Goal: Task Accomplishment & Management: Use online tool/utility

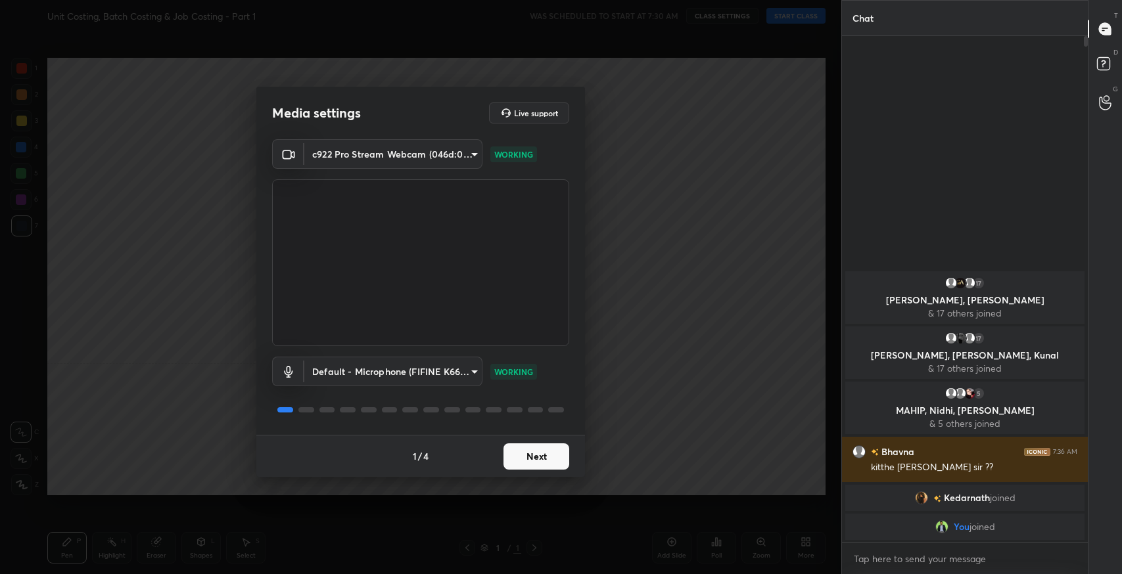
click at [543, 460] on button "Next" at bounding box center [536, 457] width 66 height 26
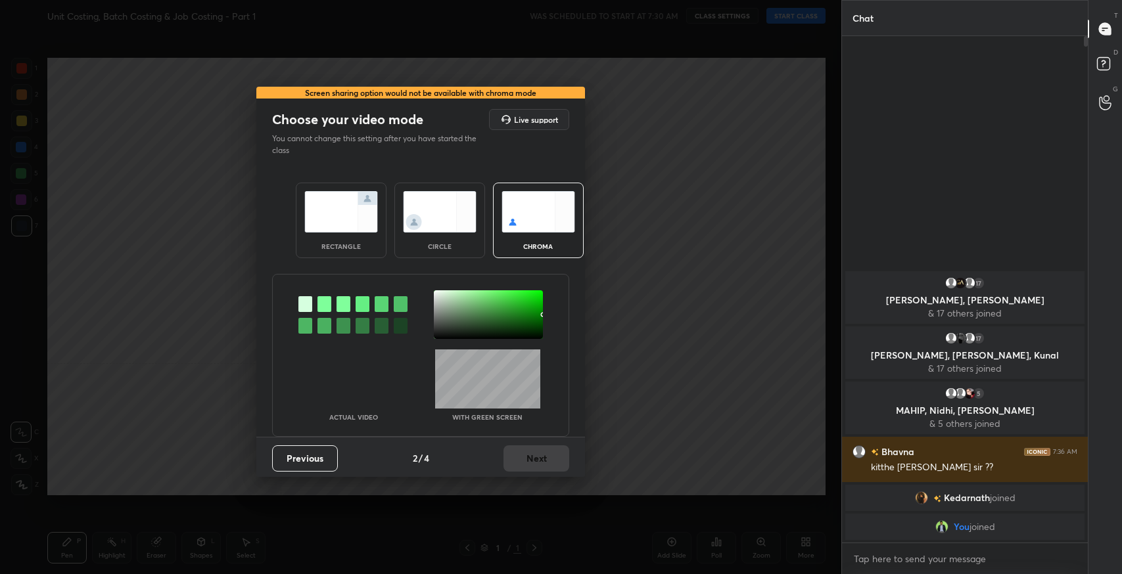
click at [326, 205] on img at bounding box center [341, 211] width 74 height 41
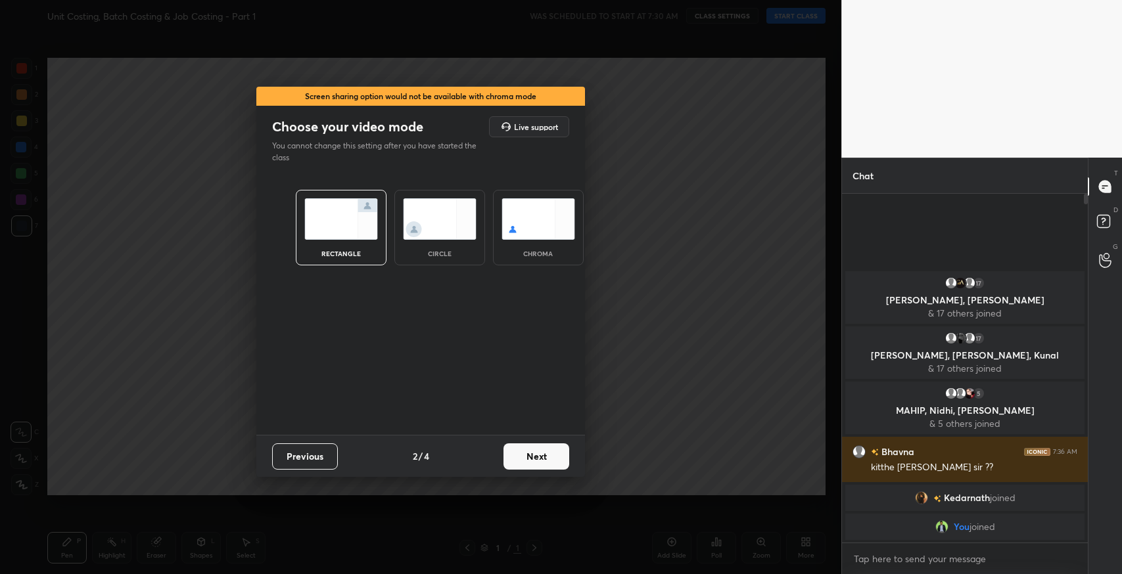
click at [555, 444] on button "Next" at bounding box center [536, 457] width 66 height 26
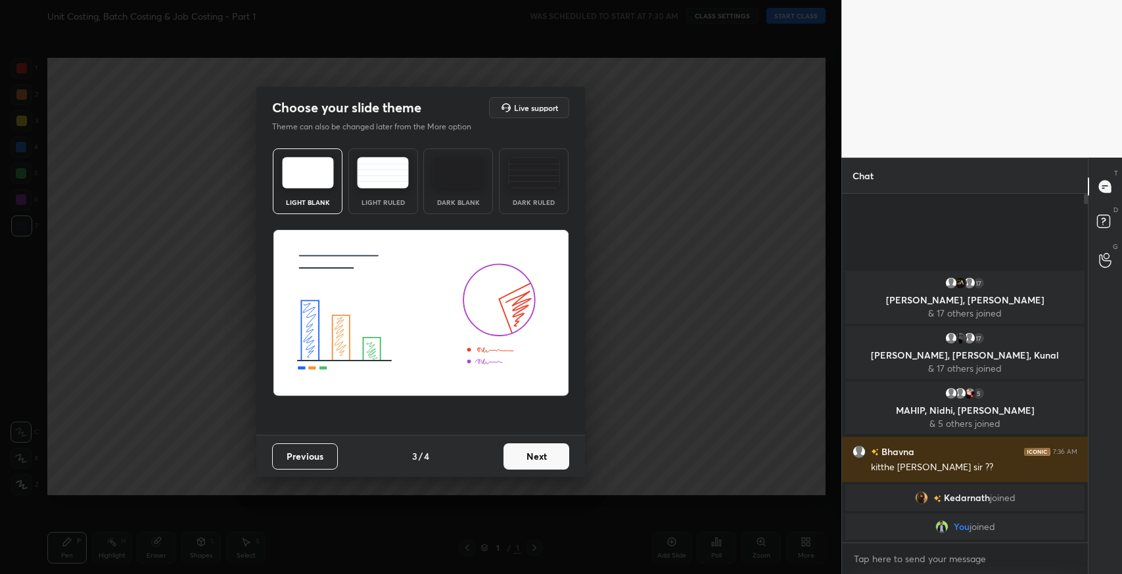
click at [400, 177] on img at bounding box center [383, 173] width 52 height 32
click at [536, 459] on button "Next" at bounding box center [536, 457] width 66 height 26
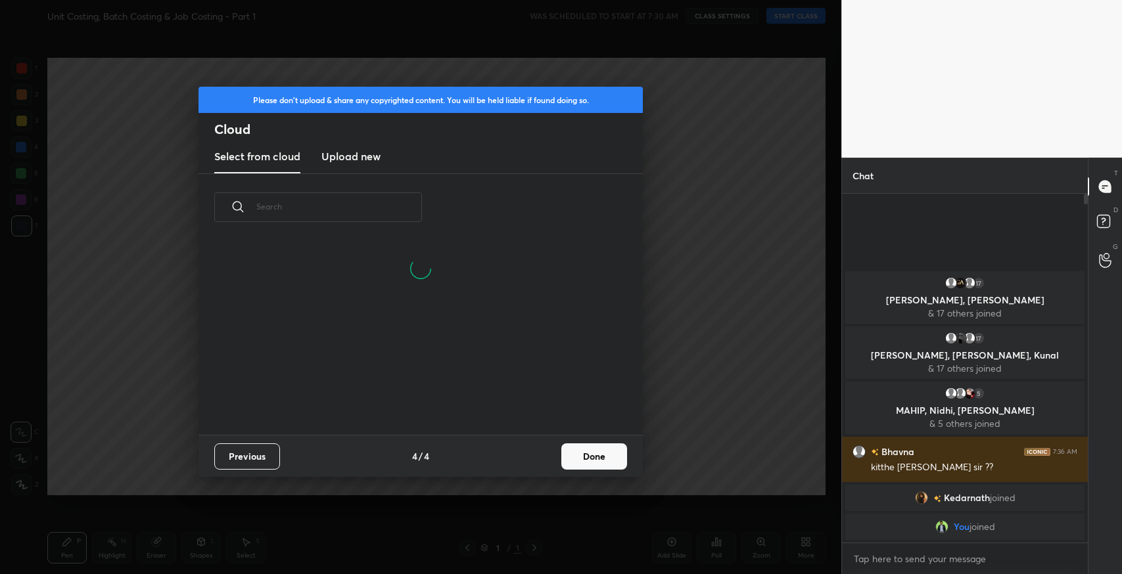
click at [612, 457] on button "Done" at bounding box center [594, 457] width 66 height 26
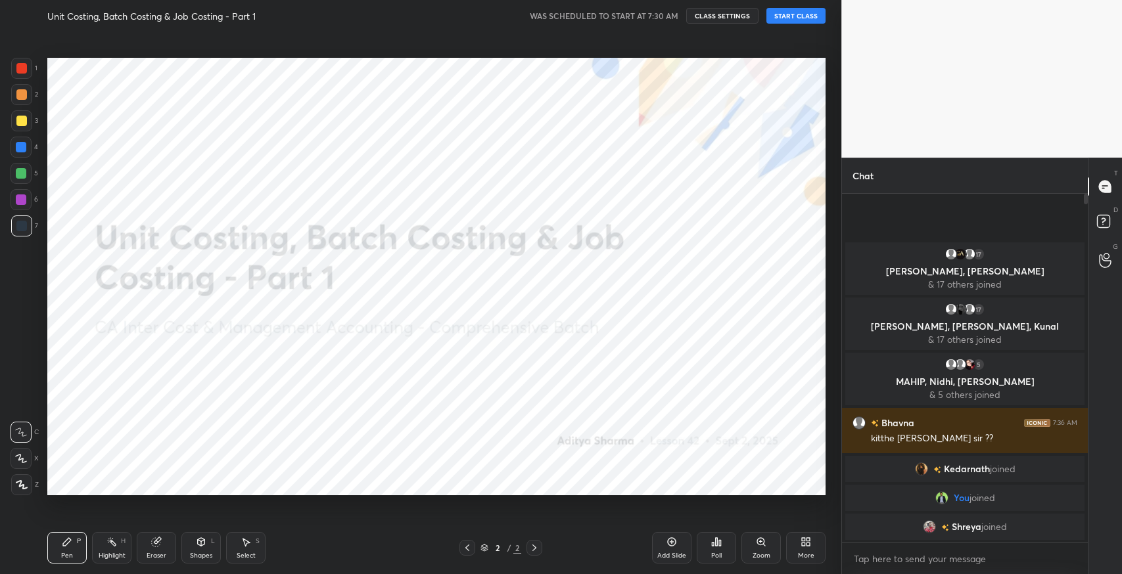
click at [797, 12] on button "START CLASS" at bounding box center [795, 16] width 59 height 16
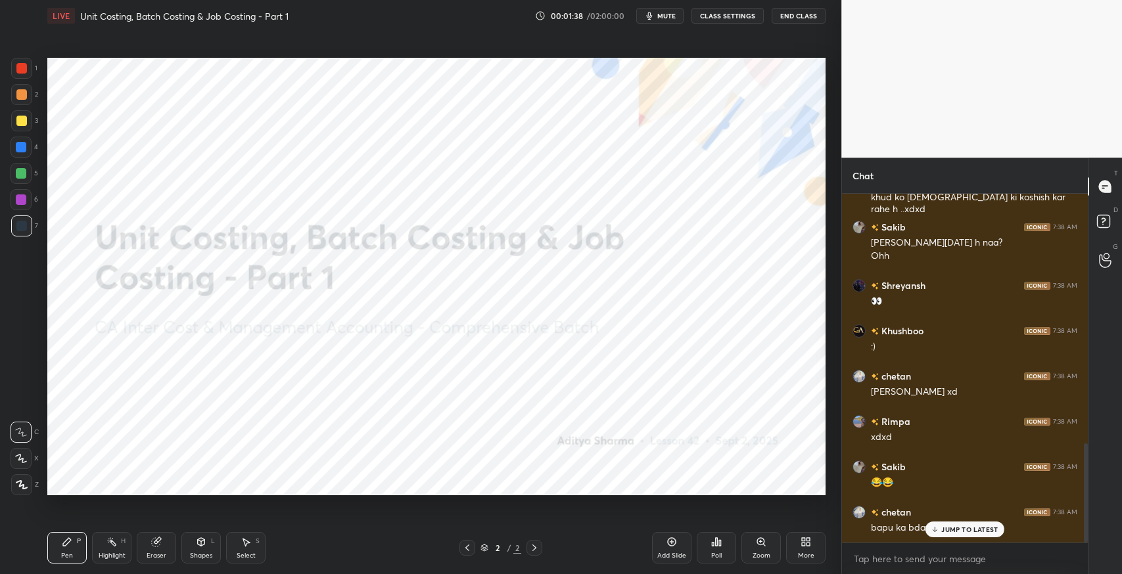
scroll to position [879, 0]
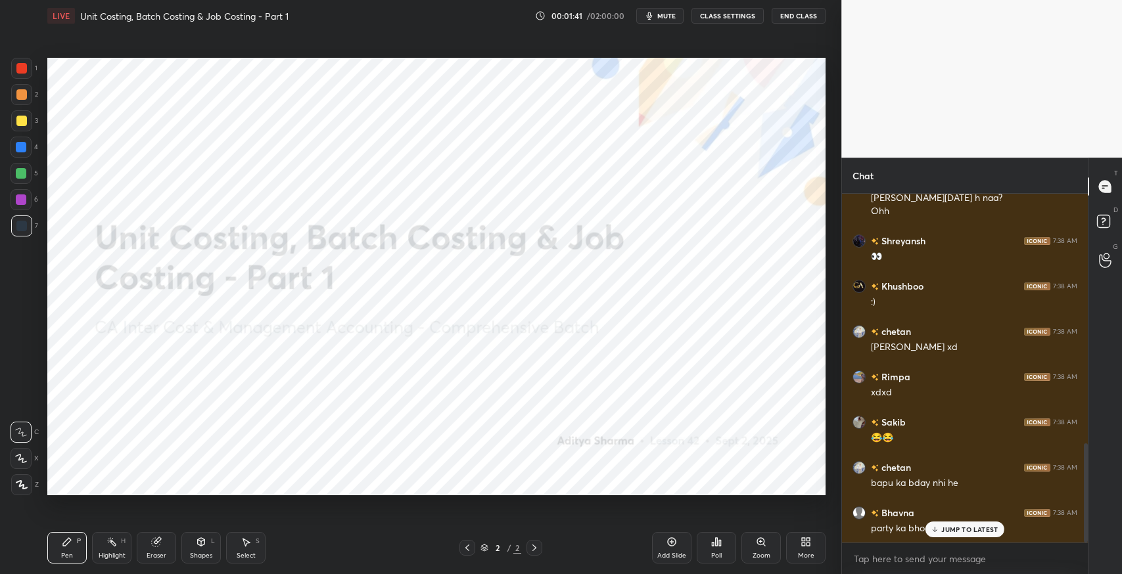
click at [944, 535] on div "JUMP TO LATEST" at bounding box center [964, 530] width 79 height 16
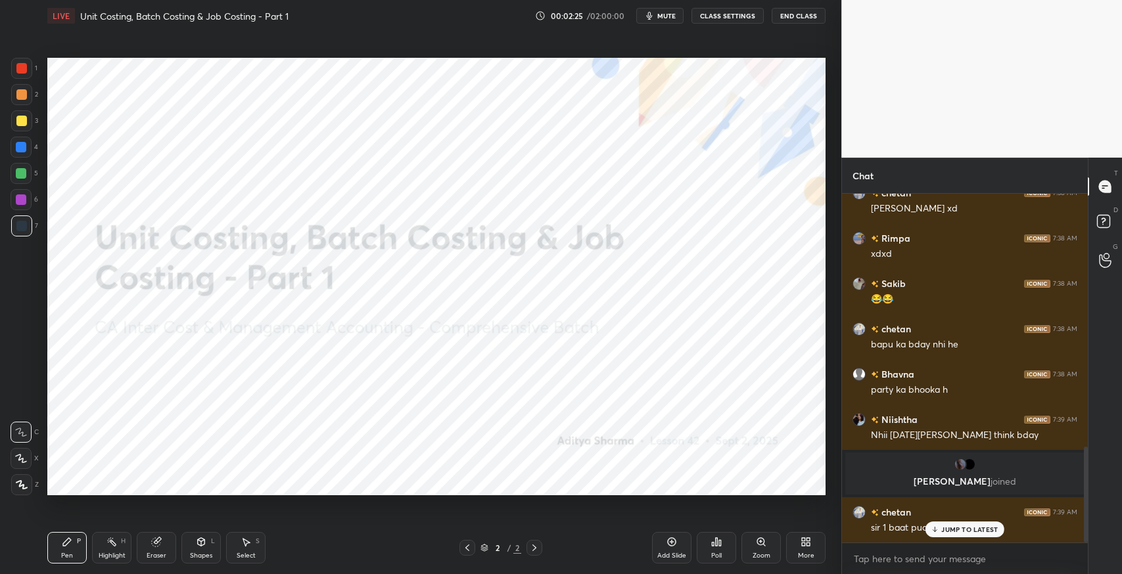
scroll to position [921, 0]
click at [975, 534] on p "JUMP TO LATEST" at bounding box center [969, 530] width 57 height 8
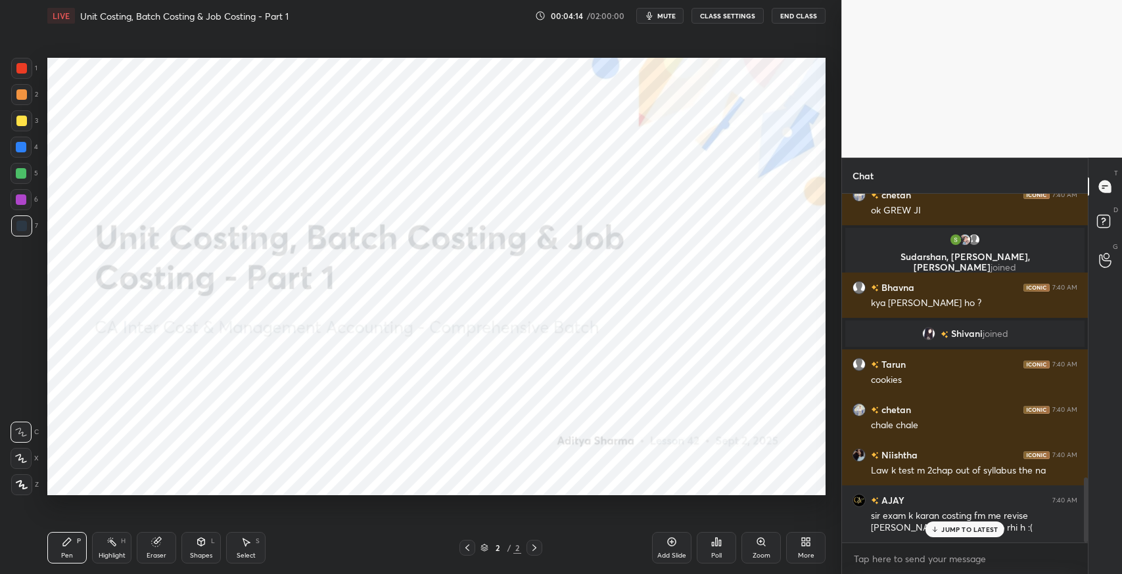
scroll to position [1525, 0]
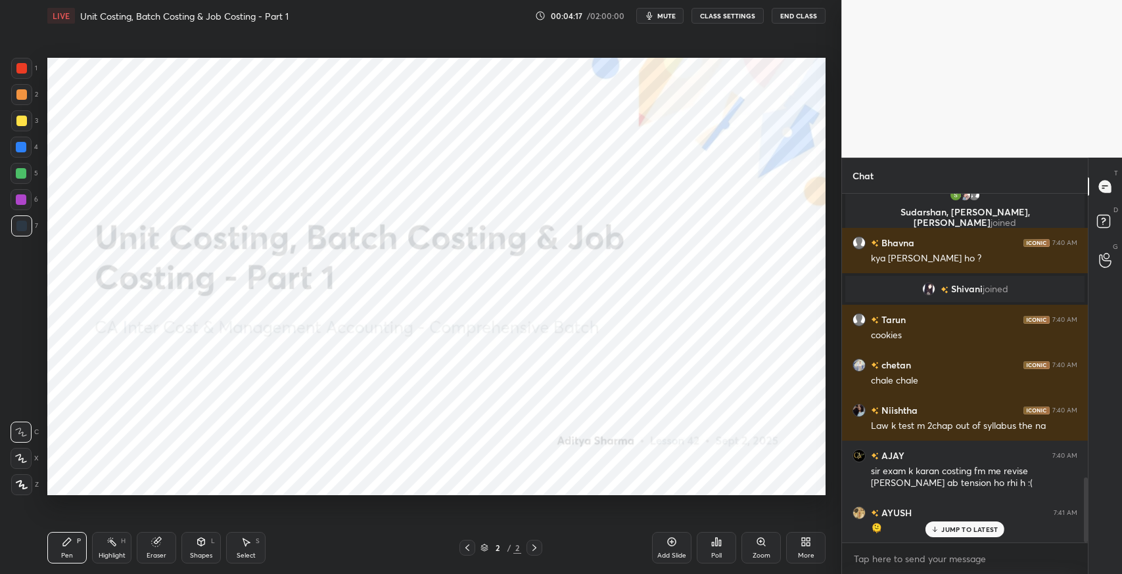
click at [676, 545] on icon at bounding box center [671, 542] width 11 height 11
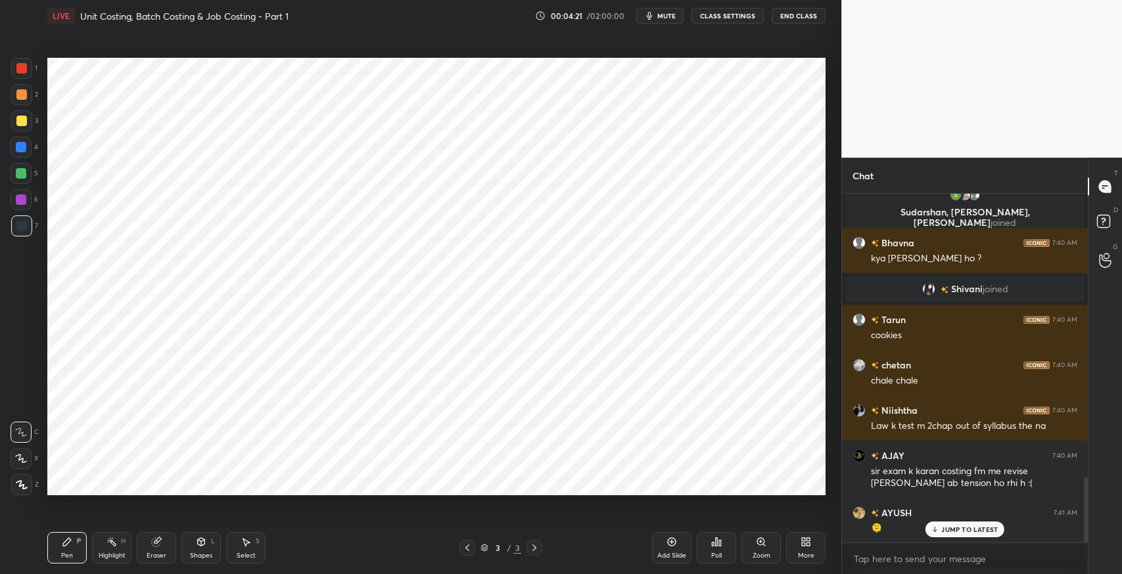
click at [154, 563] on div "Eraser" at bounding box center [156, 548] width 39 height 32
click at [26, 485] on span "Erase all" at bounding box center [21, 484] width 20 height 9
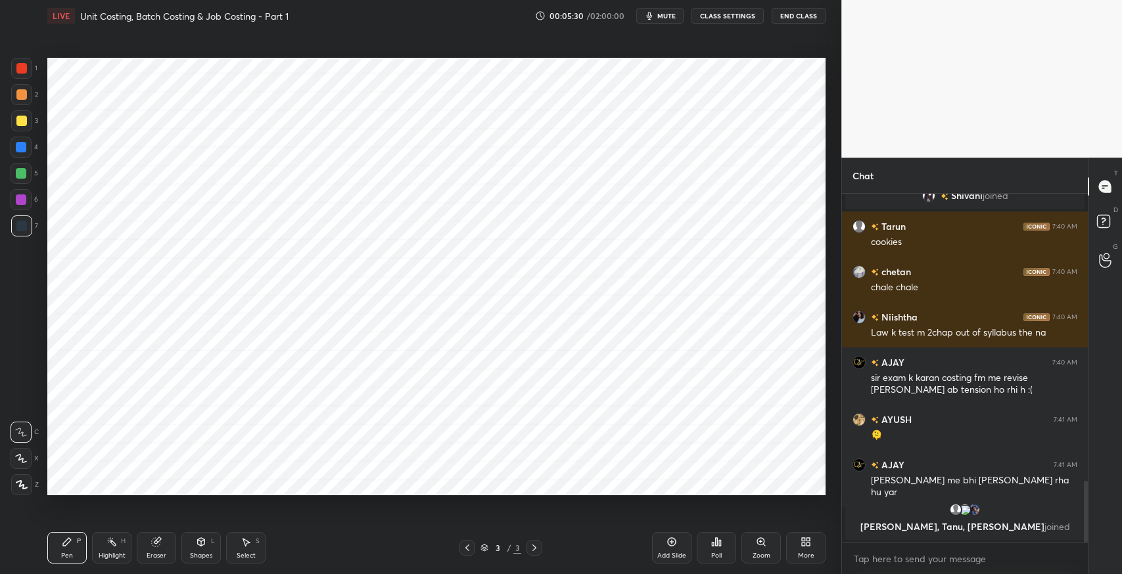
scroll to position [1628, 0]
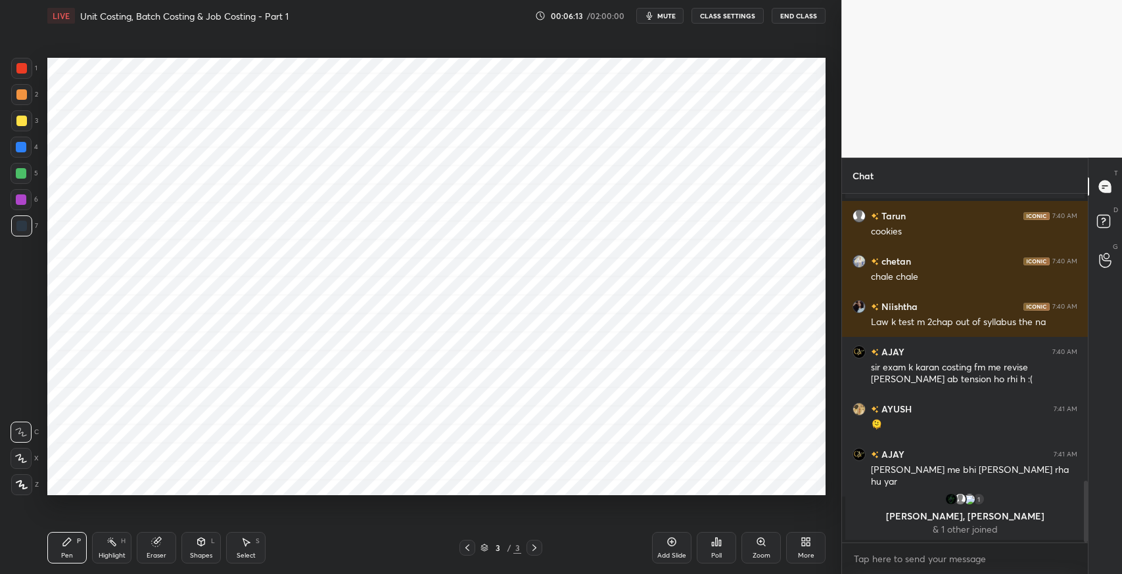
click at [254, 546] on div "Select S" at bounding box center [245, 548] width 39 height 32
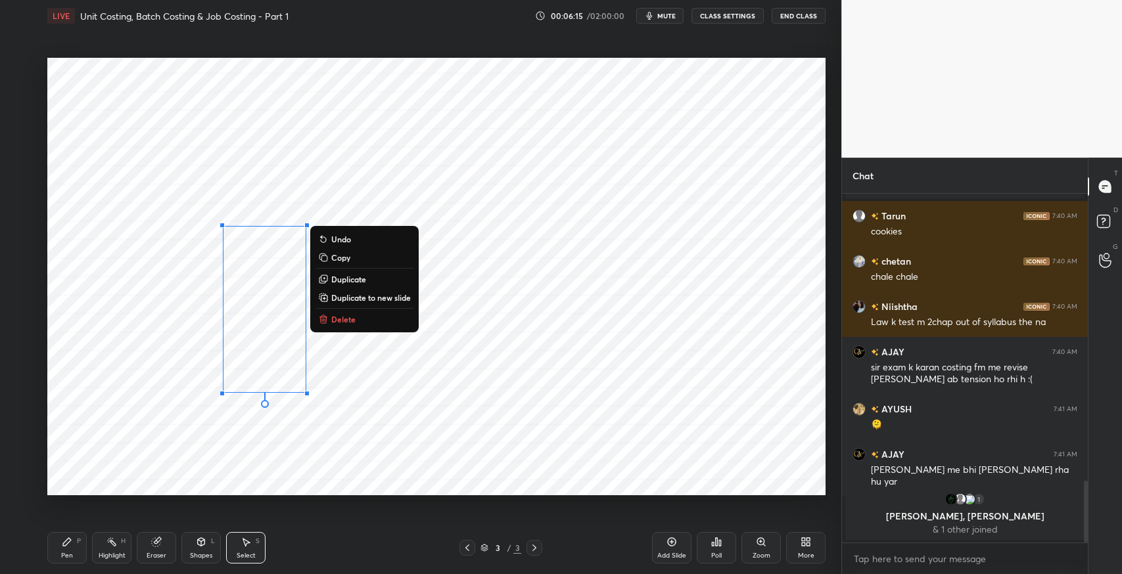
click at [368, 317] on button "Delete" at bounding box center [364, 319] width 98 height 16
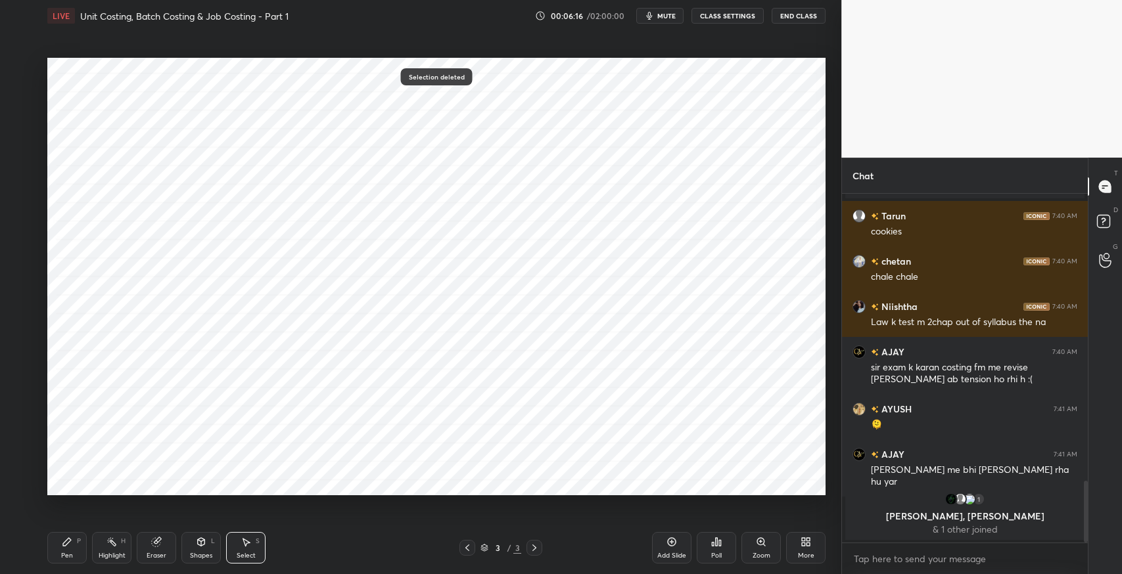
click at [67, 544] on icon at bounding box center [67, 542] width 8 height 8
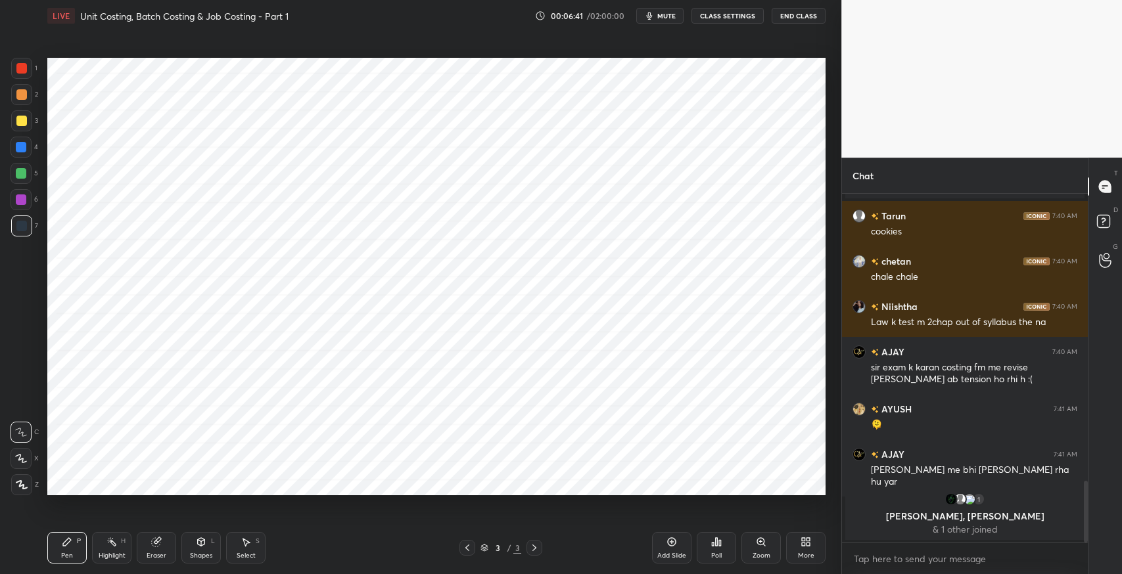
scroll to position [1573, 0]
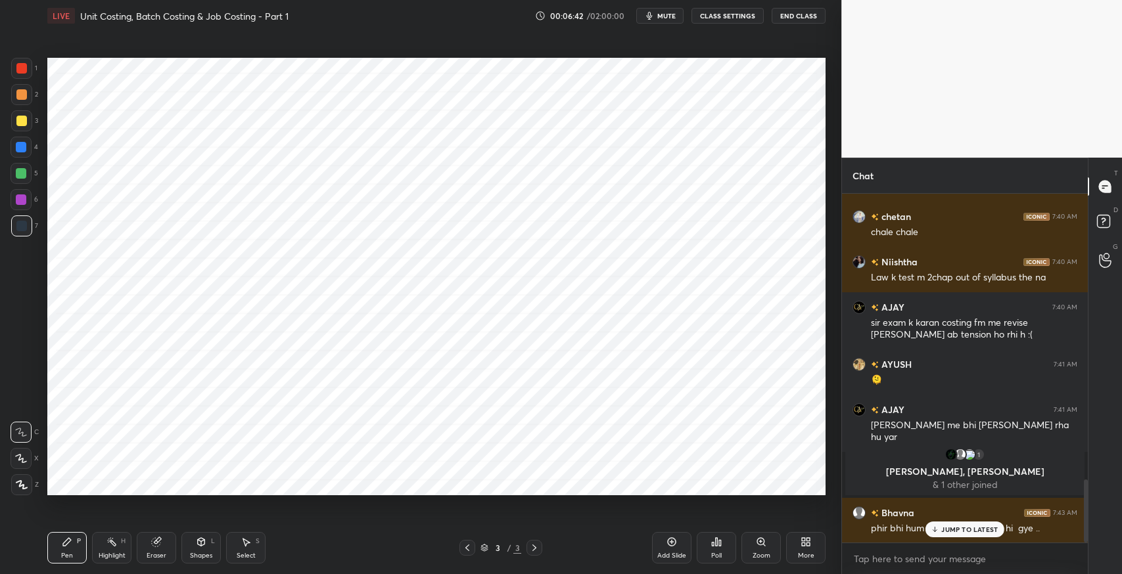
click at [957, 535] on div "JUMP TO LATEST" at bounding box center [964, 530] width 79 height 16
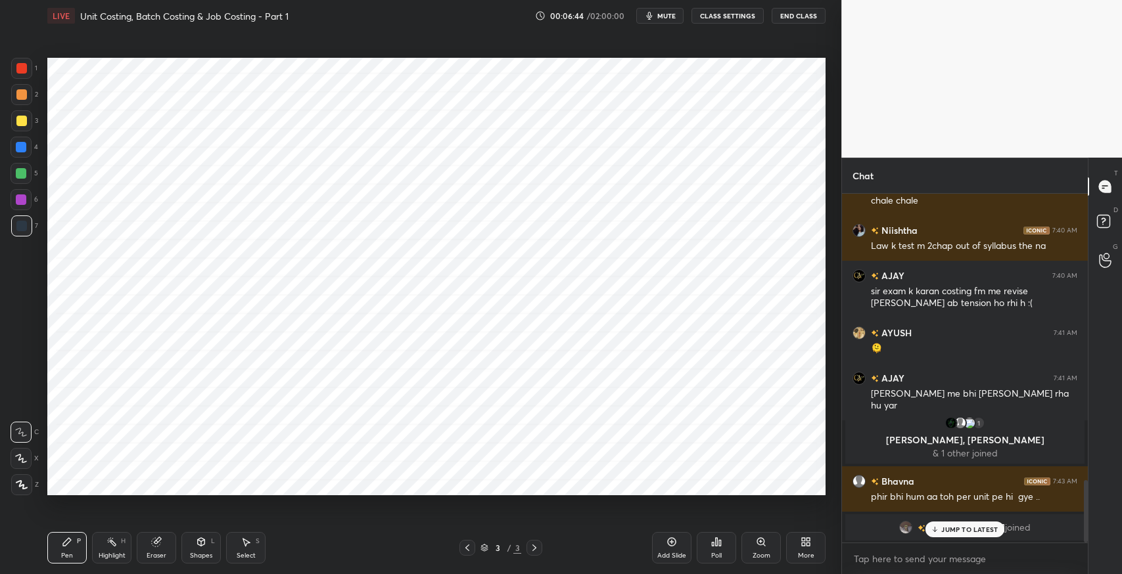
click at [963, 536] on div "JUMP TO LATEST" at bounding box center [964, 530] width 79 height 16
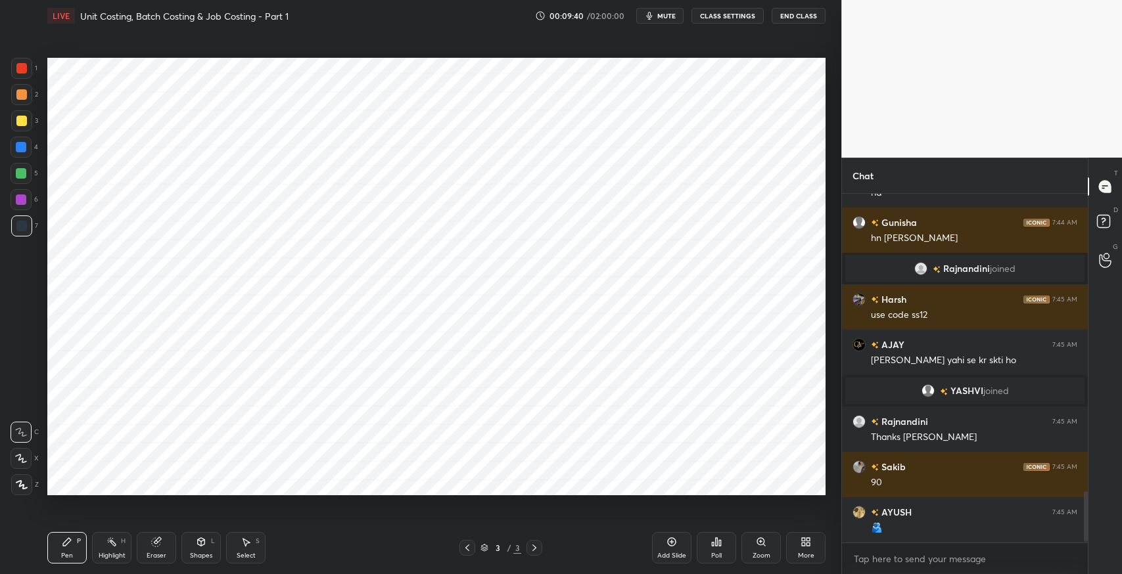
scroll to position [2083, 0]
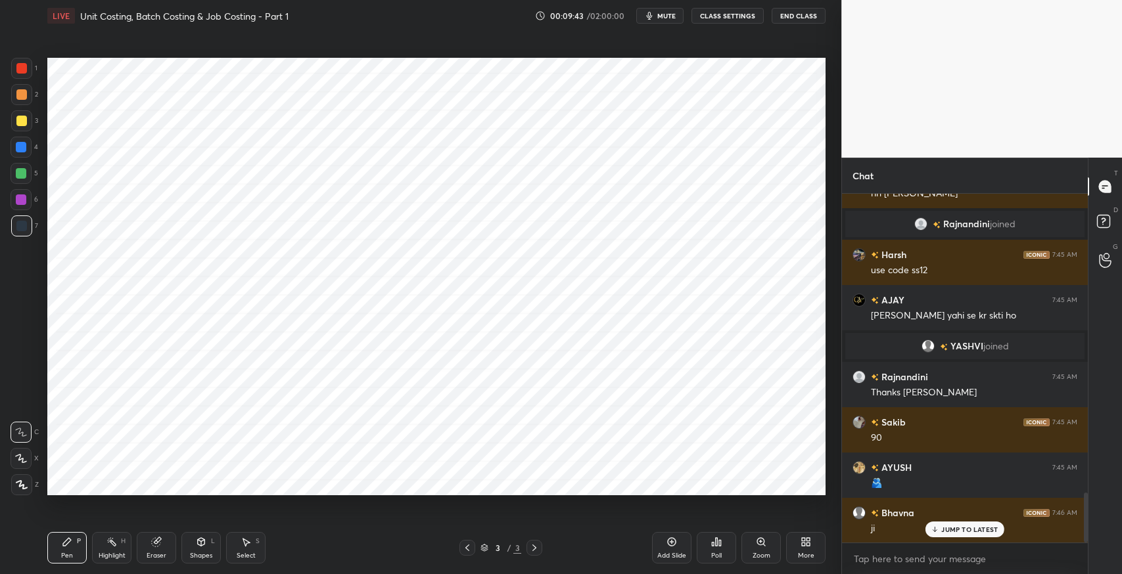
click at [242, 541] on icon at bounding box center [246, 542] width 11 height 11
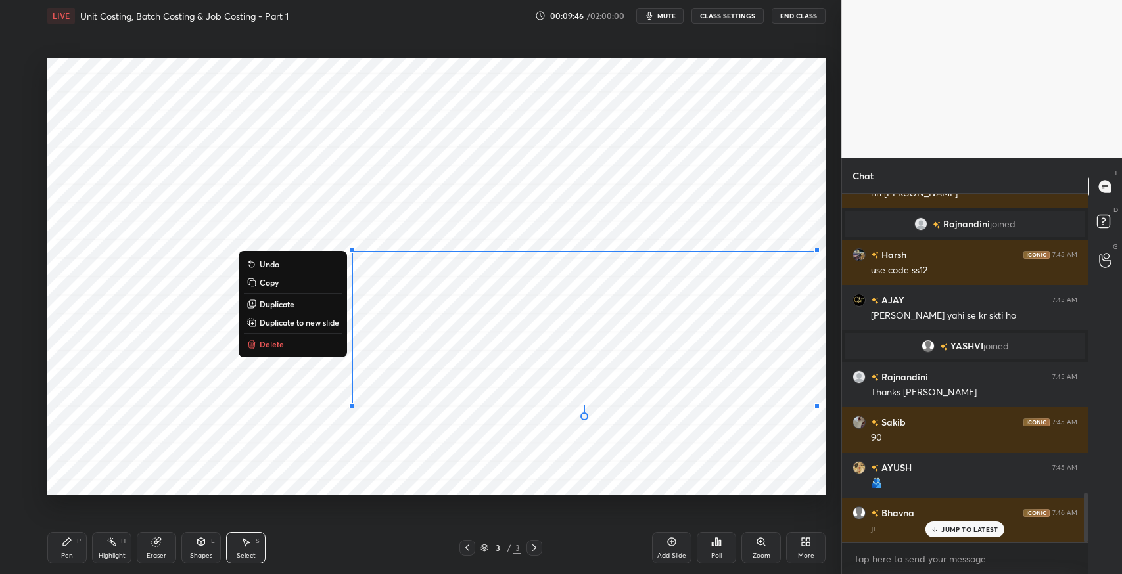
click at [319, 344] on button "Delete" at bounding box center [293, 344] width 98 height 16
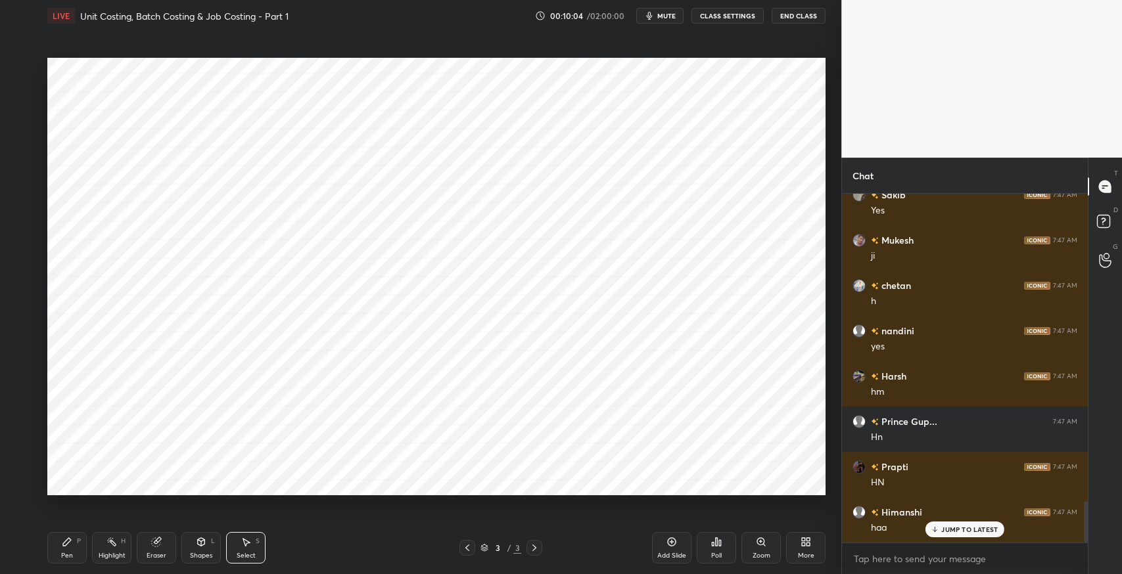
scroll to position [2613, 0]
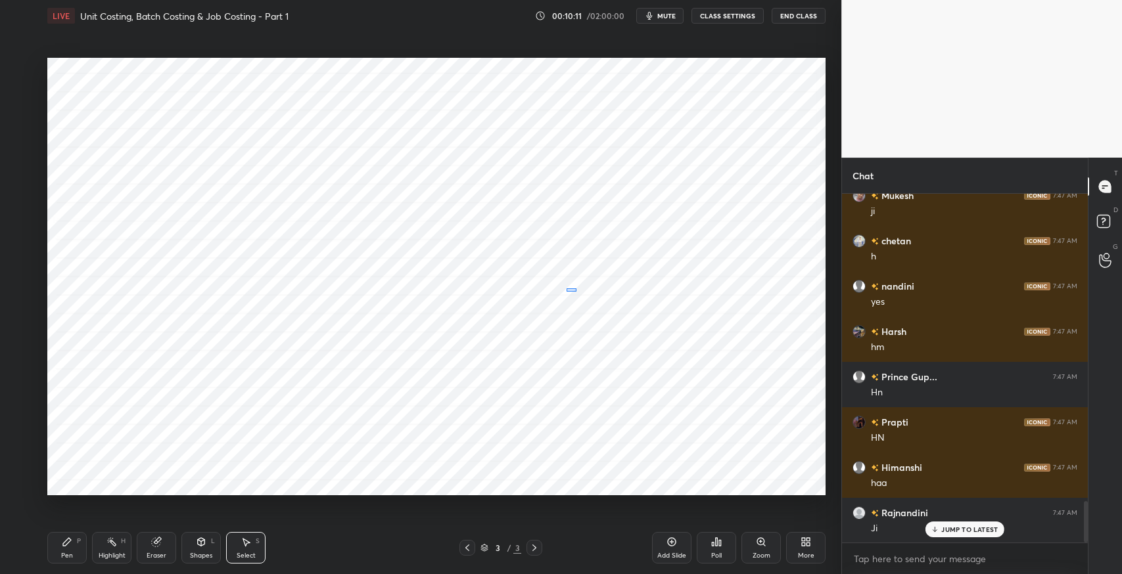
click at [576, 292] on div "0 ° Undo Copy Duplicate Duplicate to new slide Delete" at bounding box center [436, 277] width 778 height 438
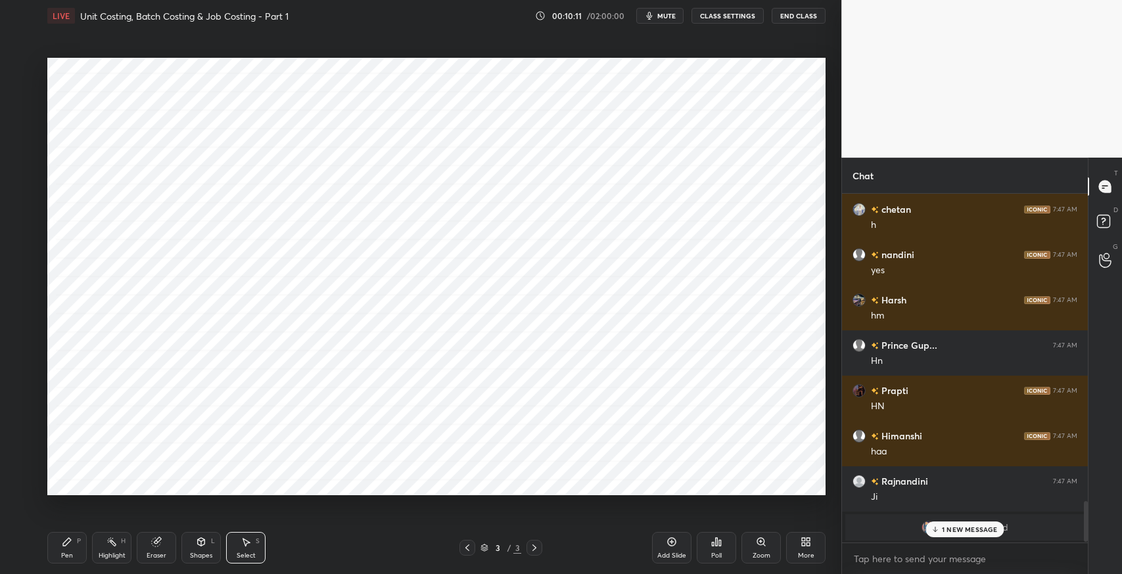
click at [49, 550] on div "Pen P" at bounding box center [66, 548] width 39 height 32
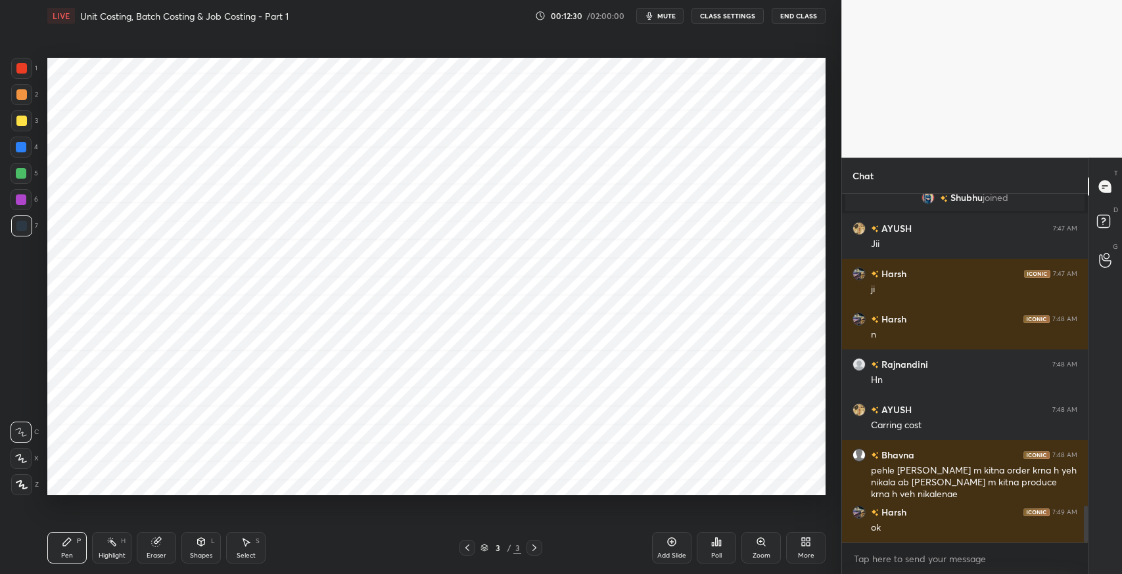
scroll to position [318, 242]
click at [248, 542] on icon at bounding box center [246, 543] width 7 height 8
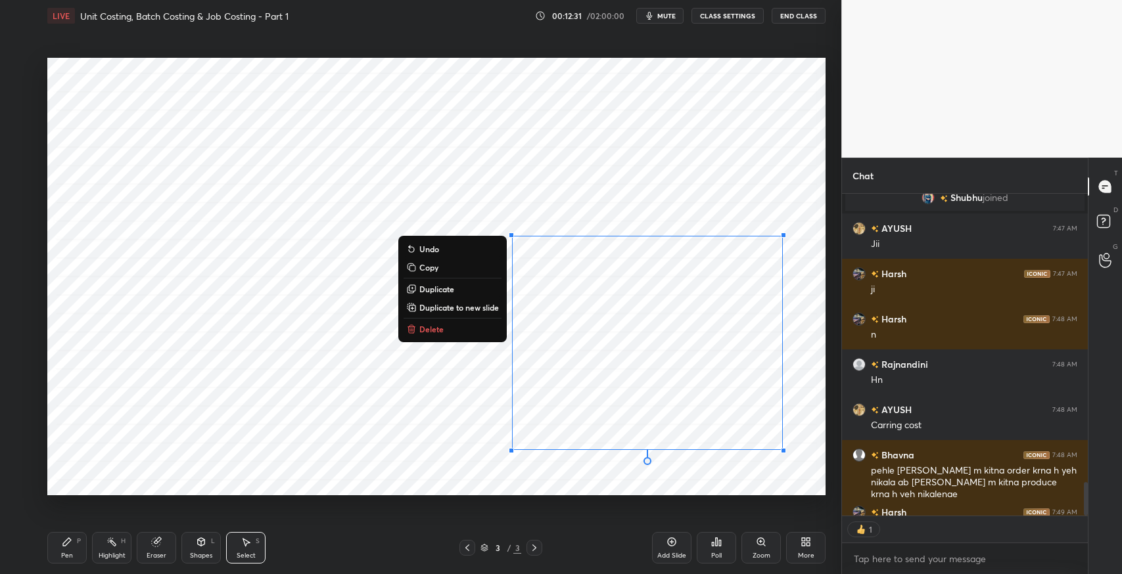
click at [453, 336] on button "Delete" at bounding box center [452, 329] width 98 height 16
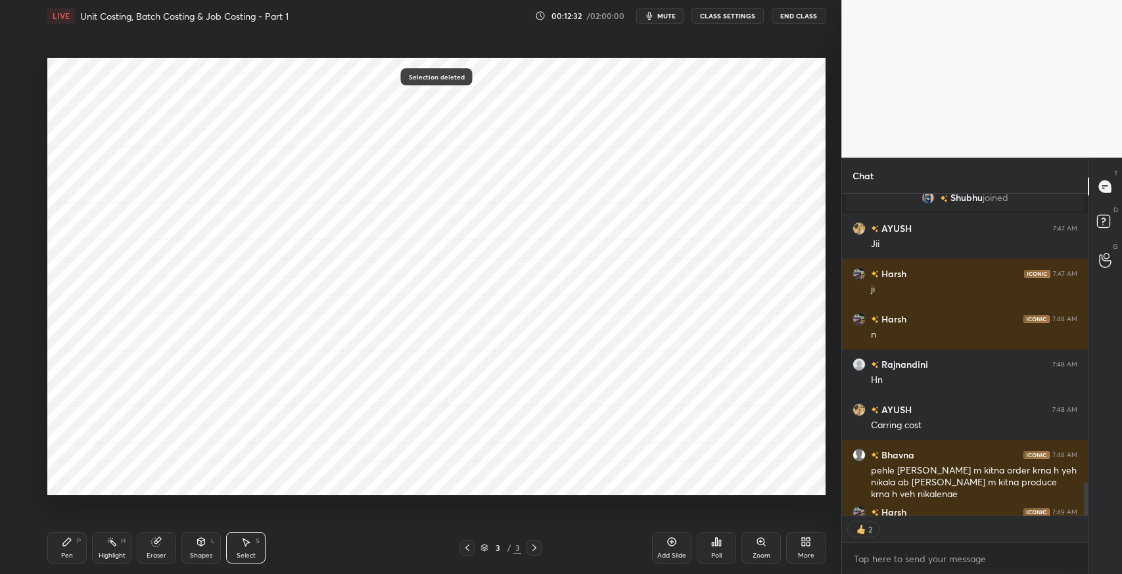
click at [79, 540] on div "P" at bounding box center [79, 541] width 4 height 7
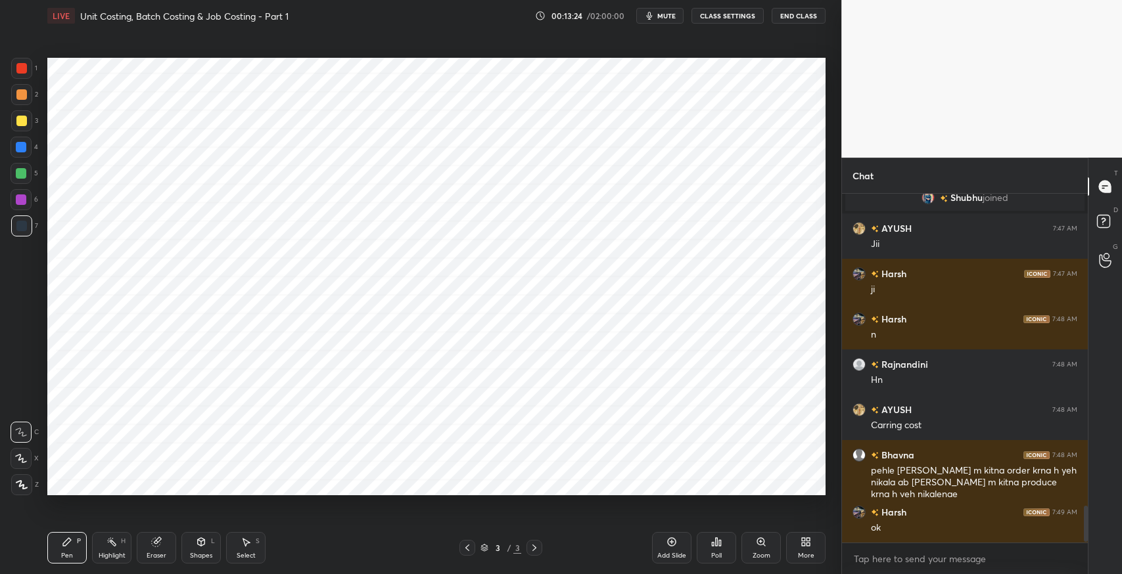
scroll to position [3006, 0]
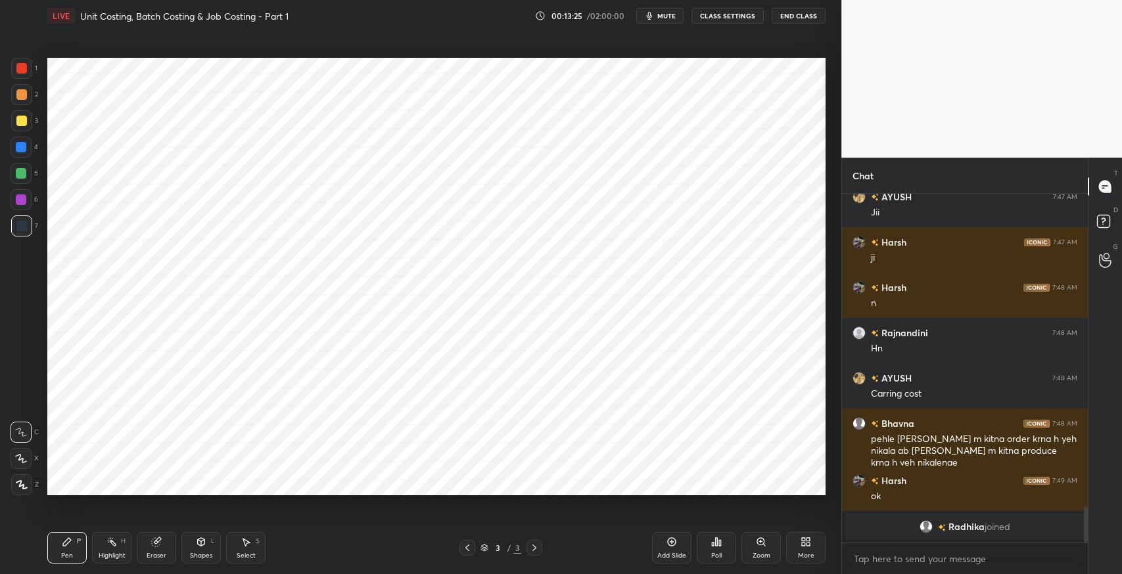
click at [163, 545] on div "Eraser" at bounding box center [156, 548] width 39 height 32
click at [63, 541] on icon at bounding box center [67, 542] width 11 height 11
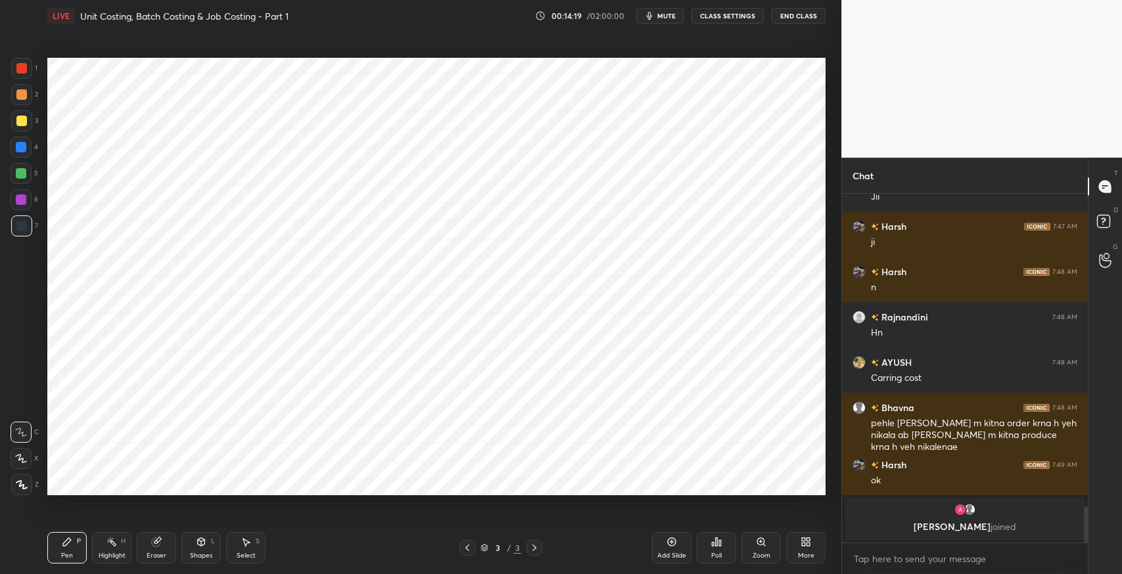
click at [238, 561] on div "Select S" at bounding box center [245, 548] width 39 height 32
click at [70, 539] on icon at bounding box center [67, 542] width 11 height 11
click at [168, 553] on div "Eraser" at bounding box center [156, 548] width 39 height 32
click at [70, 555] on div "Pen" at bounding box center [67, 556] width 12 height 7
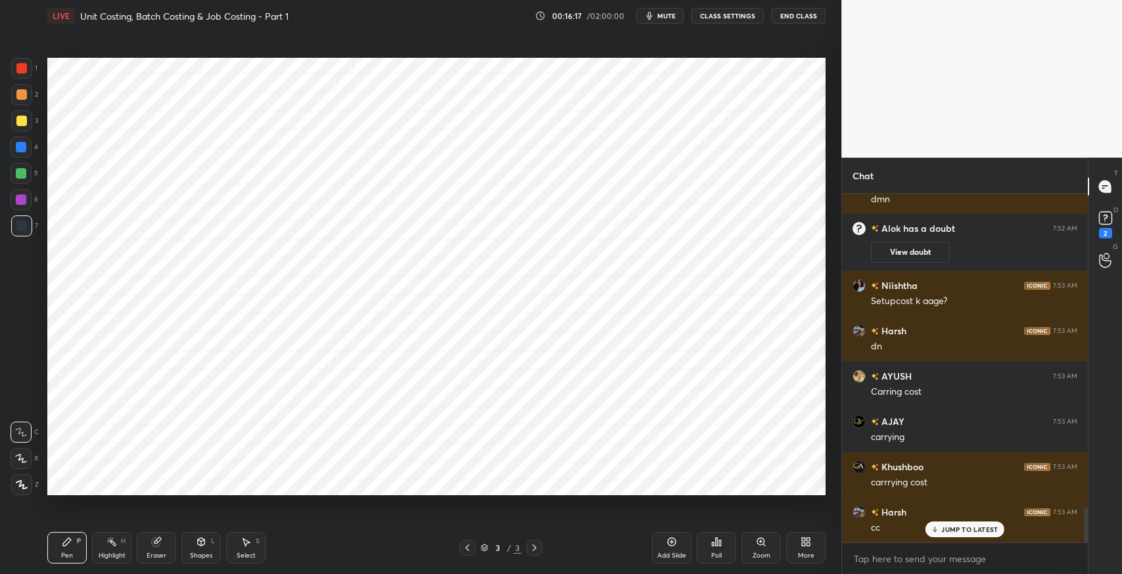
scroll to position [3139, 0]
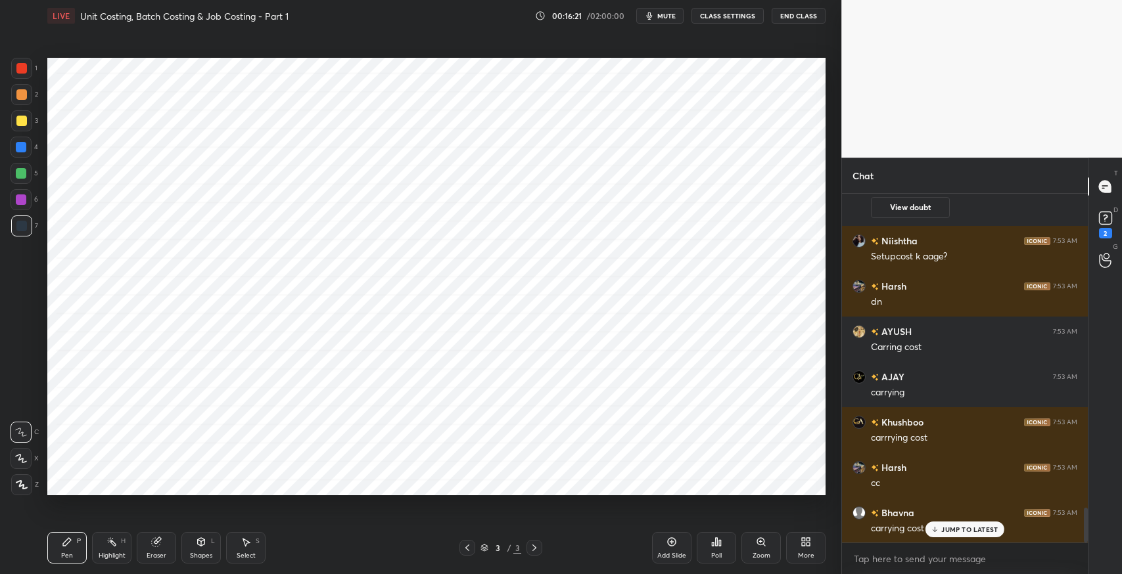
click at [936, 528] on icon at bounding box center [934, 530] width 9 height 8
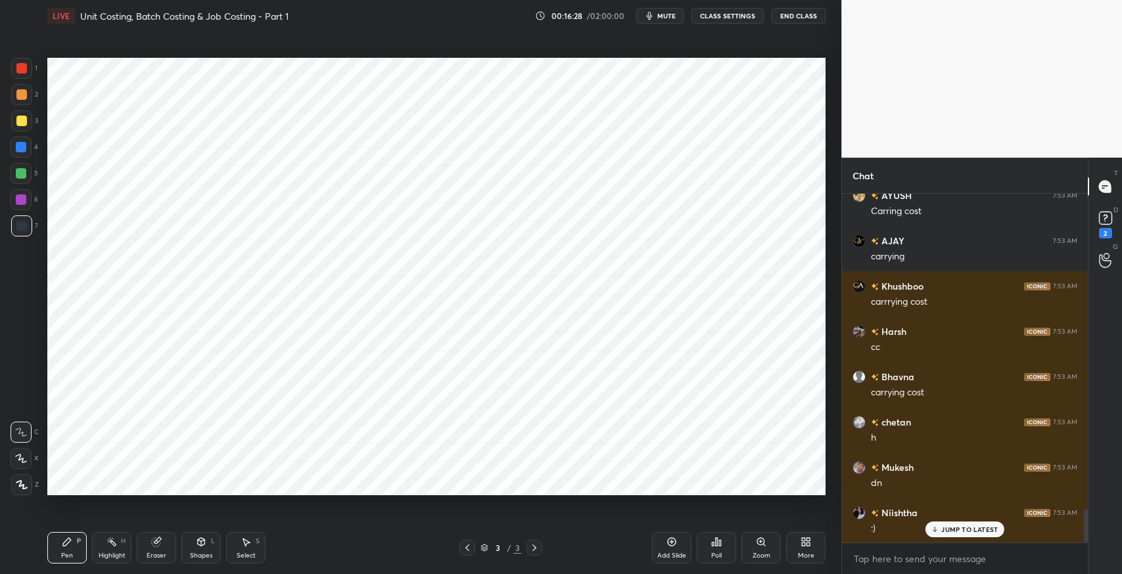
scroll to position [3321, 0]
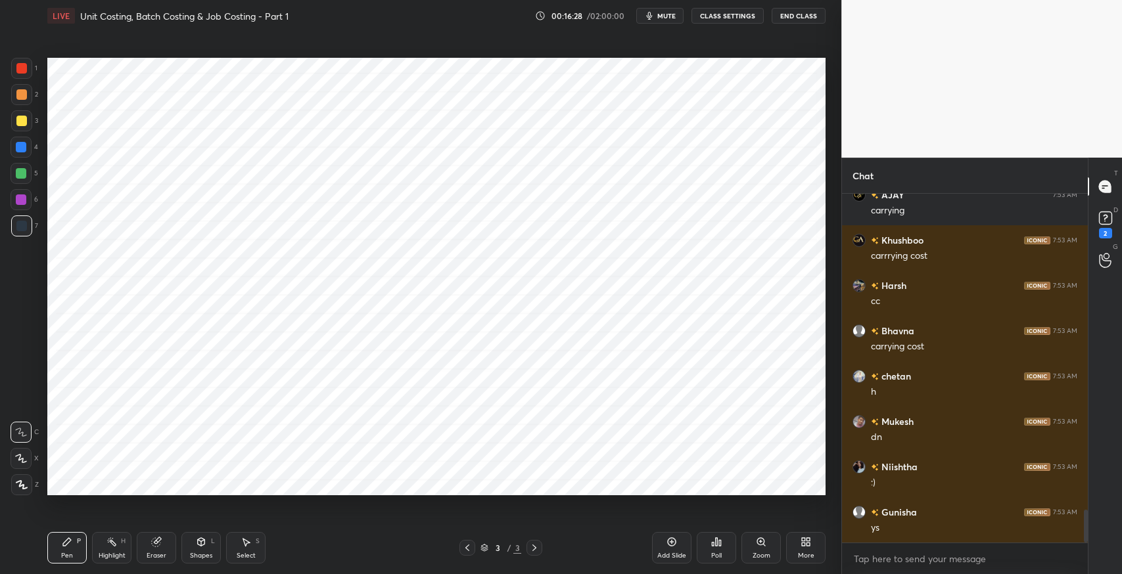
click at [668, 557] on div "Add Slide" at bounding box center [671, 556] width 29 height 7
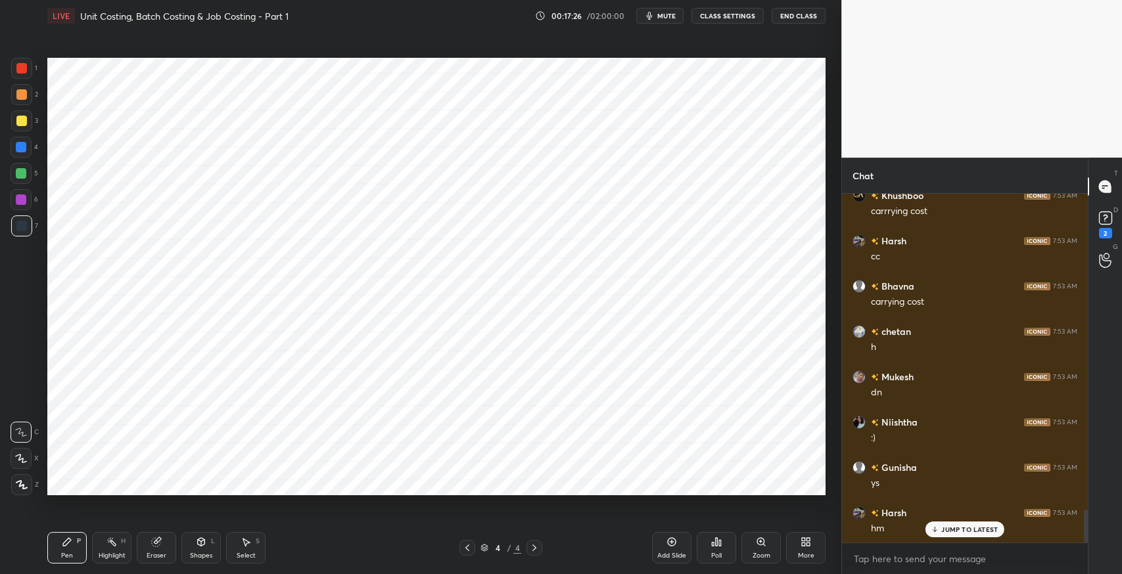
click at [155, 550] on div "Eraser" at bounding box center [156, 548] width 39 height 32
click at [74, 542] on div "Pen P" at bounding box center [66, 548] width 39 height 32
click at [247, 539] on icon at bounding box center [246, 542] width 11 height 11
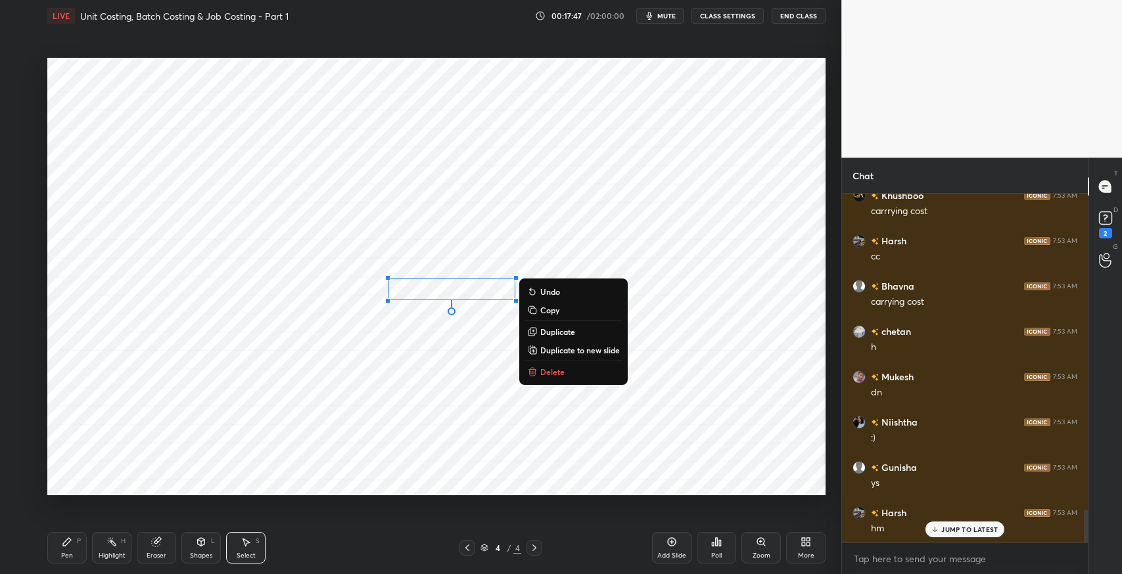
click at [560, 329] on p "Duplicate" at bounding box center [557, 332] width 35 height 11
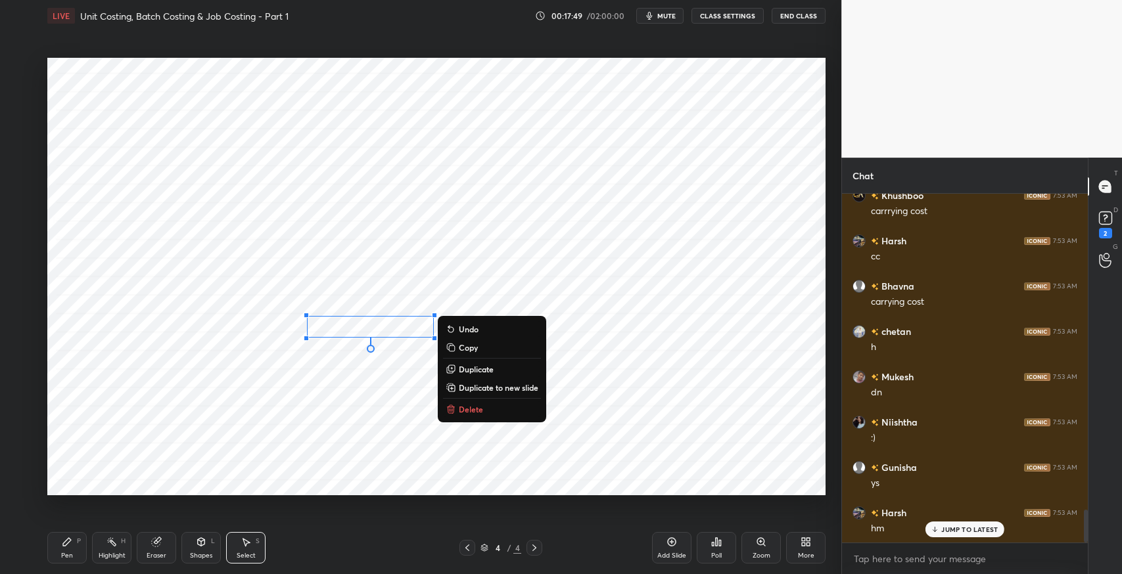
click at [70, 549] on div "Pen P" at bounding box center [66, 548] width 39 height 32
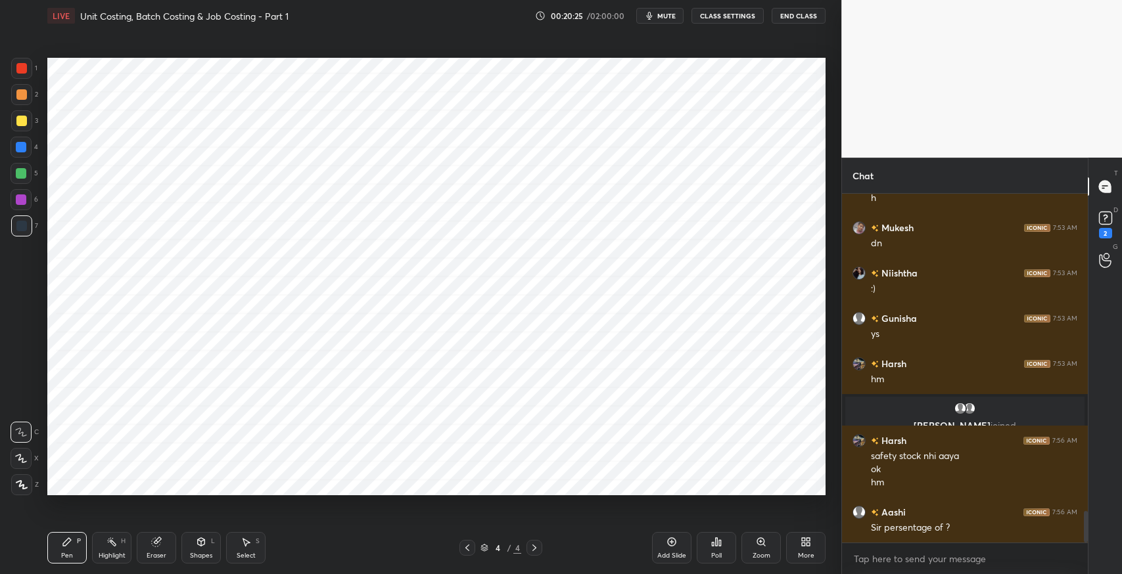
scroll to position [3560, 0]
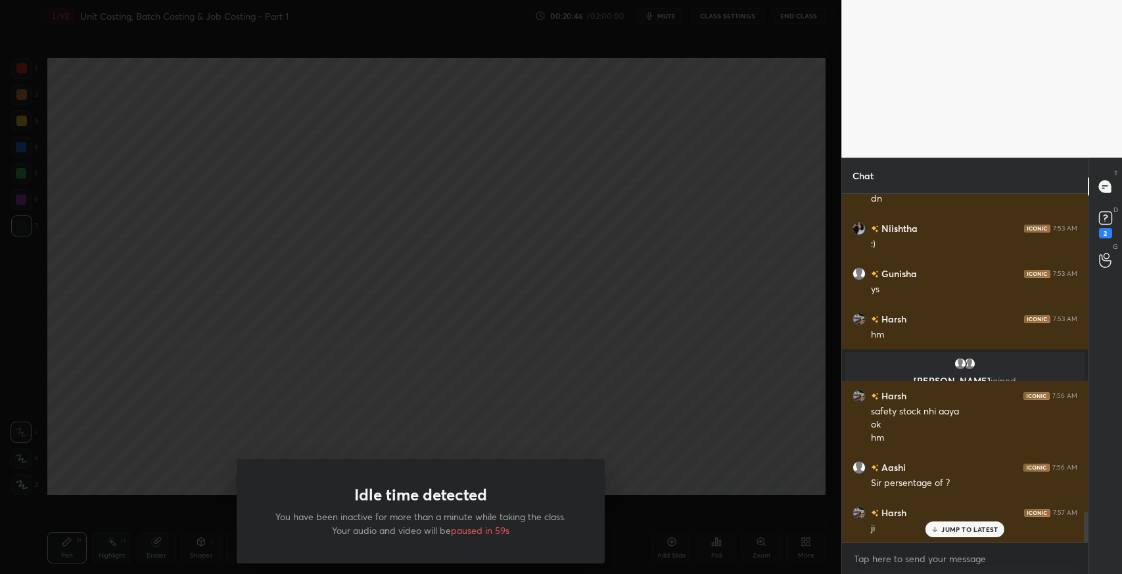
click at [446, 308] on div "Idle time detected You have been inactive for more than a minute while taking t…" at bounding box center [420, 287] width 841 height 574
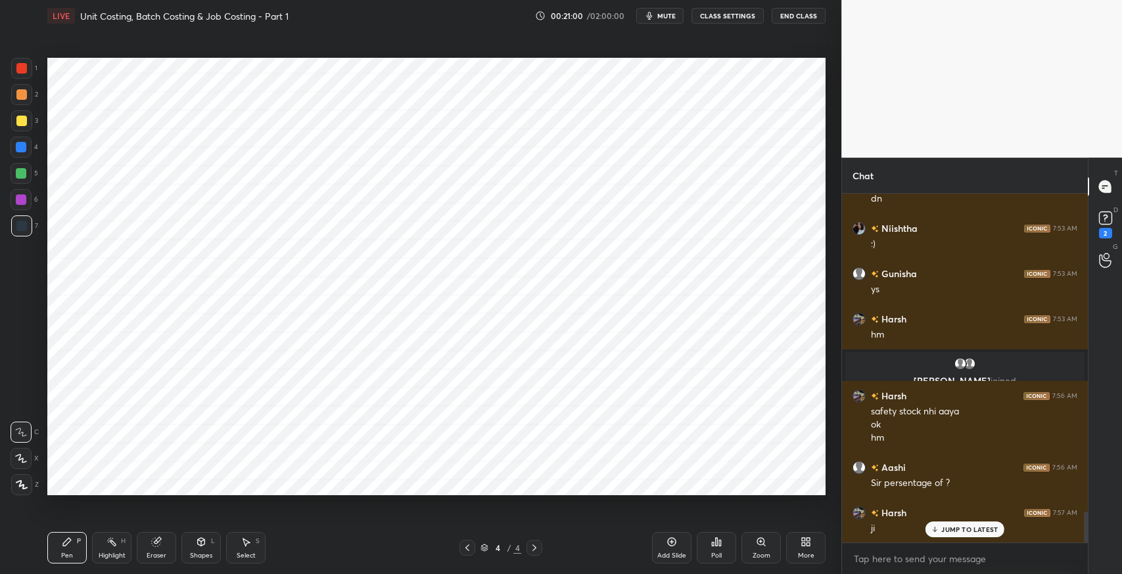
click at [789, 548] on div "More" at bounding box center [805, 548] width 39 height 32
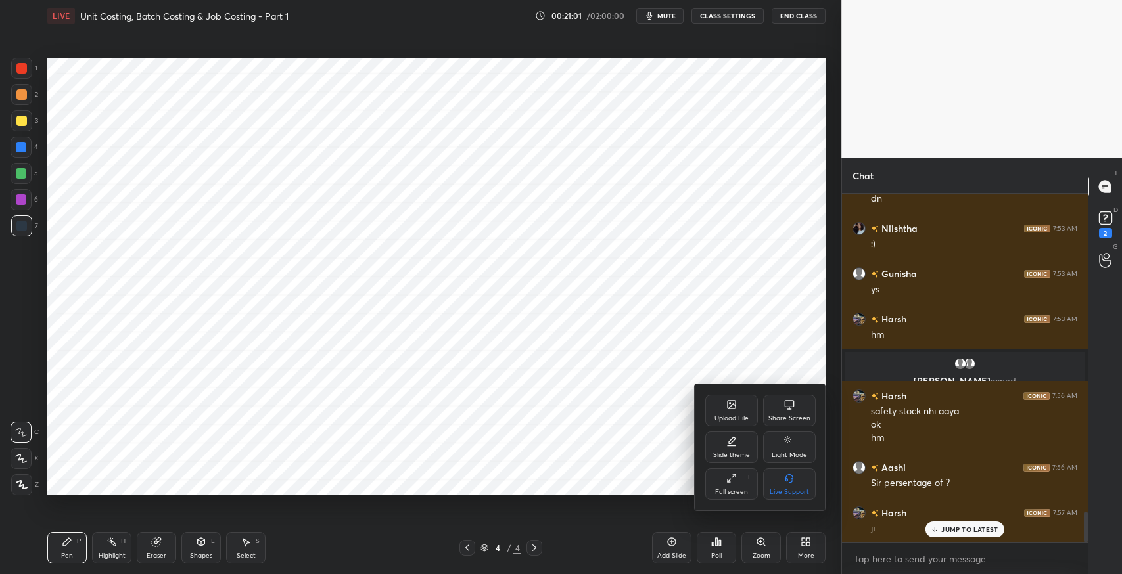
click at [724, 409] on div "Upload File" at bounding box center [731, 411] width 53 height 32
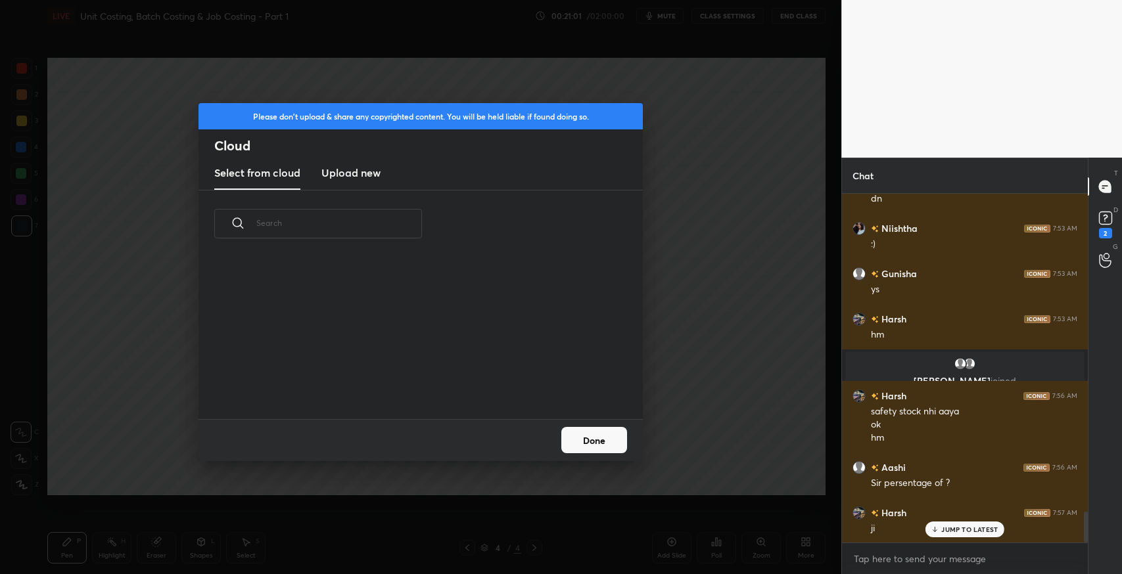
scroll to position [162, 421]
click at [334, 168] on h3 "Upload new" at bounding box center [350, 173] width 59 height 16
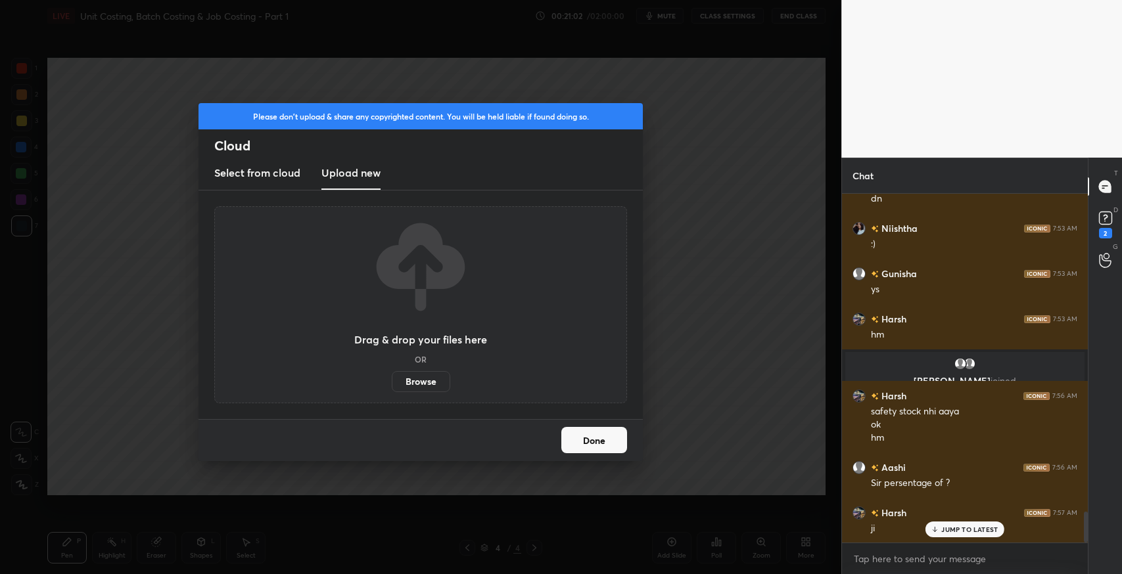
scroll to position [3606, 0]
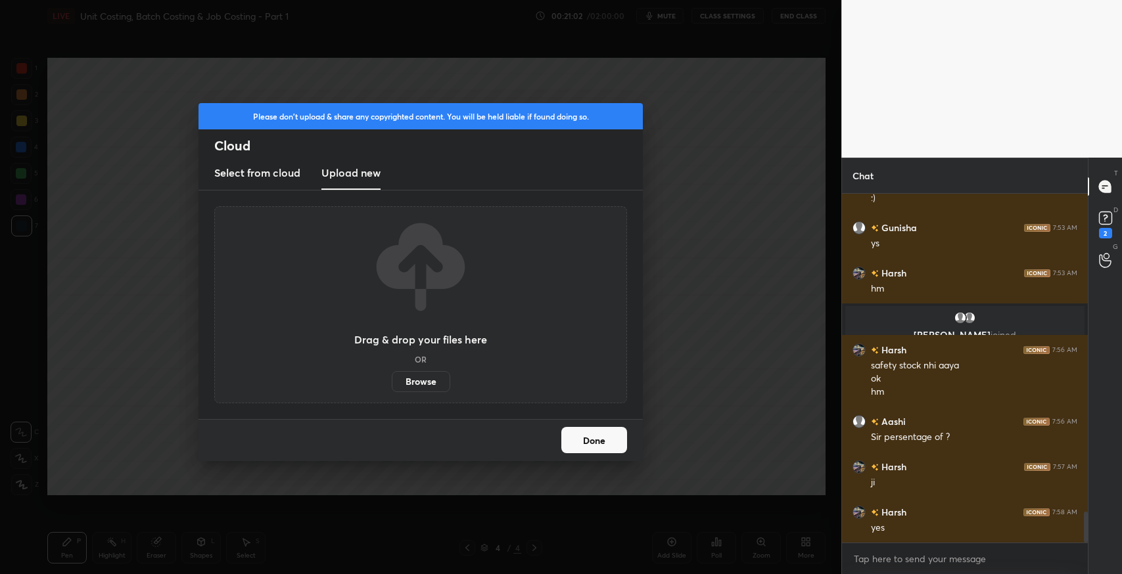
click at [425, 381] on label "Browse" at bounding box center [421, 381] width 58 height 21
click at [392, 381] on input "Browse" at bounding box center [392, 381] width 0 height 21
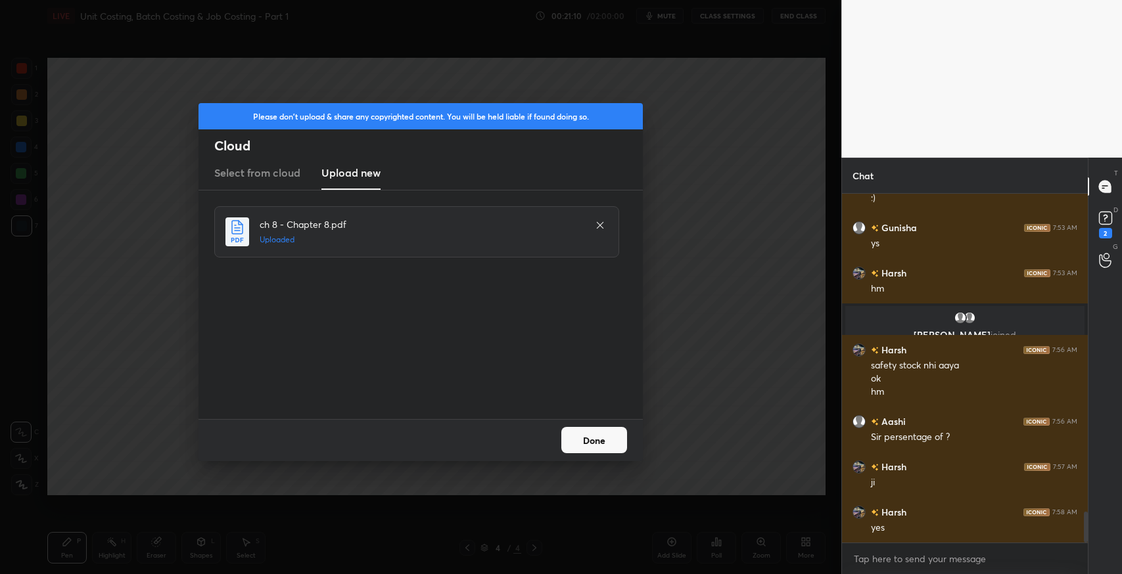
click at [595, 448] on button "Done" at bounding box center [594, 440] width 66 height 26
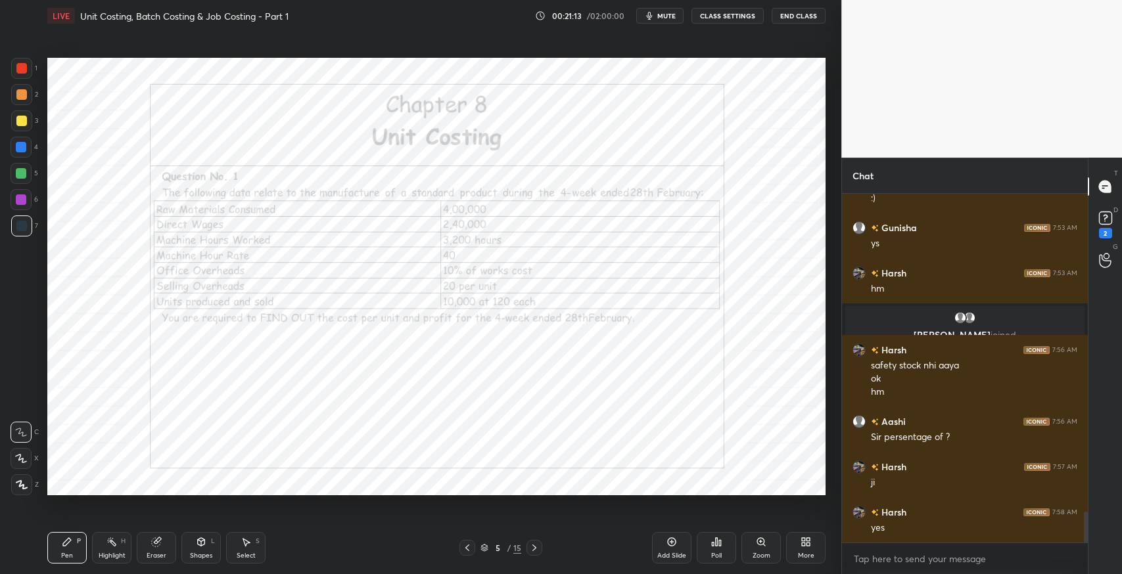
click at [536, 551] on icon at bounding box center [534, 548] width 11 height 11
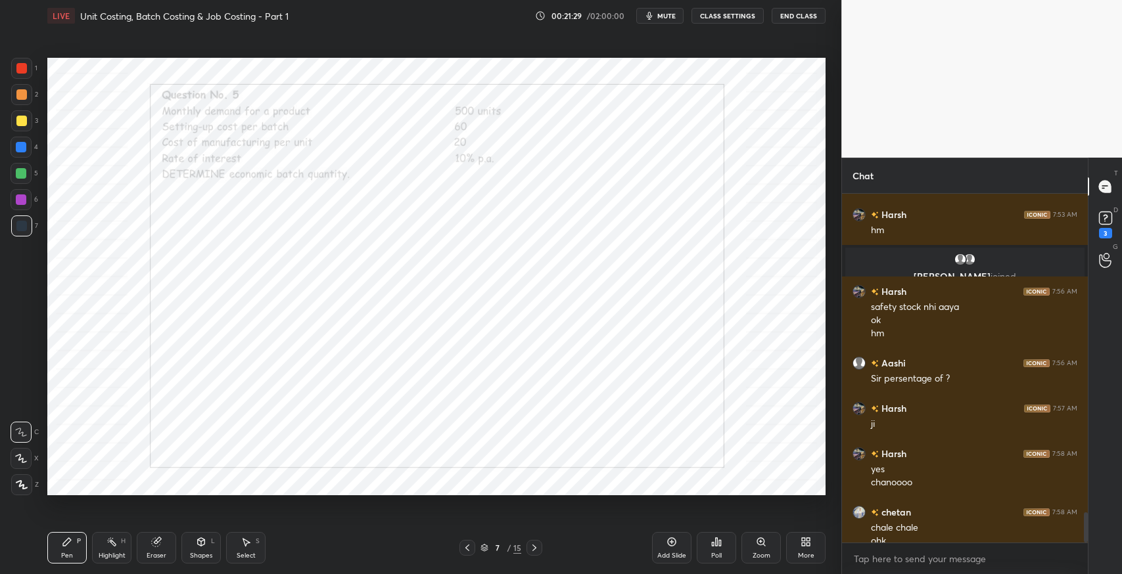
scroll to position [3677, 0]
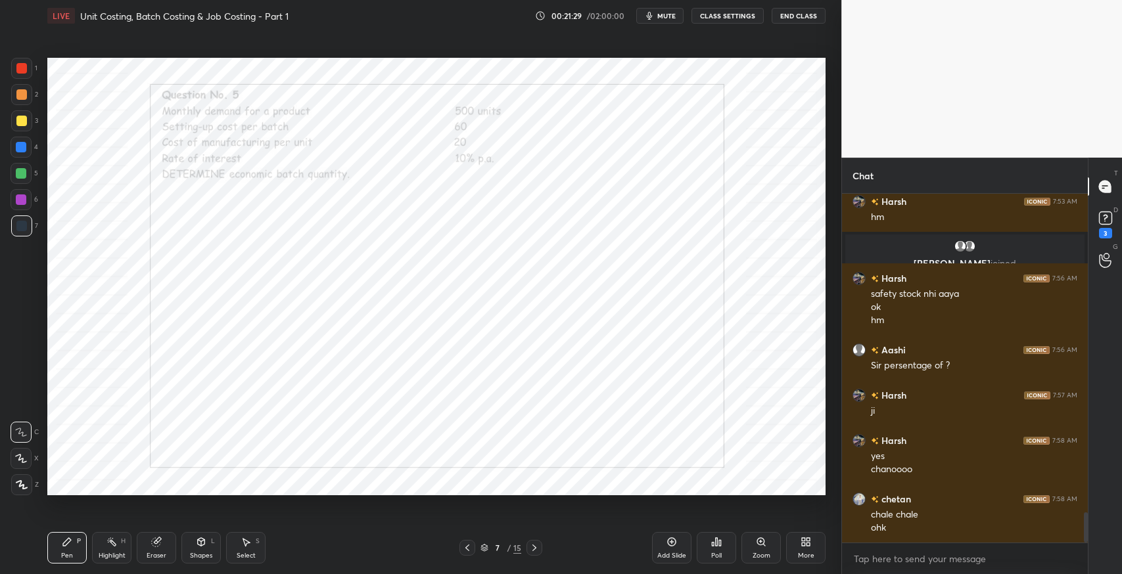
click at [464, 549] on icon at bounding box center [467, 548] width 11 height 11
click at [465, 544] on icon at bounding box center [467, 548] width 11 height 11
click at [464, 545] on icon at bounding box center [467, 548] width 11 height 11
click at [532, 551] on icon at bounding box center [534, 548] width 11 height 11
click at [534, 546] on icon at bounding box center [534, 548] width 4 height 7
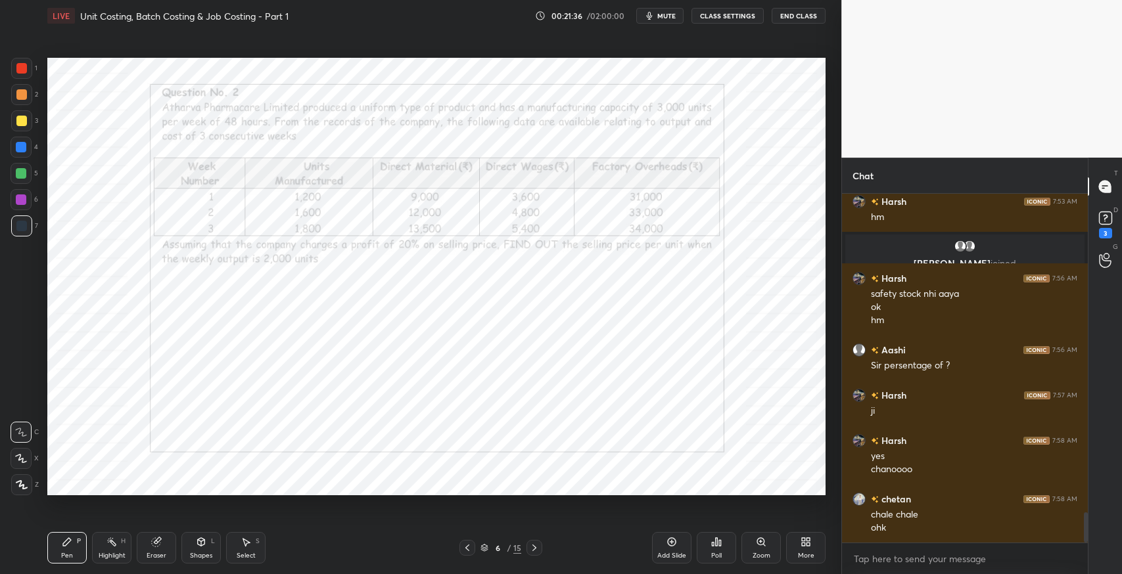
click at [531, 549] on icon at bounding box center [534, 548] width 11 height 11
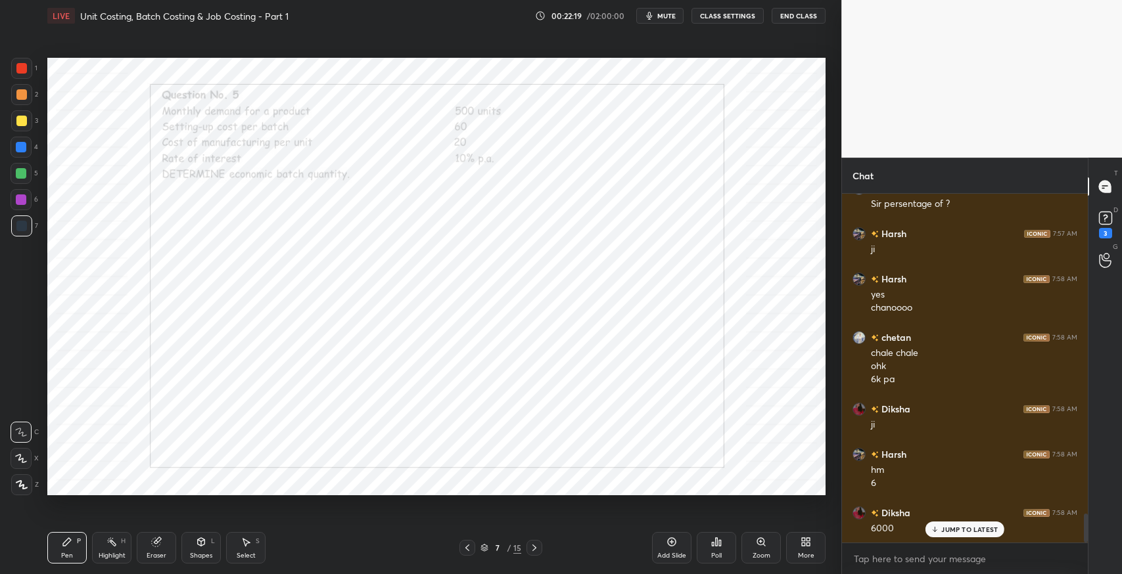
scroll to position [3885, 0]
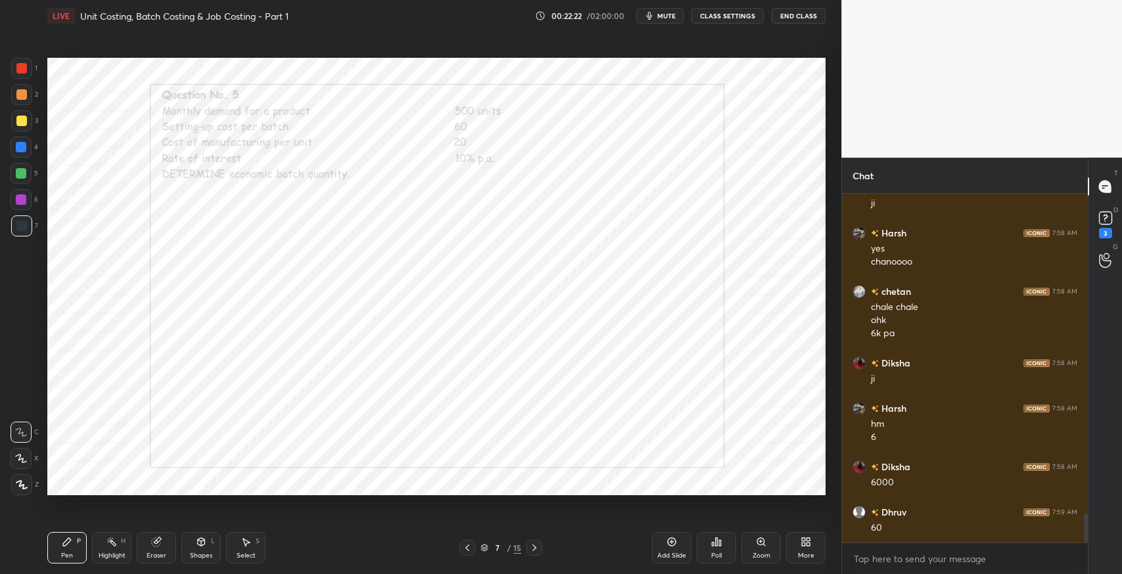
click at [242, 541] on icon at bounding box center [246, 542] width 11 height 11
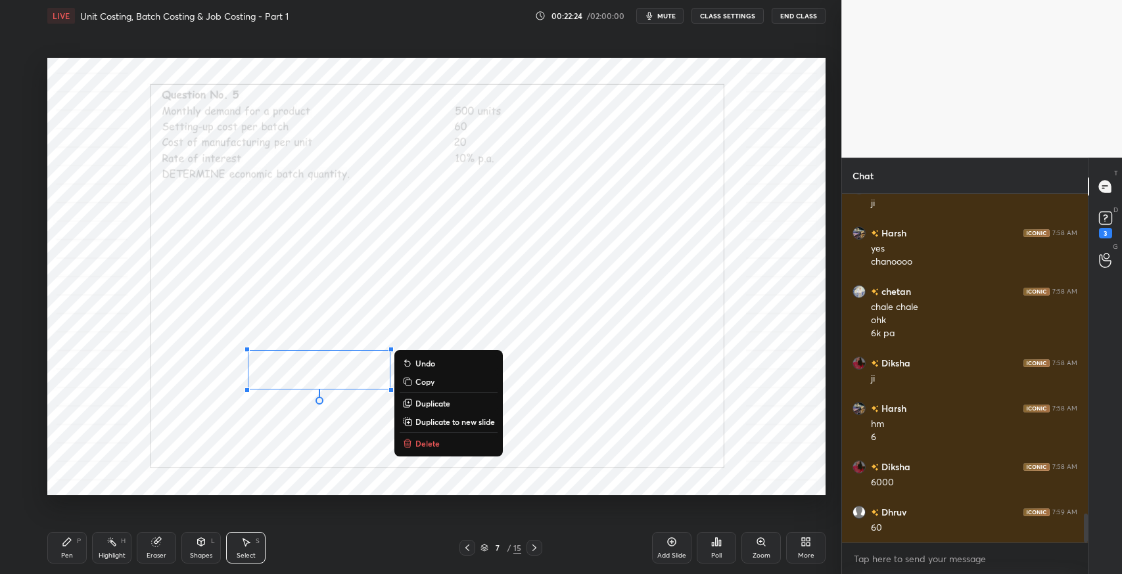
click at [69, 540] on icon at bounding box center [67, 542] width 8 height 8
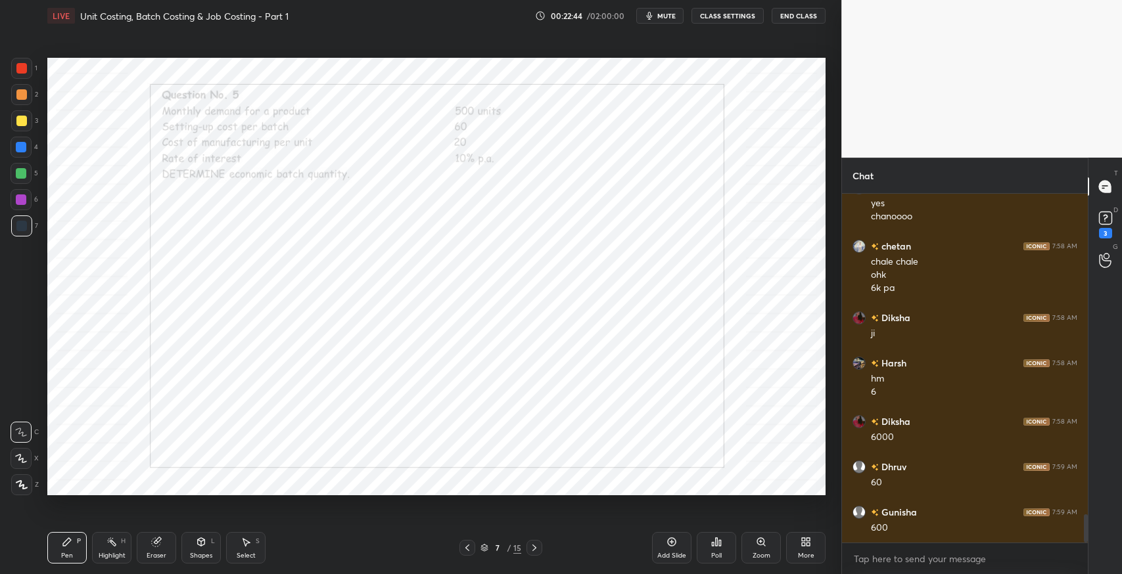
scroll to position [3975, 0]
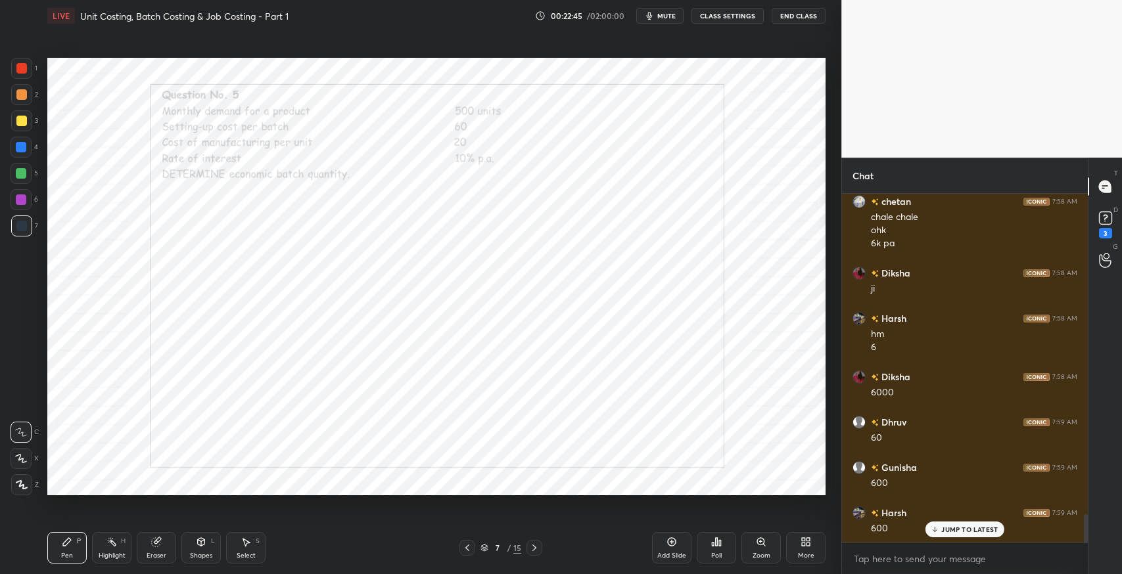
click at [26, 72] on div at bounding box center [21, 68] width 11 height 11
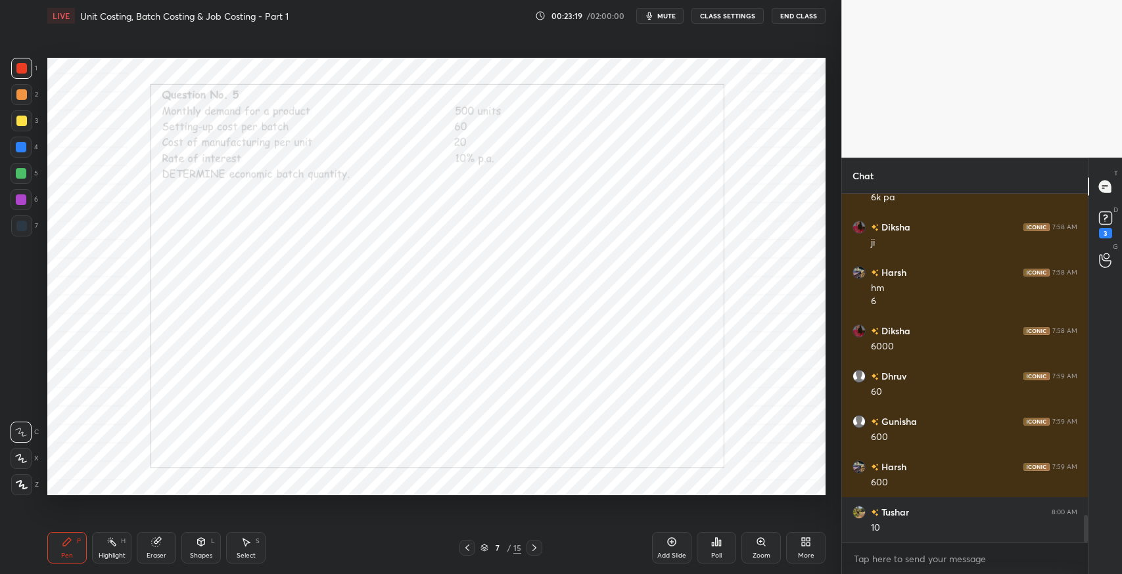
click at [248, 543] on icon at bounding box center [246, 543] width 7 height 8
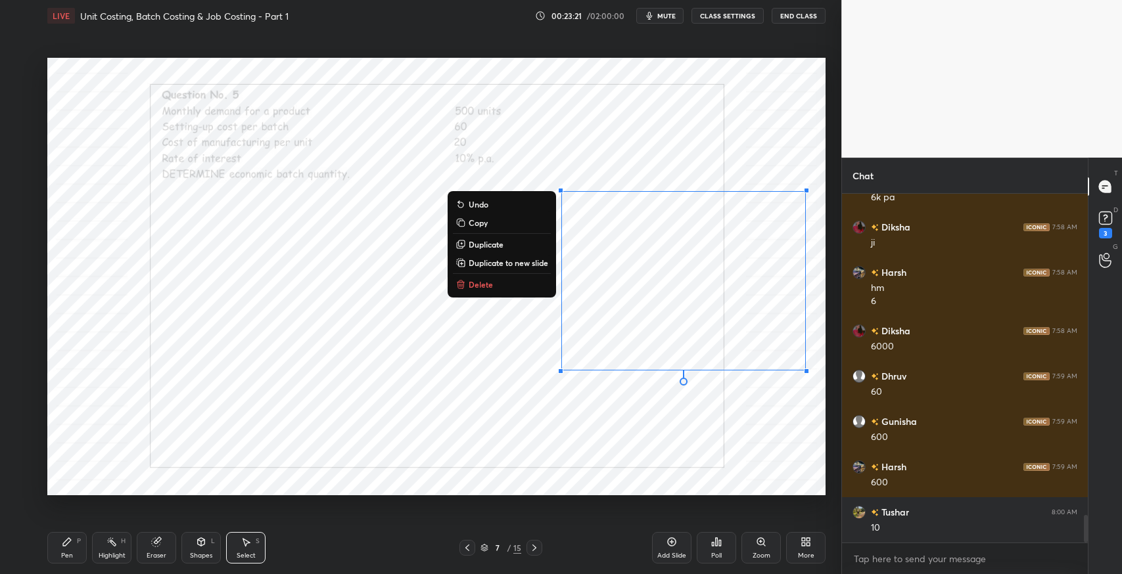
click at [486, 286] on p "Delete" at bounding box center [481, 284] width 24 height 11
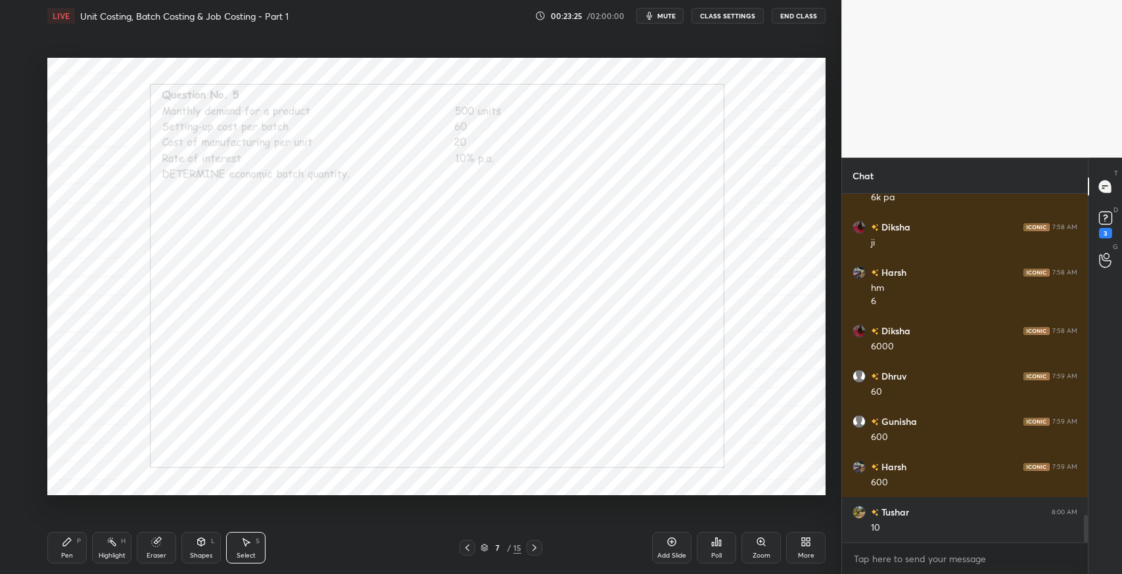
scroll to position [4066, 0]
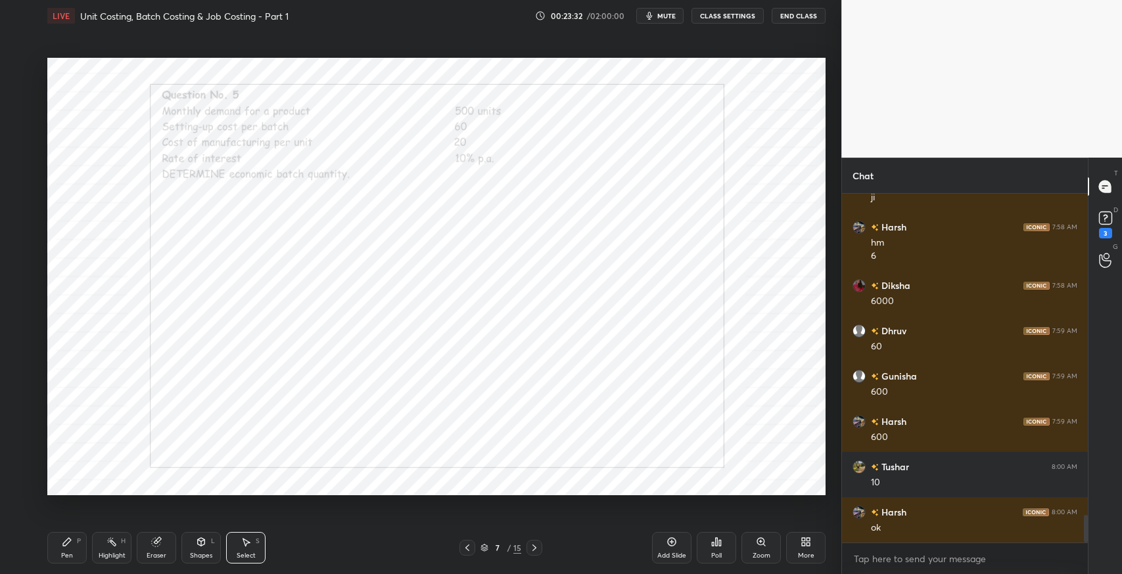
click at [534, 551] on icon at bounding box center [534, 548] width 11 height 11
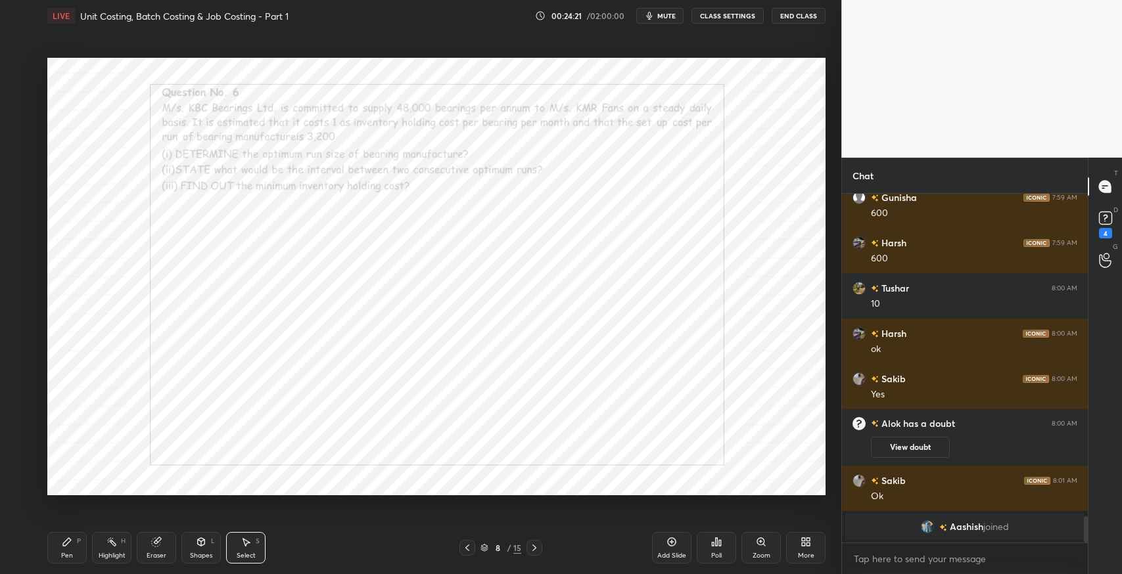
scroll to position [4261, 0]
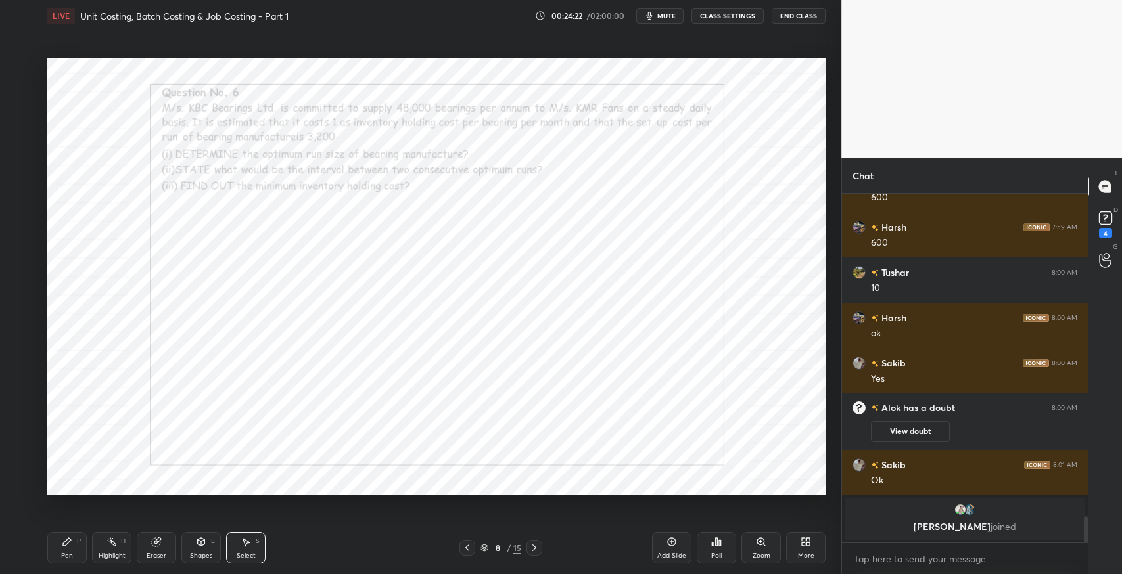
click at [77, 540] on div "P" at bounding box center [79, 541] width 4 height 7
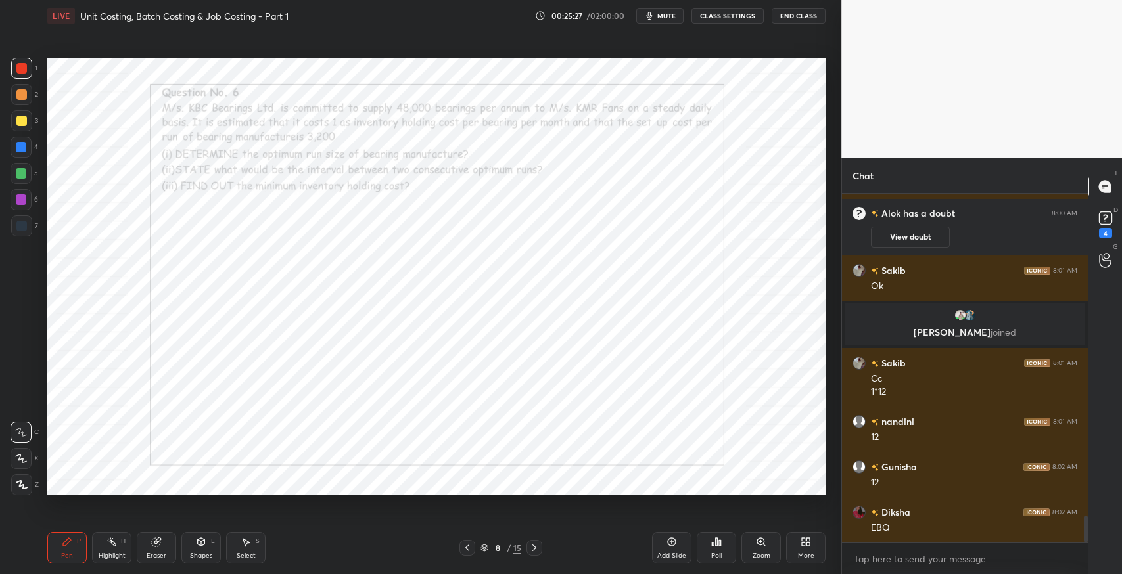
scroll to position [4214, 0]
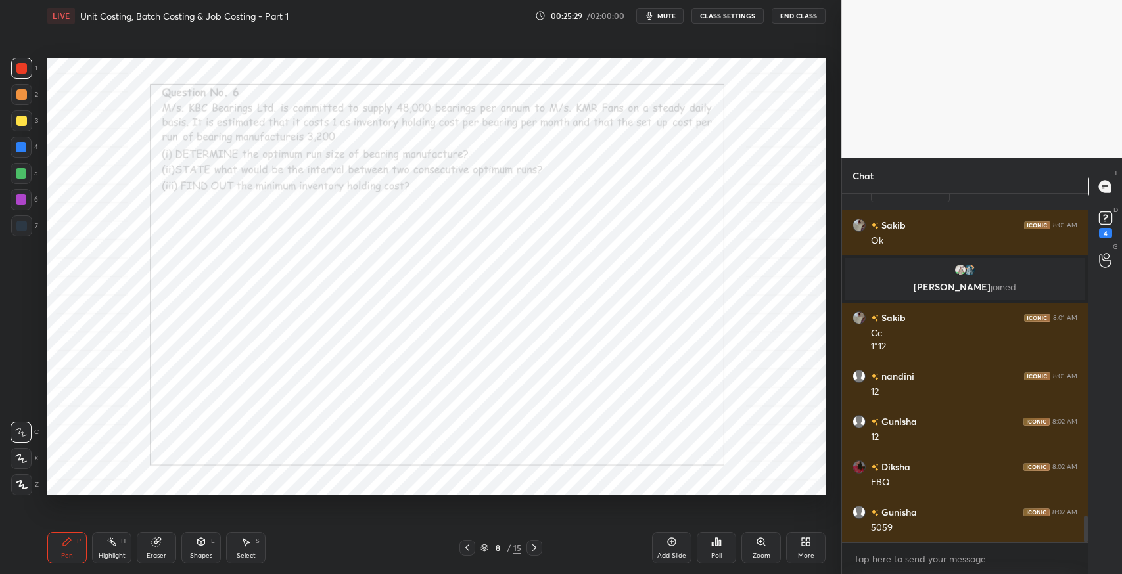
click at [357, 535] on div "Pen P Highlight H Eraser Shapes L Select S 8 / 15 Add Slide Poll Zoom More" at bounding box center [436, 548] width 778 height 53
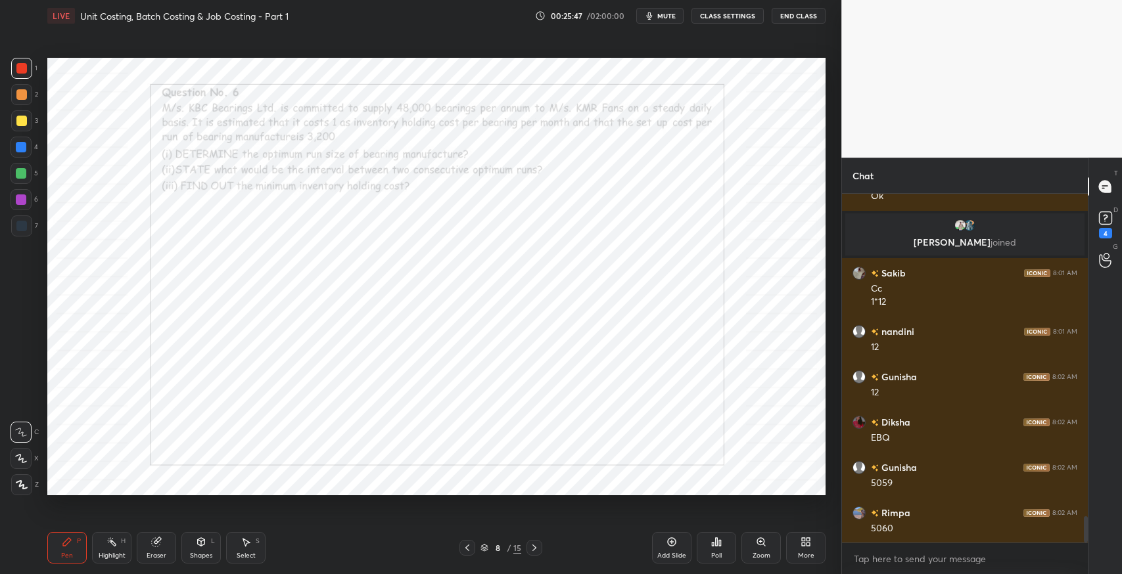
scroll to position [4304, 0]
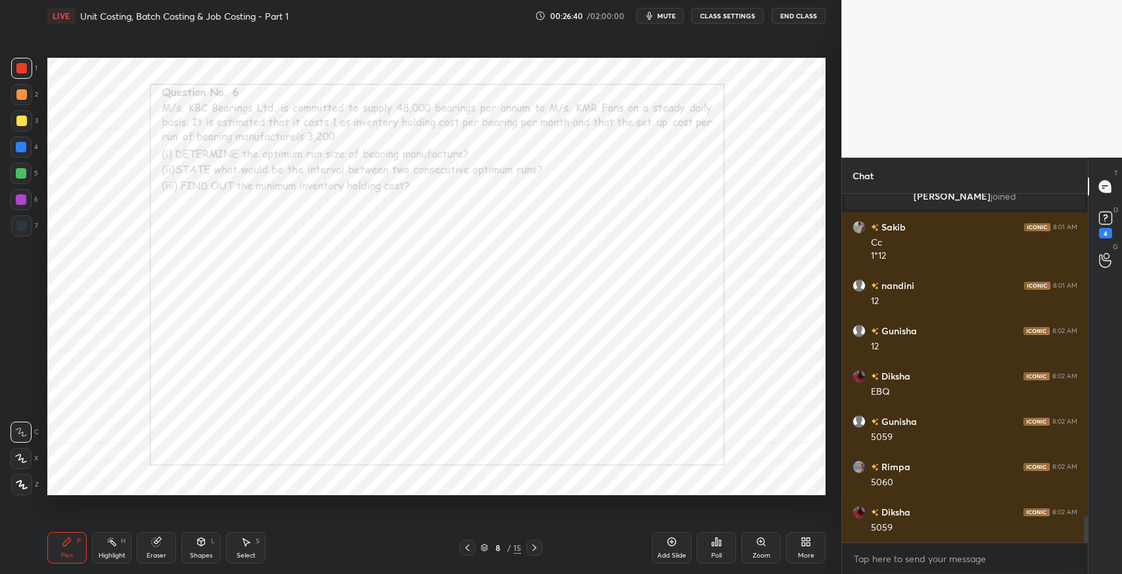
click at [159, 539] on icon at bounding box center [157, 541] width 7 height 7
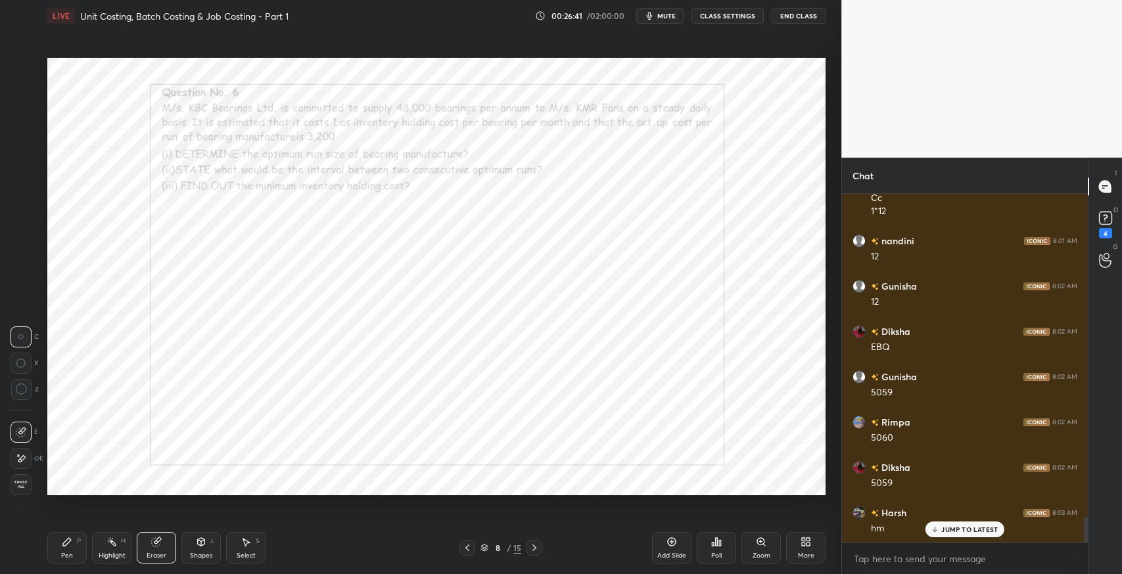
click at [68, 547] on icon at bounding box center [67, 542] width 11 height 11
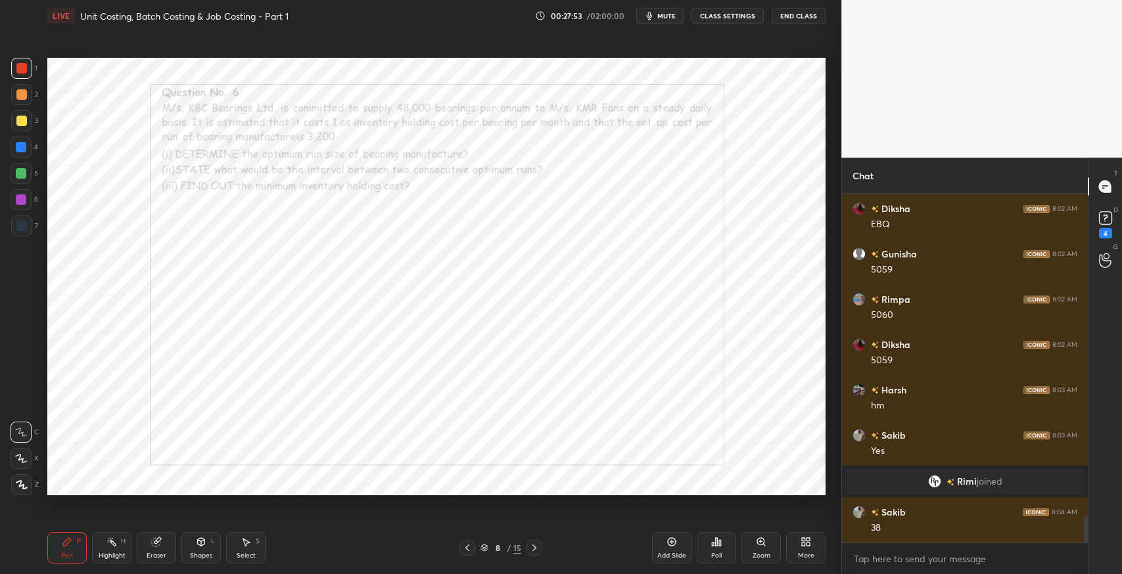
scroll to position [4275, 0]
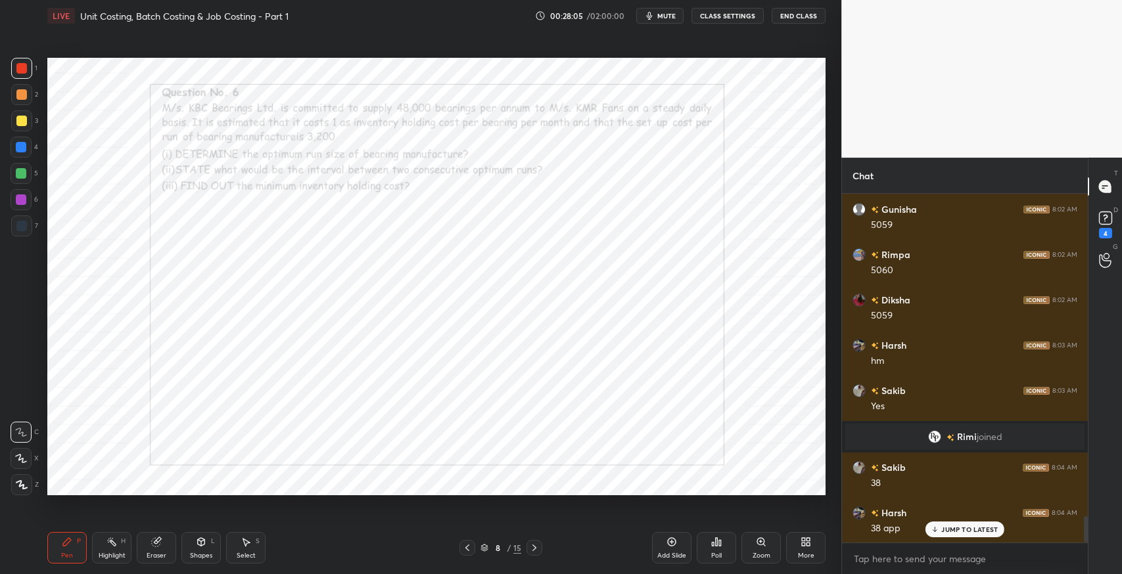
click at [249, 545] on icon at bounding box center [246, 542] width 11 height 11
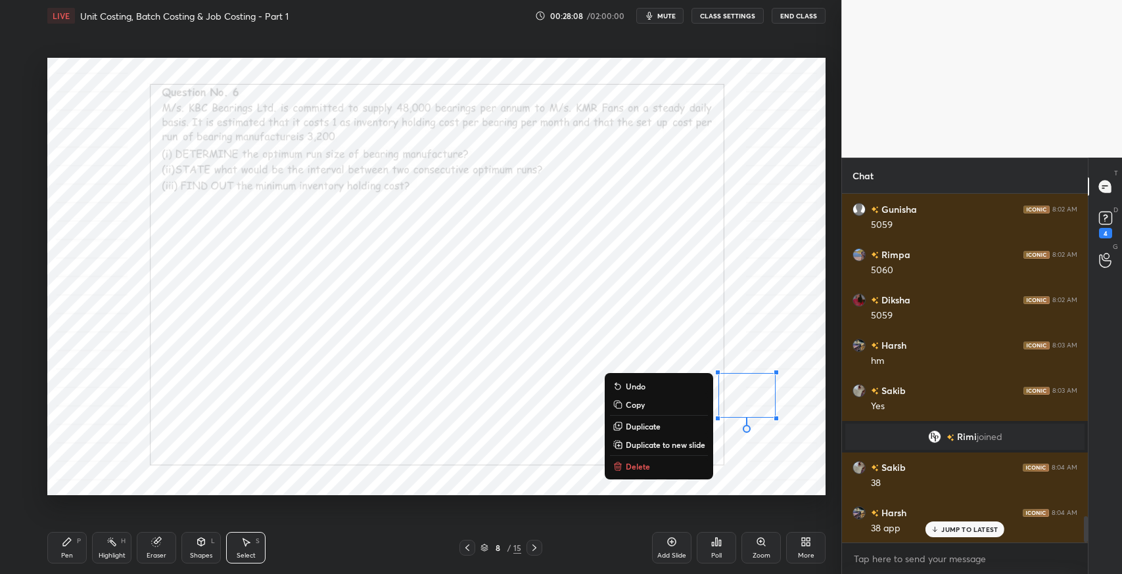
click at [483, 450] on div "0 ° Undo Copy Duplicate Duplicate to new slide Delete" at bounding box center [436, 277] width 778 height 438
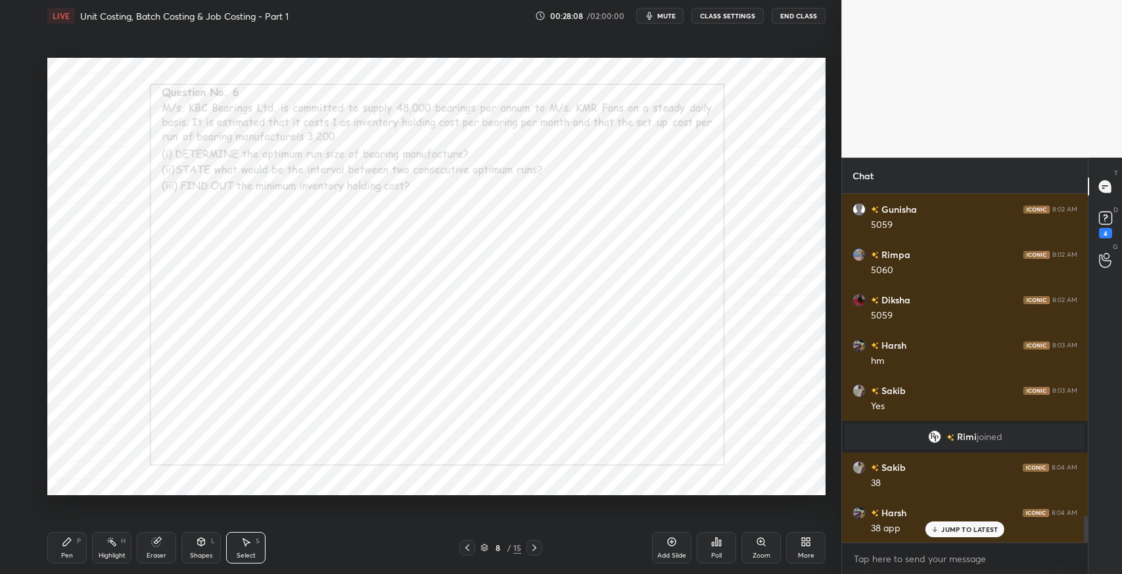
click at [169, 549] on div "Eraser" at bounding box center [156, 548] width 39 height 32
click at [73, 540] on div "Pen P" at bounding box center [66, 548] width 39 height 32
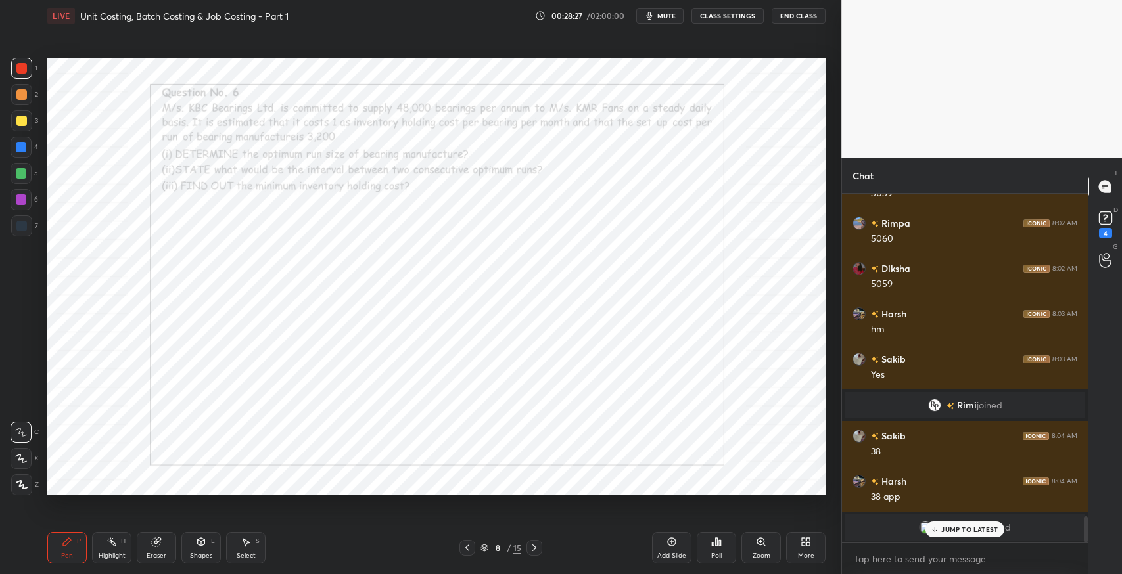
click at [239, 539] on div "Select S" at bounding box center [245, 548] width 39 height 32
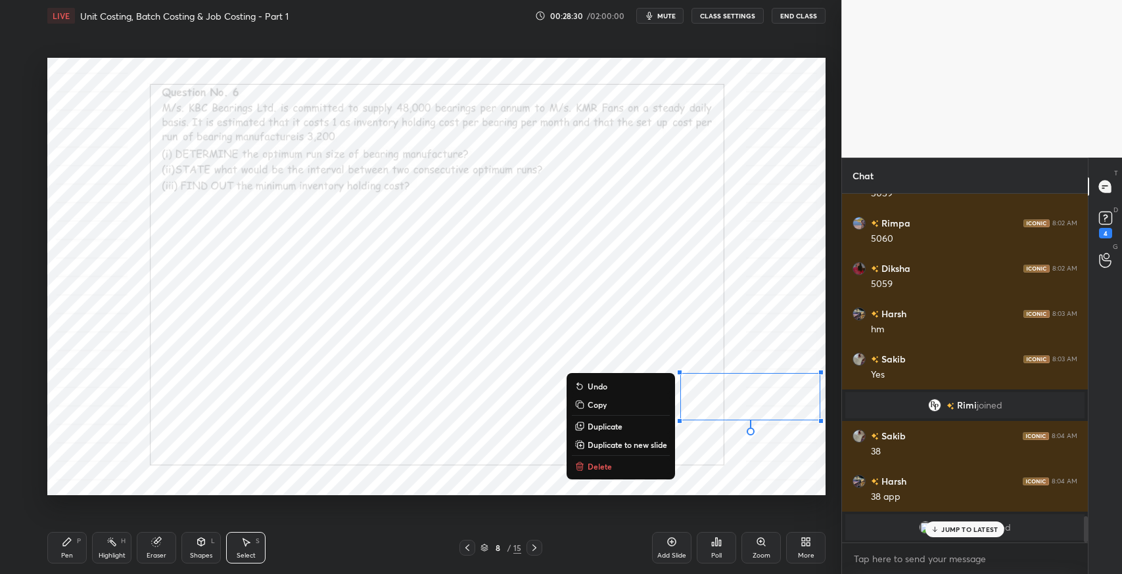
click at [609, 467] on p "Delete" at bounding box center [599, 466] width 24 height 11
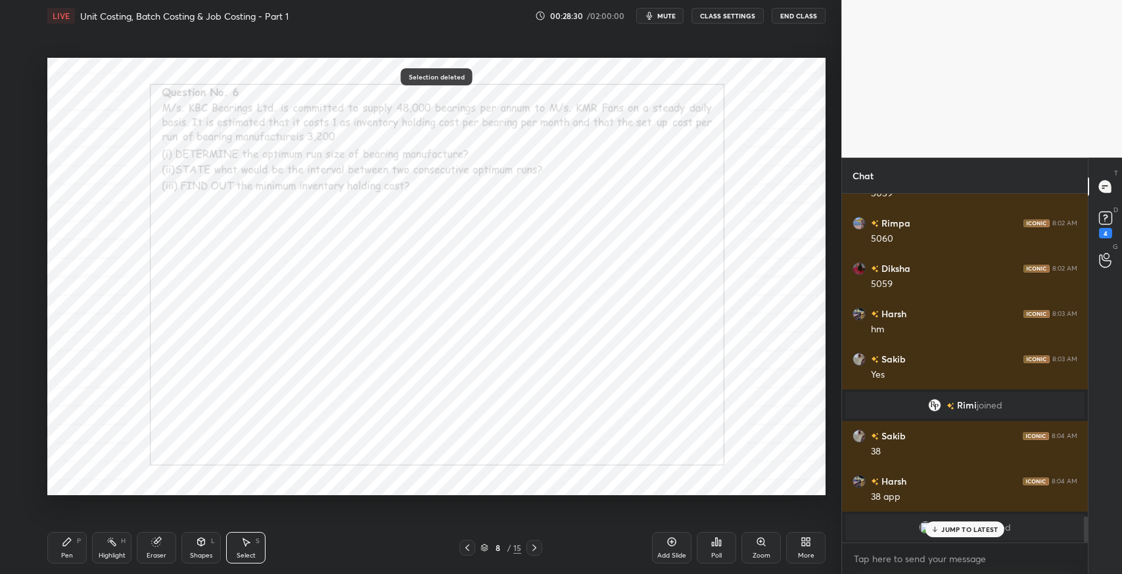
click at [78, 543] on div "P" at bounding box center [79, 541] width 4 height 7
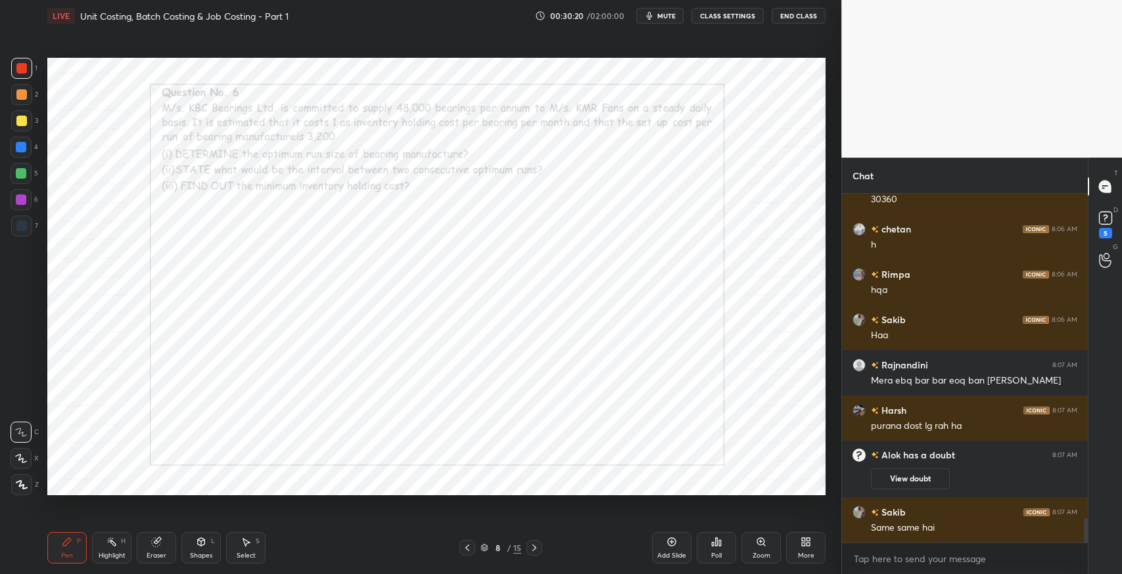
scroll to position [4537, 0]
click at [950, 530] on p "JUMP TO LATEST" at bounding box center [969, 530] width 57 height 8
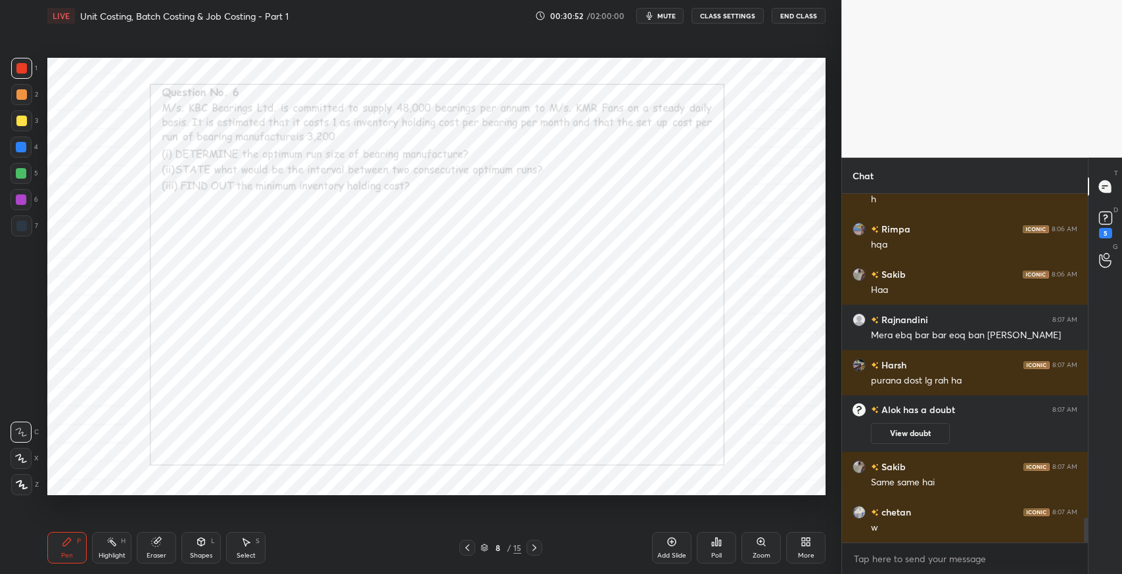
click at [538, 551] on icon at bounding box center [534, 548] width 11 height 11
click at [470, 547] on icon at bounding box center [467, 548] width 11 height 11
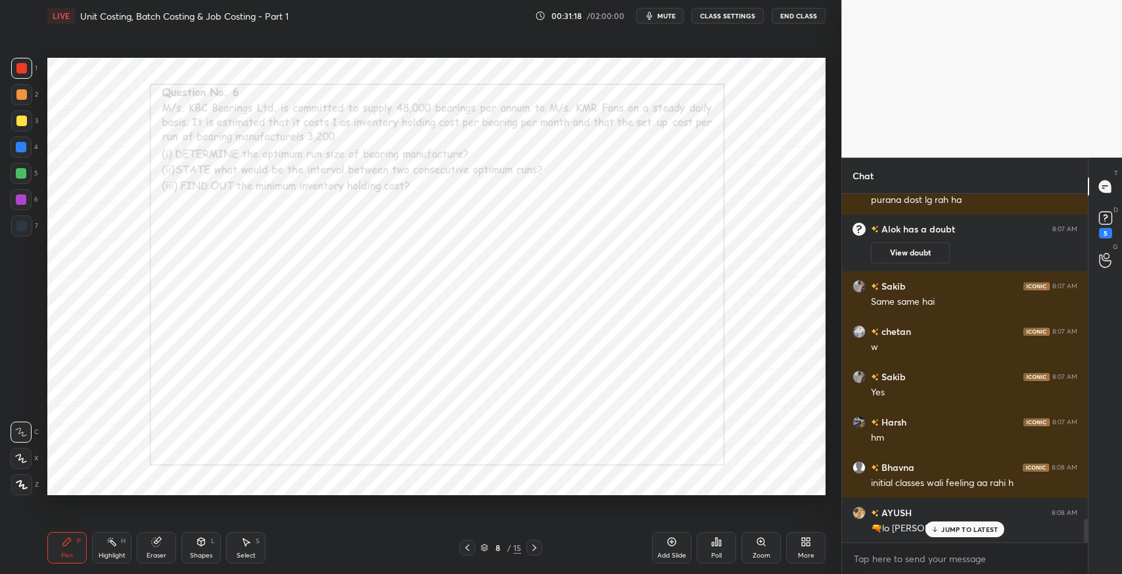
scroll to position [4795, 0]
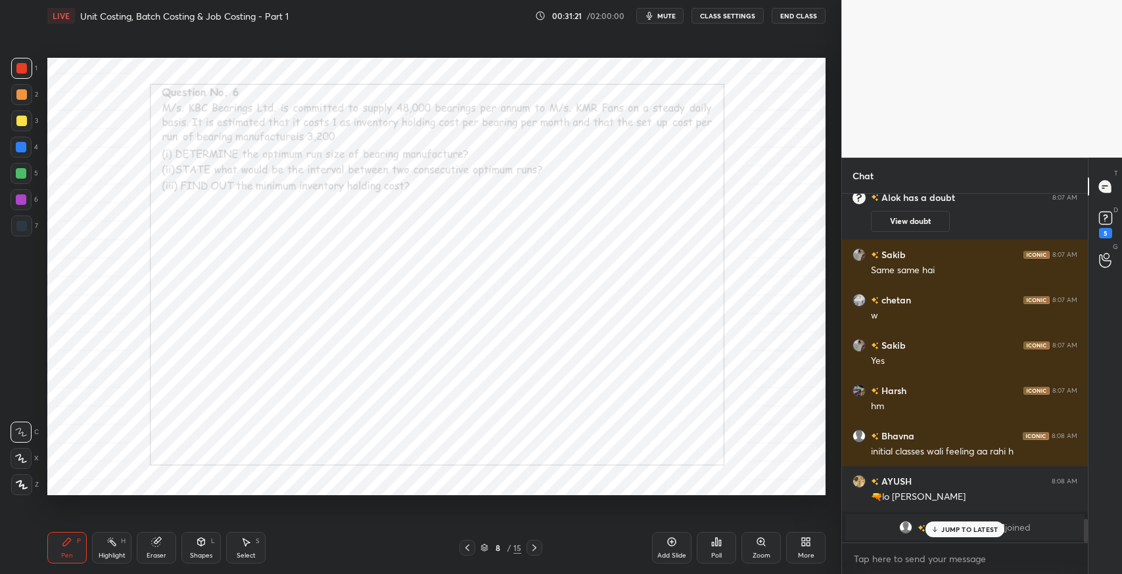
click at [958, 526] on p "JUMP TO LATEST" at bounding box center [969, 530] width 57 height 8
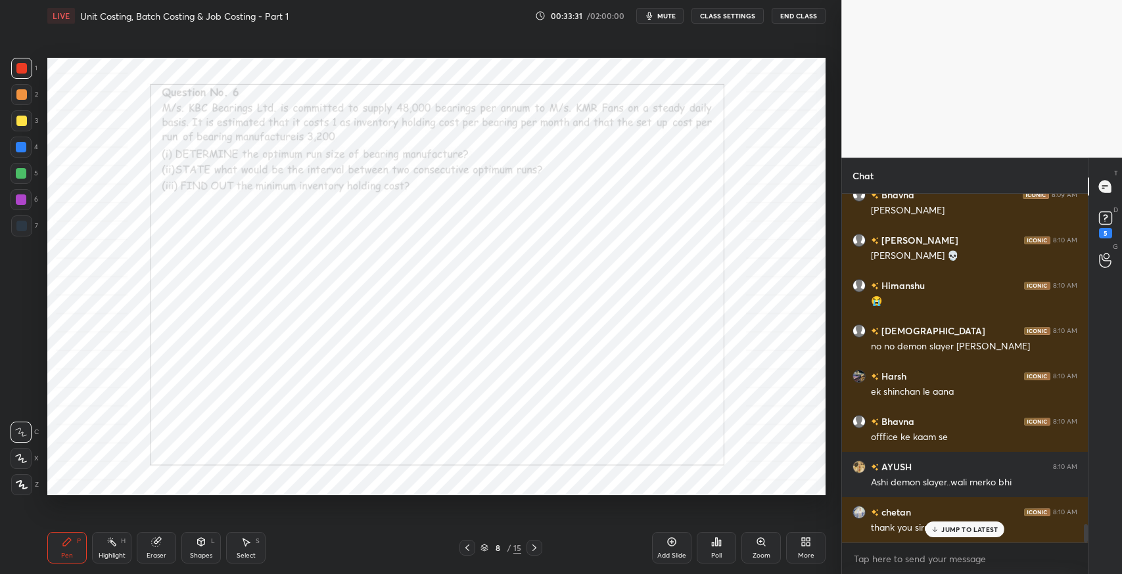
scroll to position [6299, 0]
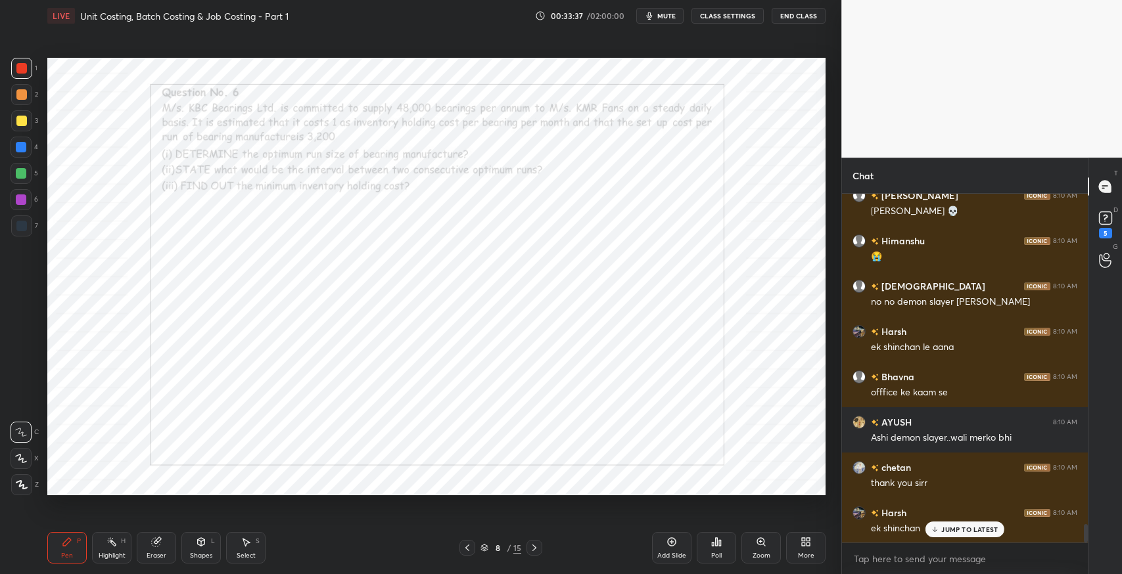
click at [538, 549] on icon at bounding box center [534, 548] width 11 height 11
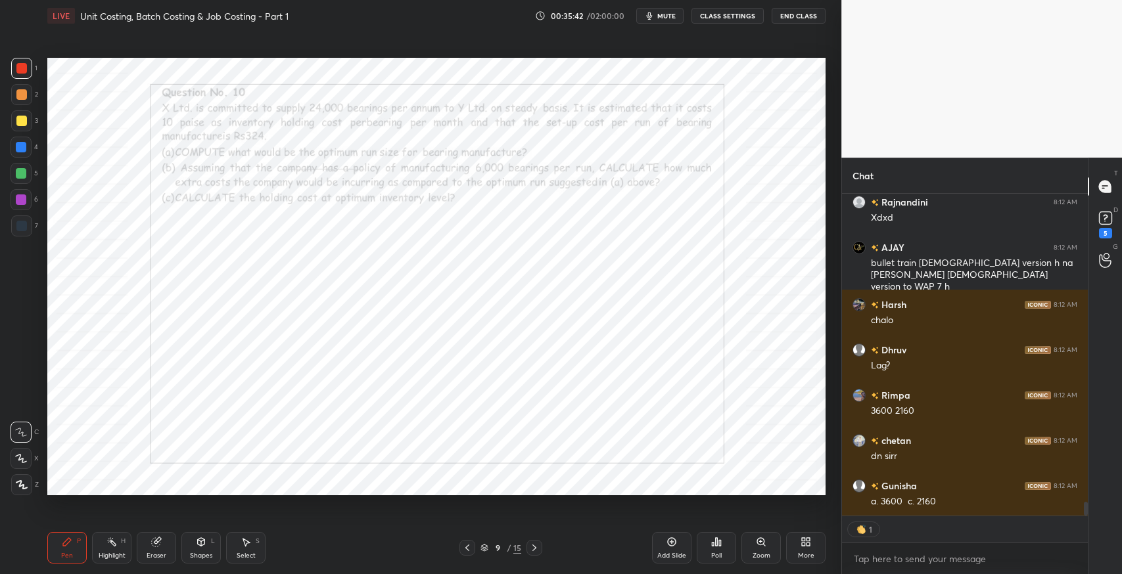
scroll to position [7075, 0]
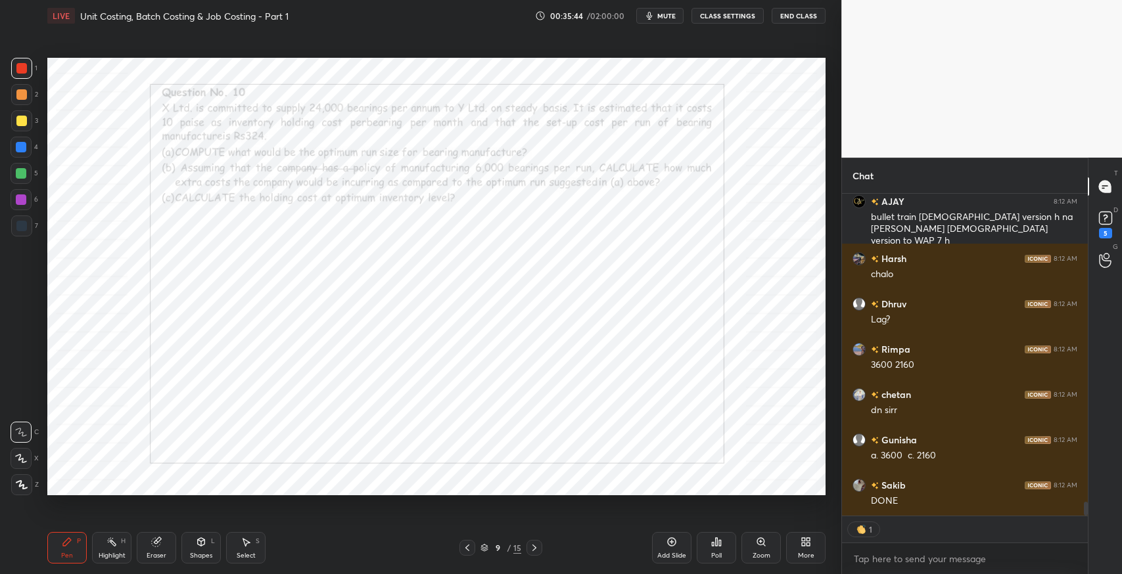
type textarea "x"
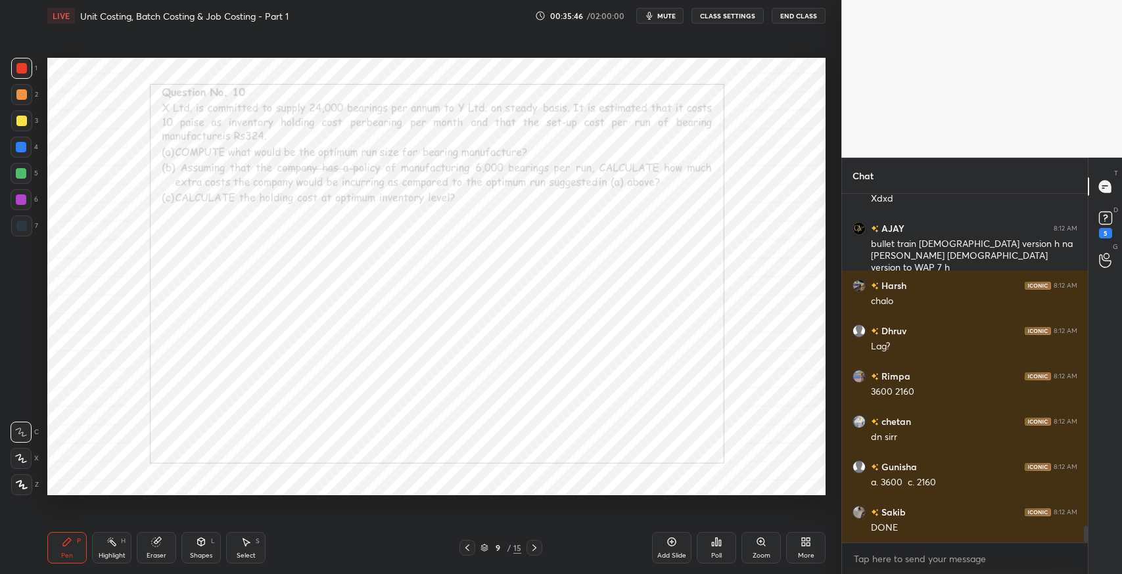
scroll to position [7092, 0]
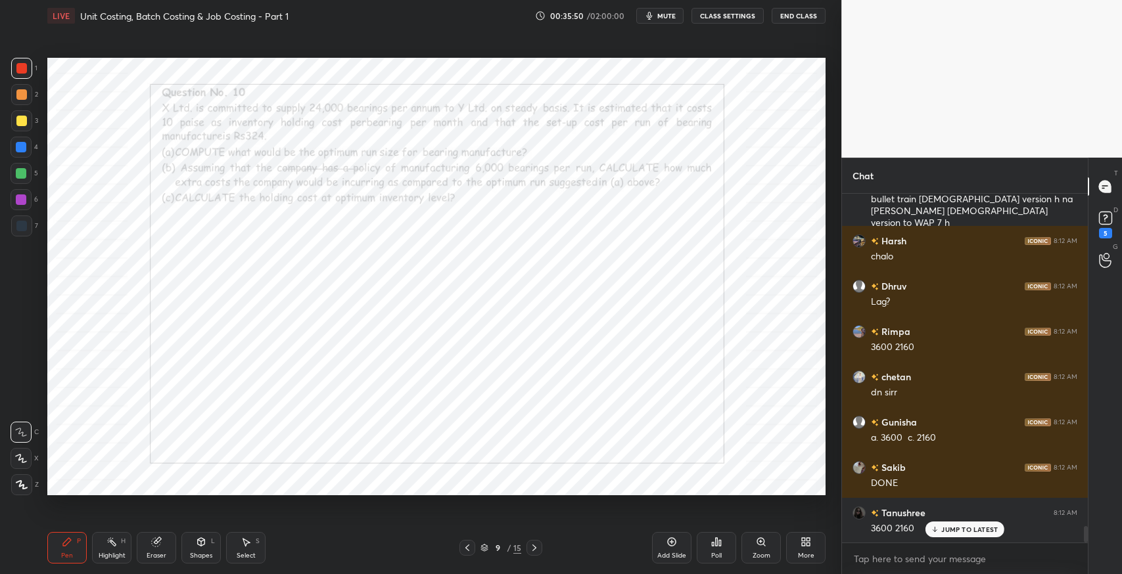
click at [480, 547] on icon at bounding box center [484, 548] width 8 height 8
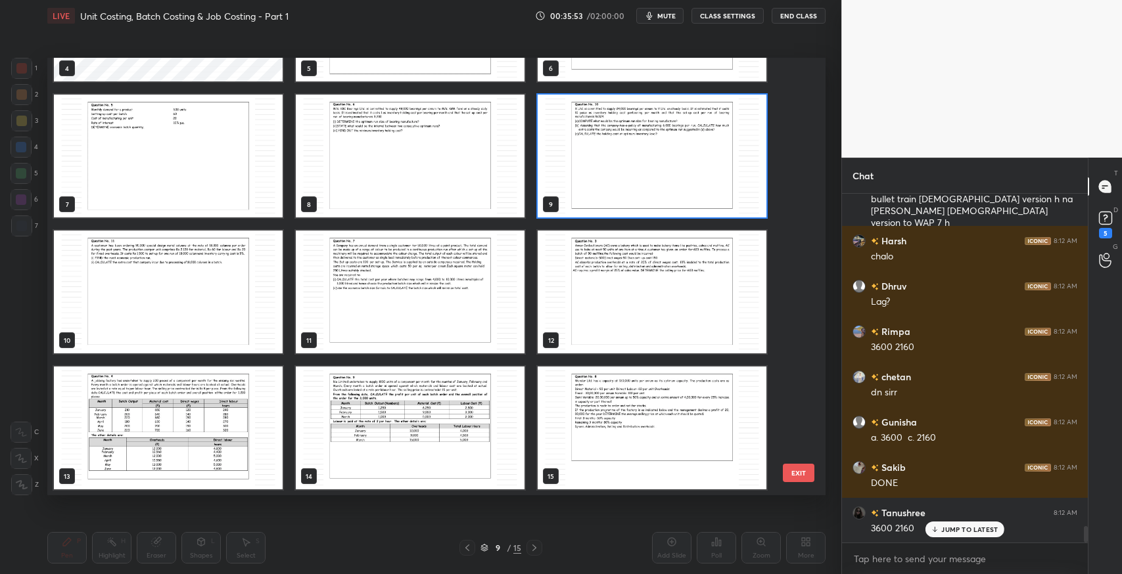
scroll to position [7138, 0]
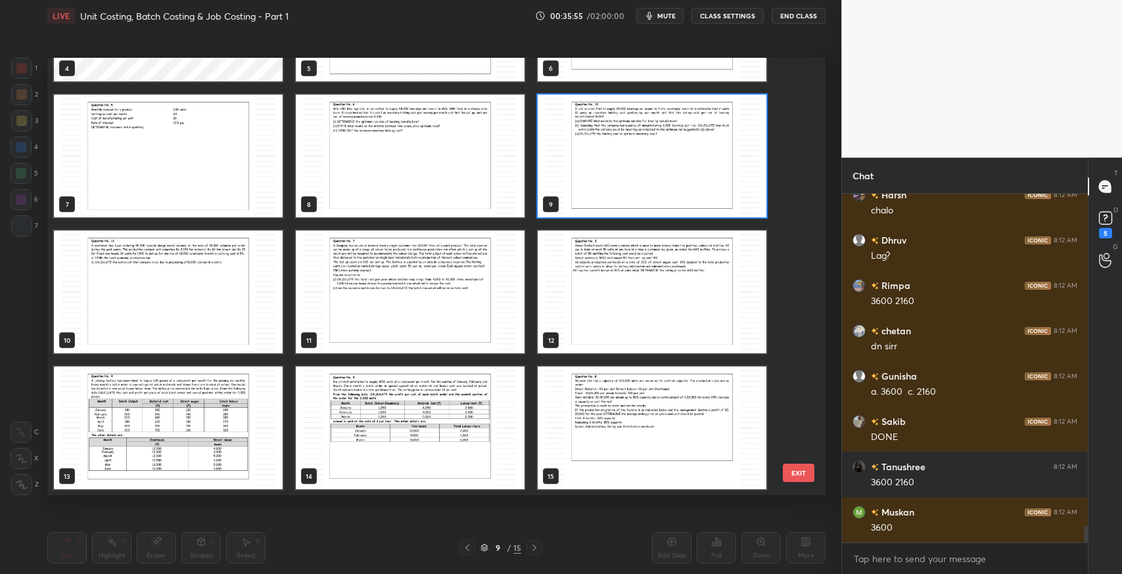
click at [179, 303] on img "grid" at bounding box center [168, 292] width 229 height 123
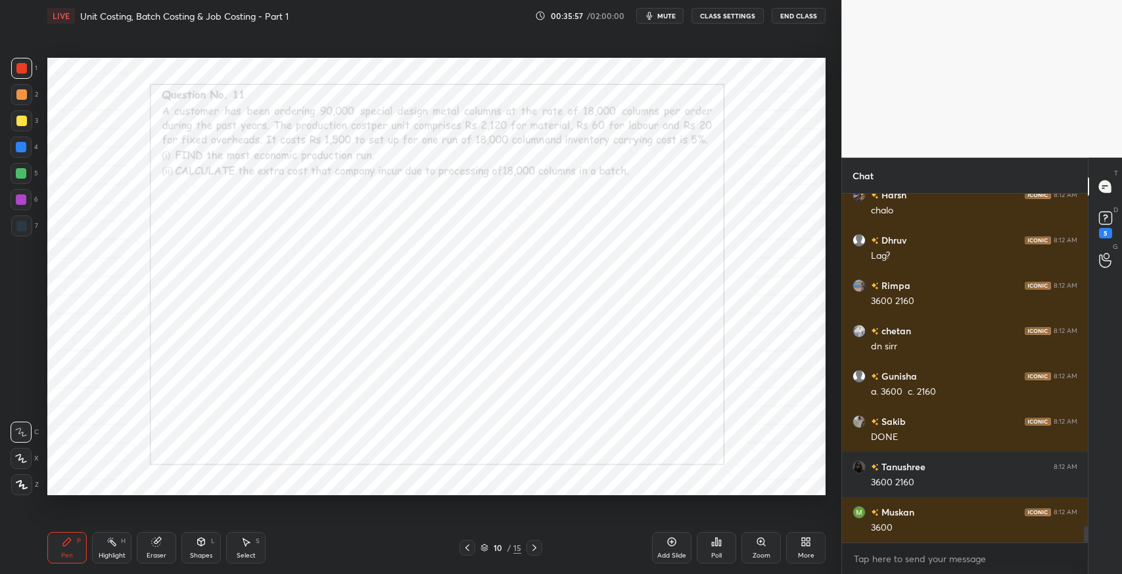
click at [470, 547] on icon at bounding box center [467, 548] width 11 height 11
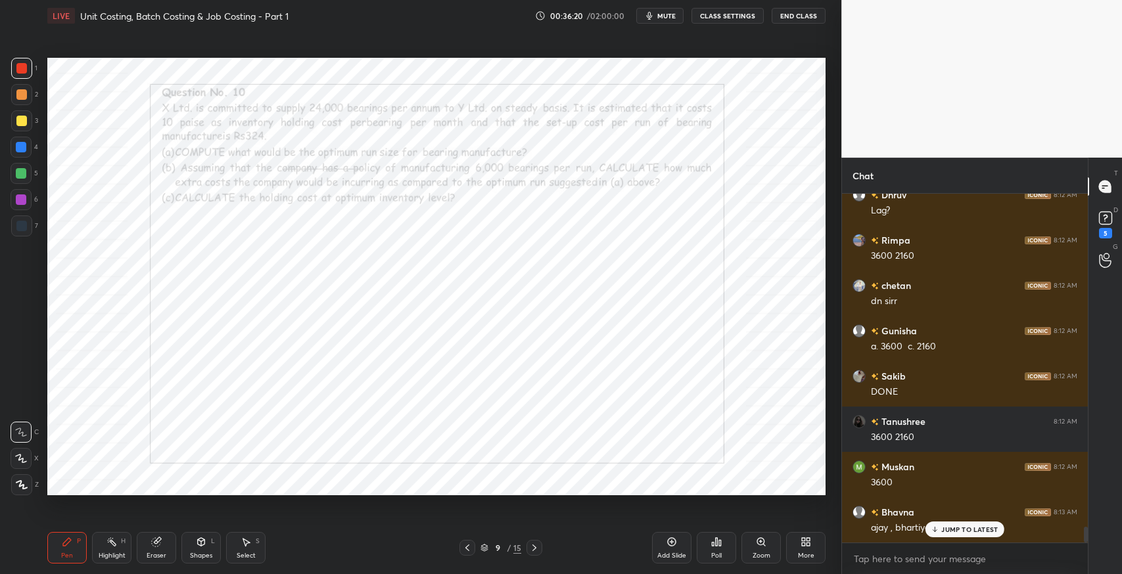
scroll to position [7228, 0]
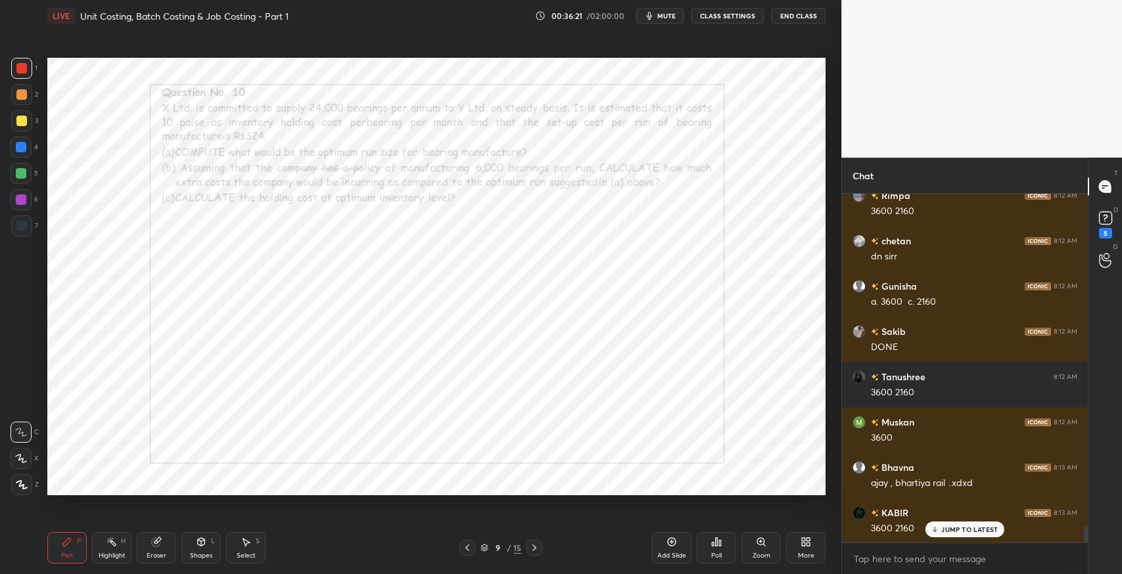
click at [32, 225] on div "7" at bounding box center [24, 226] width 27 height 21
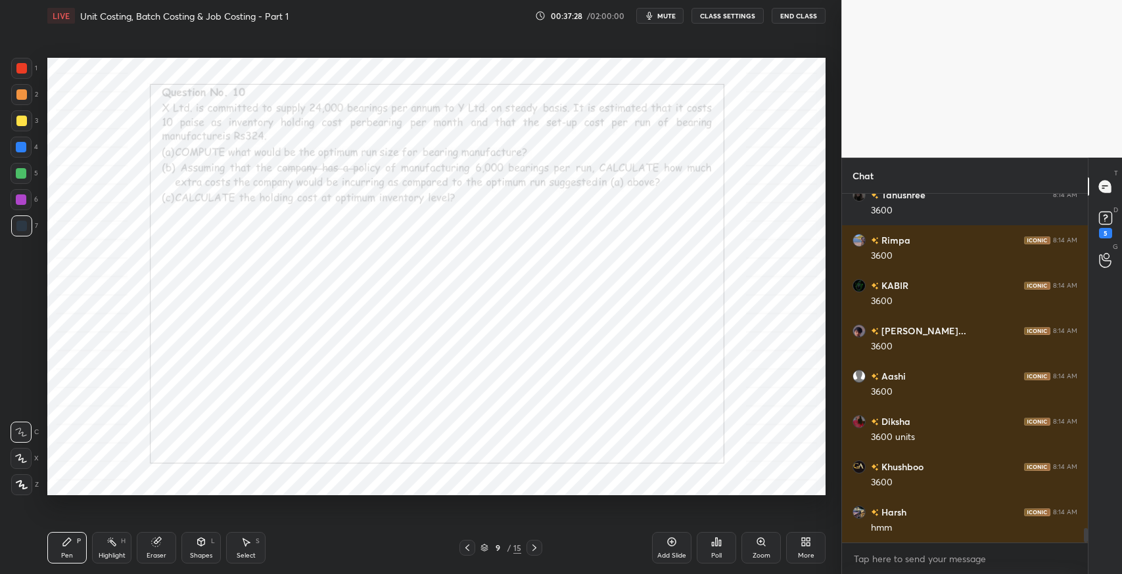
scroll to position [8045, 0]
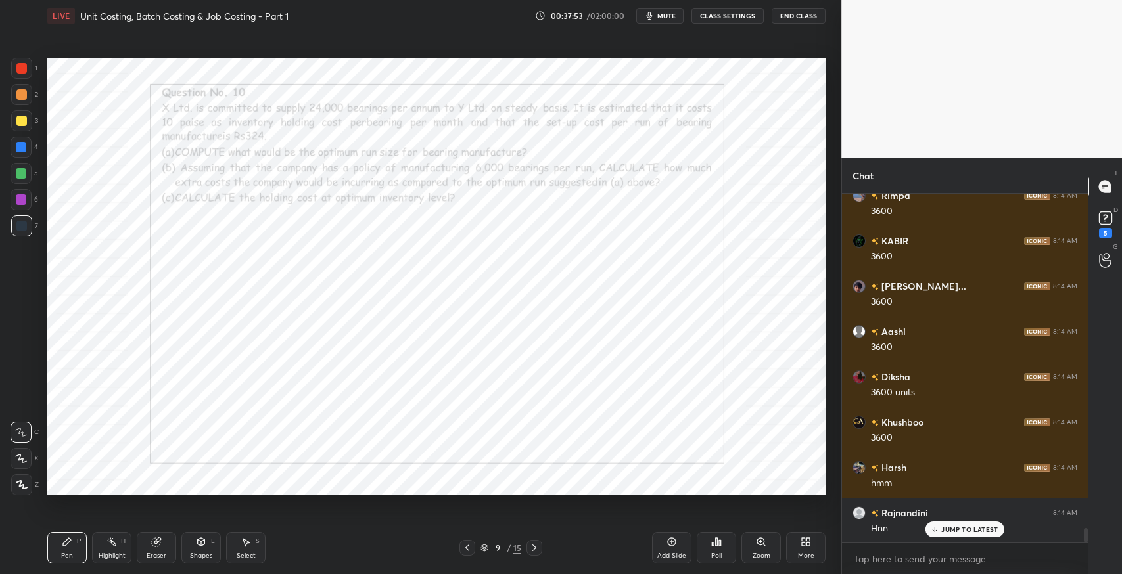
click at [164, 541] on div "Eraser" at bounding box center [156, 548] width 39 height 32
click at [58, 551] on div "Pen P" at bounding box center [66, 548] width 39 height 32
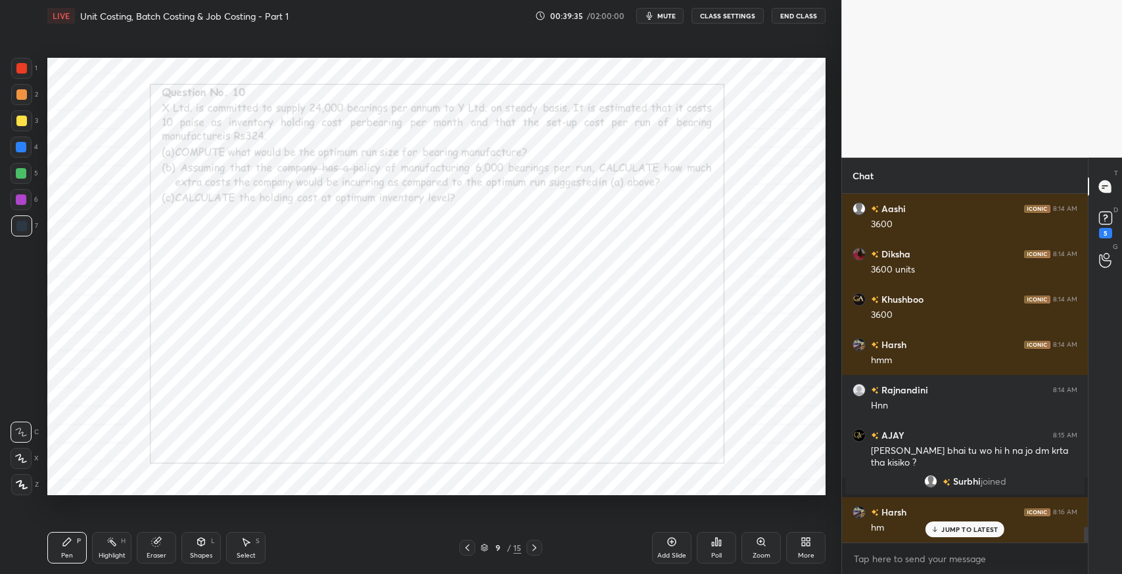
scroll to position [7423, 0]
click at [159, 549] on div "Eraser" at bounding box center [156, 548] width 39 height 32
click at [72, 540] on icon at bounding box center [67, 542] width 11 height 11
click at [246, 541] on icon at bounding box center [246, 543] width 7 height 8
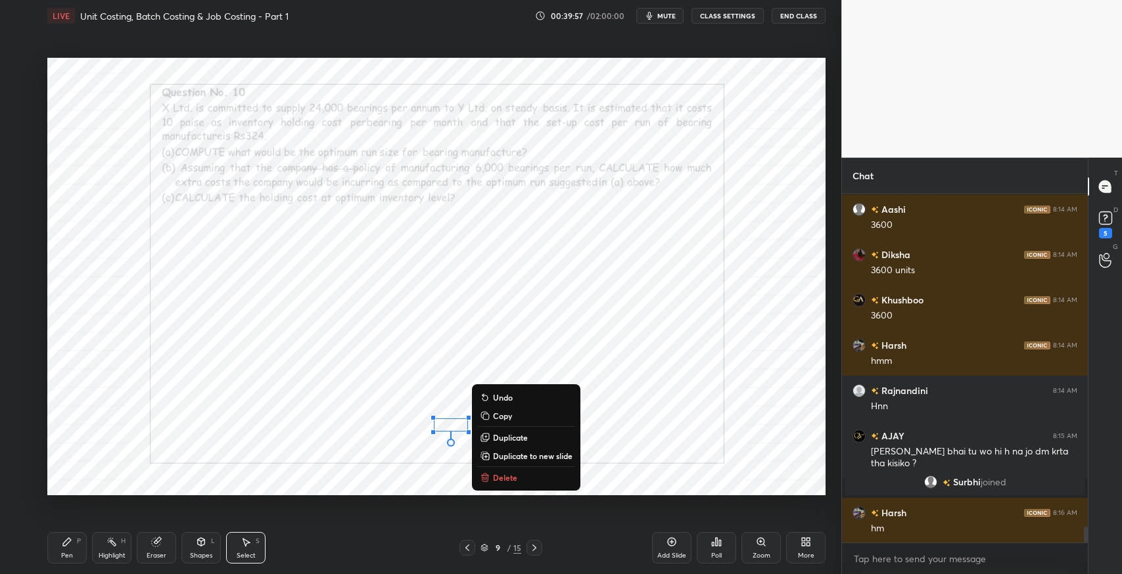
scroll to position [7481, 0]
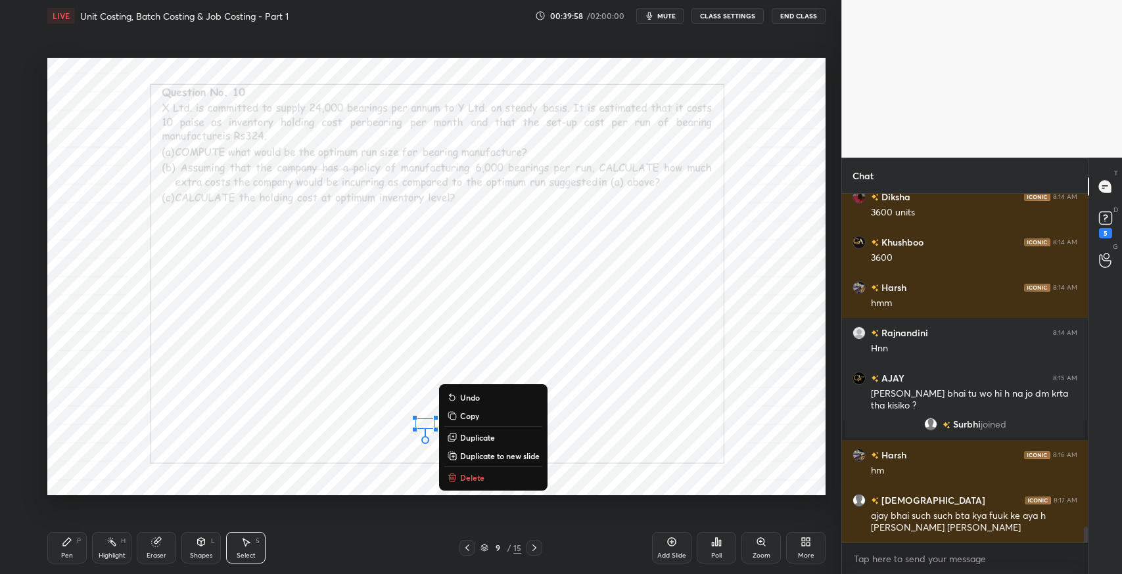
click at [480, 473] on p "Delete" at bounding box center [472, 477] width 24 height 11
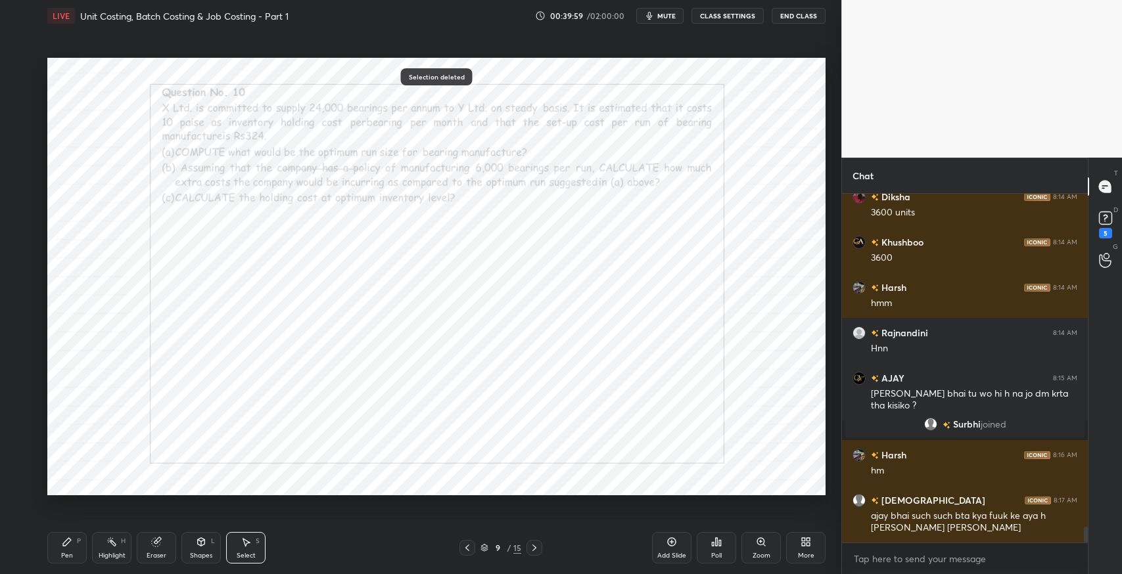
click at [63, 541] on icon at bounding box center [67, 542] width 11 height 11
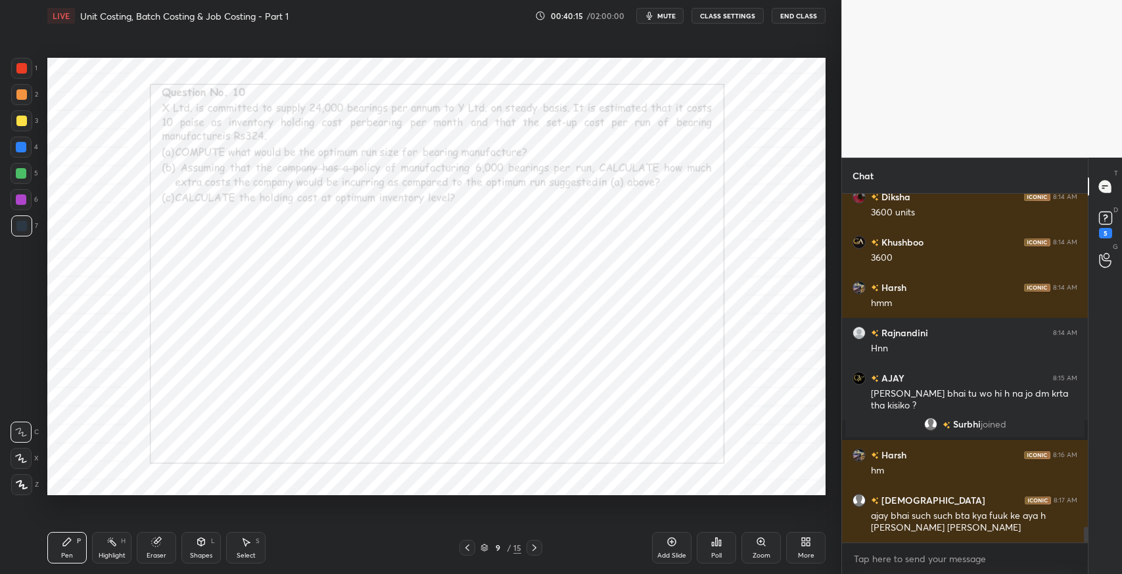
scroll to position [7526, 0]
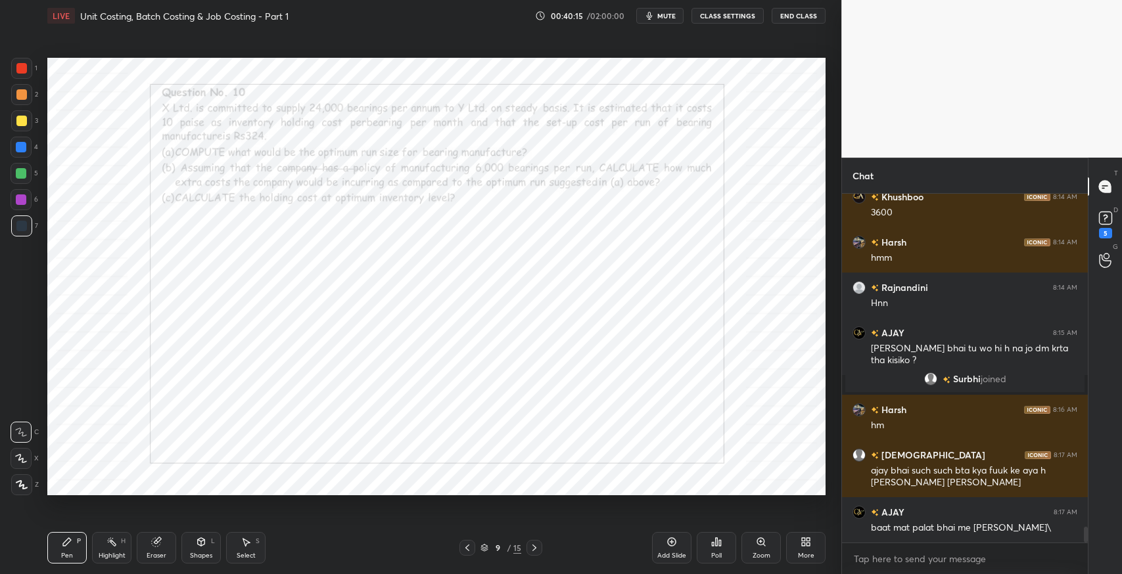
click at [164, 545] on div "Eraser" at bounding box center [156, 548] width 39 height 32
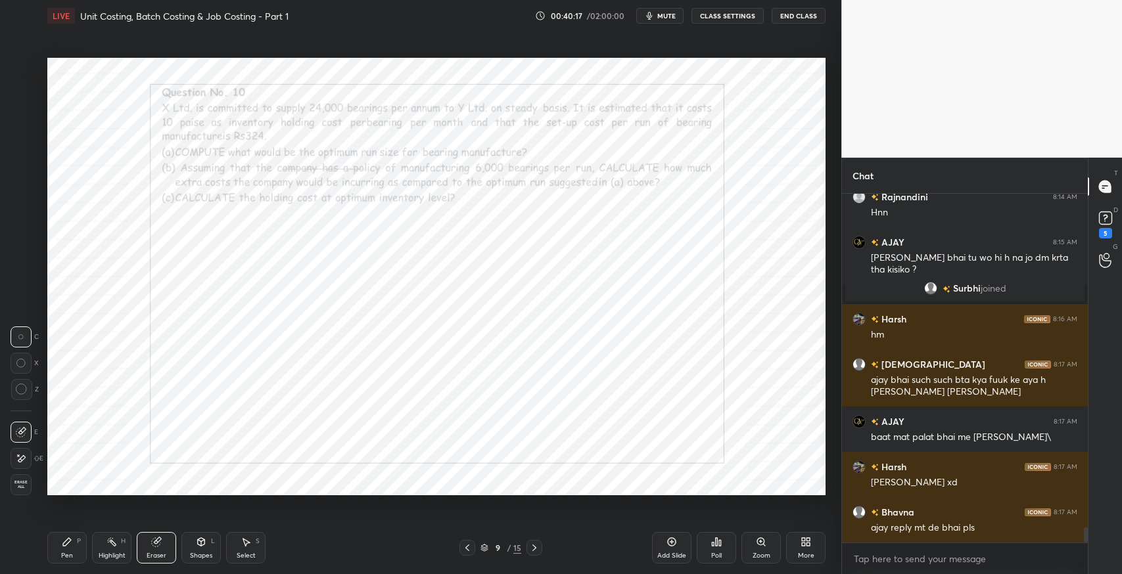
click at [74, 542] on div "Pen P" at bounding box center [66, 548] width 39 height 32
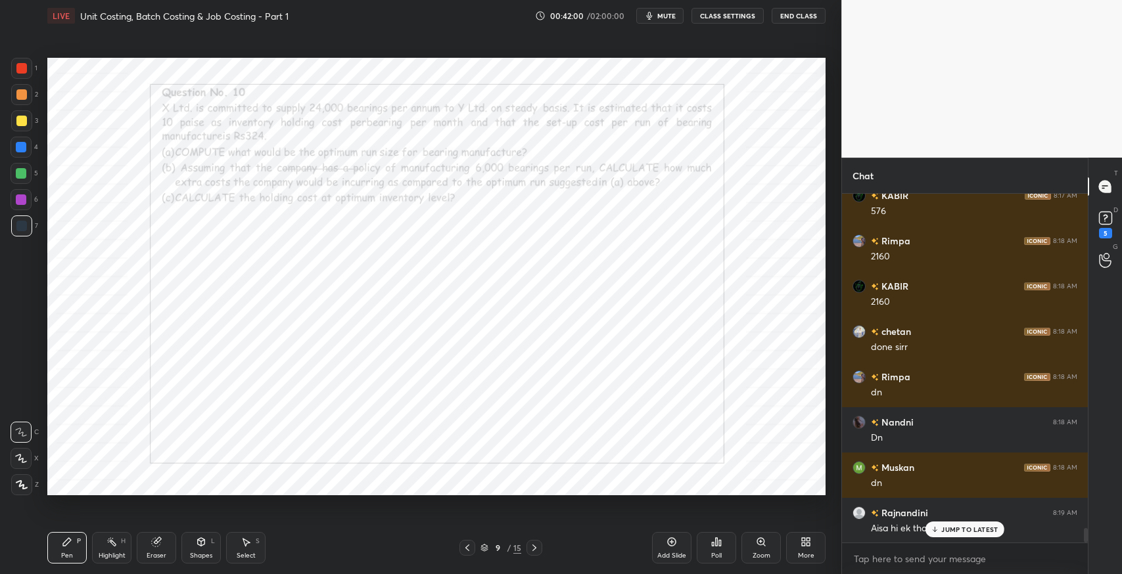
scroll to position [8083, 0]
click at [952, 538] on div "Rajnandini 8:14 AM Hnn AJAY 8:15 AM [PERSON_NAME] bhai tu wo hi h na jo dm krta…" at bounding box center [965, 368] width 246 height 349
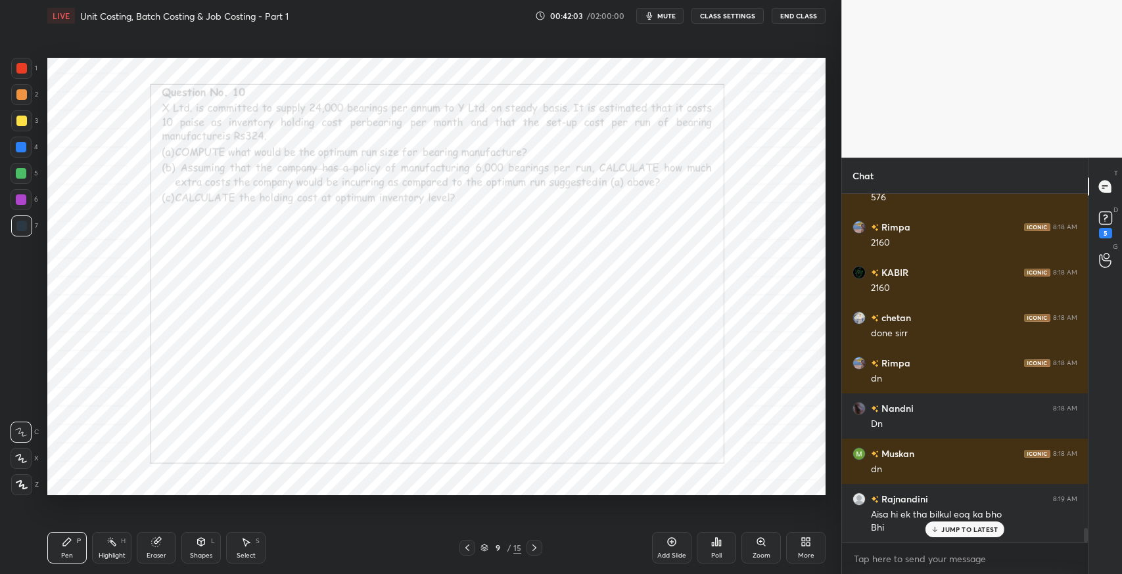
scroll to position [8128, 0]
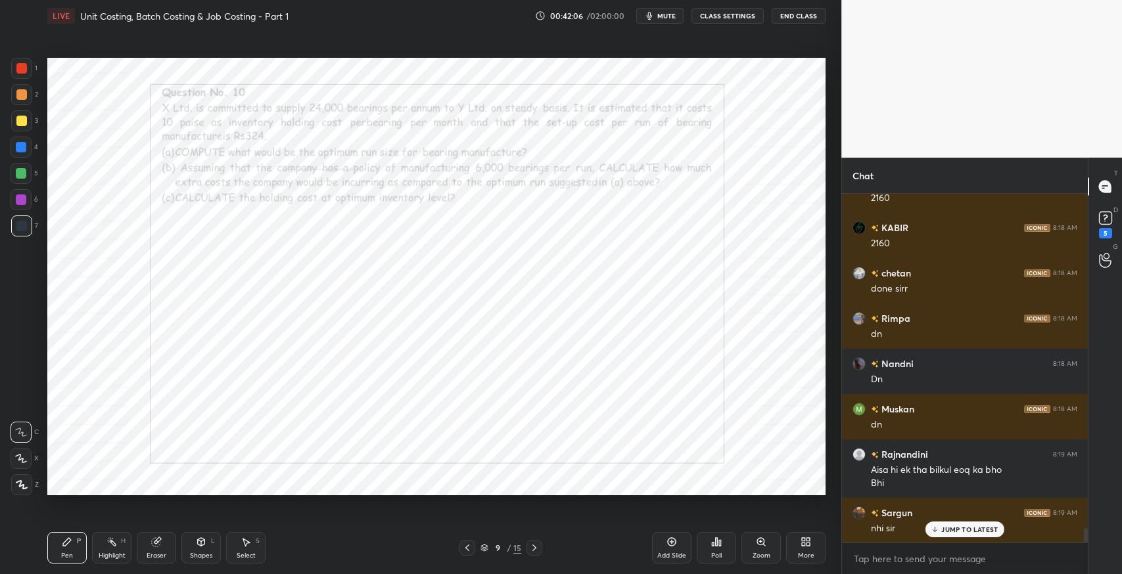
click at [969, 528] on p "JUMP TO LATEST" at bounding box center [969, 530] width 57 height 8
click at [534, 547] on icon at bounding box center [534, 548] width 11 height 11
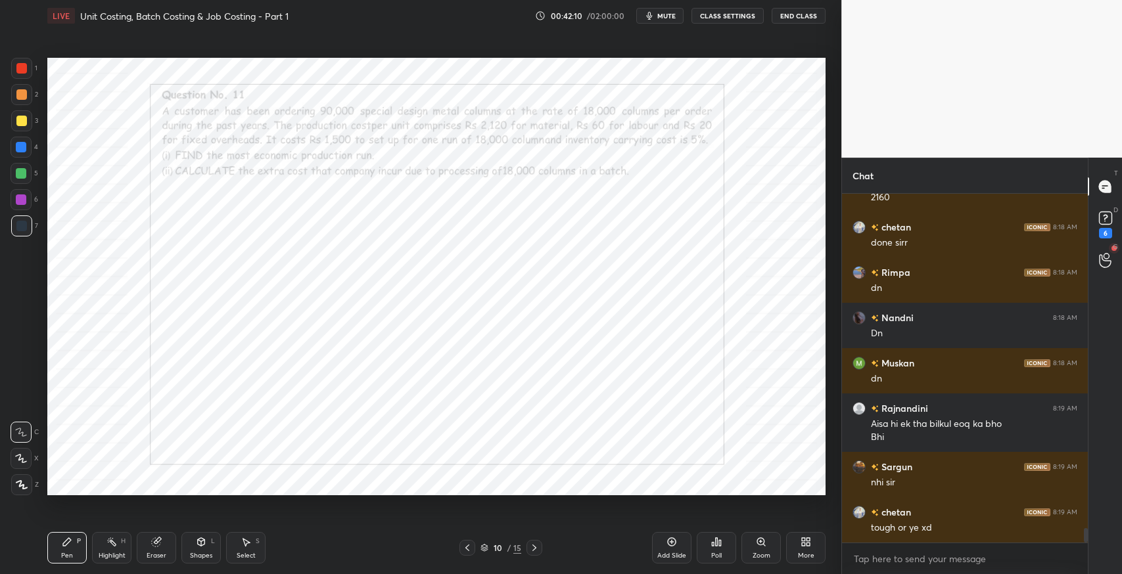
scroll to position [8031, 0]
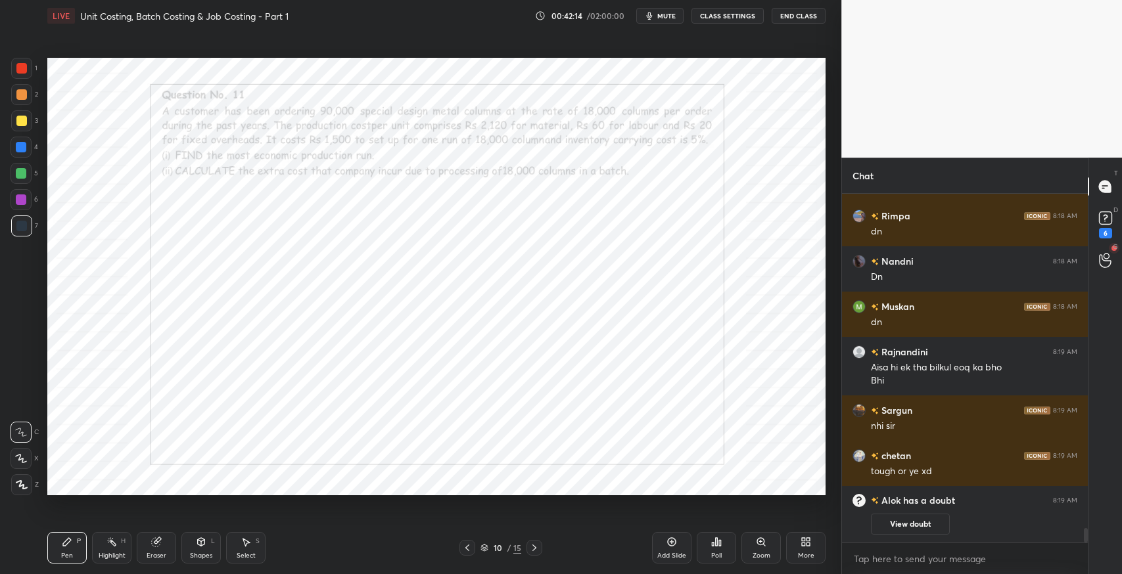
click at [538, 549] on icon at bounding box center [534, 548] width 11 height 11
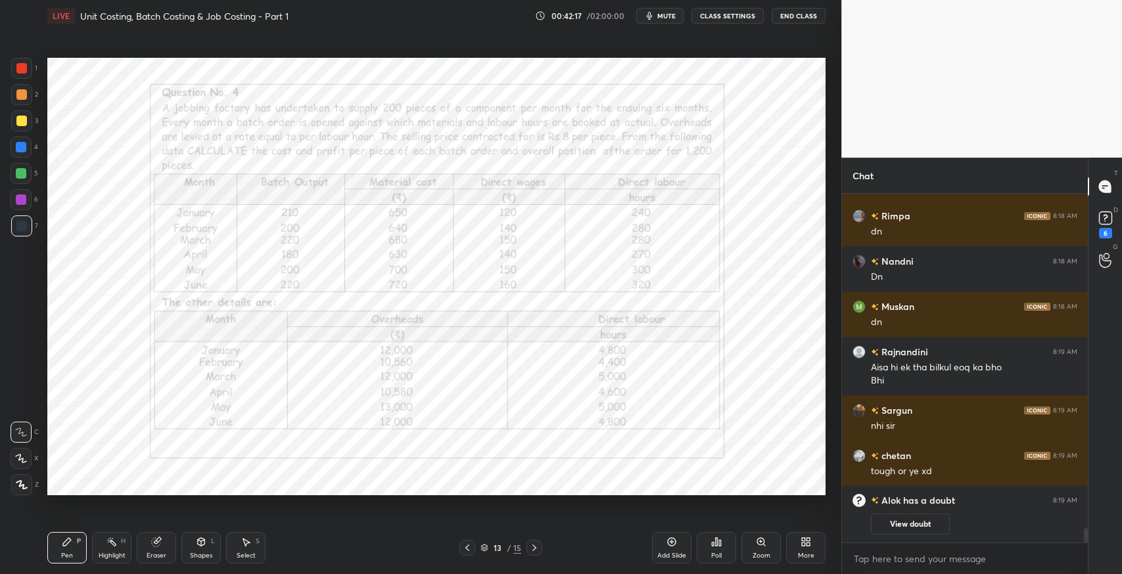
click at [538, 549] on icon at bounding box center [534, 548] width 11 height 11
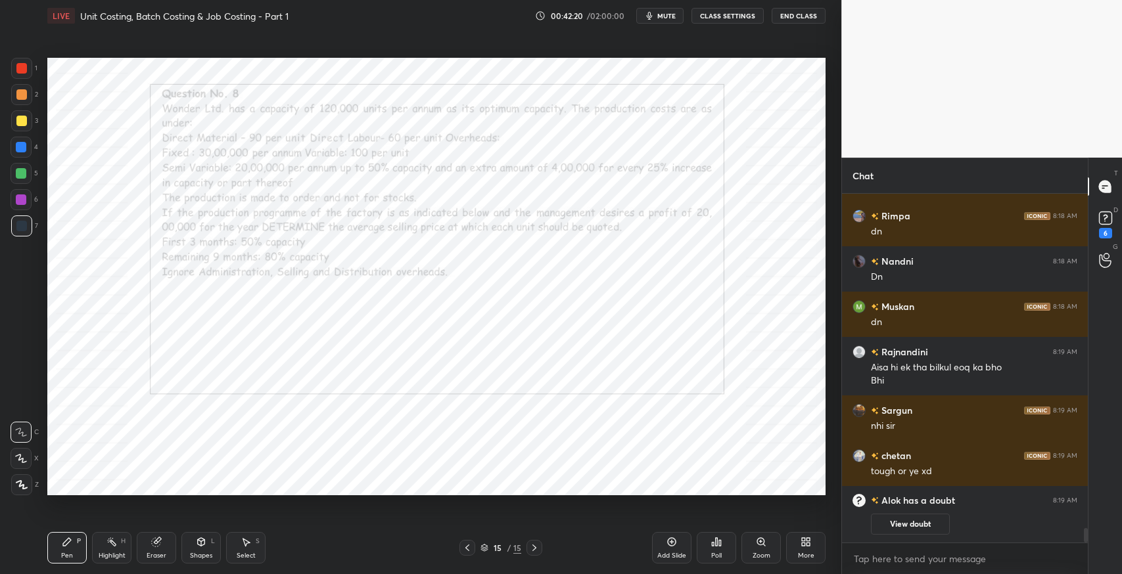
click at [538, 549] on icon at bounding box center [534, 548] width 11 height 11
click at [463, 552] on icon at bounding box center [467, 548] width 11 height 11
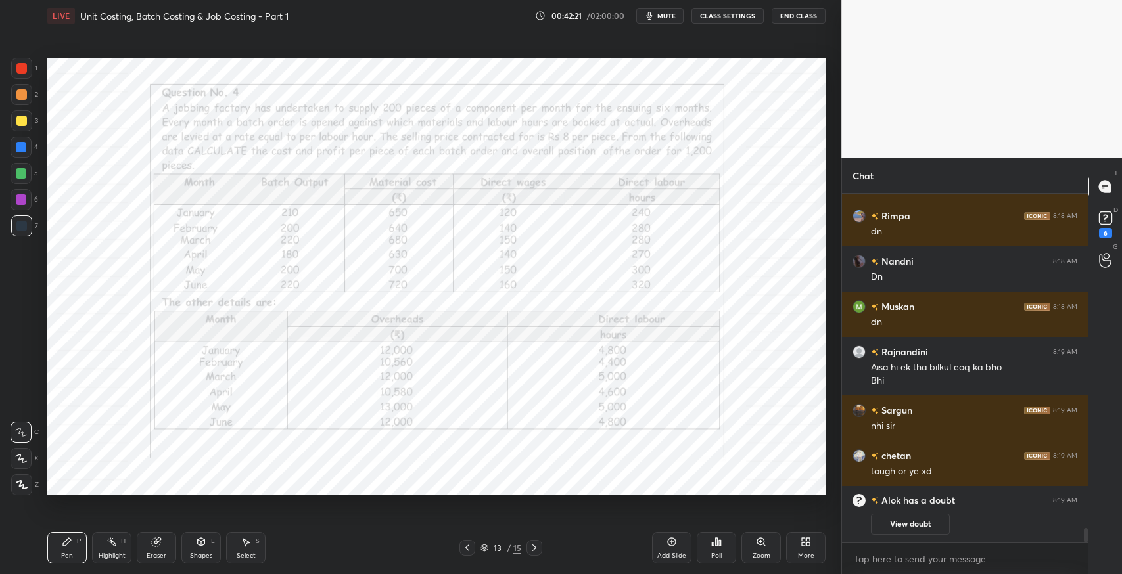
click at [463, 552] on icon at bounding box center [467, 548] width 11 height 11
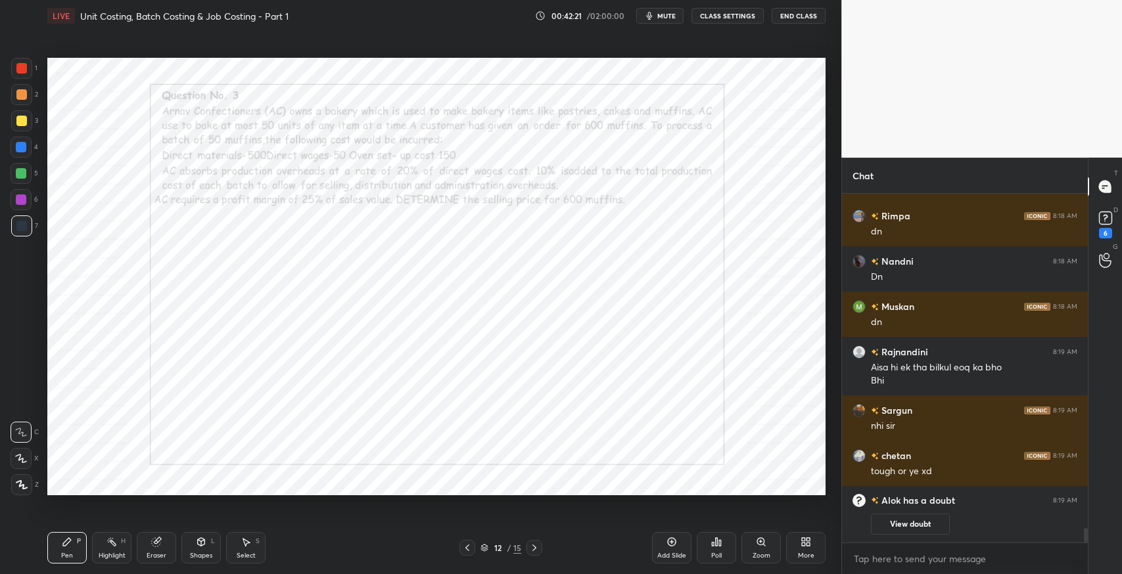
click at [463, 552] on icon at bounding box center [467, 548] width 11 height 11
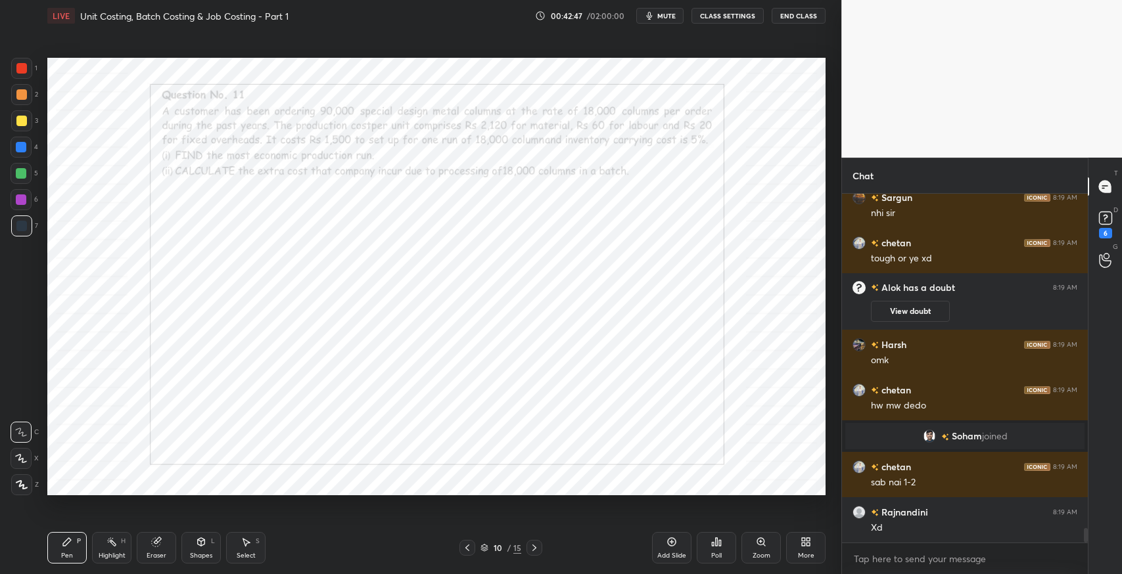
scroll to position [8240, 0]
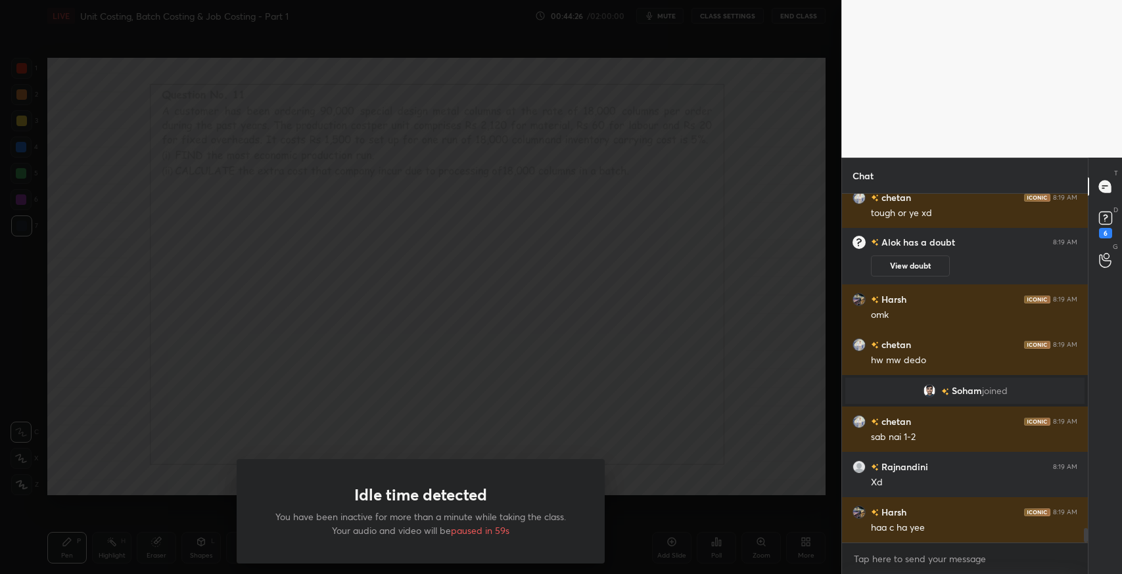
click at [571, 331] on div "Idle time detected You have been inactive for more than a minute while taking t…" at bounding box center [420, 287] width 841 height 574
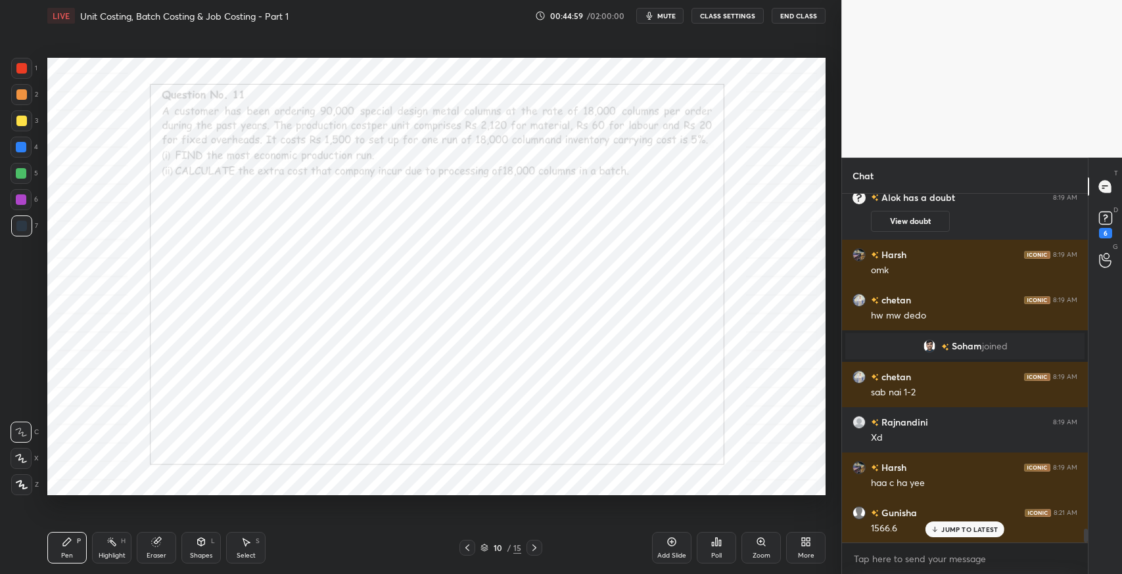
scroll to position [8331, 0]
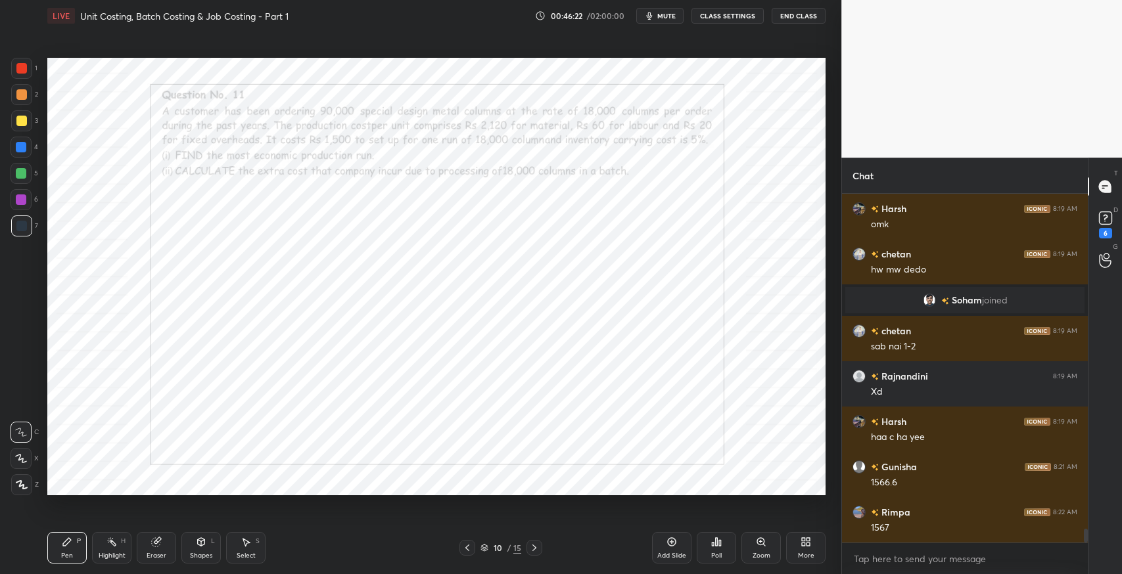
click at [248, 541] on icon at bounding box center [246, 542] width 11 height 11
click at [139, 329] on div "0 ° Undo Copy Duplicate Duplicate to new slide Delete" at bounding box center [436, 277] width 778 height 438
click at [66, 540] on icon at bounding box center [67, 542] width 11 height 11
click at [247, 537] on icon at bounding box center [246, 542] width 11 height 11
click at [243, 340] on div "0 ° Undo Copy Duplicate Duplicate to new slide Delete" at bounding box center [436, 277] width 778 height 438
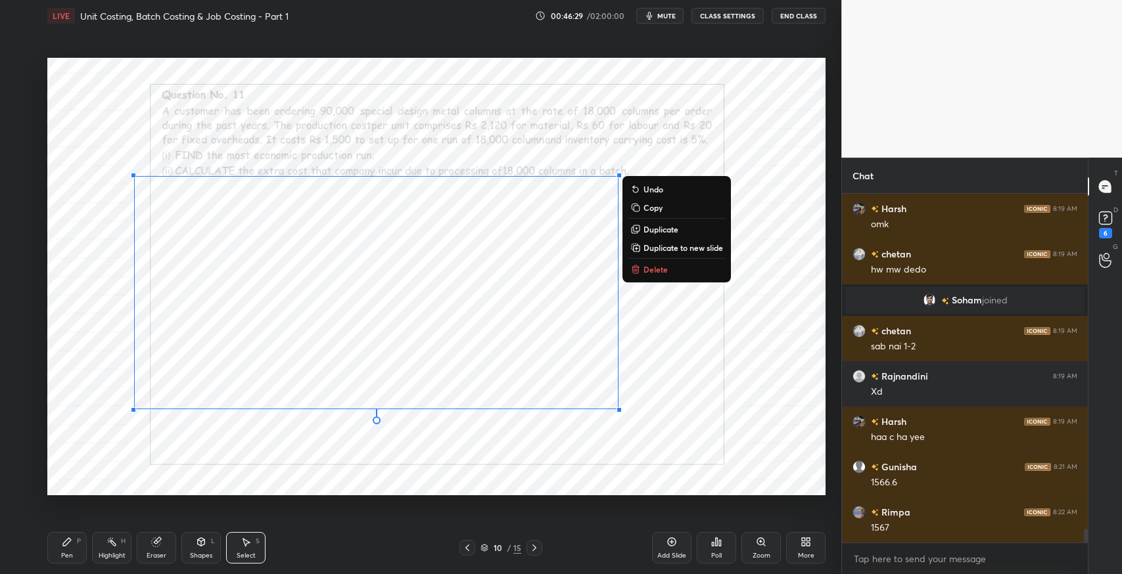
click at [448, 351] on div "0 ° Undo Copy Duplicate Duplicate to new slide Delete" at bounding box center [436, 277] width 778 height 438
click at [683, 382] on div "0 ° Undo Copy Duplicate Duplicate to new slide Delete" at bounding box center [436, 277] width 778 height 438
click at [687, 377] on div "0 ° Undo Copy Duplicate Duplicate to new slide Delete" at bounding box center [436, 277] width 778 height 438
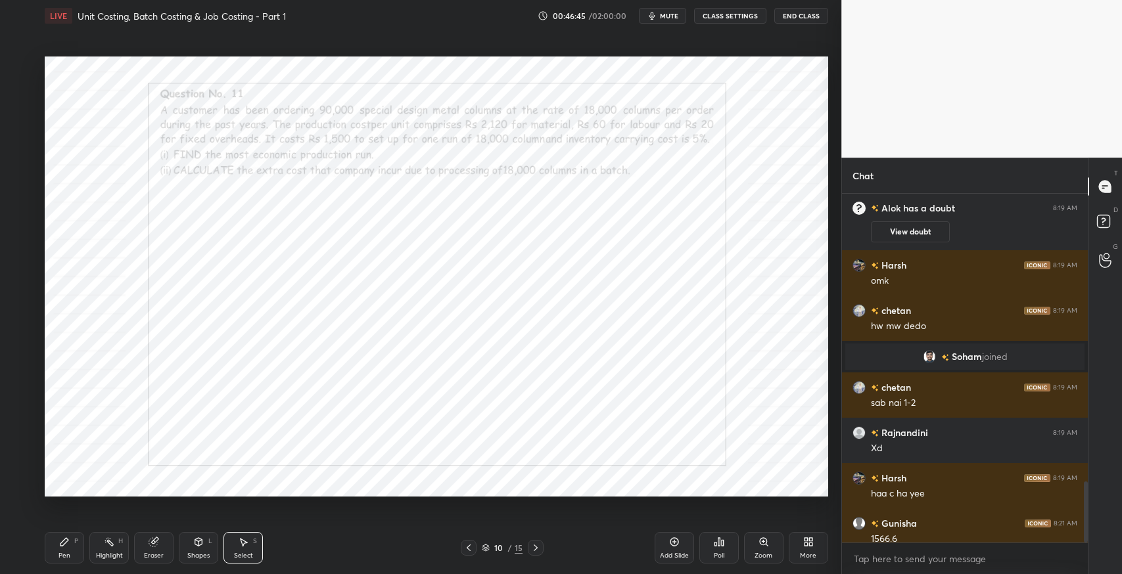
scroll to position [490, 789]
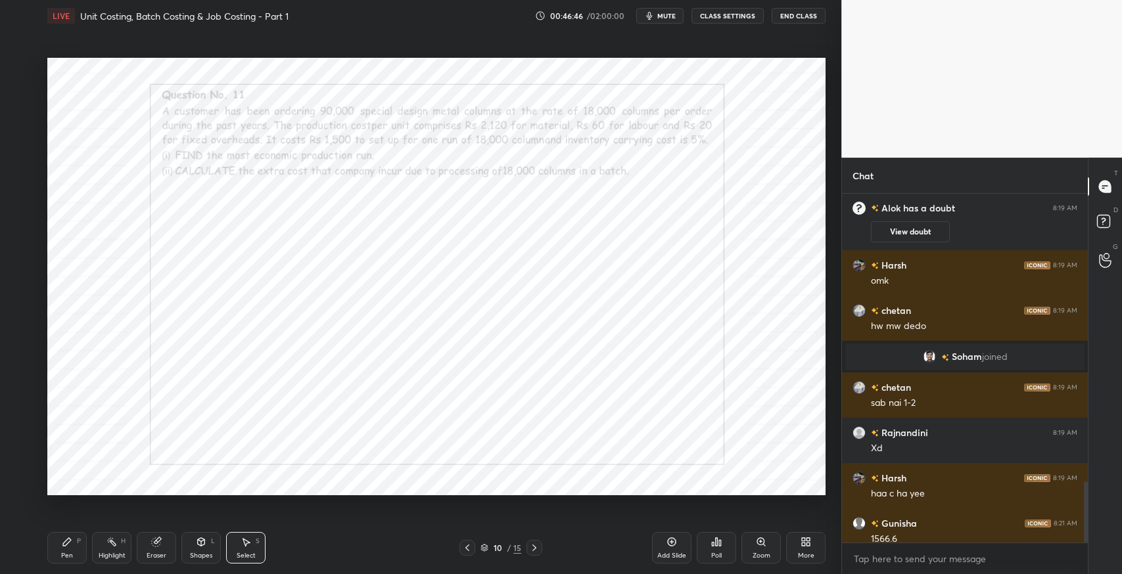
click at [258, 543] on div "S" at bounding box center [258, 541] width 4 height 7
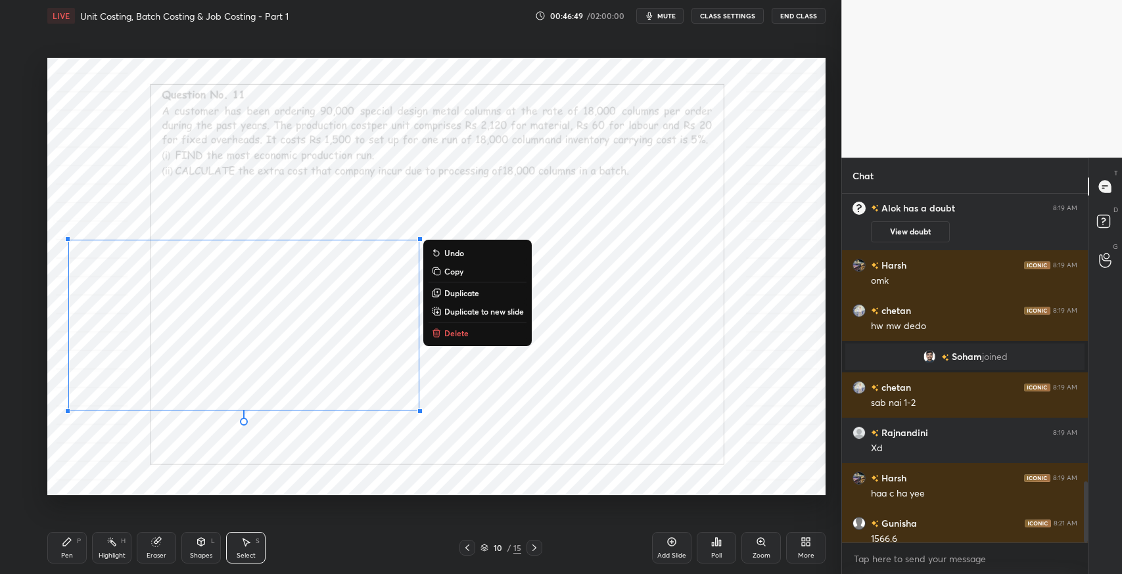
click at [72, 548] on div "Pen P" at bounding box center [66, 548] width 39 height 32
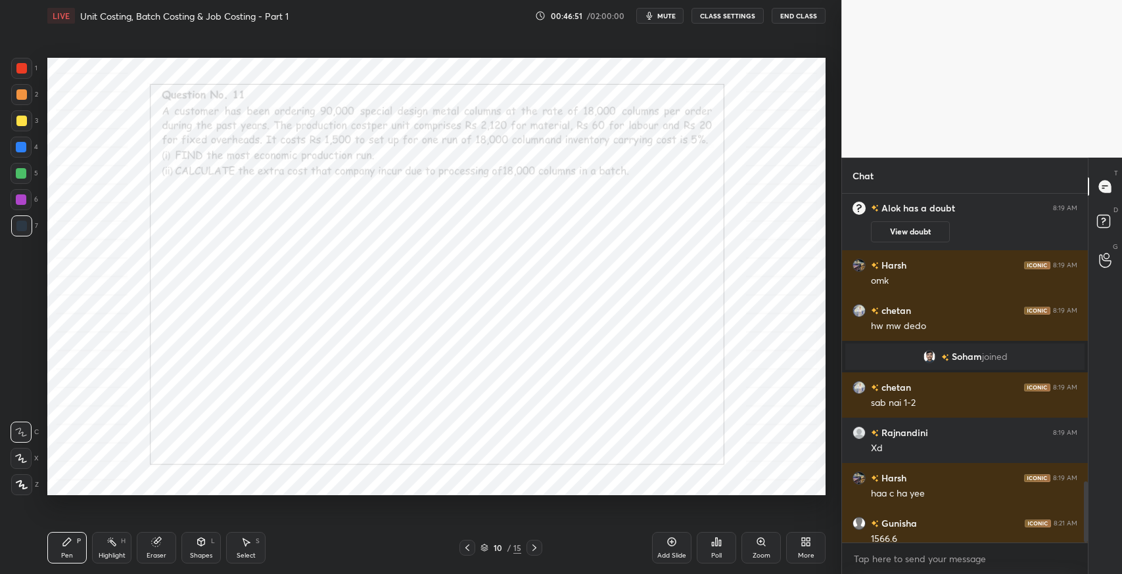
click at [149, 546] on div "Eraser" at bounding box center [156, 548] width 39 height 32
click at [28, 457] on div at bounding box center [21, 458] width 21 height 21
click at [247, 543] on icon at bounding box center [246, 543] width 7 height 8
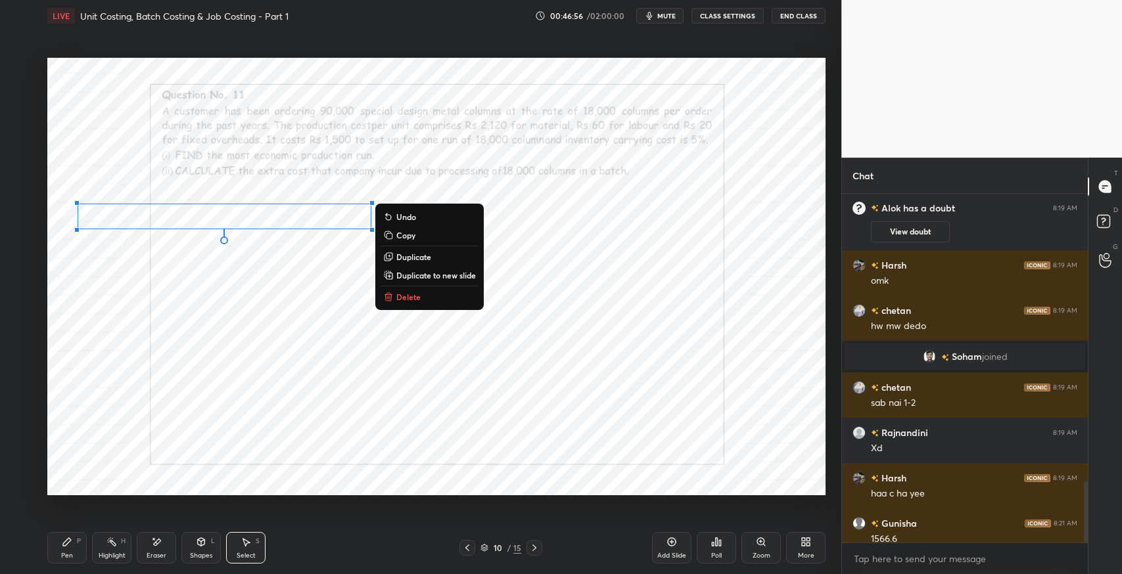
click at [71, 538] on icon at bounding box center [67, 542] width 11 height 11
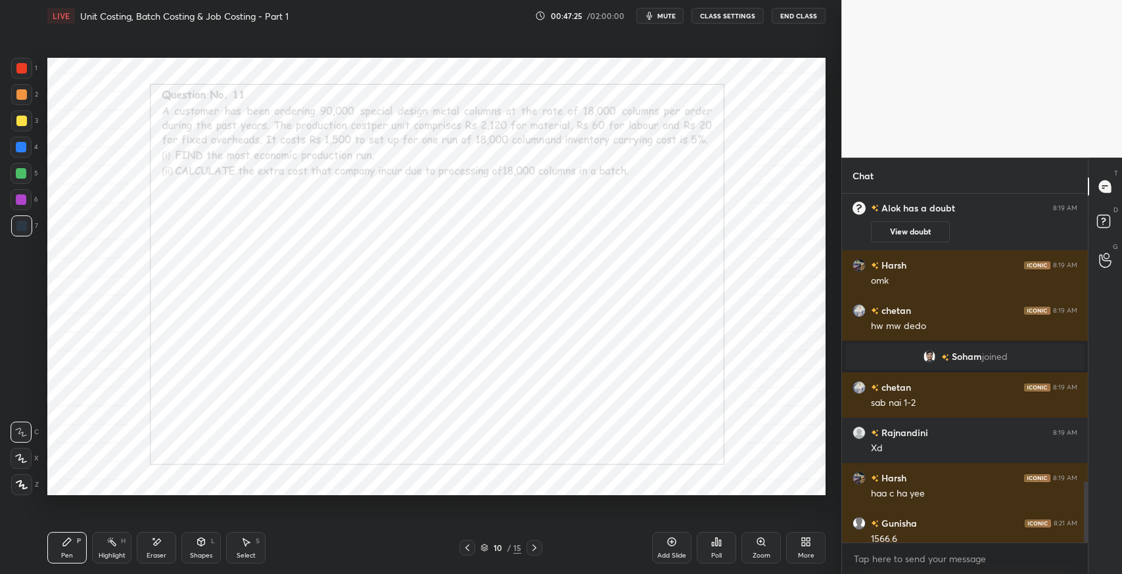
click at [166, 540] on div "Eraser" at bounding box center [156, 548] width 39 height 32
click at [66, 551] on div "Pen P" at bounding box center [66, 548] width 39 height 32
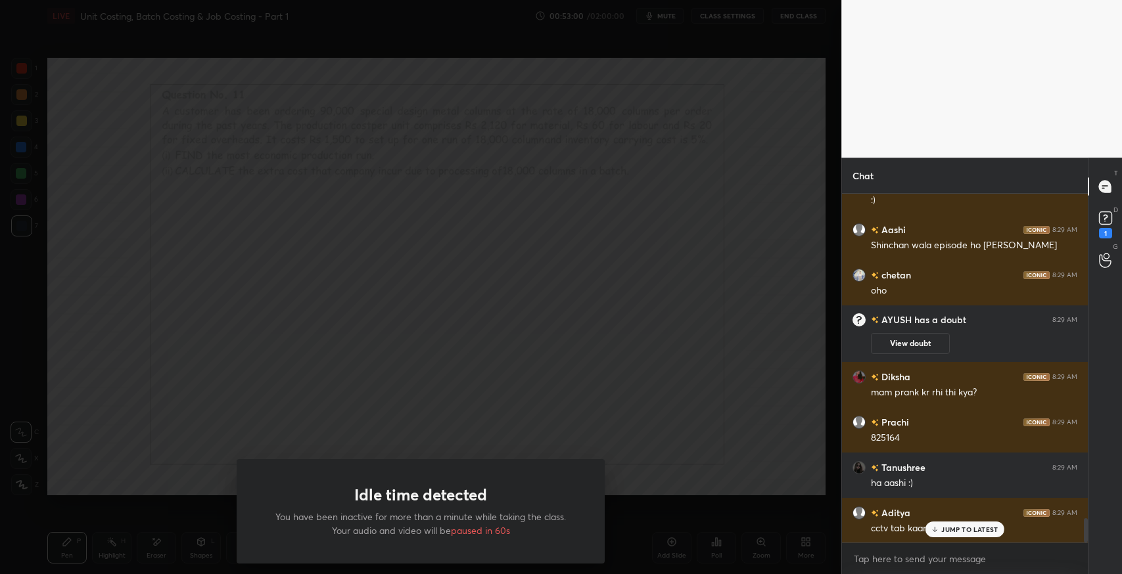
scroll to position [4693, 0]
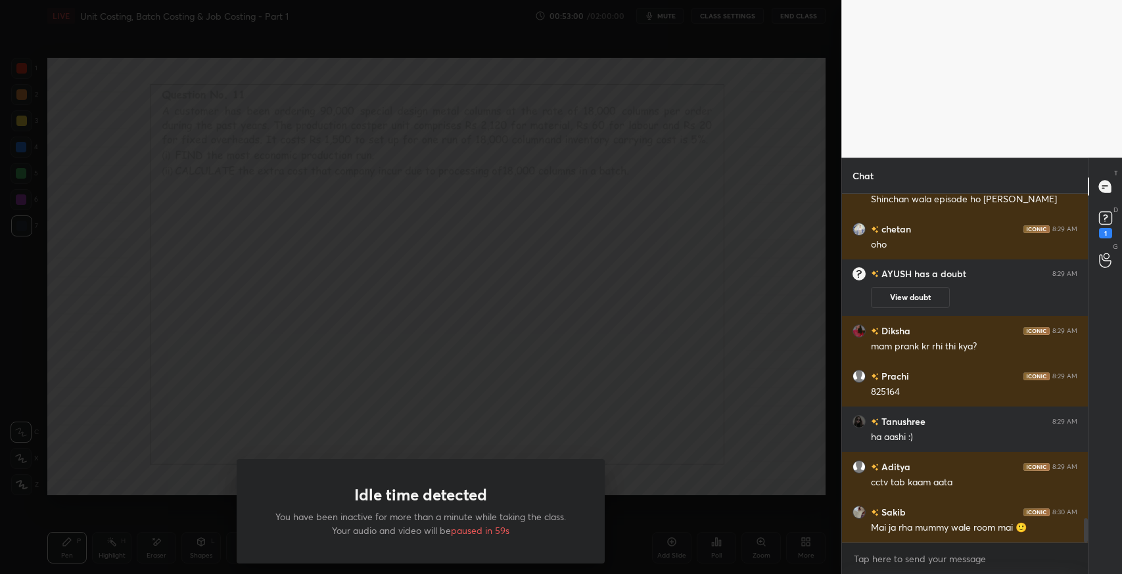
click at [595, 356] on div "Idle time detected You have been inactive for more than a minute while taking t…" at bounding box center [420, 287] width 841 height 574
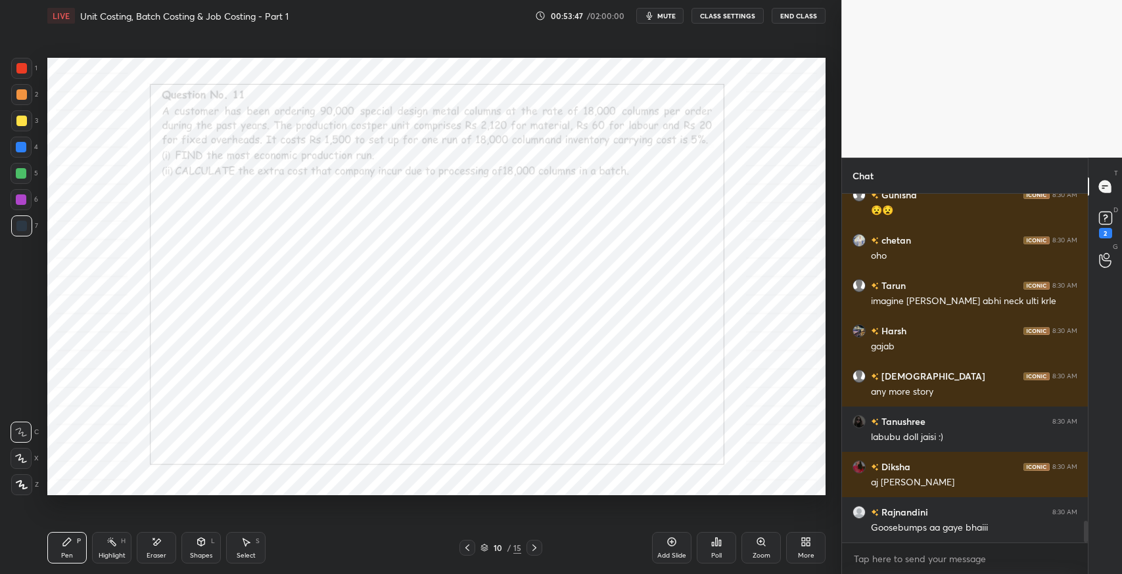
scroll to position [5260, 0]
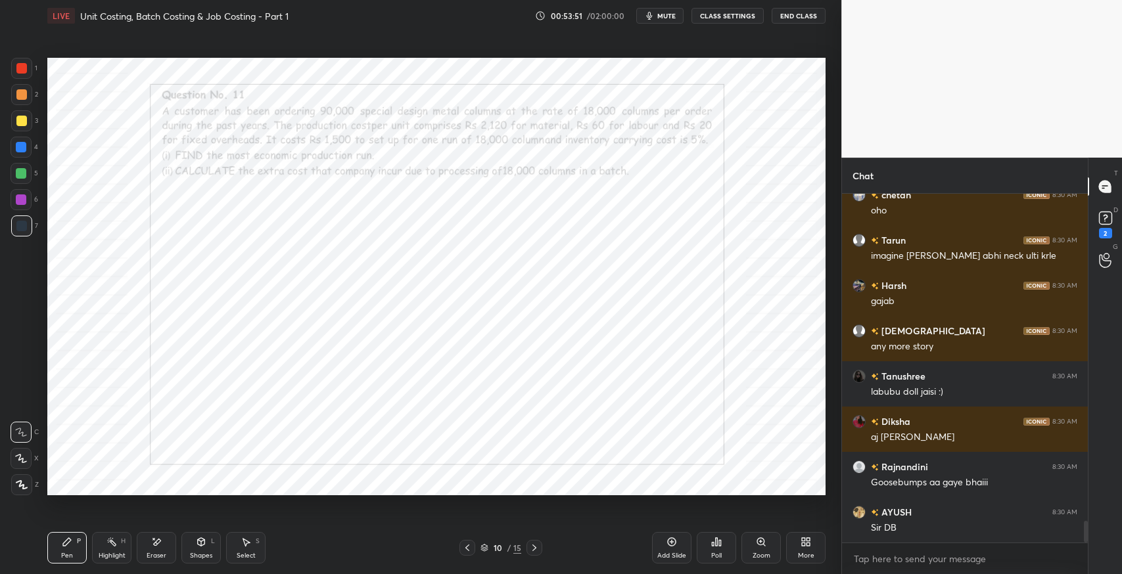
click at [1103, 223] on rect at bounding box center [1105, 218] width 12 height 12
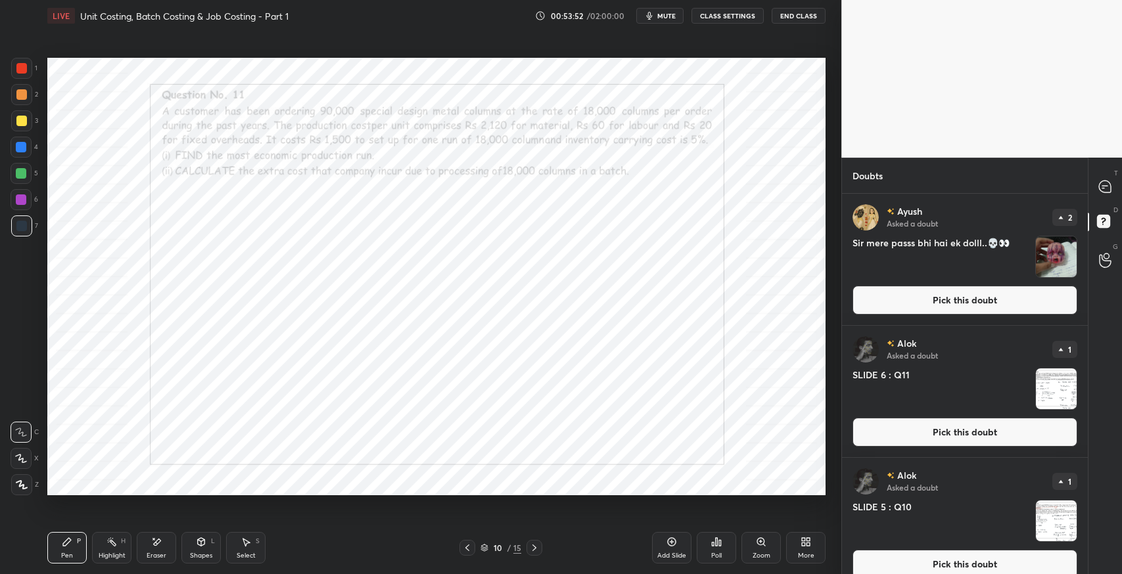
click at [971, 304] on button "Pick this doubt" at bounding box center [964, 300] width 225 height 29
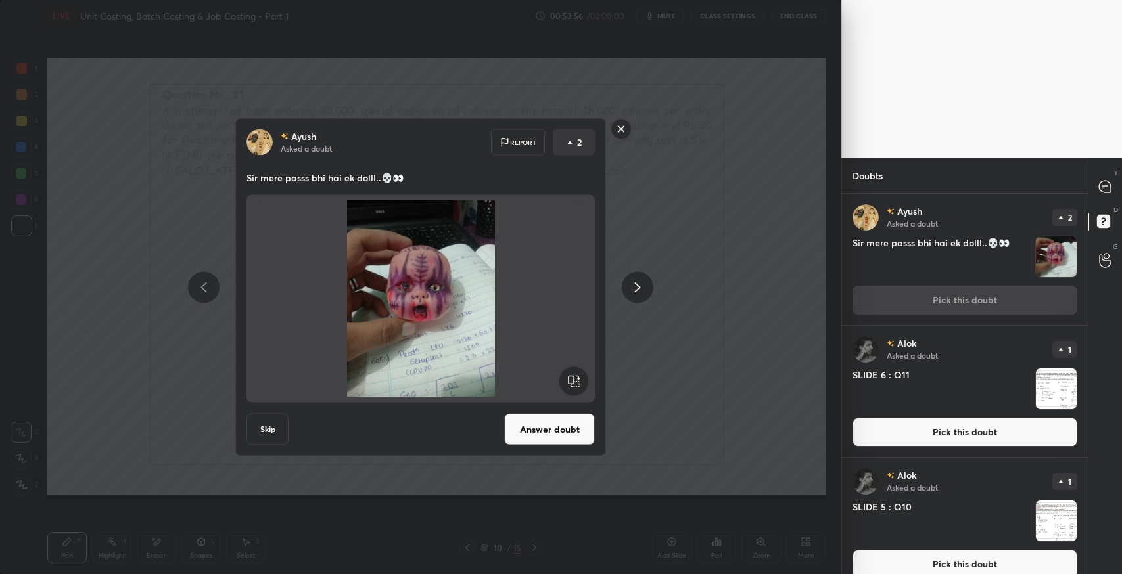
click at [714, 401] on div "Ayush Asked a doubt Report 2 Sir mere passs bhi hai ek dolll..💀👀 Skip Answer do…" at bounding box center [420, 287] width 841 height 574
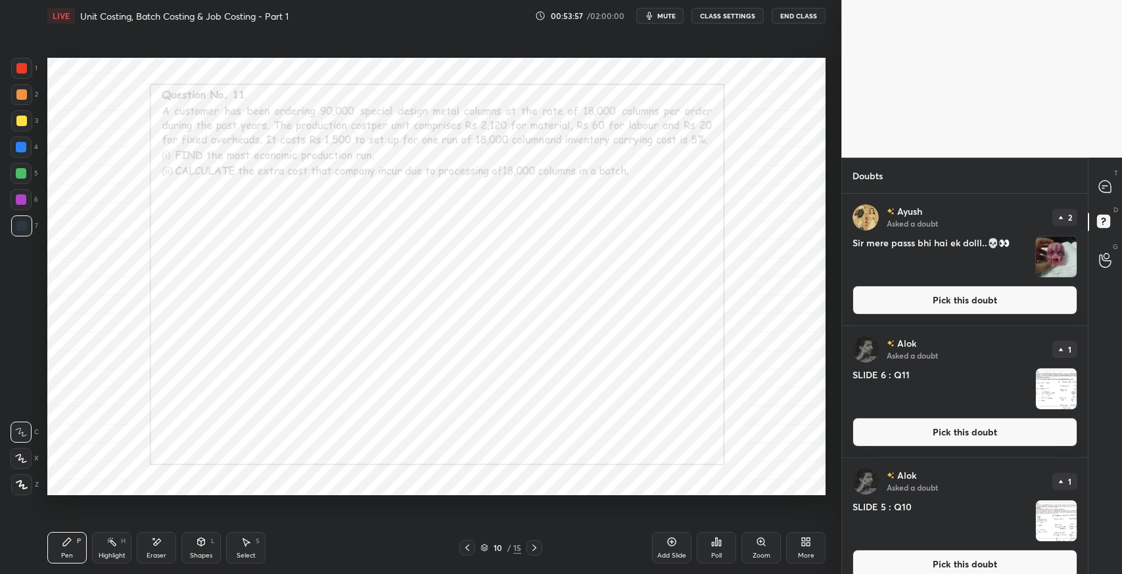
click at [1103, 188] on icon at bounding box center [1103, 188] width 2 height 0
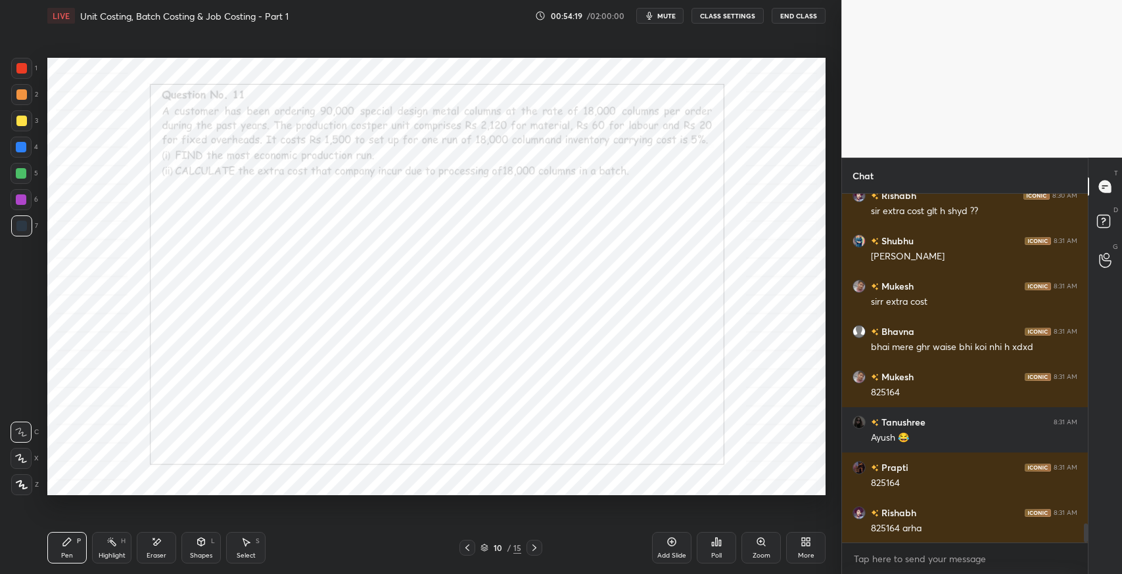
scroll to position [6066, 0]
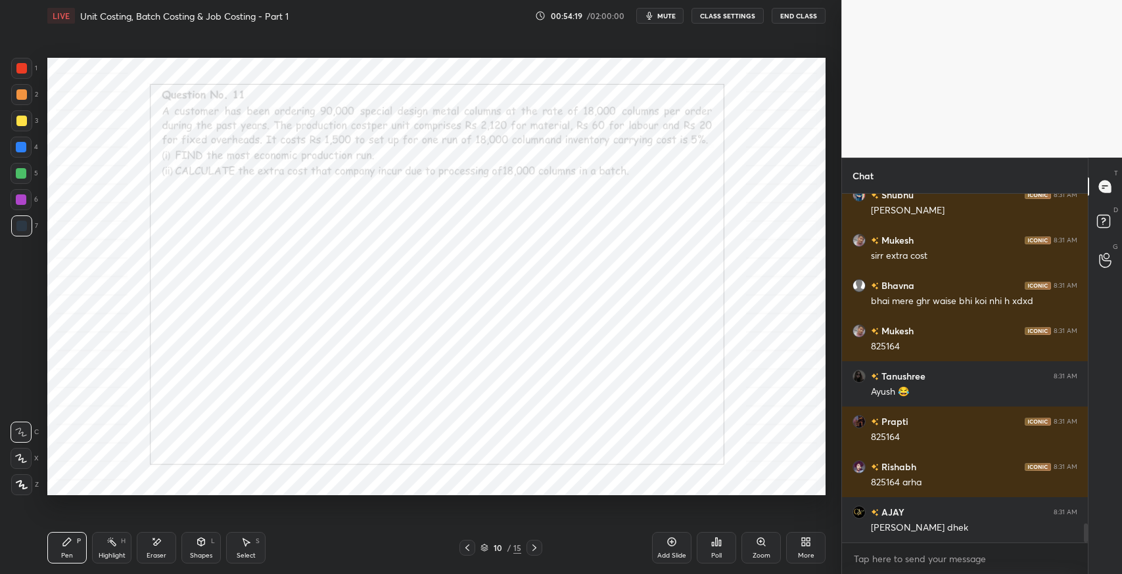
click at [241, 544] on icon at bounding box center [246, 542] width 11 height 11
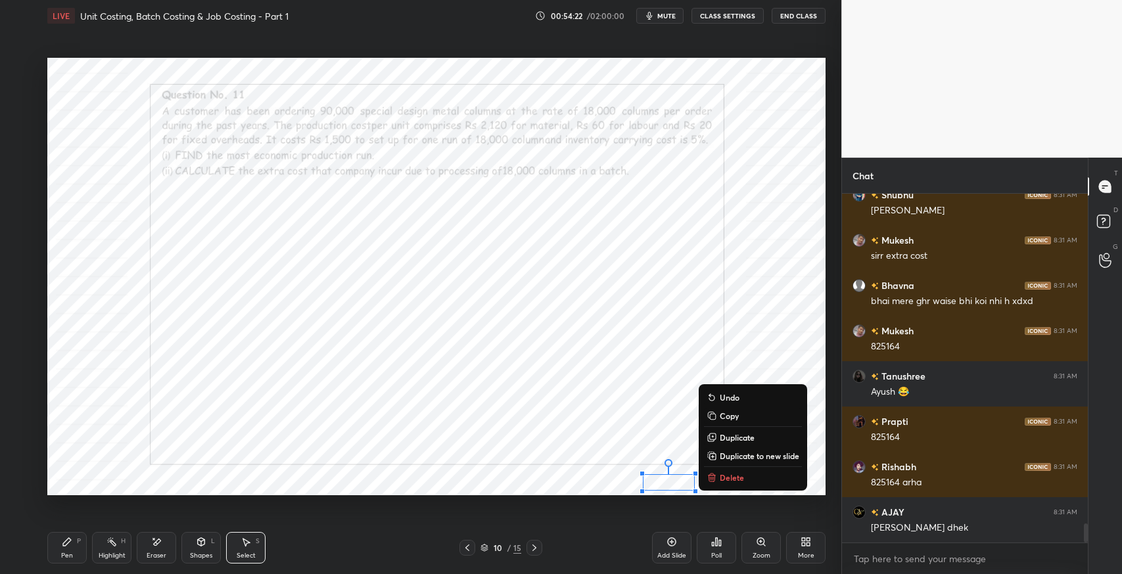
click at [735, 478] on p "Delete" at bounding box center [732, 477] width 24 height 11
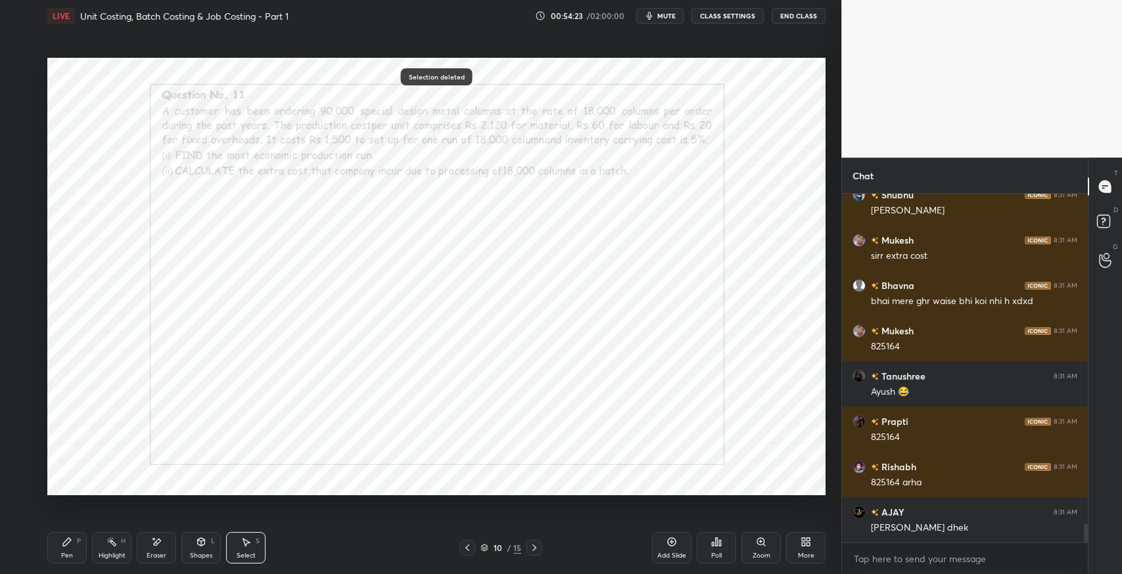
click at [73, 548] on div "Pen P" at bounding box center [66, 548] width 39 height 32
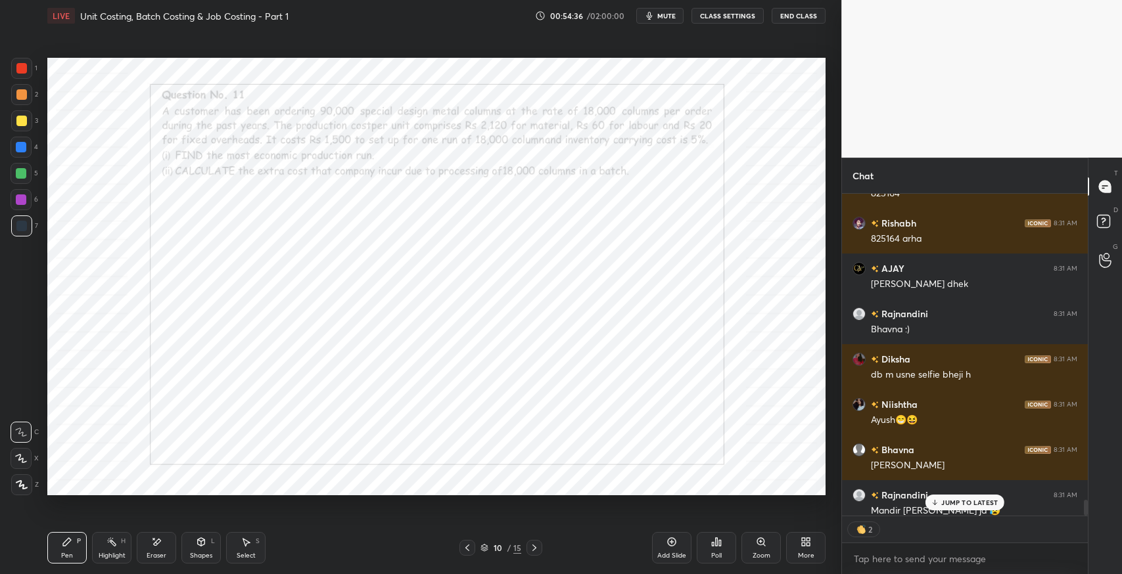
scroll to position [6319, 0]
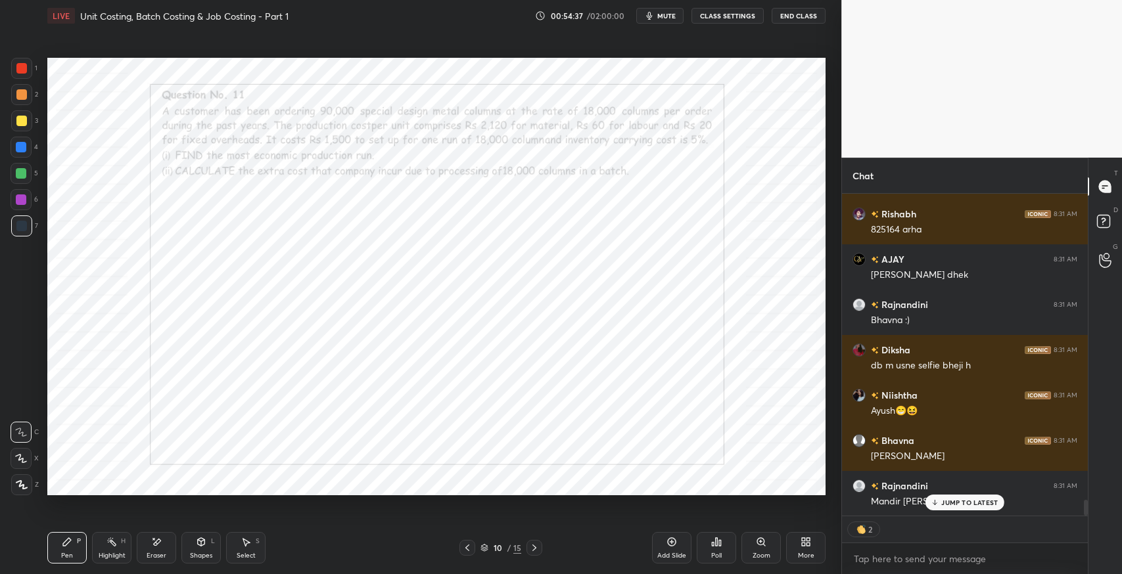
click at [961, 499] on p "JUMP TO LATEST" at bounding box center [969, 503] width 57 height 8
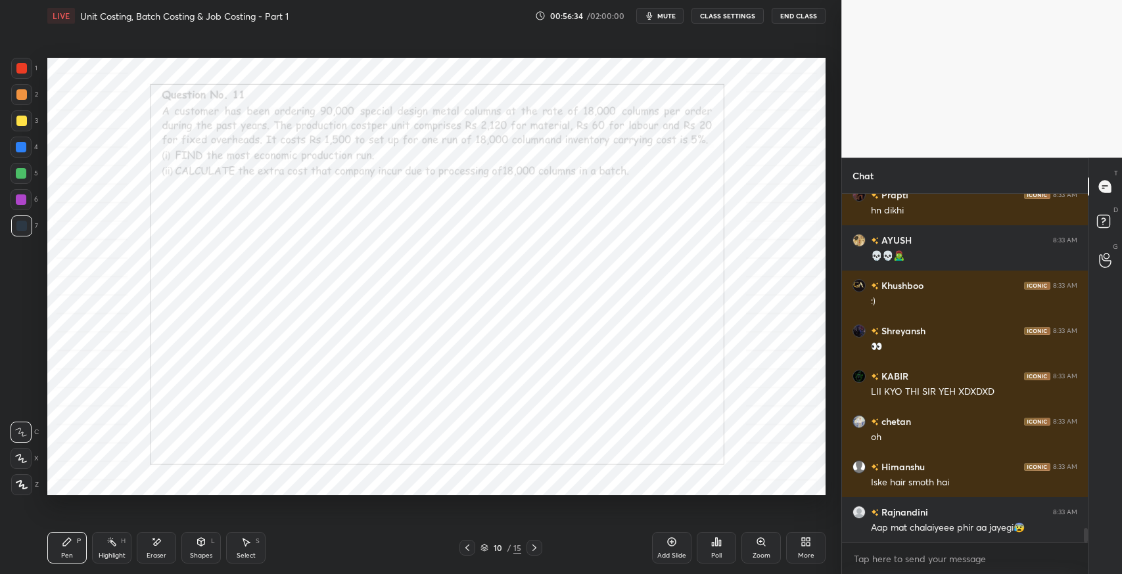
scroll to position [8120, 0]
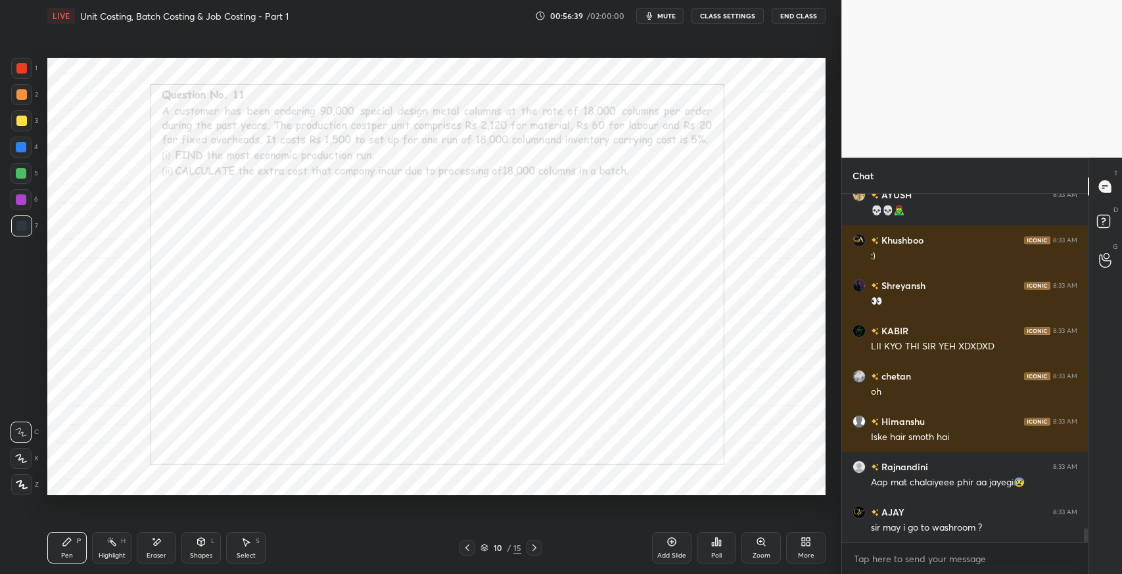
click at [538, 549] on icon at bounding box center [534, 548] width 11 height 11
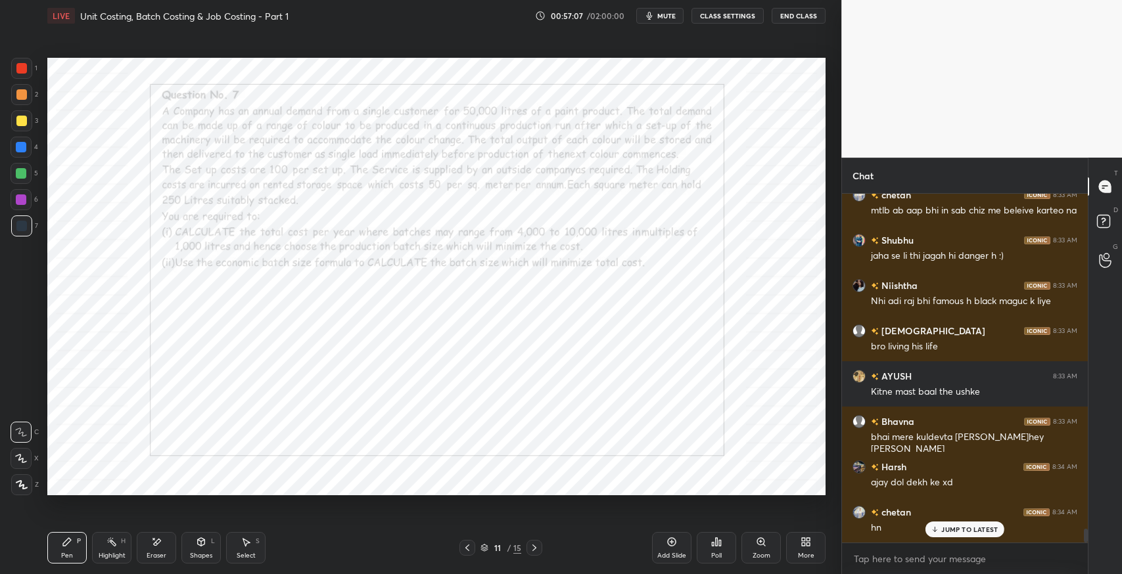
scroll to position [8528, 0]
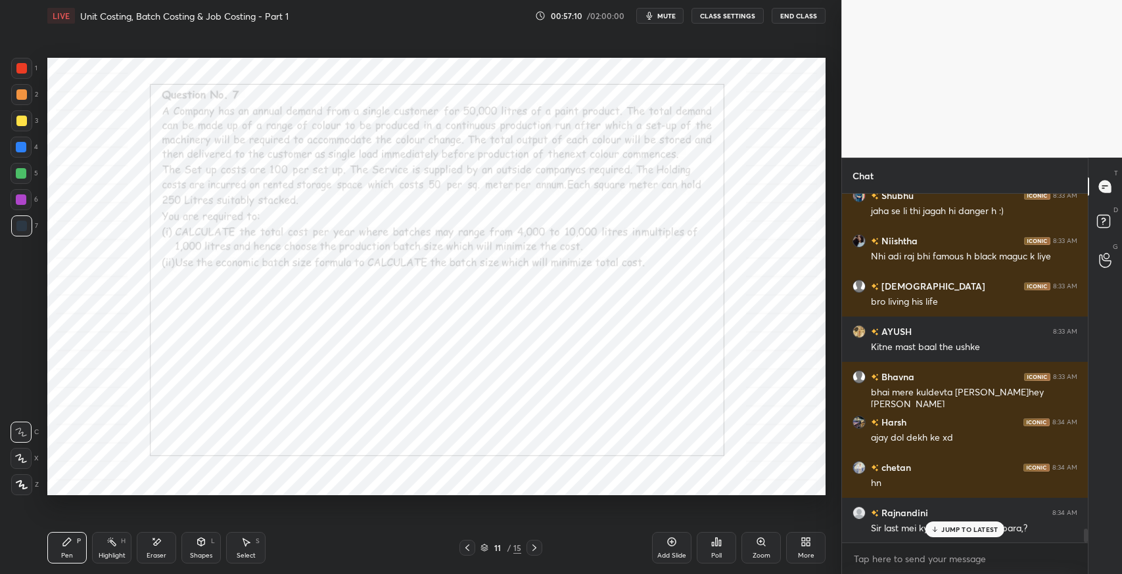
click at [961, 531] on p "JUMP TO LATEST" at bounding box center [969, 530] width 57 height 8
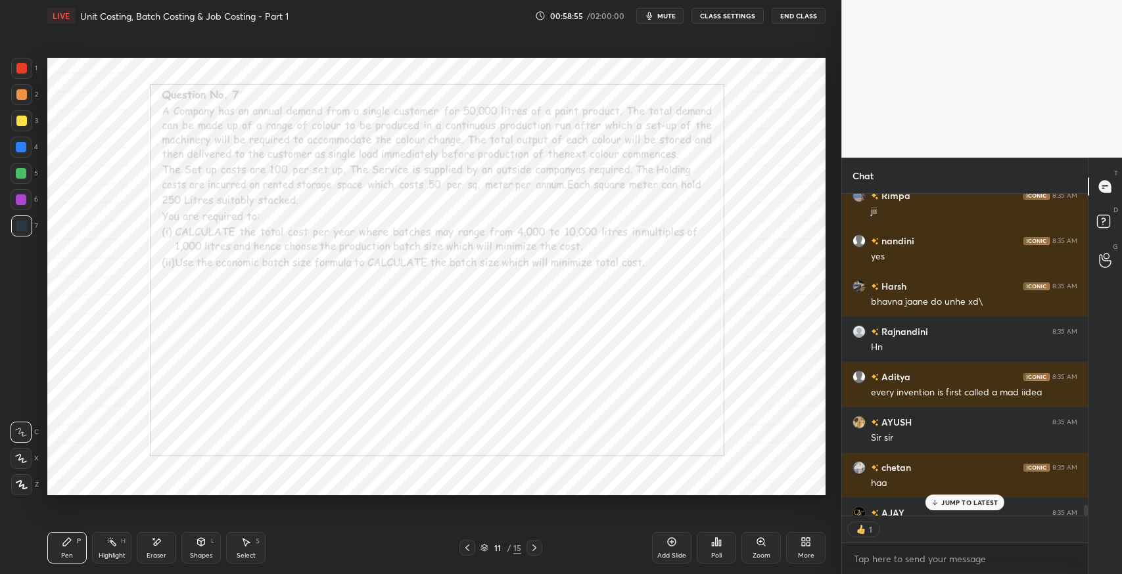
scroll to position [4, 4]
click at [988, 502] on p "JUMP TO LATEST" at bounding box center [969, 503] width 57 height 8
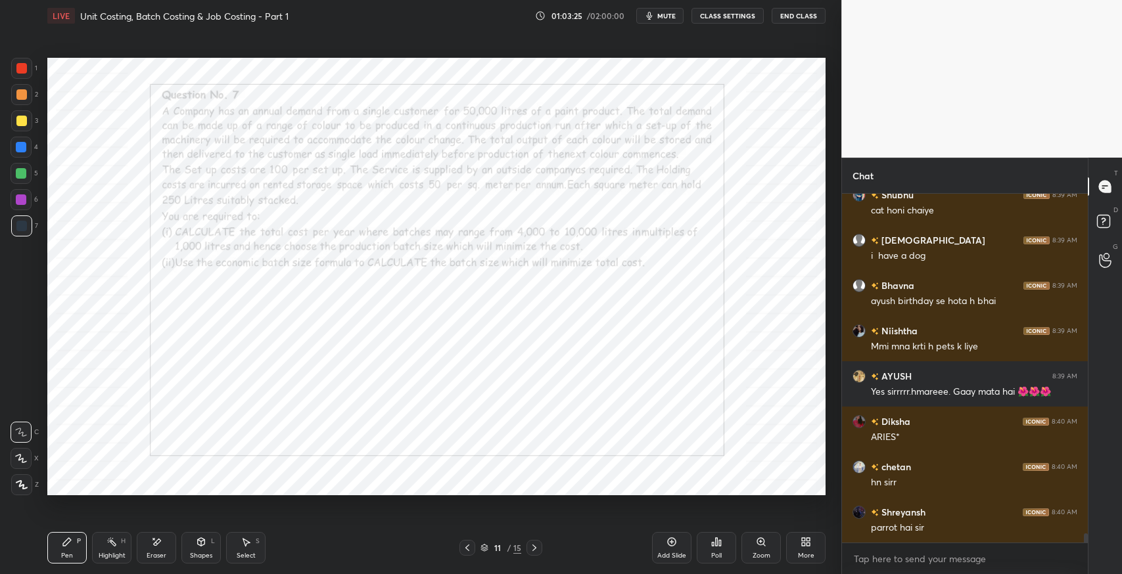
scroll to position [13088, 0]
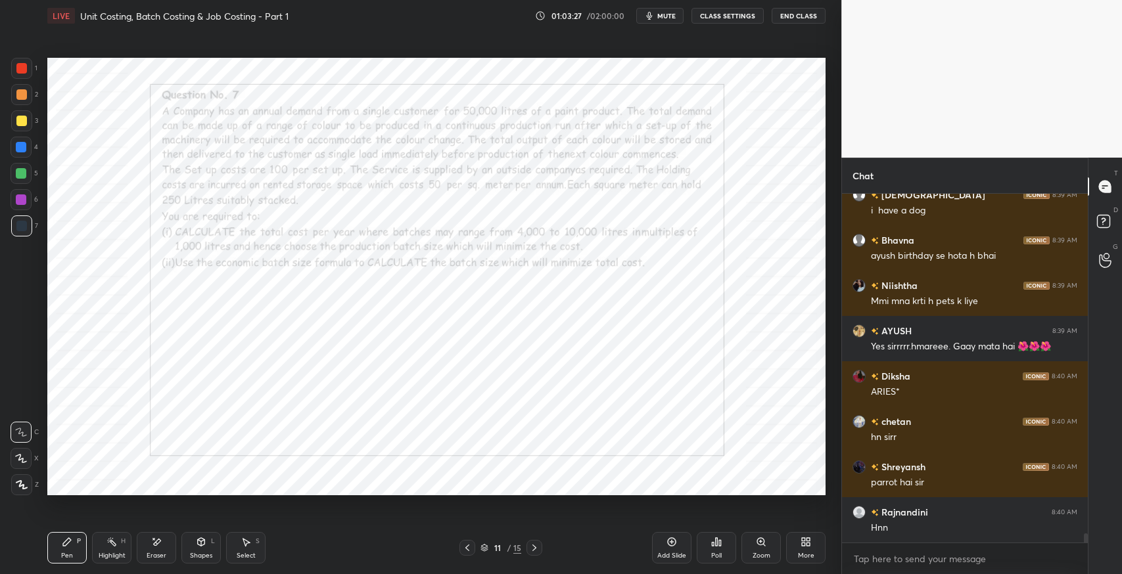
click at [63, 553] on div "Pen" at bounding box center [67, 556] width 12 height 7
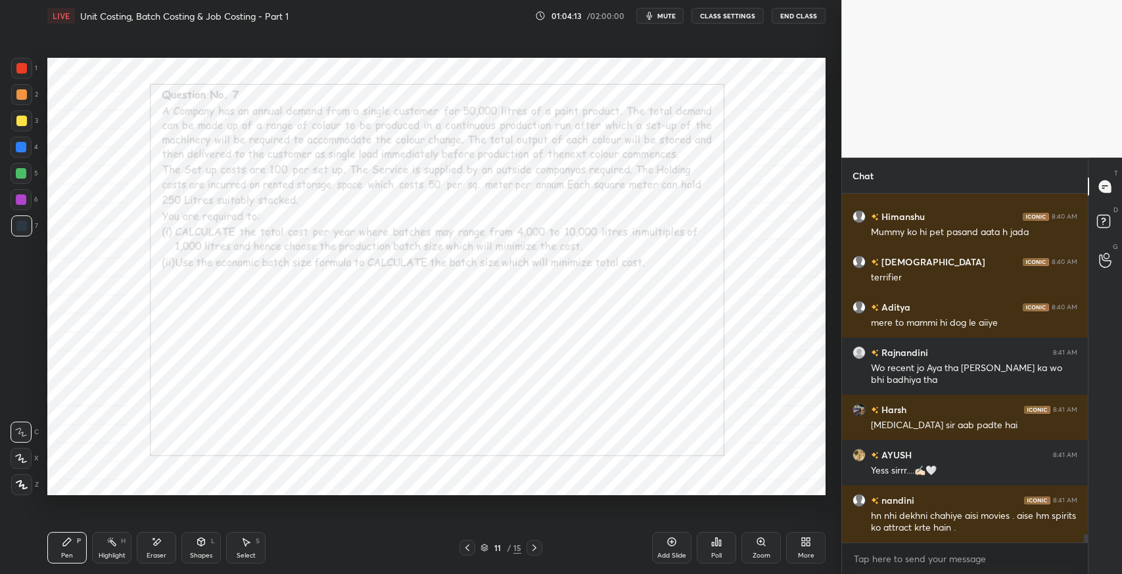
scroll to position [13564, 0]
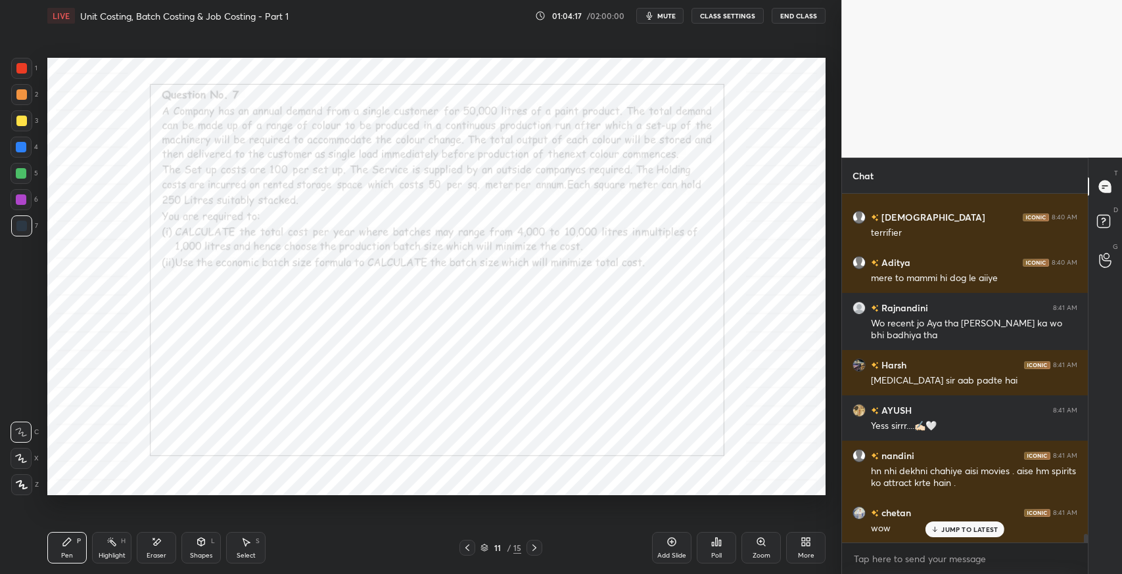
click at [956, 535] on div "JUMP TO LATEST" at bounding box center [964, 530] width 79 height 16
click at [59, 545] on div "Pen P" at bounding box center [66, 548] width 39 height 32
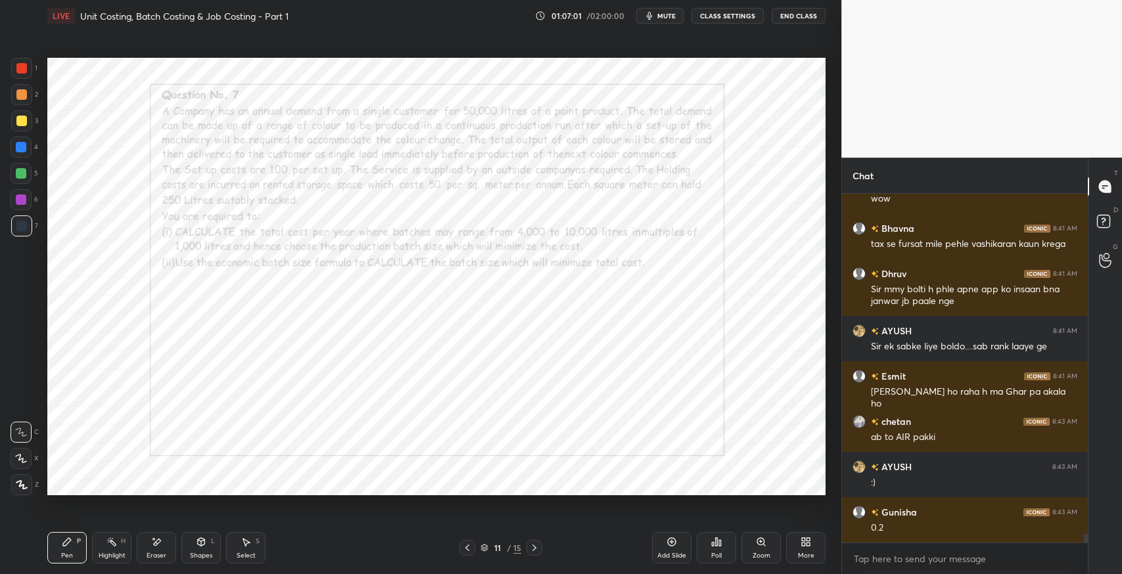
scroll to position [13940, 0]
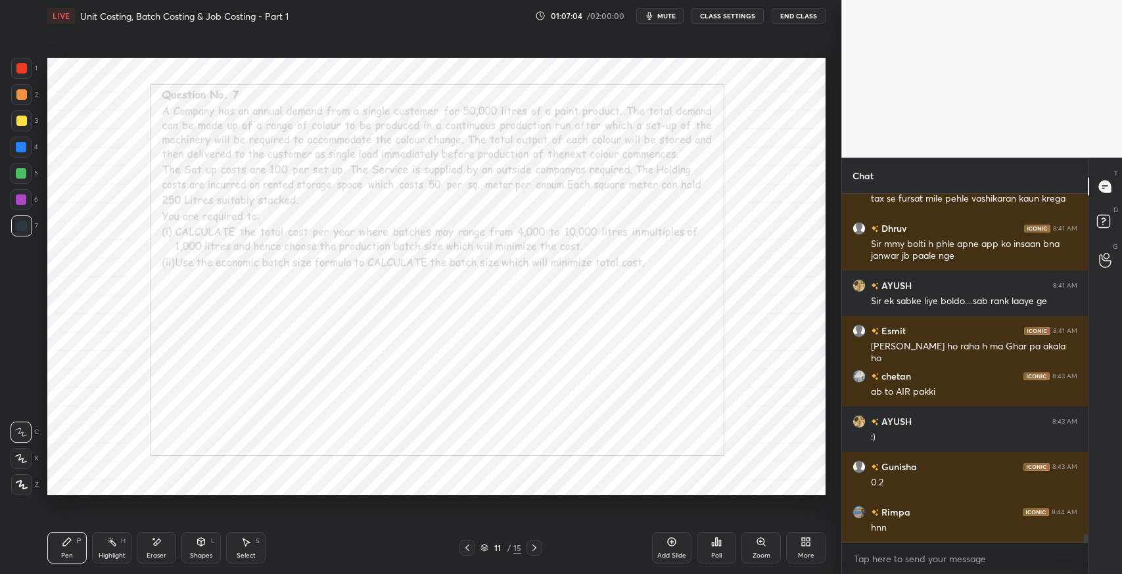
click at [59, 550] on div "Pen P" at bounding box center [66, 548] width 39 height 32
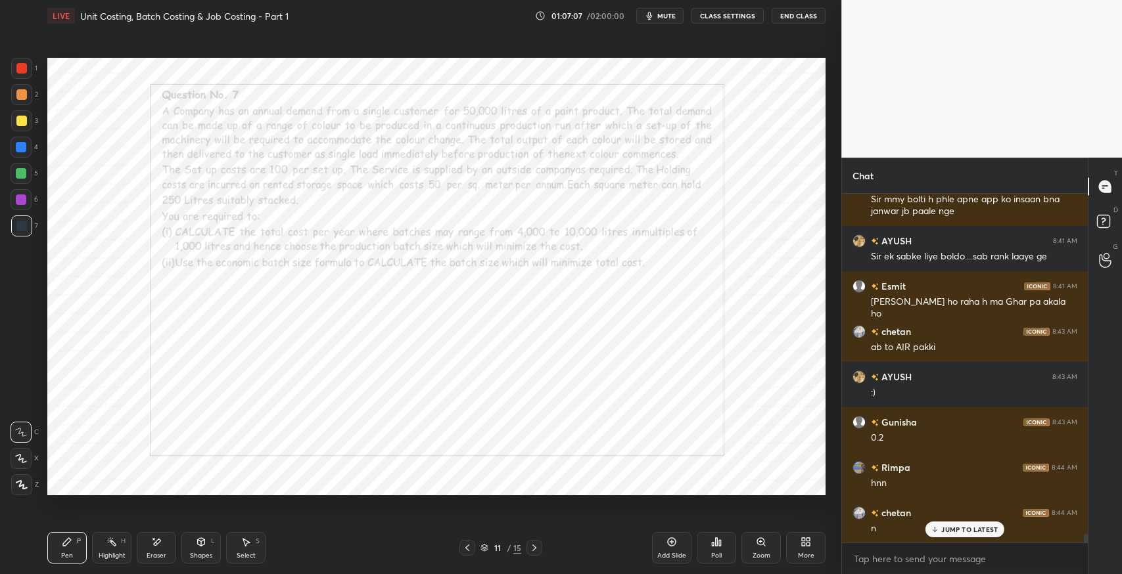
scroll to position [14030, 0]
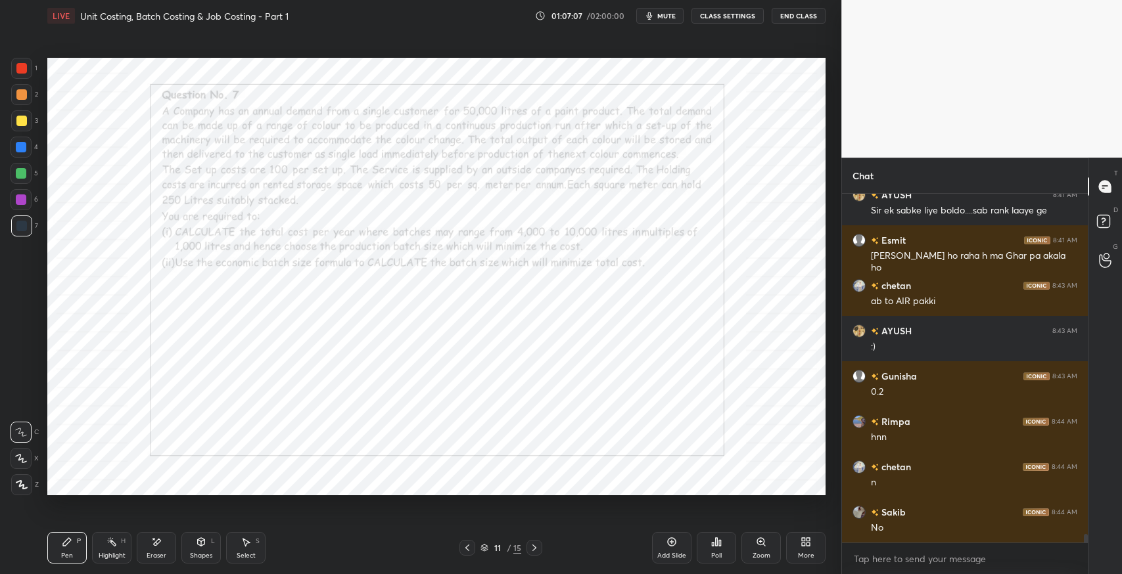
click at [248, 550] on div "Select S" at bounding box center [245, 548] width 39 height 32
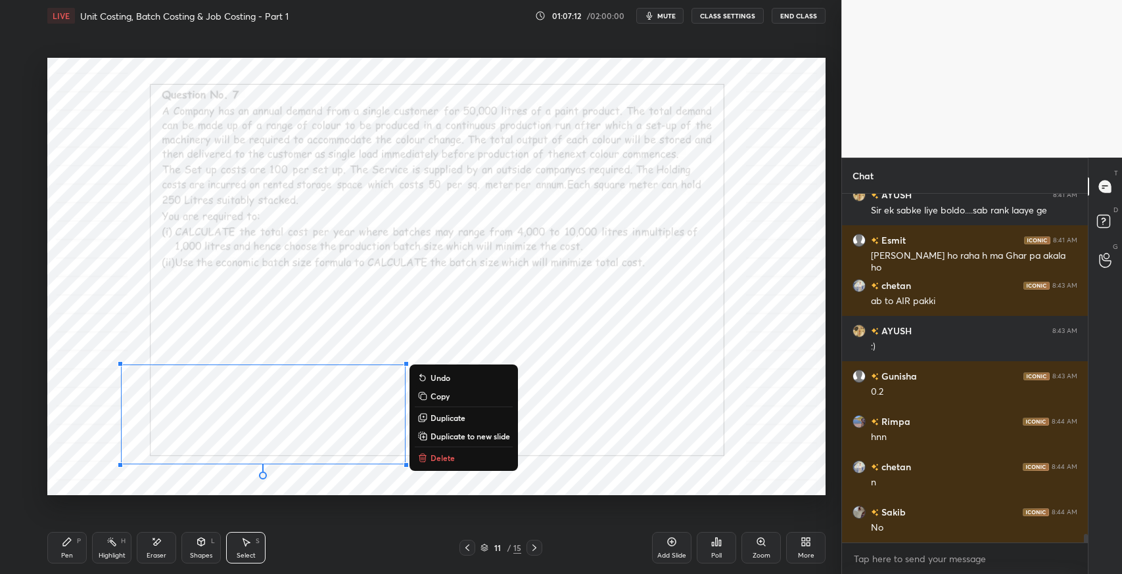
click at [64, 480] on div "0 ° Undo Copy Duplicate Duplicate to new slide Delete" at bounding box center [436, 277] width 778 height 438
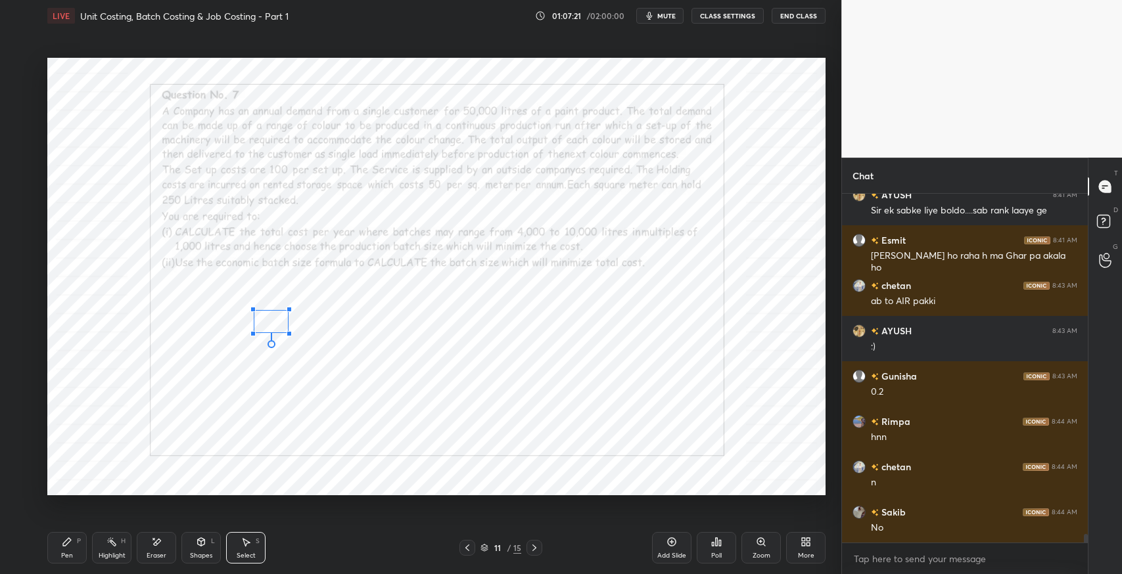
click at [254, 333] on div at bounding box center [252, 333] width 5 height 5
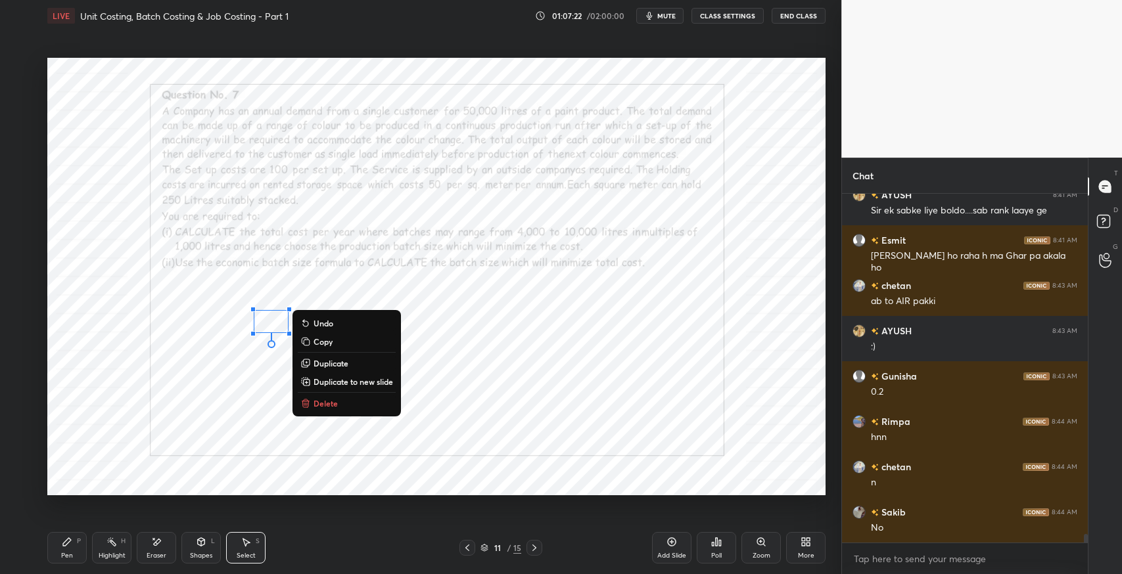
click at [501, 335] on div "0 ° Undo Copy Duplicate Duplicate to new slide Delete" at bounding box center [436, 277] width 778 height 438
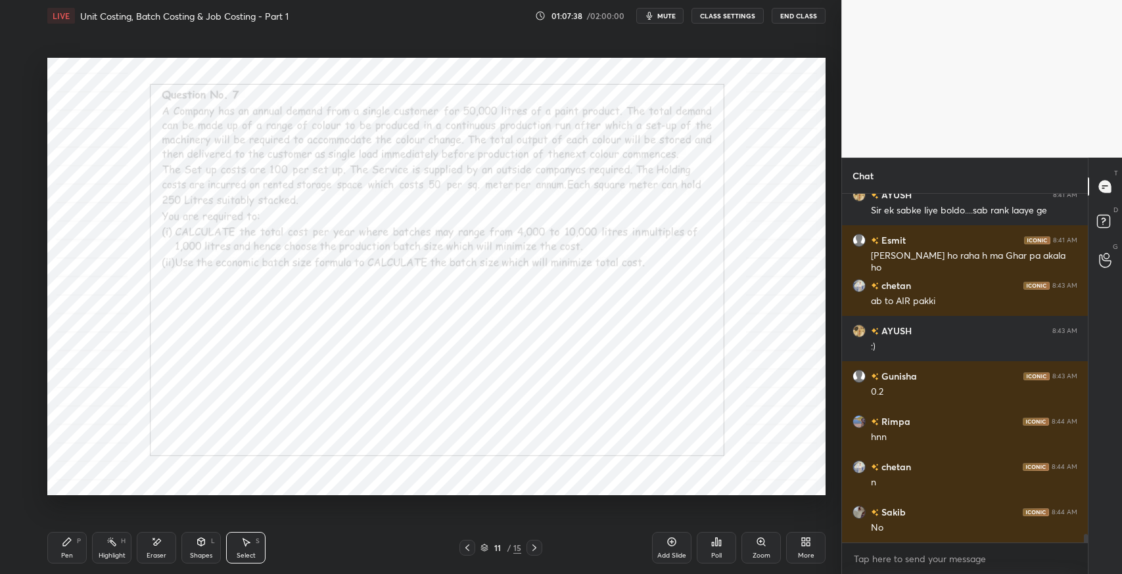
click at [77, 547] on div "Pen P" at bounding box center [66, 548] width 39 height 32
click at [244, 541] on icon at bounding box center [246, 543] width 7 height 8
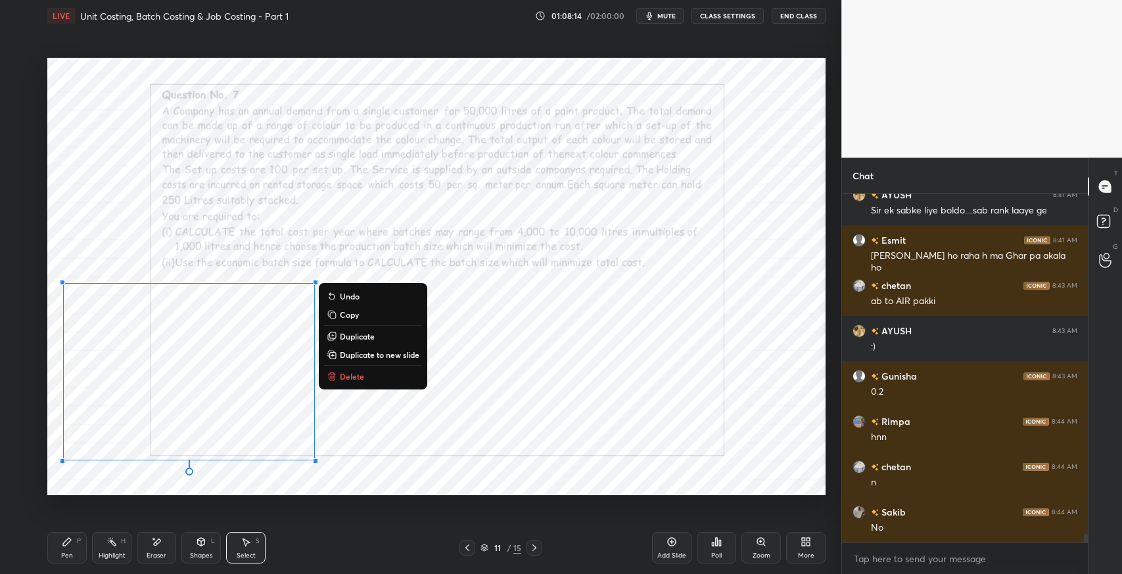
click at [528, 409] on div "0 ° Undo Copy Duplicate Duplicate to new slide Delete" at bounding box center [436, 277] width 778 height 438
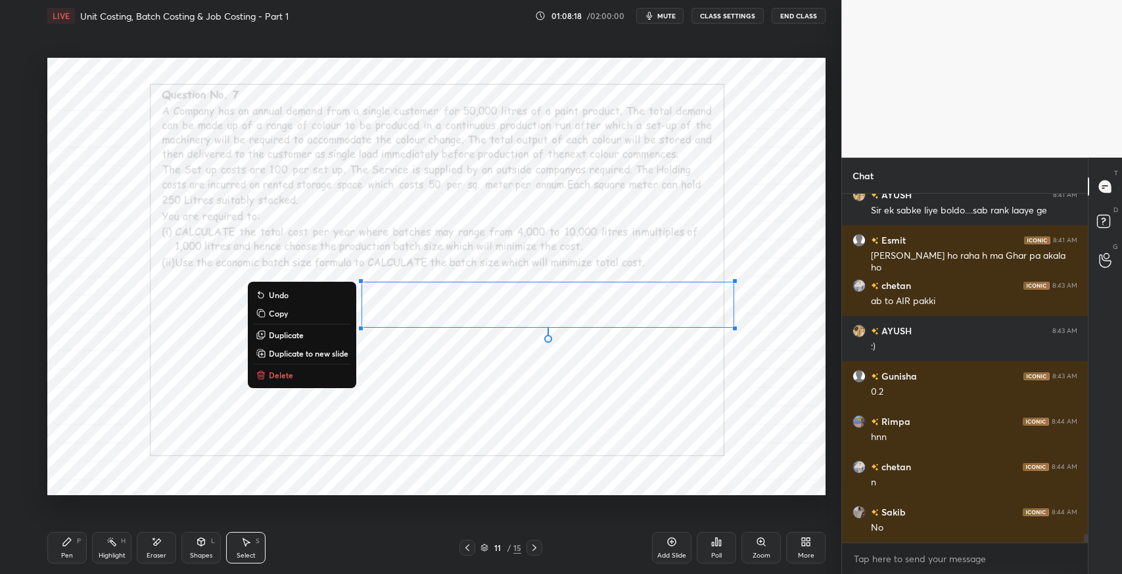
click at [743, 197] on div "0 ° Undo Copy Duplicate Duplicate to new slide Delete" at bounding box center [436, 277] width 778 height 438
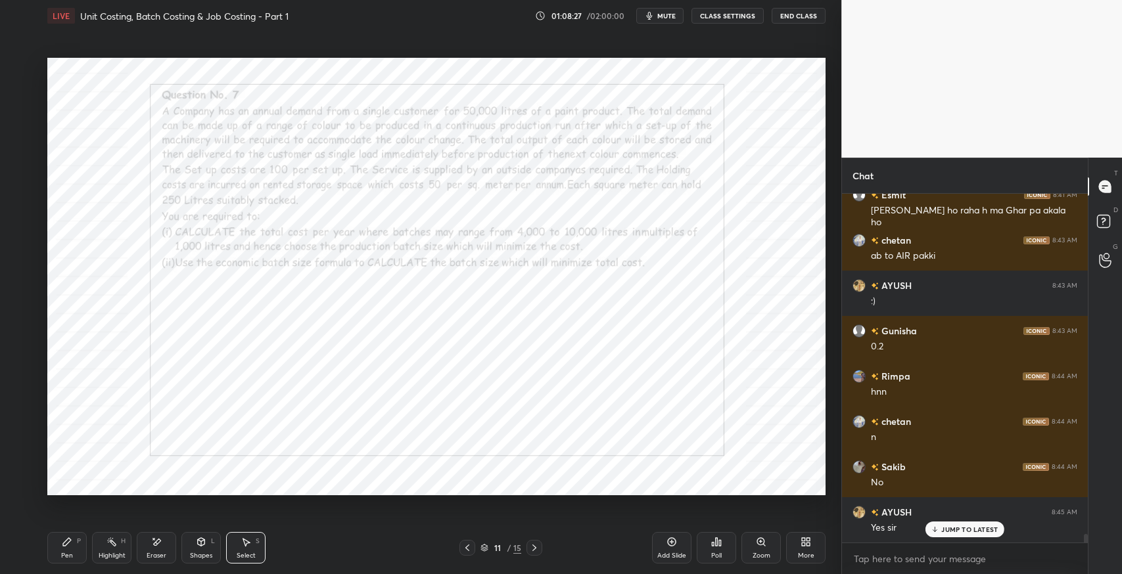
scroll to position [14120, 0]
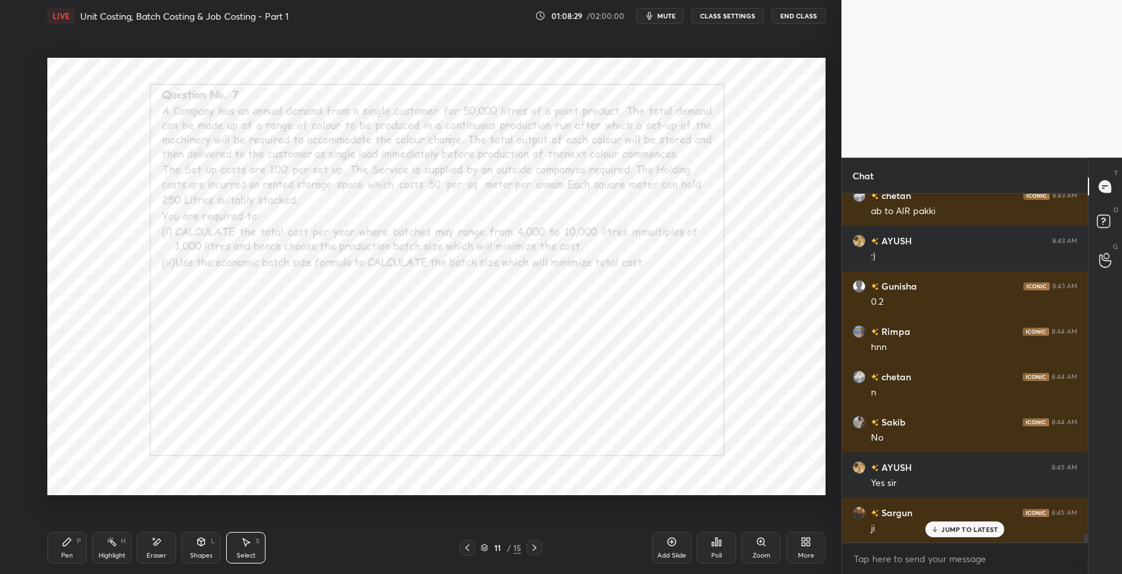
click at [64, 554] on div "Pen" at bounding box center [67, 556] width 12 height 7
click at [59, 549] on div "Pen P" at bounding box center [66, 548] width 39 height 32
click at [248, 543] on icon at bounding box center [246, 543] width 7 height 8
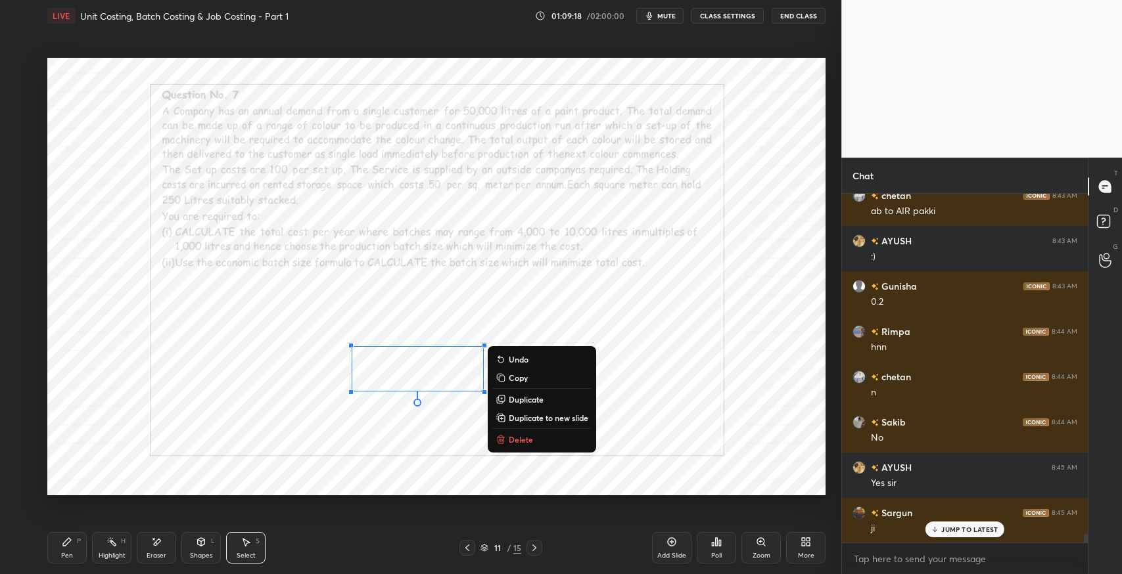
click at [68, 547] on div "Pen P" at bounding box center [66, 548] width 39 height 32
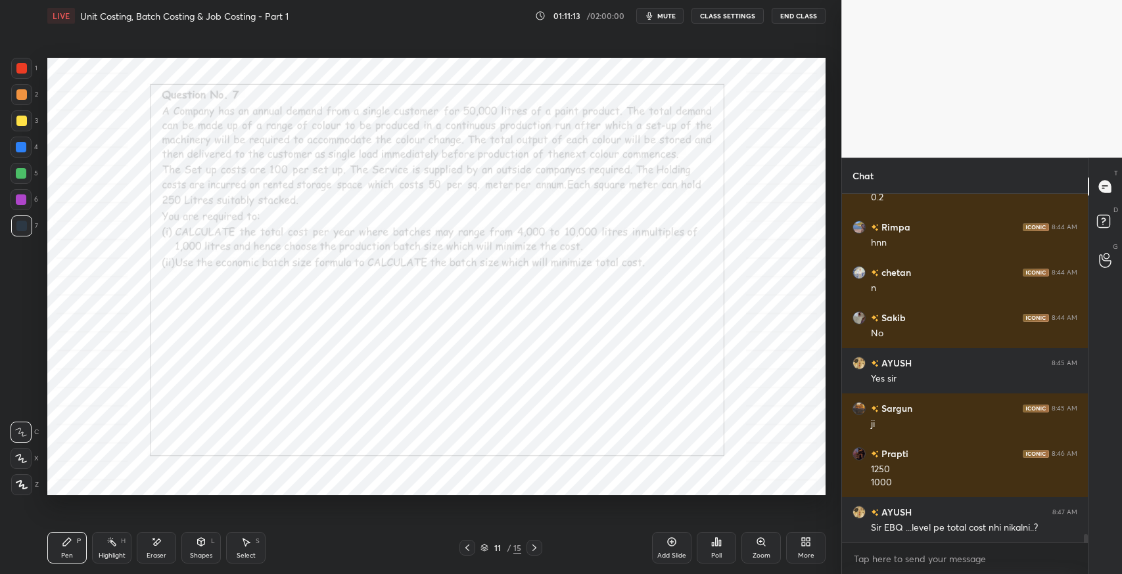
scroll to position [14270, 0]
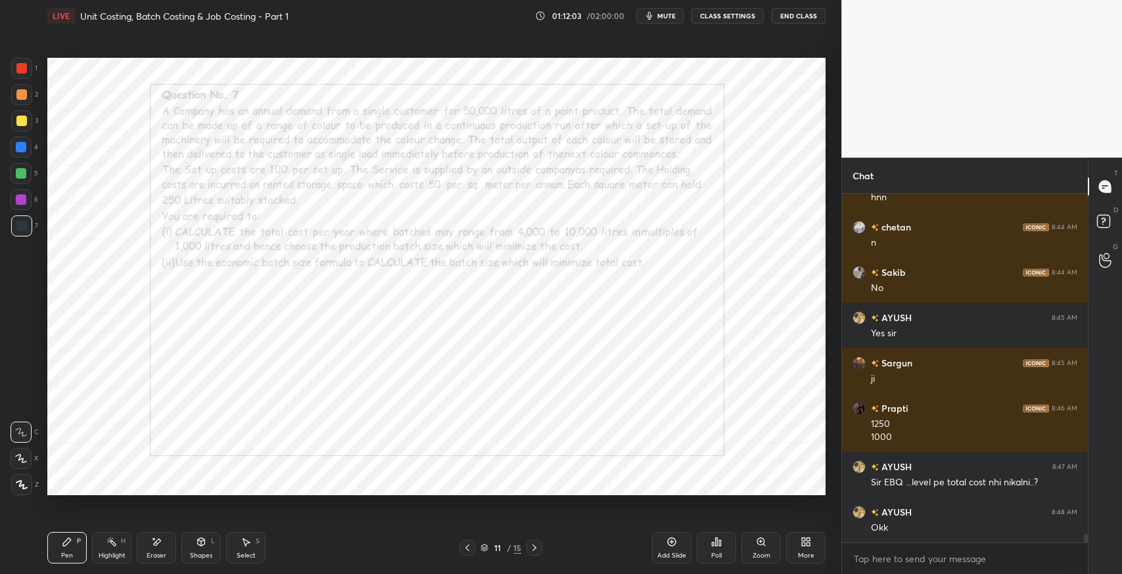
click at [167, 551] on div "Eraser" at bounding box center [156, 548] width 39 height 32
click at [82, 550] on div "Pen P" at bounding box center [66, 548] width 39 height 32
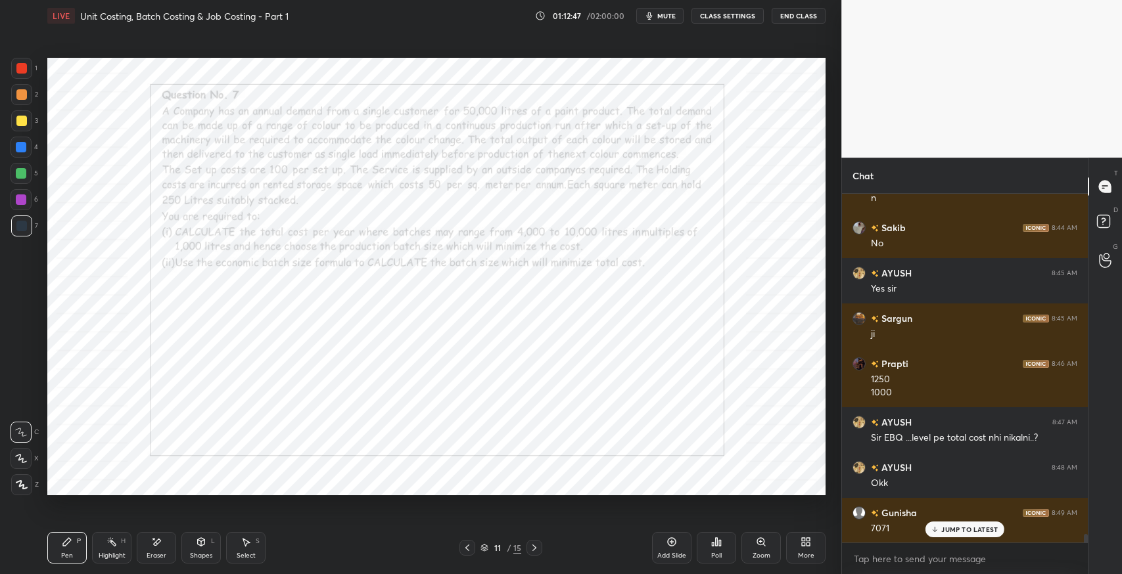
click at [28, 74] on div at bounding box center [21, 68] width 21 height 21
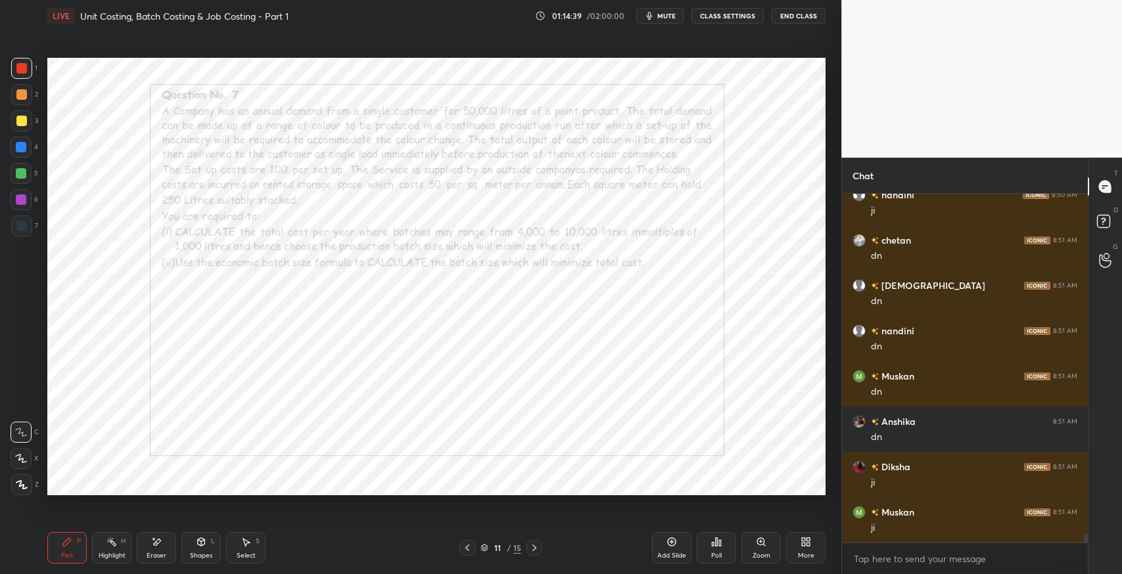
scroll to position [14768, 0]
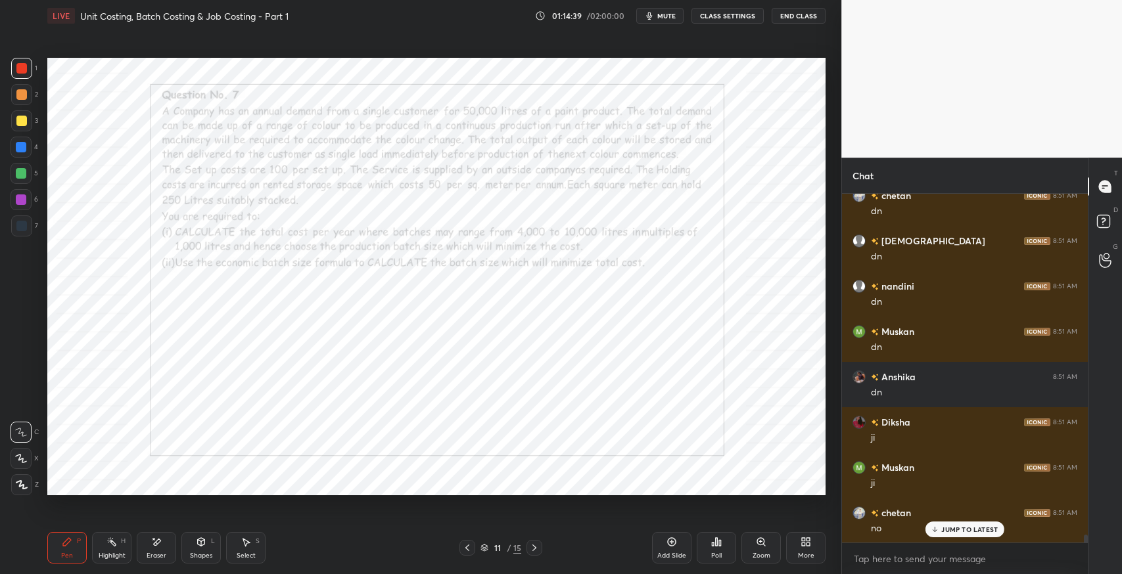
click at [538, 551] on icon at bounding box center [534, 548] width 11 height 11
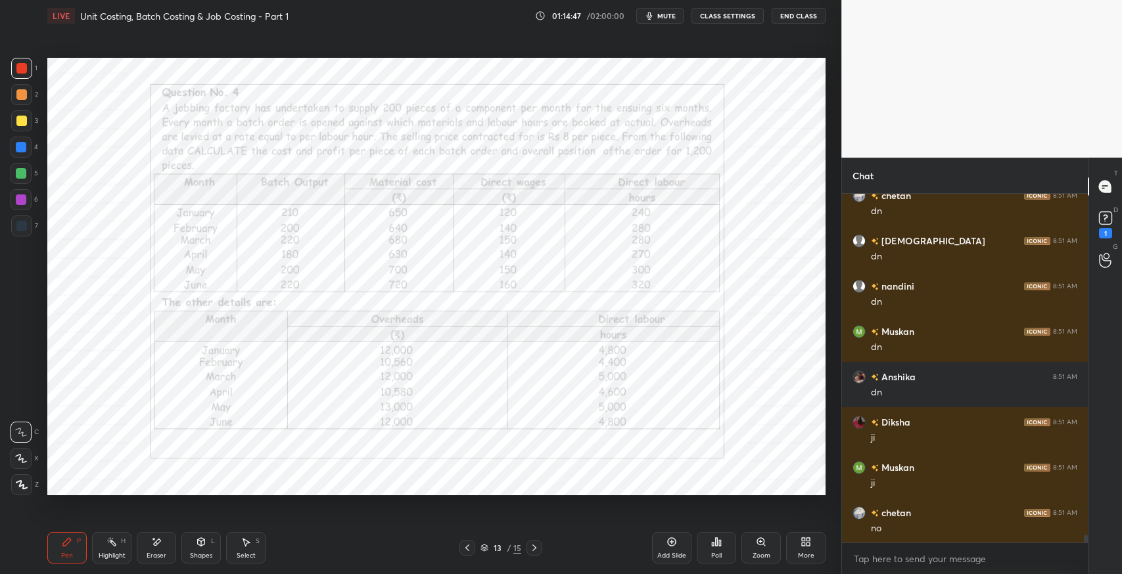
click at [538, 551] on icon at bounding box center [534, 548] width 11 height 11
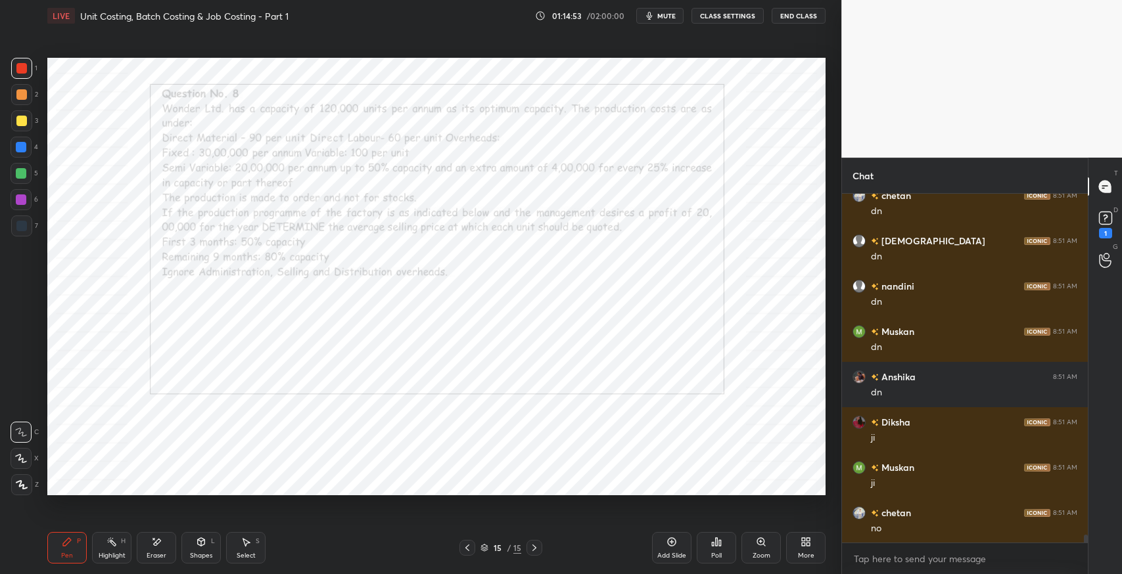
click at [538, 551] on icon at bounding box center [534, 548] width 11 height 11
click at [466, 549] on icon at bounding box center [467, 548] width 11 height 11
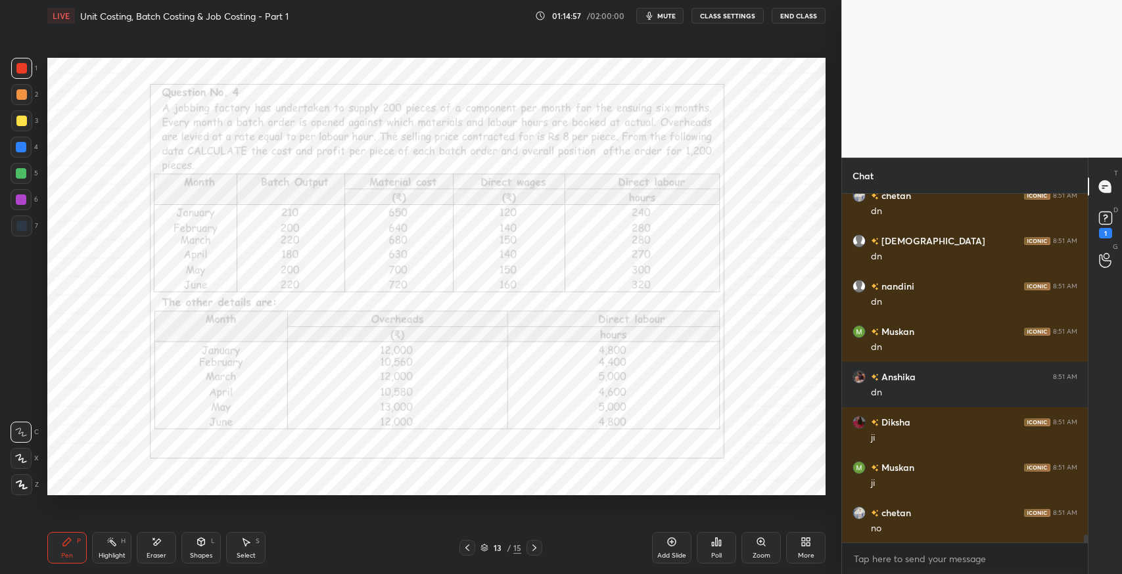
click at [466, 549] on icon at bounding box center [467, 548] width 11 height 11
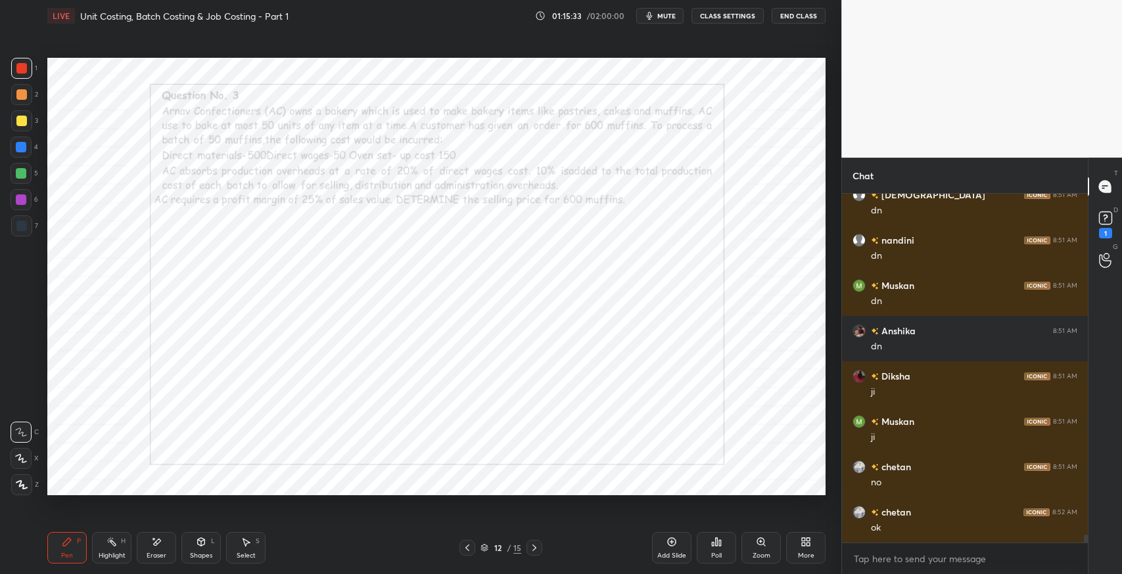
scroll to position [14860, 0]
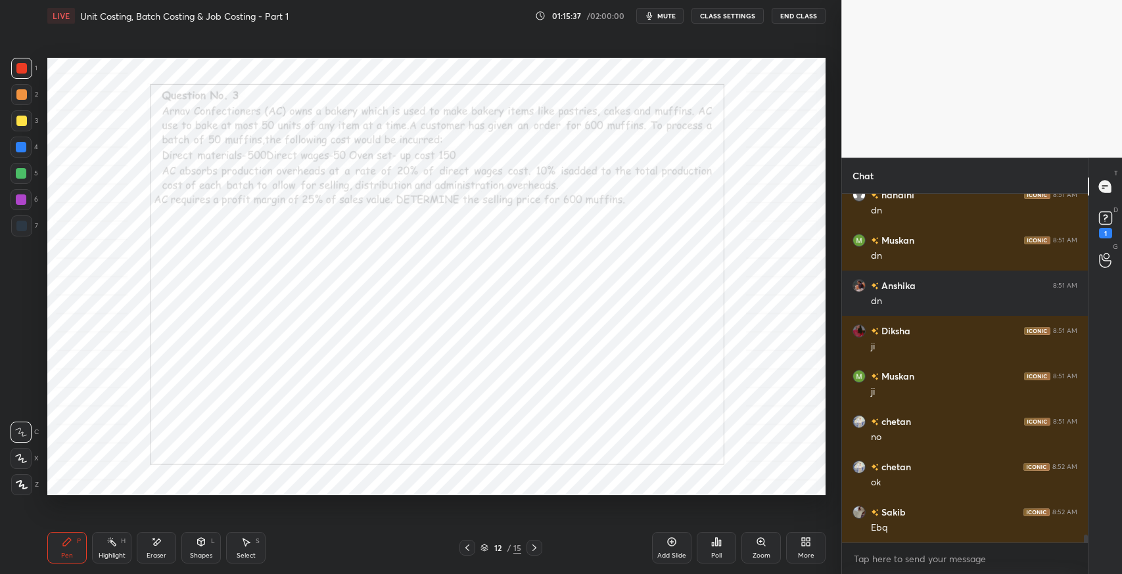
click at [26, 233] on div at bounding box center [21, 226] width 21 height 21
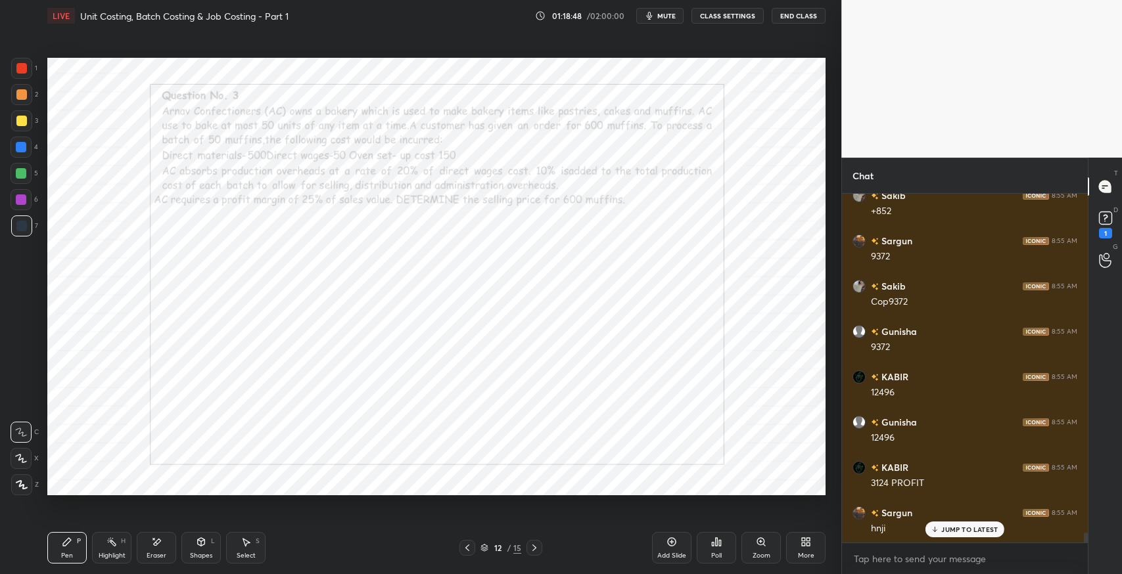
scroll to position [12396, 0]
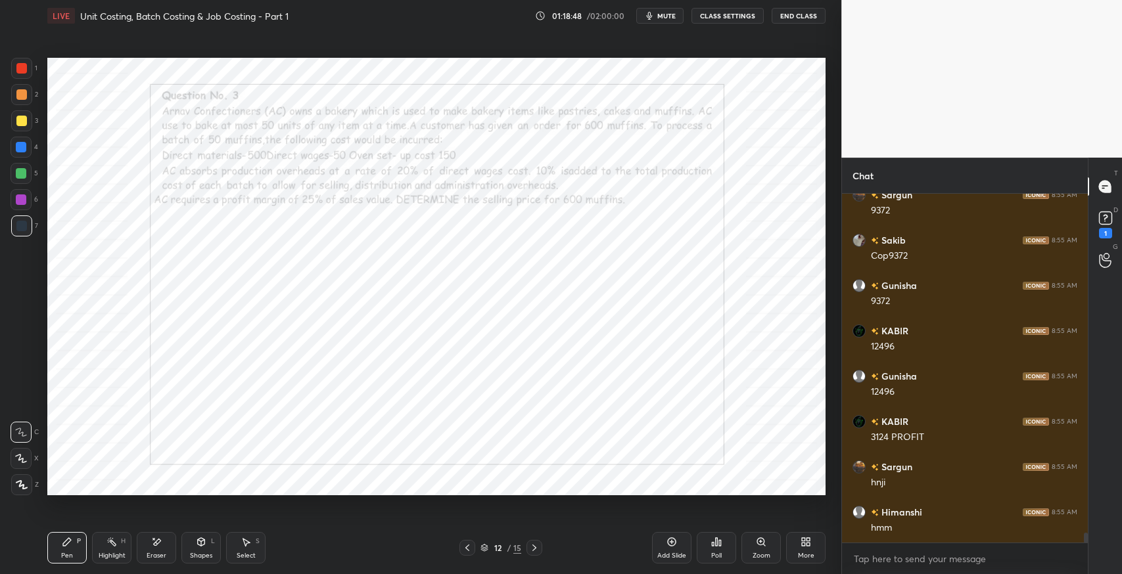
click at [250, 543] on icon at bounding box center [246, 542] width 11 height 11
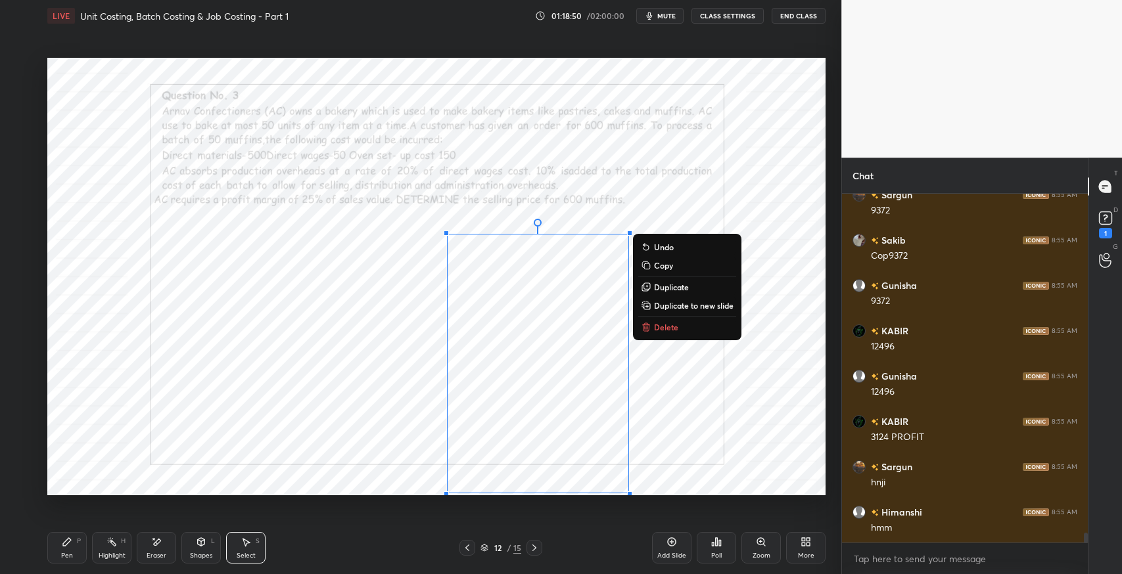
click at [664, 321] on button "Delete" at bounding box center [687, 327] width 98 height 16
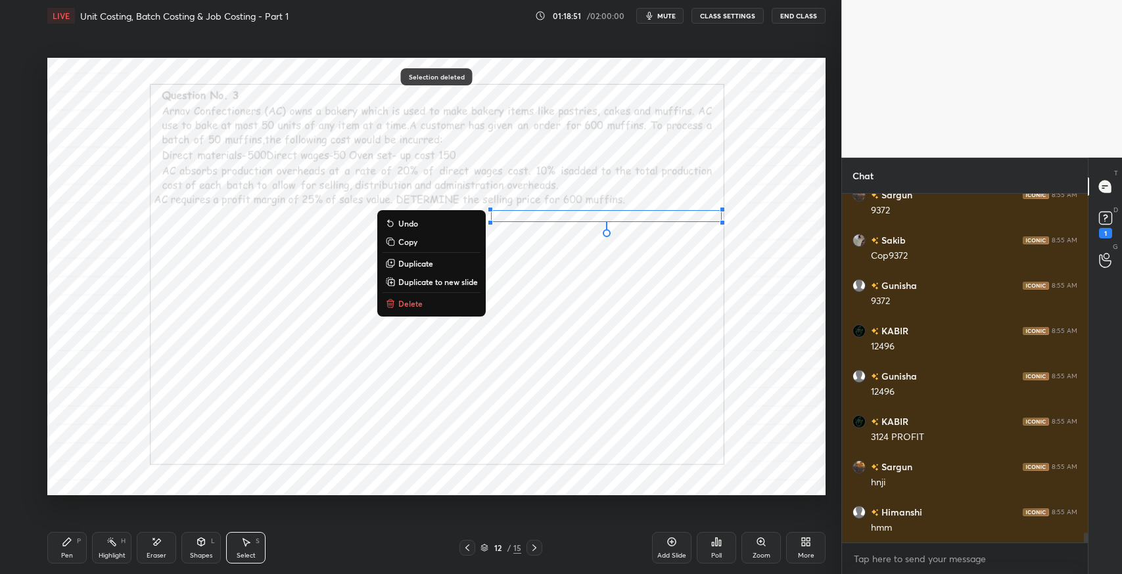
click at [432, 306] on button "Delete" at bounding box center [431, 304] width 98 height 16
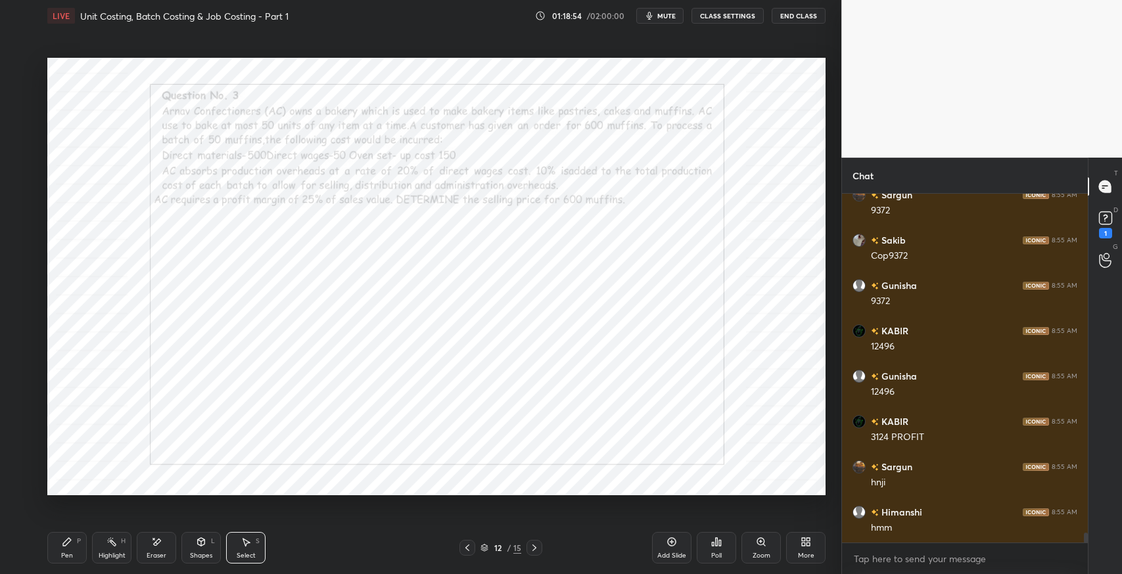
click at [67, 545] on icon at bounding box center [67, 542] width 11 height 11
click at [200, 544] on icon at bounding box center [201, 542] width 7 height 8
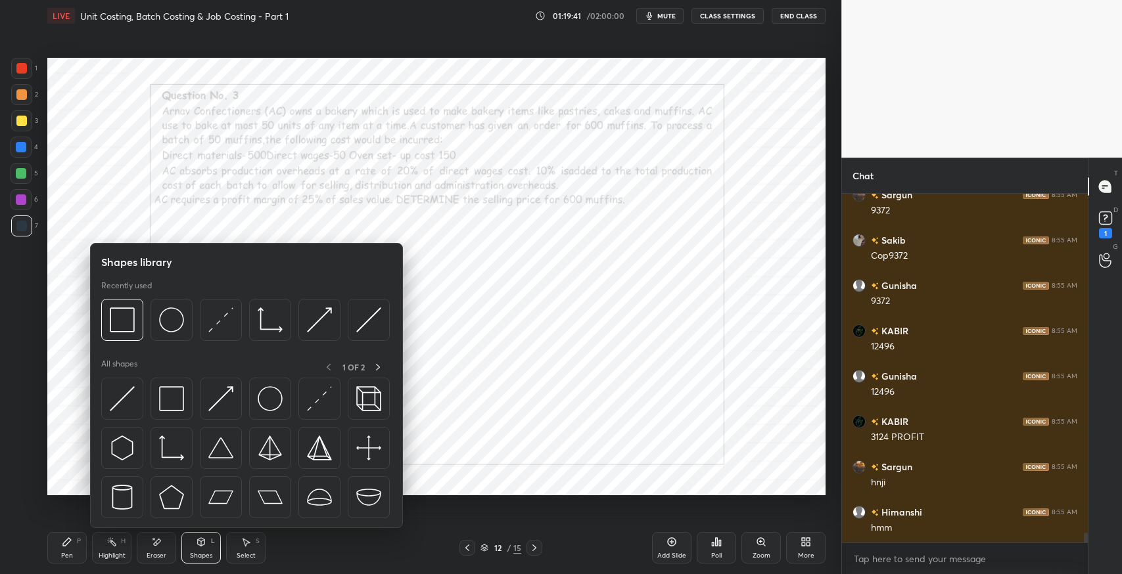
click at [174, 403] on img at bounding box center [171, 398] width 25 height 25
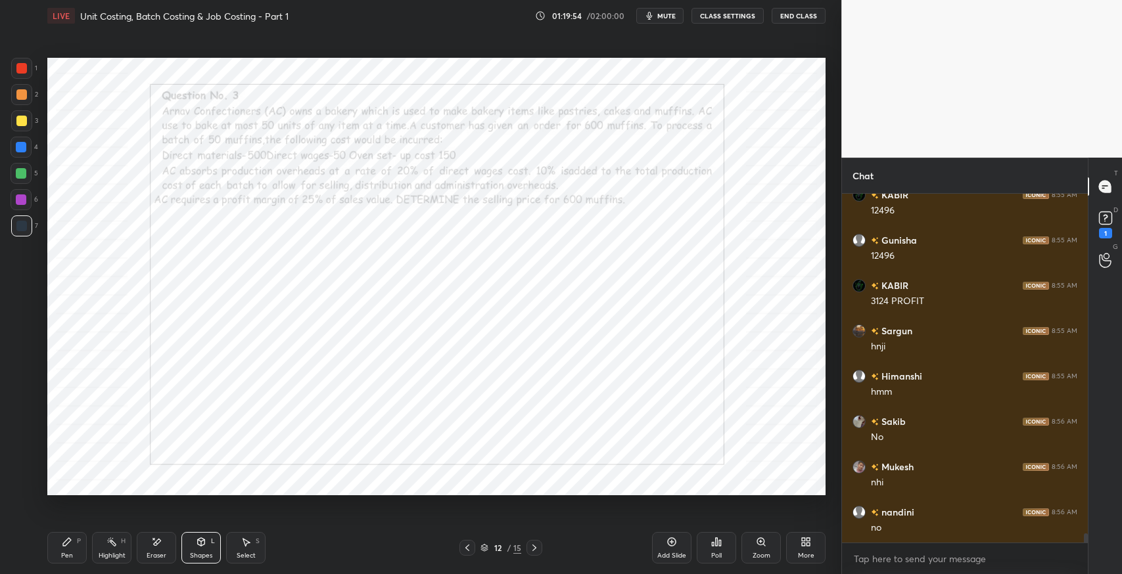
scroll to position [12577, 0]
click at [57, 549] on div "Pen P" at bounding box center [66, 548] width 39 height 32
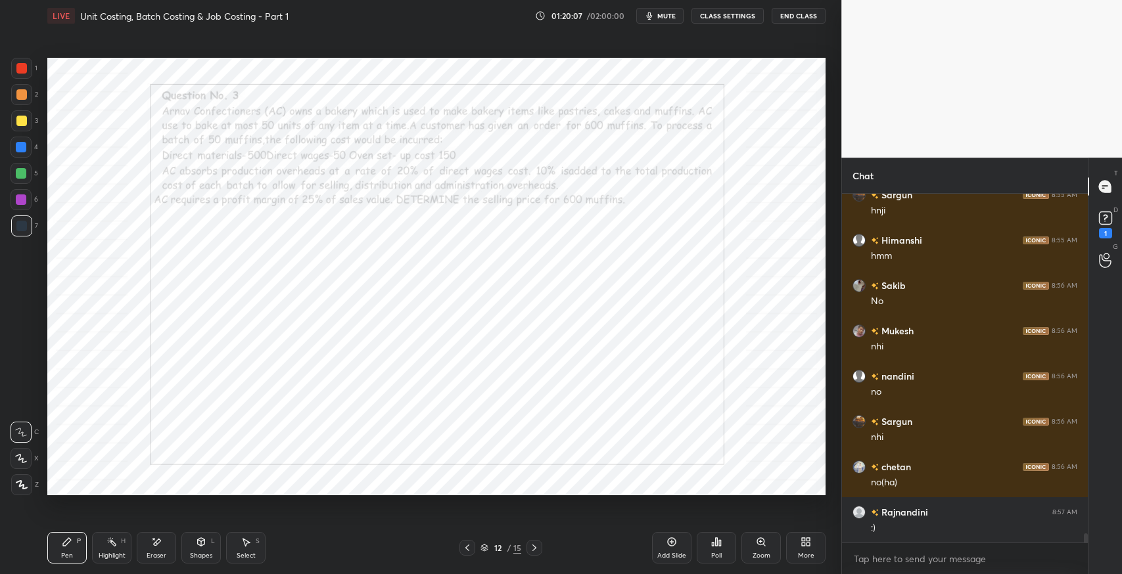
scroll to position [12713, 0]
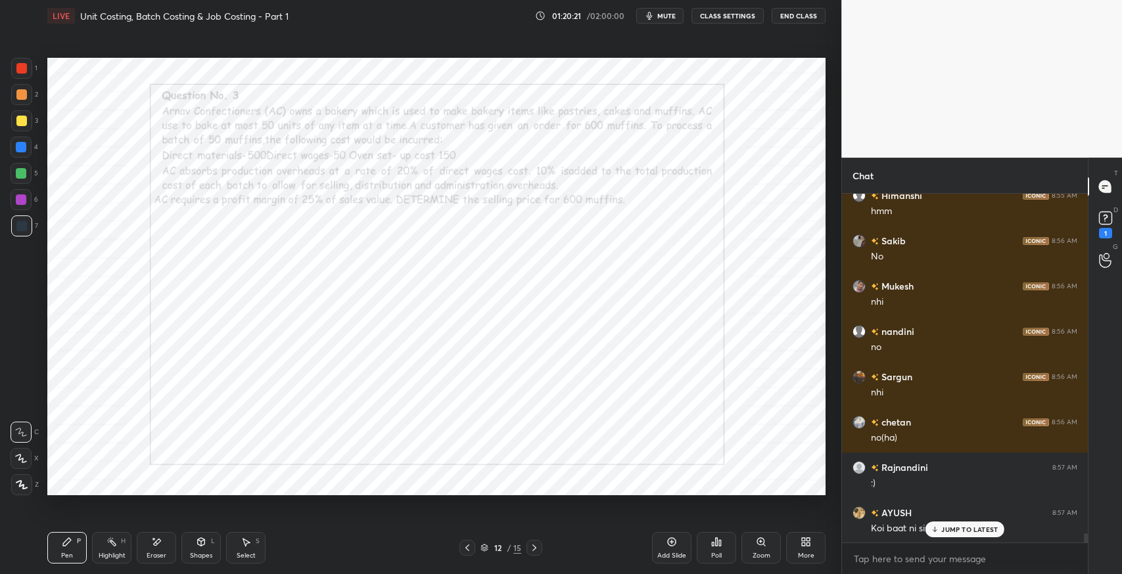
click at [154, 546] on icon at bounding box center [156, 542] width 11 height 11
click at [85, 542] on div "Pen P" at bounding box center [66, 548] width 39 height 32
click at [947, 532] on p "JUMP TO LATEST" at bounding box center [969, 530] width 57 height 8
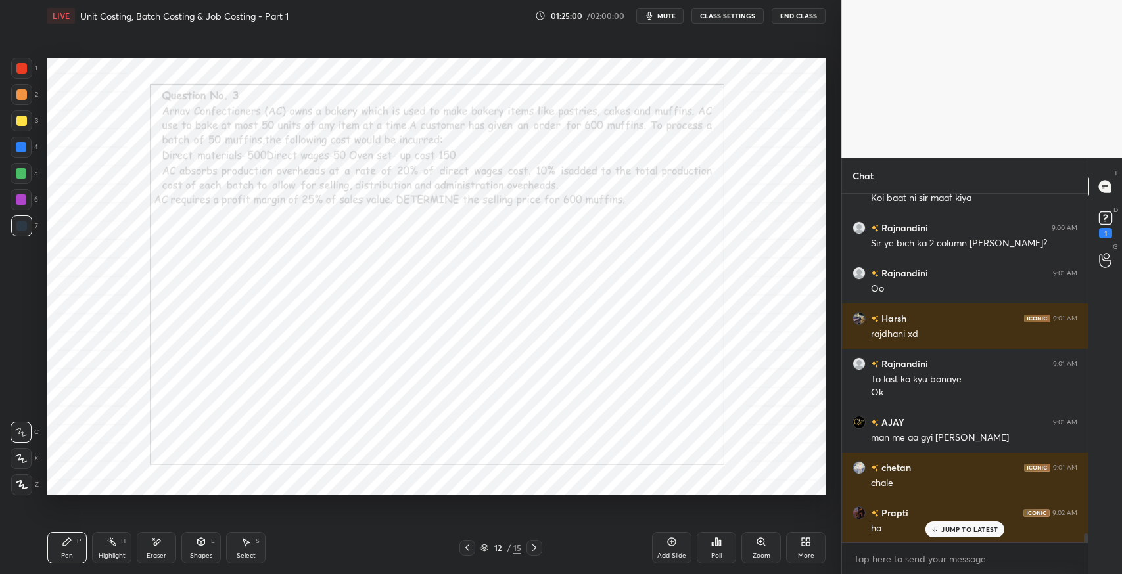
scroll to position [13089, 0]
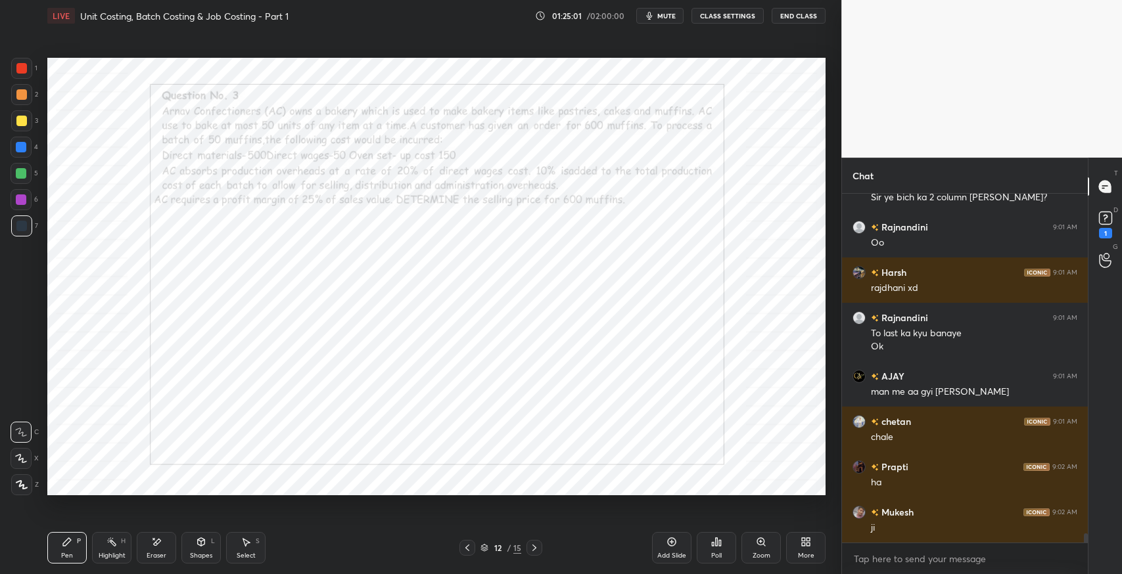
click at [537, 547] on icon at bounding box center [534, 548] width 11 height 11
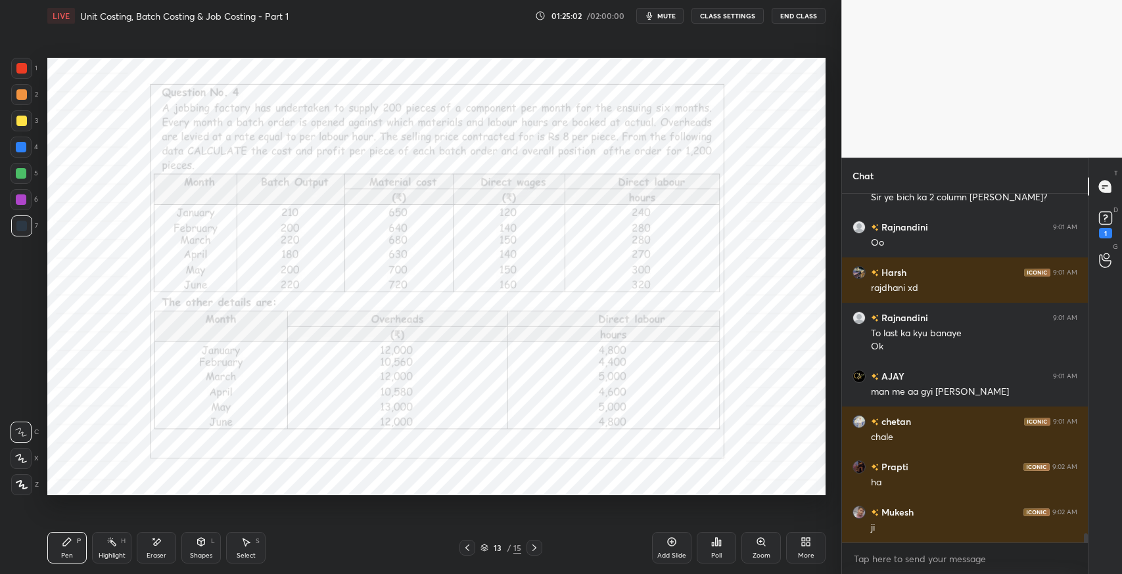
click at [536, 551] on icon at bounding box center [534, 548] width 11 height 11
click at [471, 547] on icon at bounding box center [467, 548] width 11 height 11
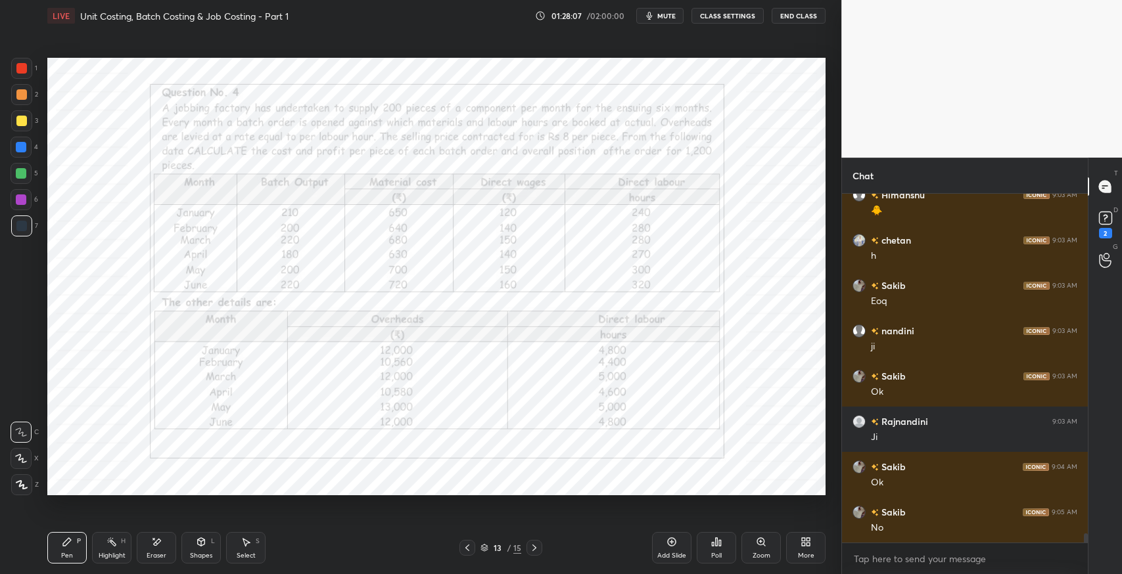
scroll to position [13304, 0]
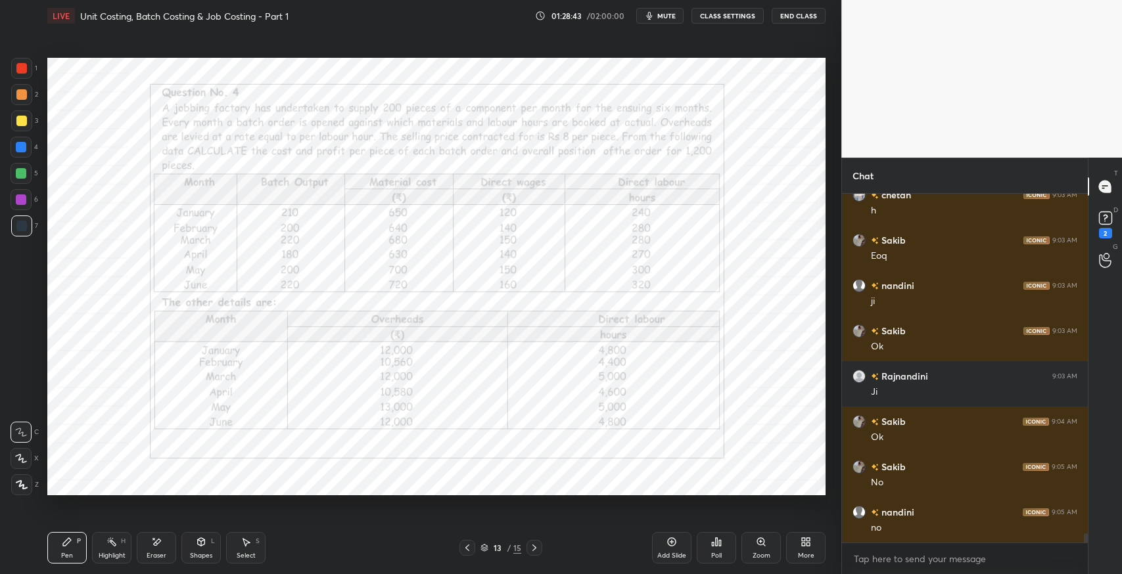
click at [163, 549] on div "Eraser" at bounding box center [156, 548] width 39 height 32
click at [74, 552] on div "Pen P" at bounding box center [66, 548] width 39 height 32
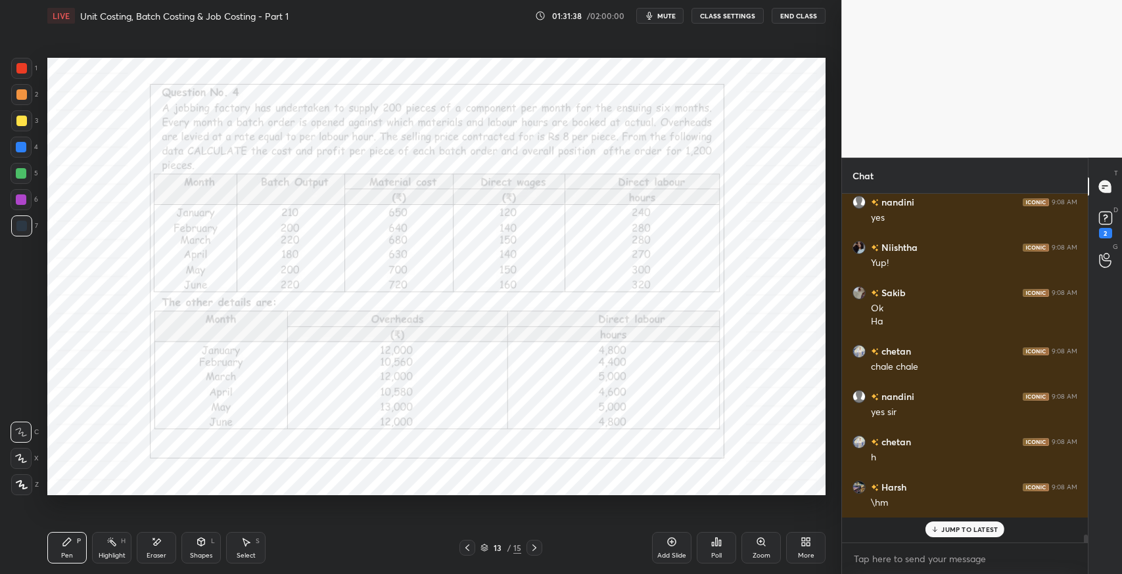
scroll to position [13911, 0]
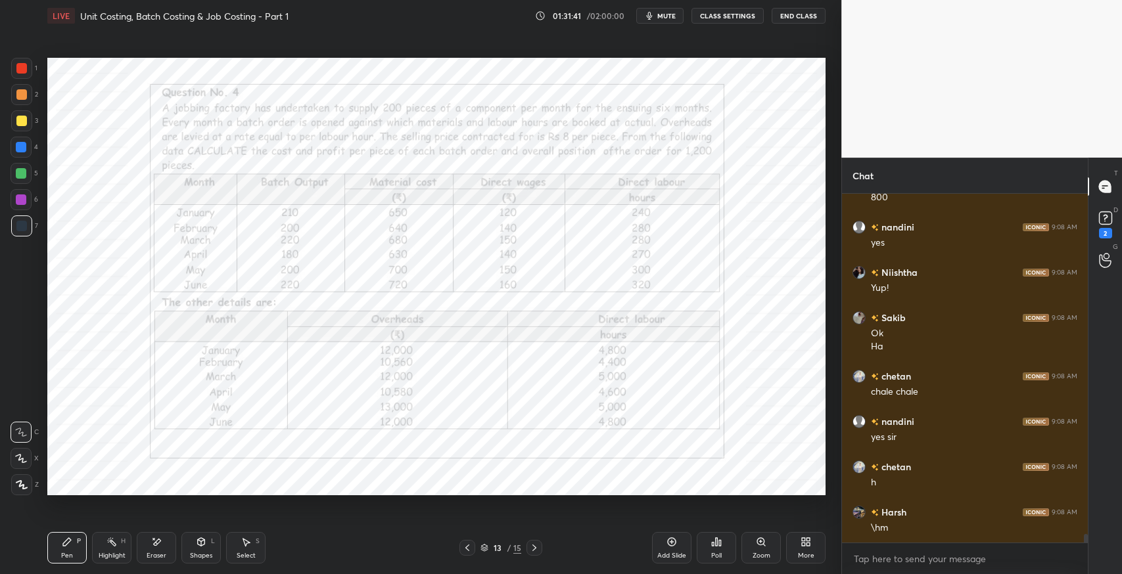
click at [667, 548] on div "Add Slide" at bounding box center [671, 548] width 39 height 32
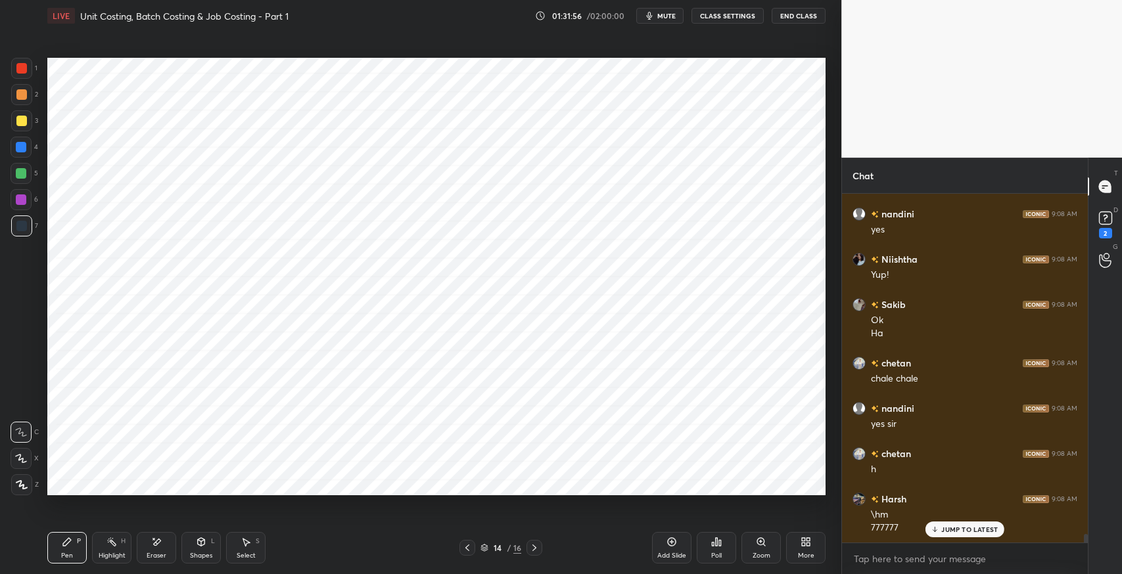
scroll to position [13969, 0]
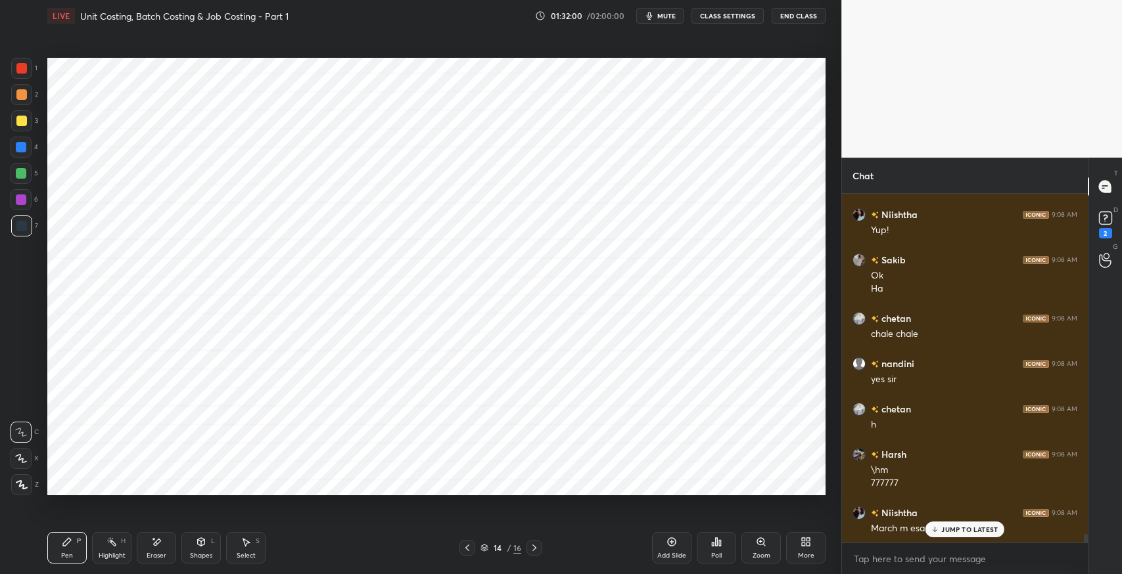
click at [942, 537] on div "JUMP TO LATEST" at bounding box center [964, 530] width 79 height 16
click at [209, 544] on div "Shapes L" at bounding box center [200, 548] width 39 height 32
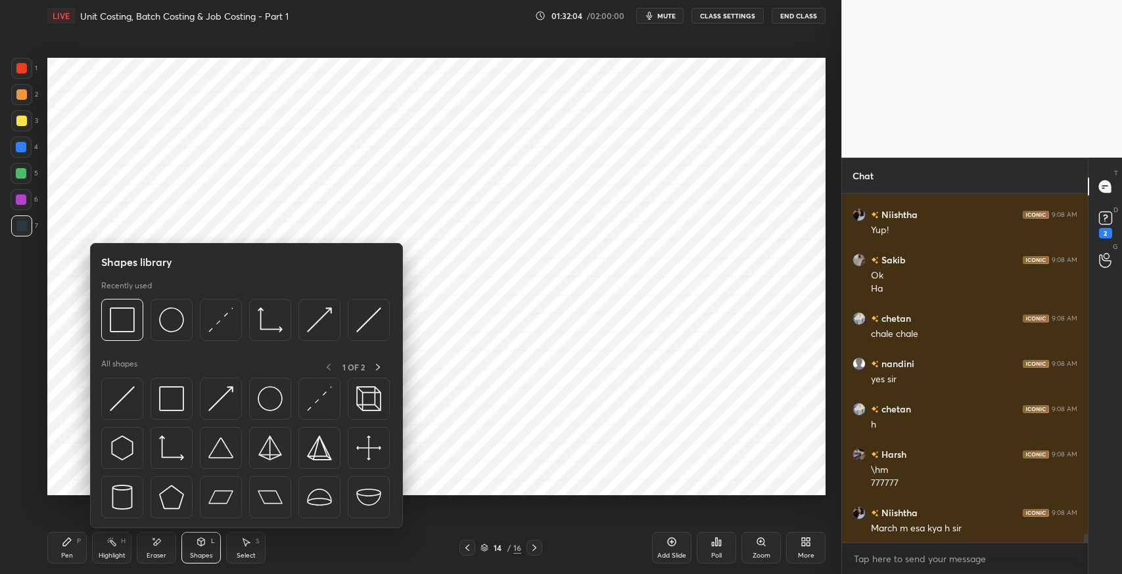
click at [177, 391] on img at bounding box center [171, 398] width 25 height 25
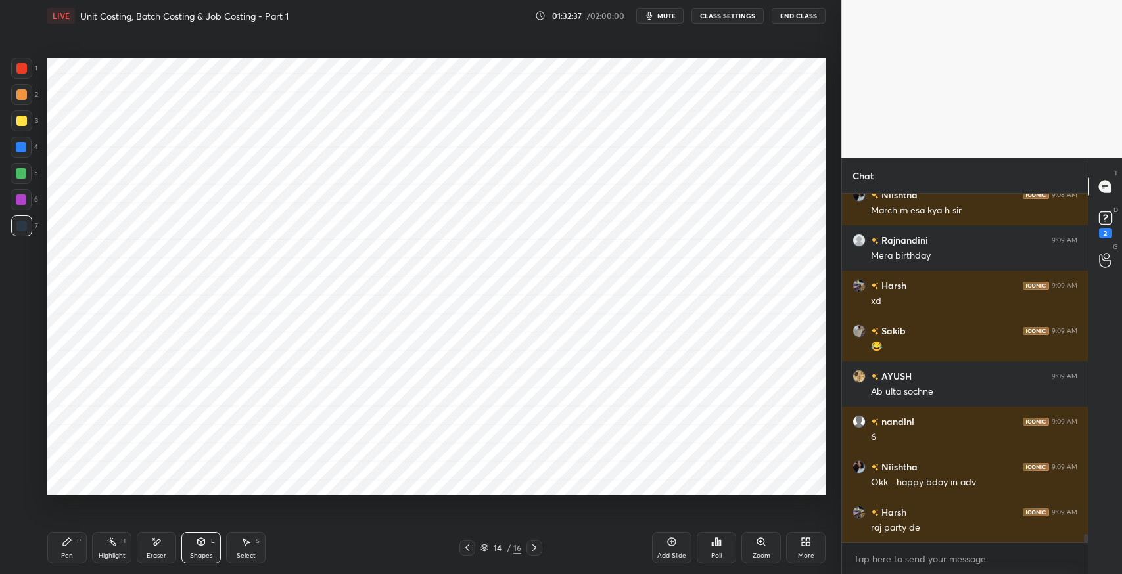
scroll to position [14332, 0]
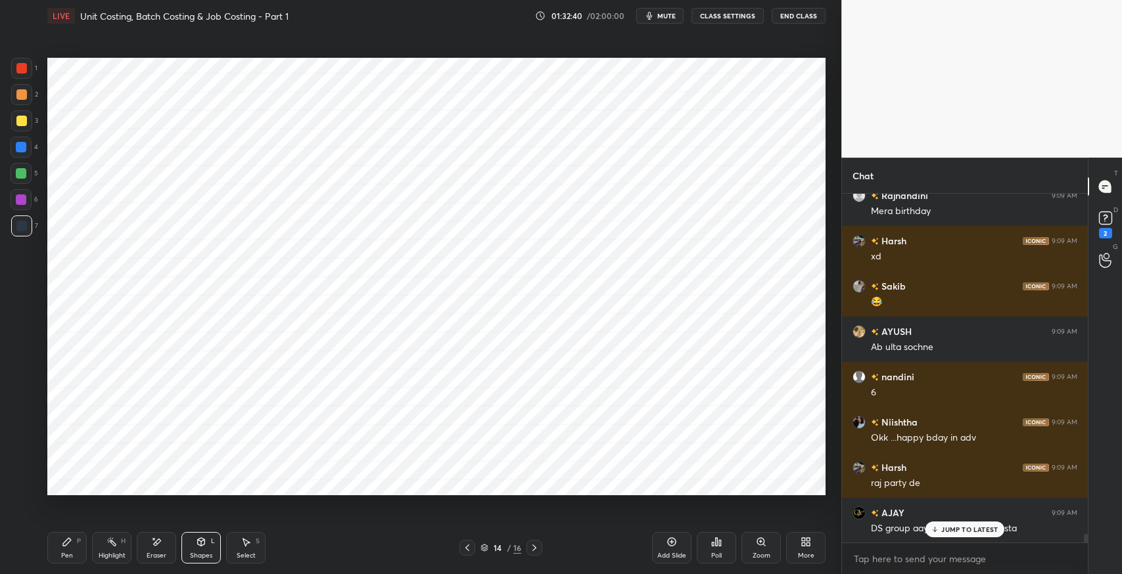
click at [245, 550] on div "Select S" at bounding box center [245, 548] width 39 height 32
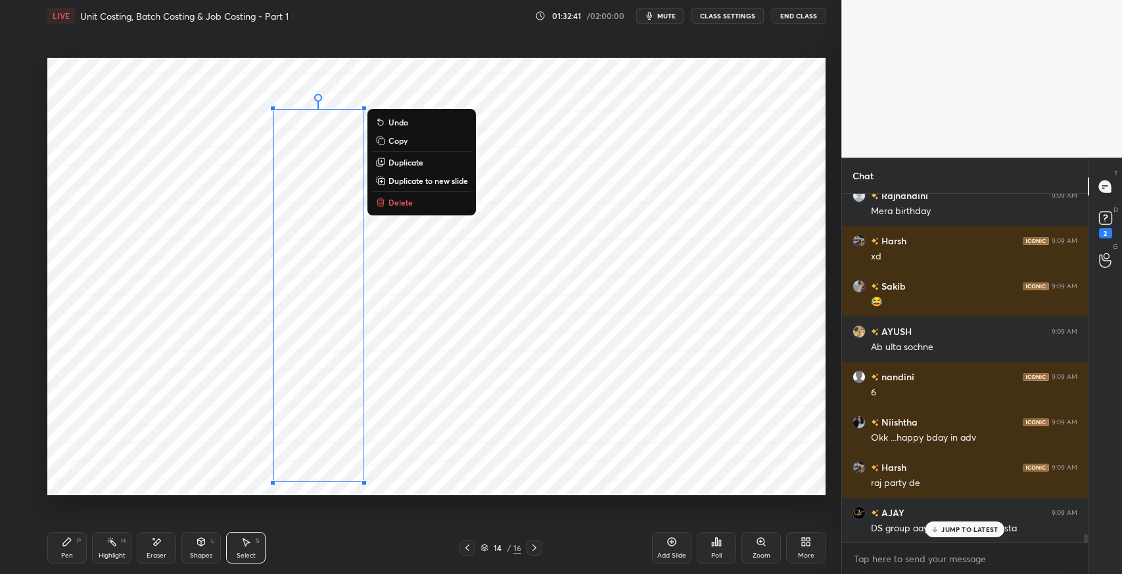
scroll to position [14378, 0]
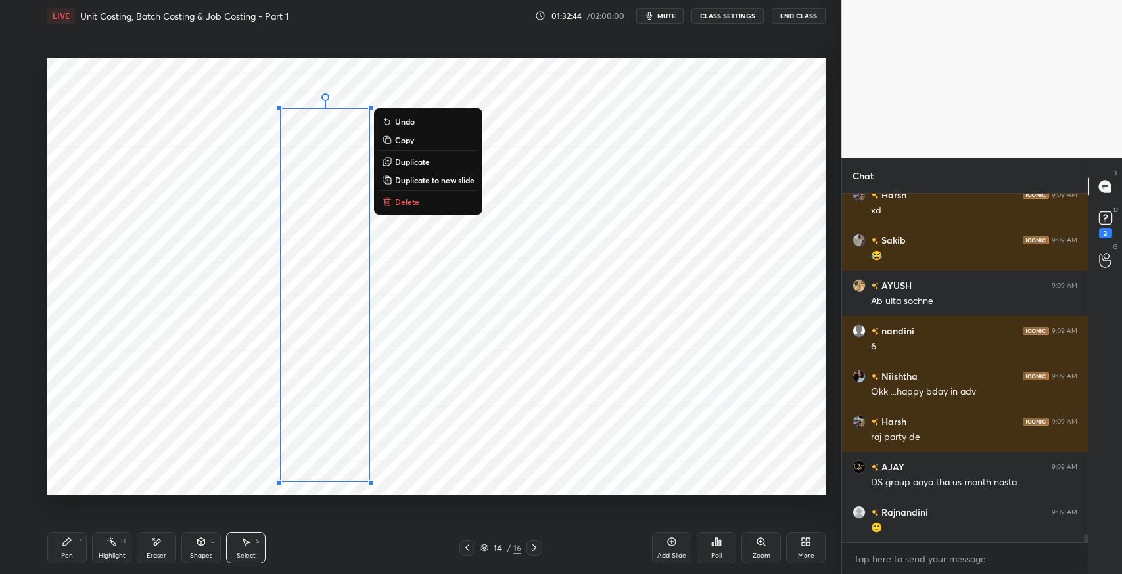
click at [412, 162] on p "Duplicate" at bounding box center [412, 161] width 35 height 11
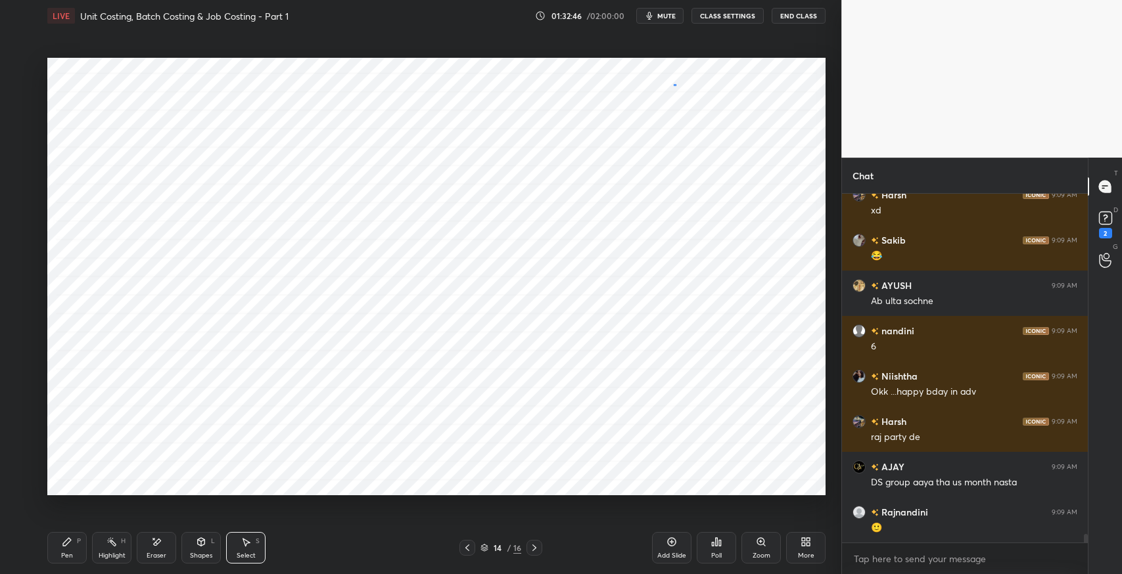
click at [674, 84] on div "0 ° Undo Copy Duplicate Duplicate to new slide Delete" at bounding box center [436, 277] width 778 height 438
click at [63, 549] on div "Pen P" at bounding box center [66, 548] width 39 height 32
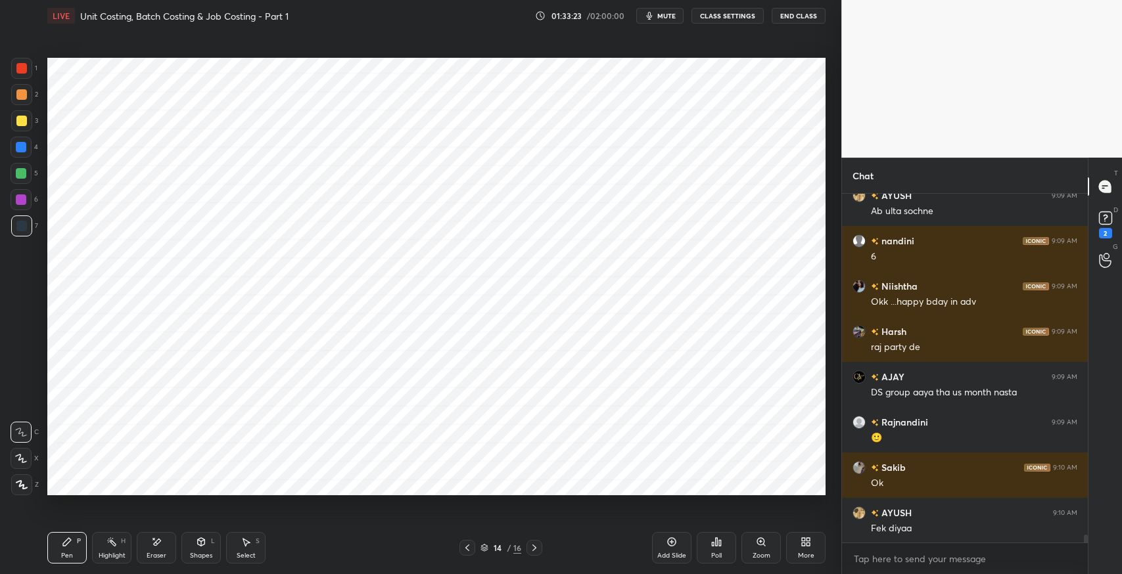
scroll to position [14514, 0]
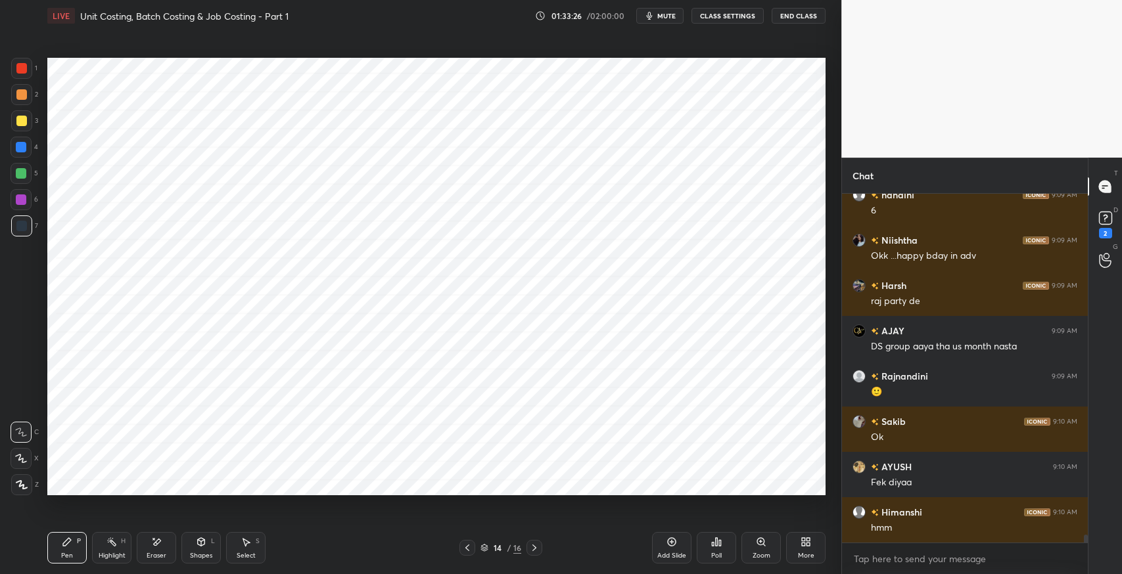
click at [467, 546] on icon at bounding box center [467, 548] width 11 height 11
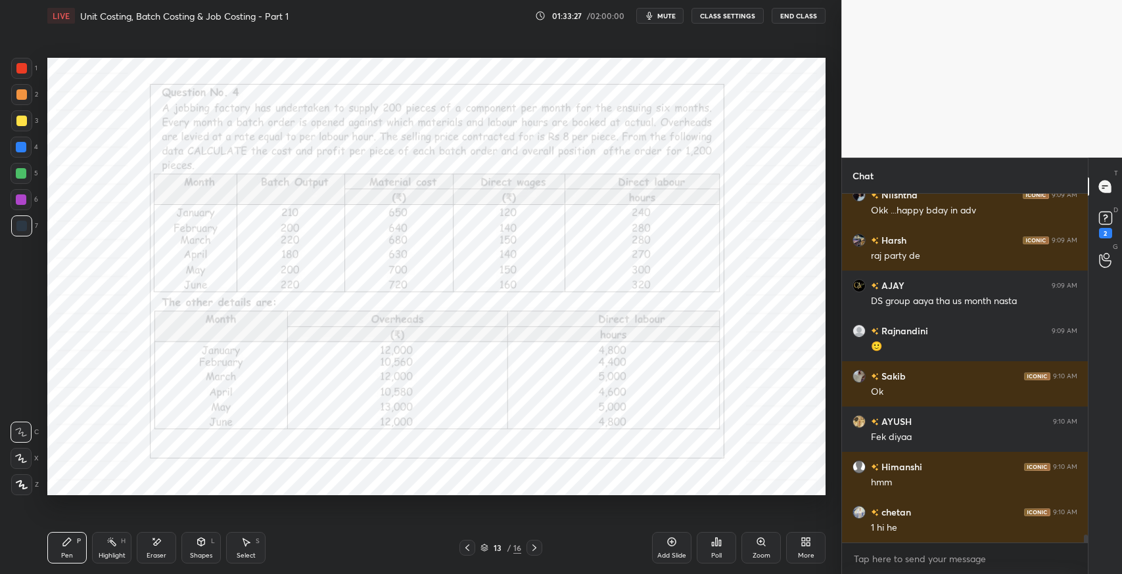
click at [534, 549] on icon at bounding box center [534, 548] width 4 height 7
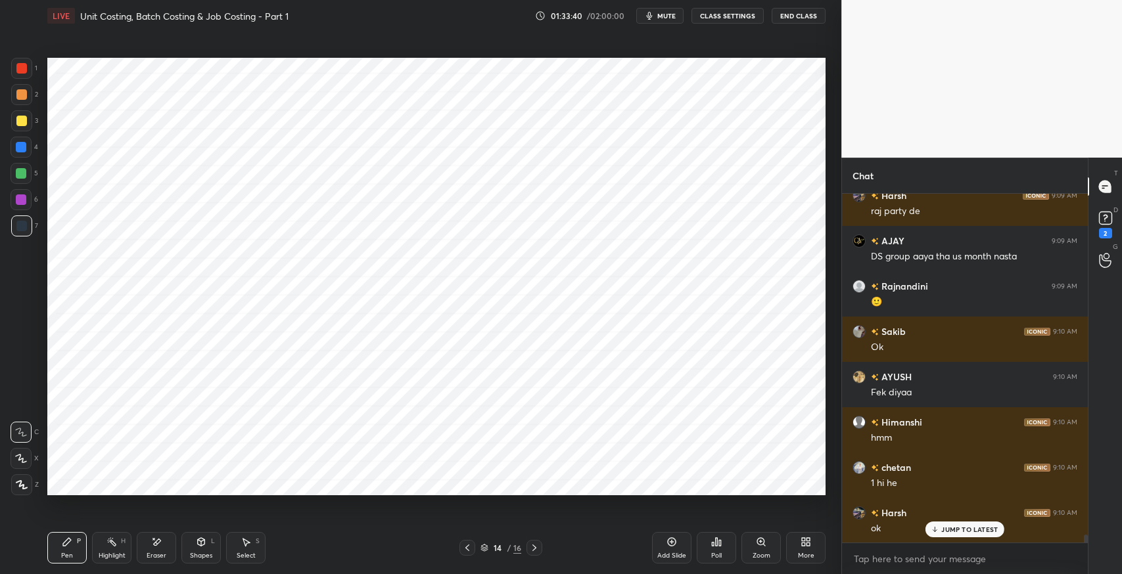
click at [152, 540] on icon at bounding box center [156, 542] width 11 height 11
click at [68, 544] on icon at bounding box center [67, 542] width 11 height 11
click at [465, 550] on icon at bounding box center [467, 548] width 11 height 11
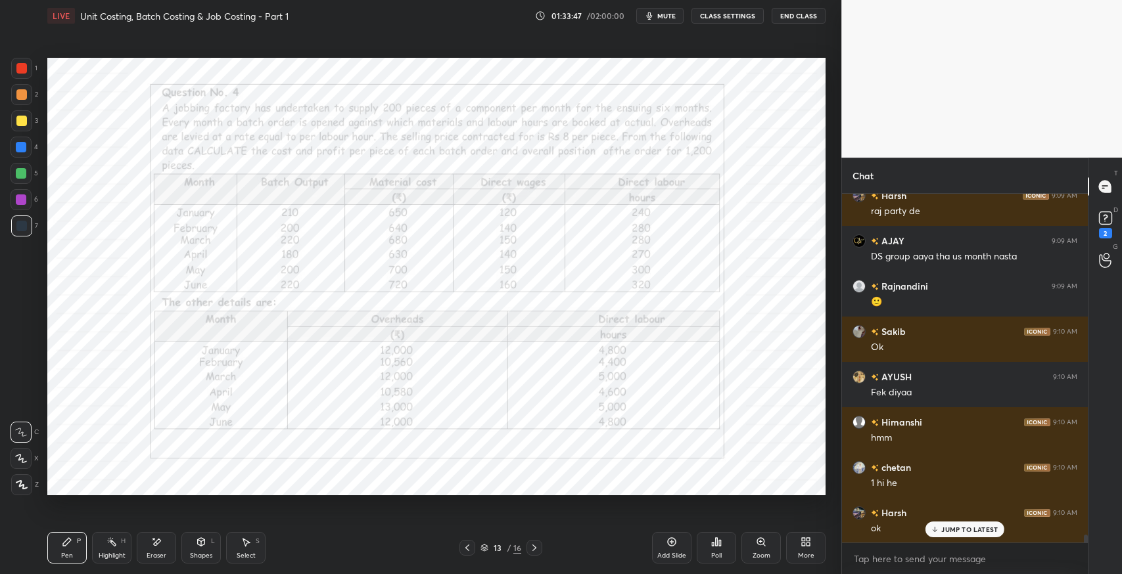
click at [533, 549] on icon at bounding box center [534, 548] width 11 height 11
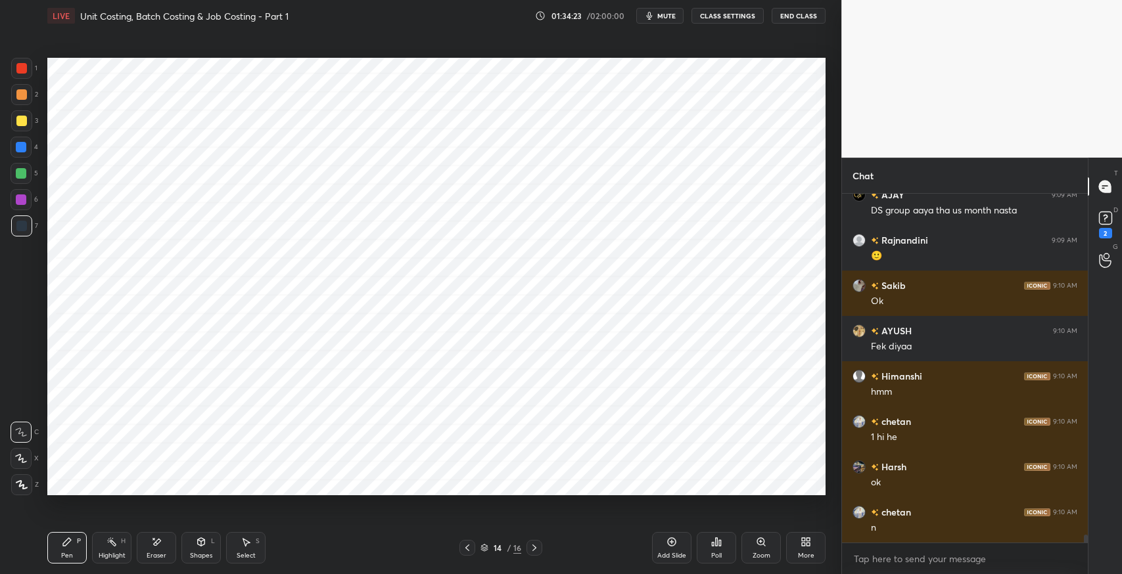
scroll to position [14695, 0]
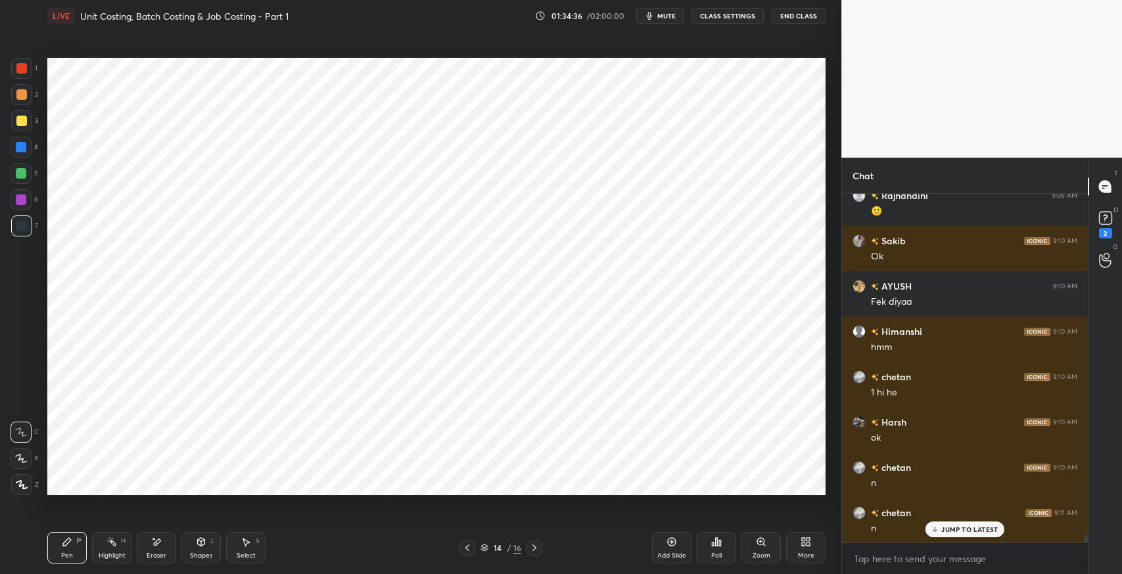
click at [457, 553] on div "14 / 16" at bounding box center [501, 548] width 302 height 16
click at [465, 550] on icon at bounding box center [467, 548] width 11 height 11
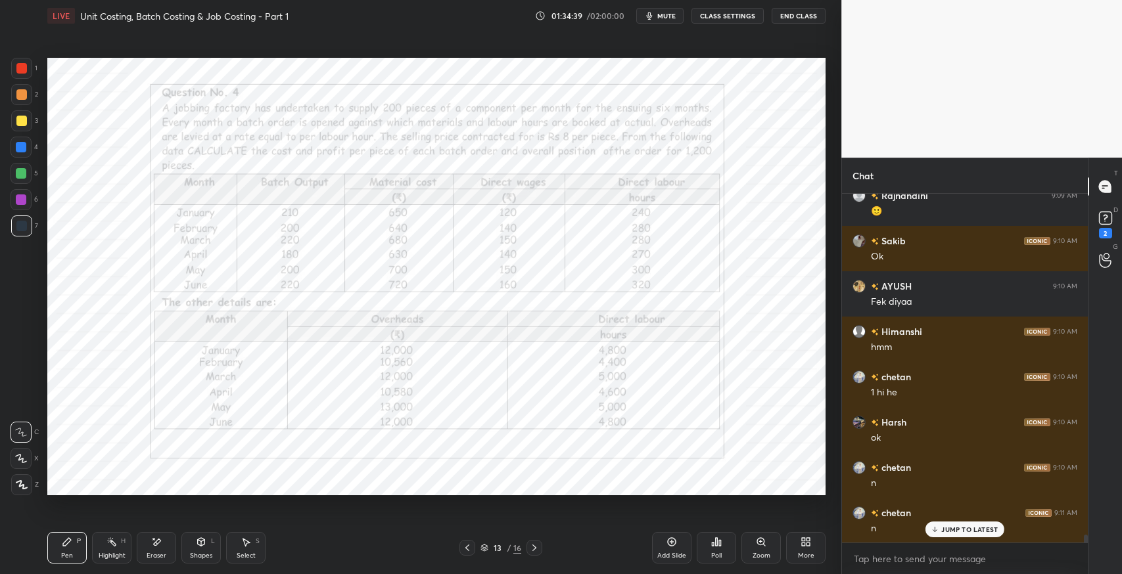
click at [534, 549] on icon at bounding box center [534, 548] width 11 height 11
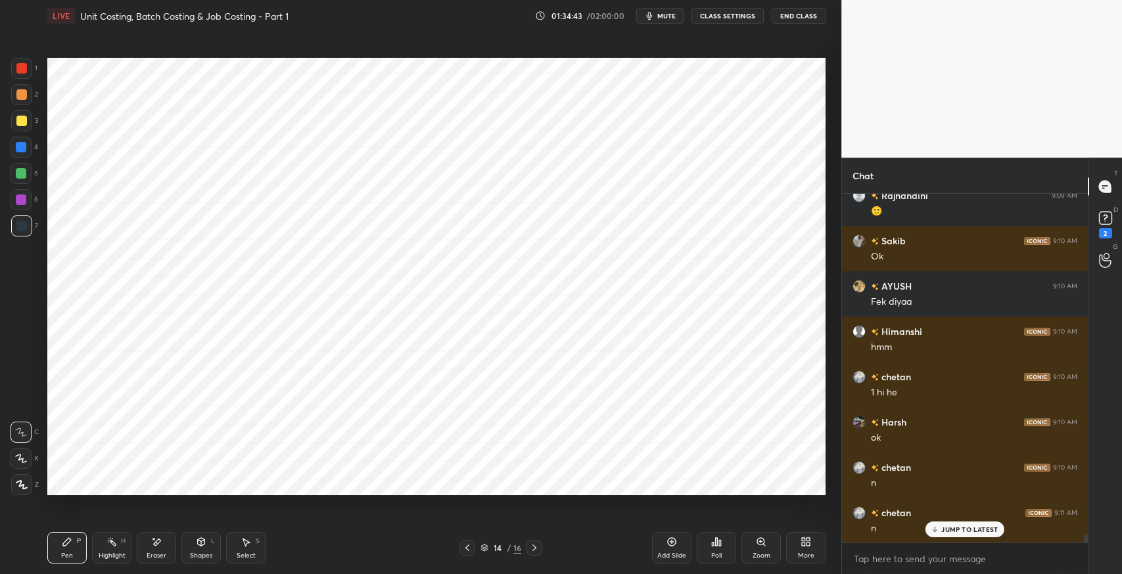
click at [464, 552] on icon at bounding box center [467, 548] width 11 height 11
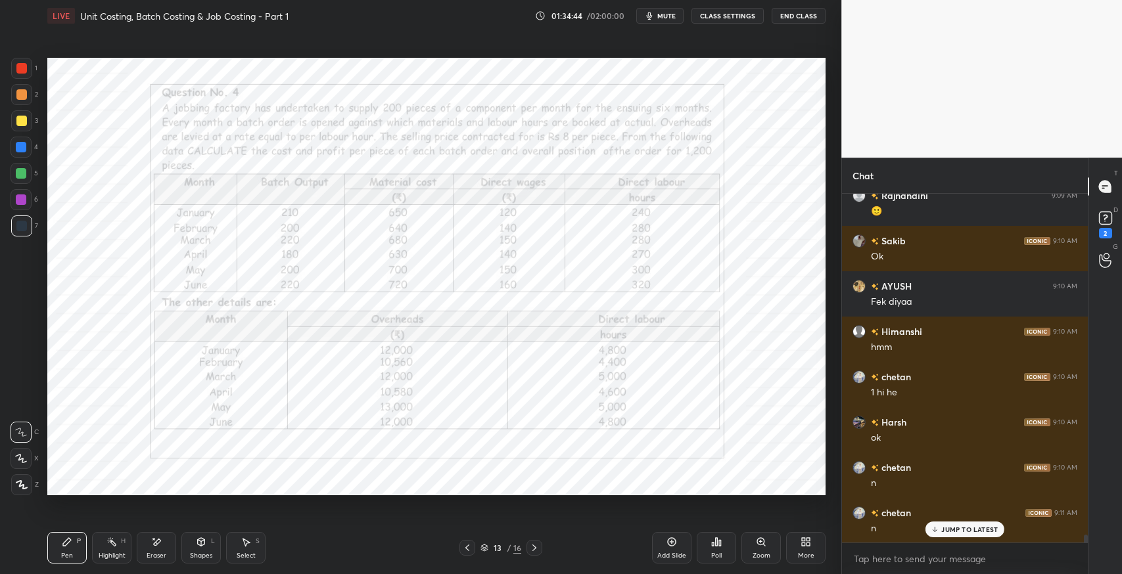
click at [531, 545] on icon at bounding box center [534, 548] width 11 height 11
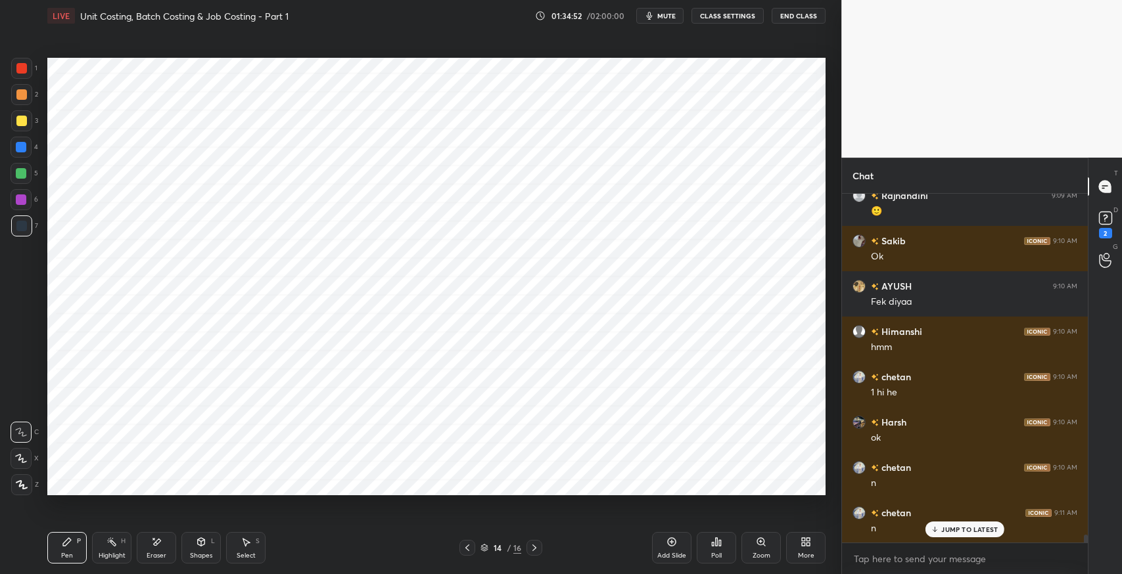
click at [467, 549] on icon at bounding box center [467, 548] width 4 height 7
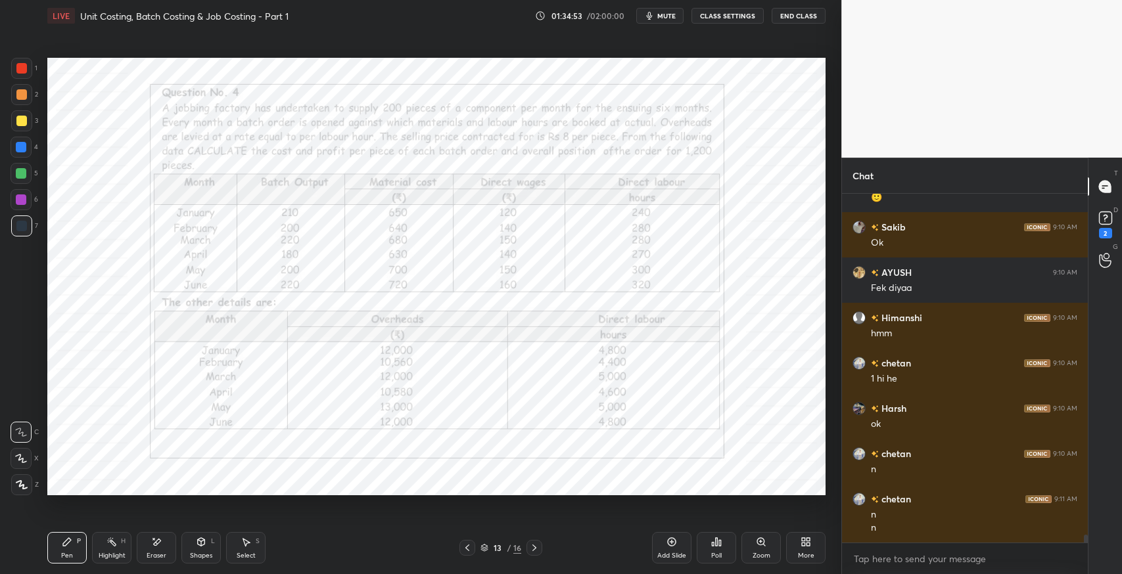
click at [529, 549] on icon at bounding box center [534, 548] width 11 height 11
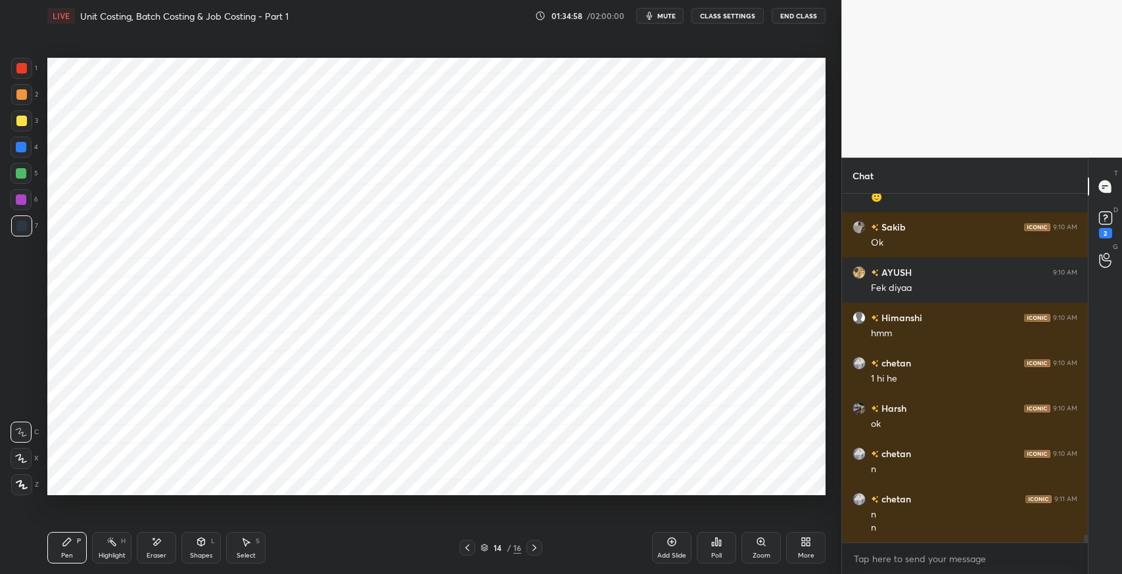
click at [467, 551] on icon at bounding box center [467, 548] width 11 height 11
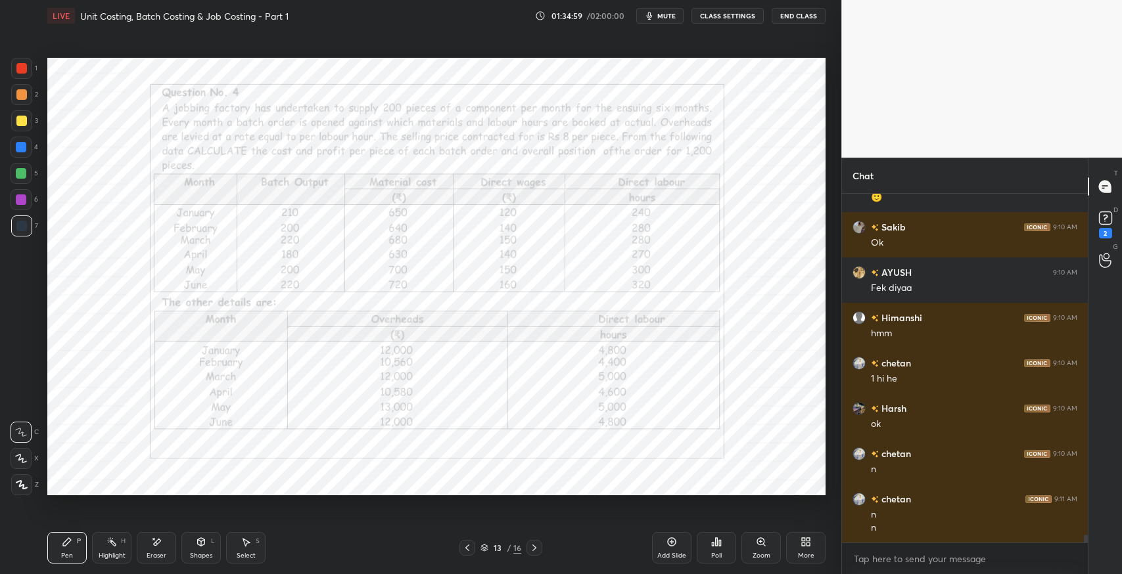
click at [536, 549] on icon at bounding box center [534, 548] width 11 height 11
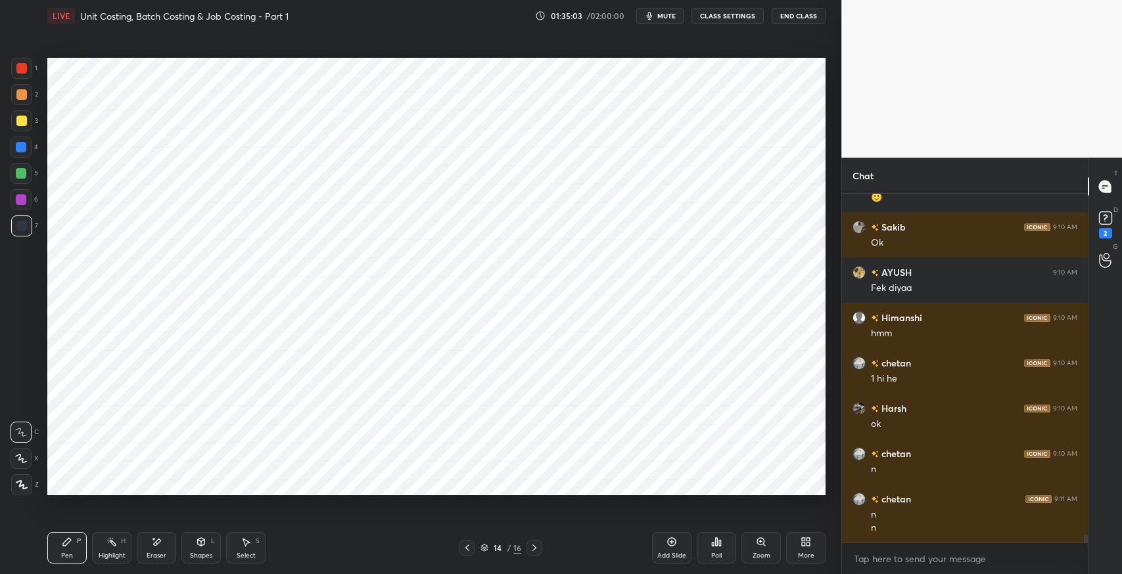
click at [465, 551] on icon at bounding box center [467, 548] width 11 height 11
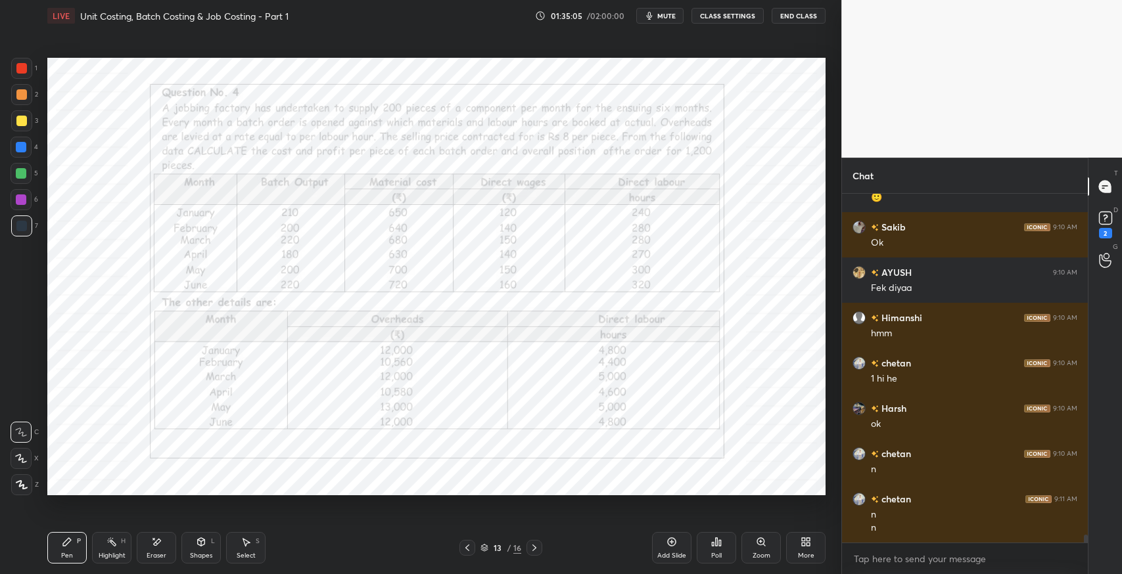
click at [534, 549] on icon at bounding box center [534, 548] width 11 height 11
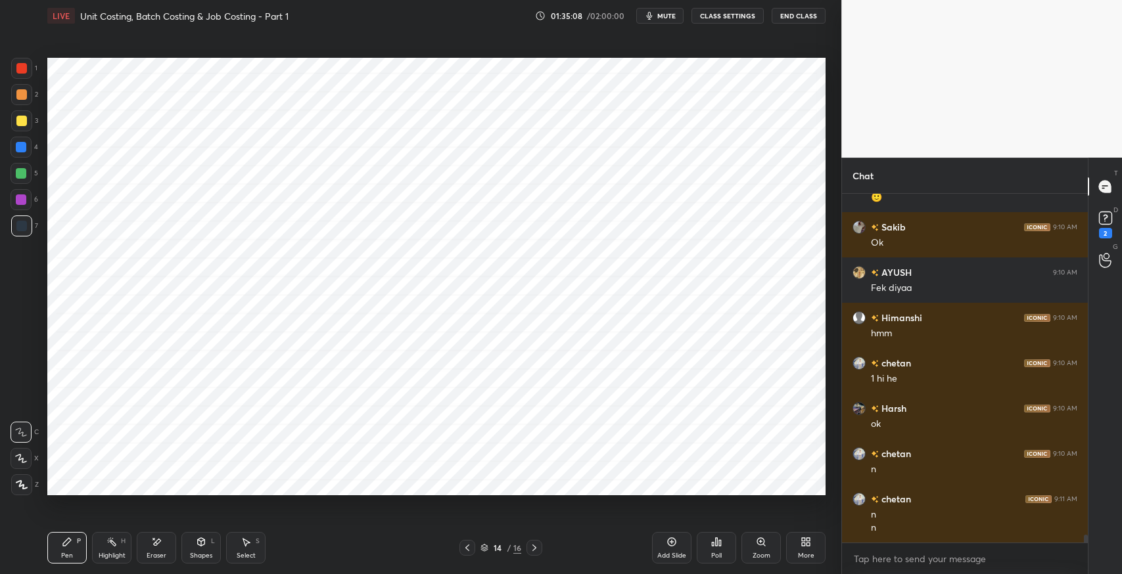
click at [461, 550] on div at bounding box center [467, 548] width 16 height 16
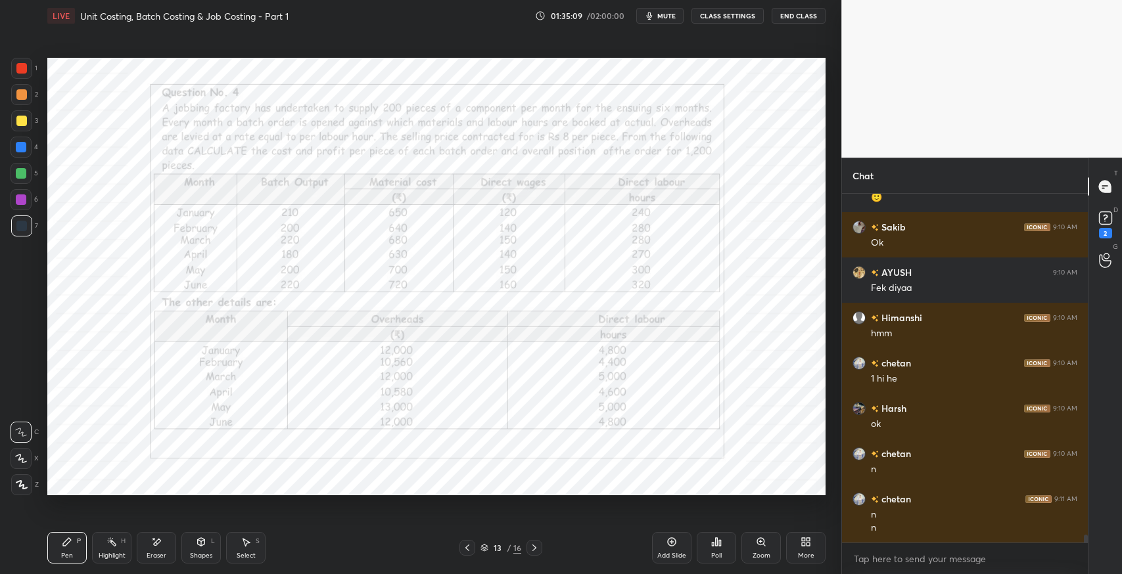
click at [535, 549] on icon at bounding box center [534, 548] width 4 height 7
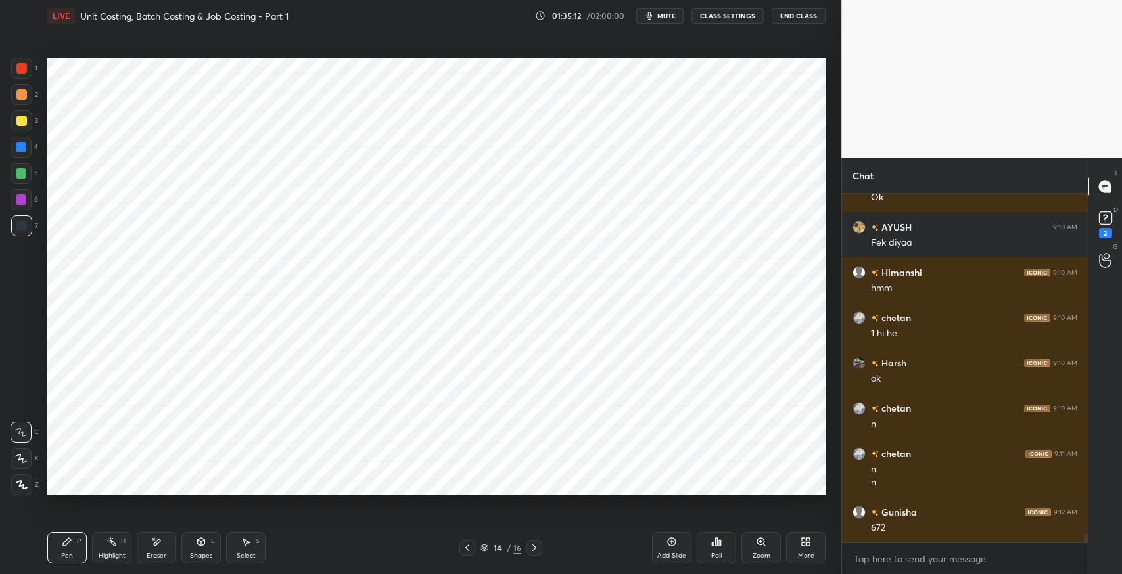
scroll to position [14799, 0]
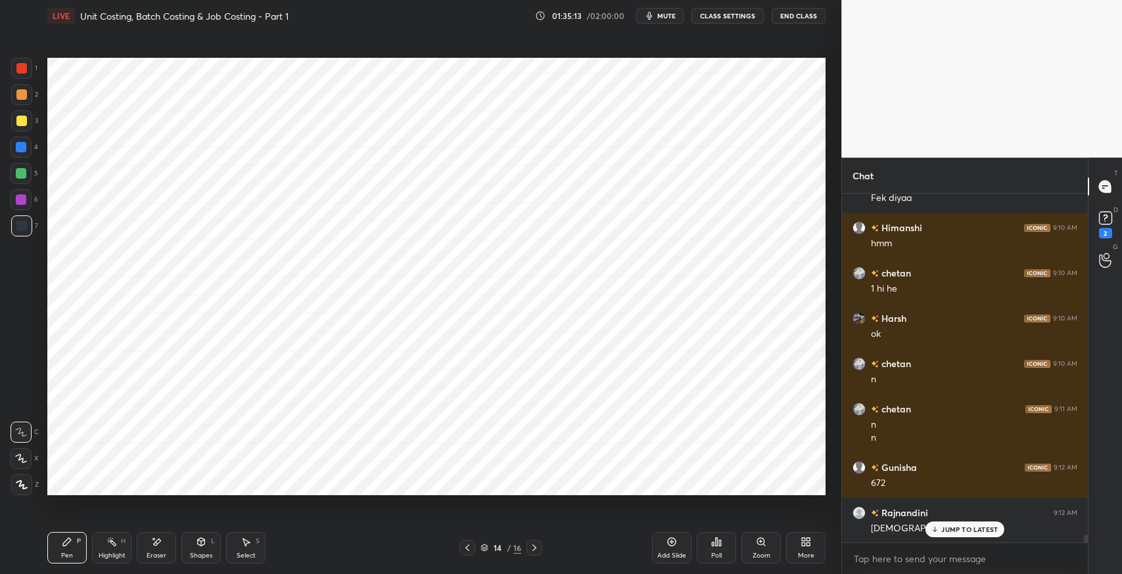
click at [946, 532] on p "JUMP TO LATEST" at bounding box center [969, 530] width 57 height 8
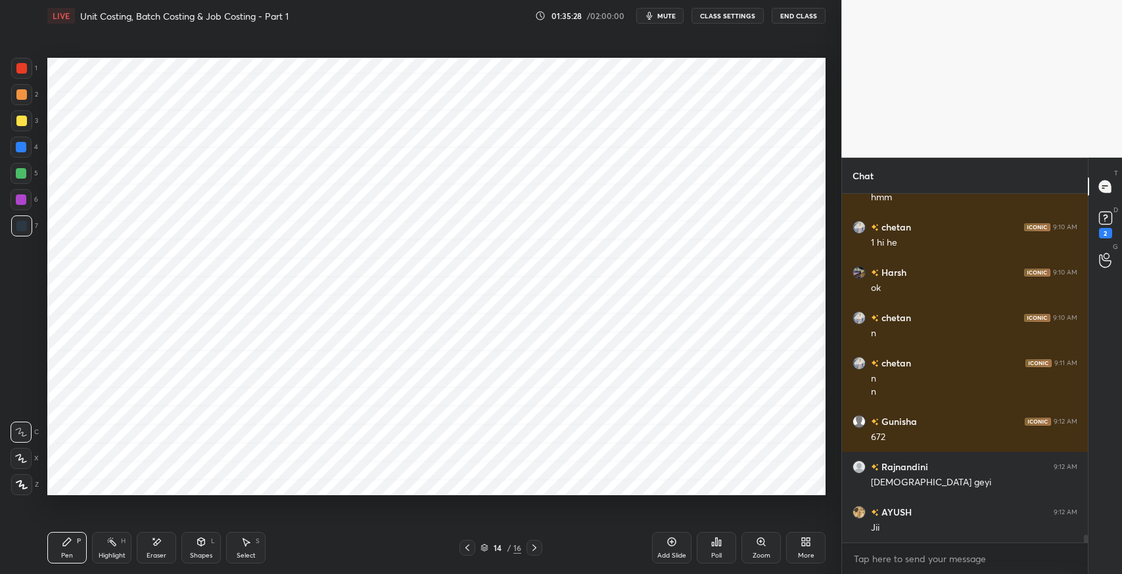
click at [210, 534] on div "Shapes L" at bounding box center [200, 548] width 39 height 32
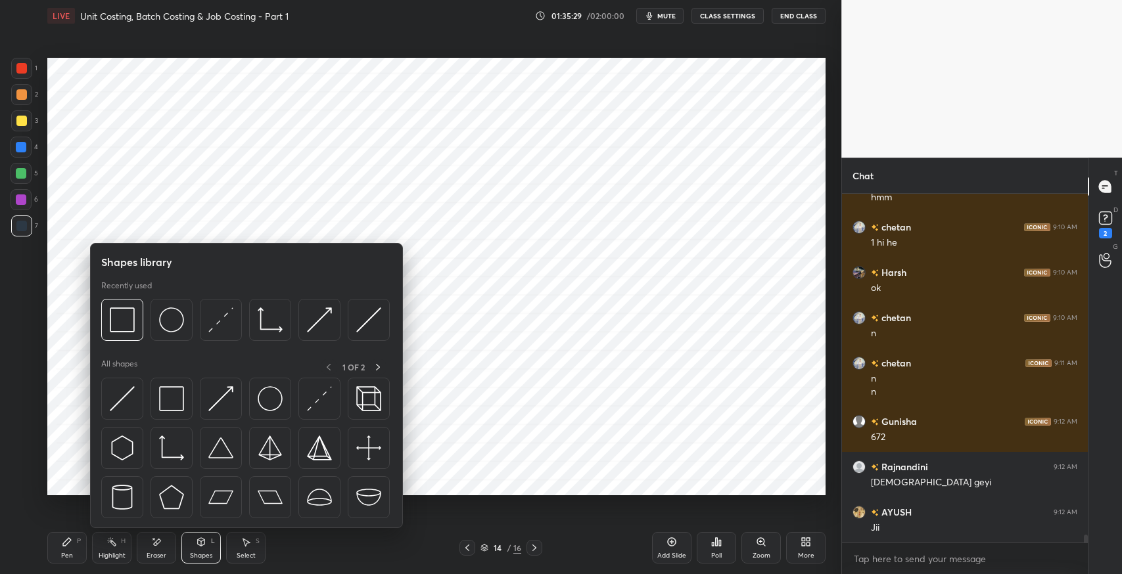
click at [69, 546] on icon at bounding box center [67, 542] width 11 height 11
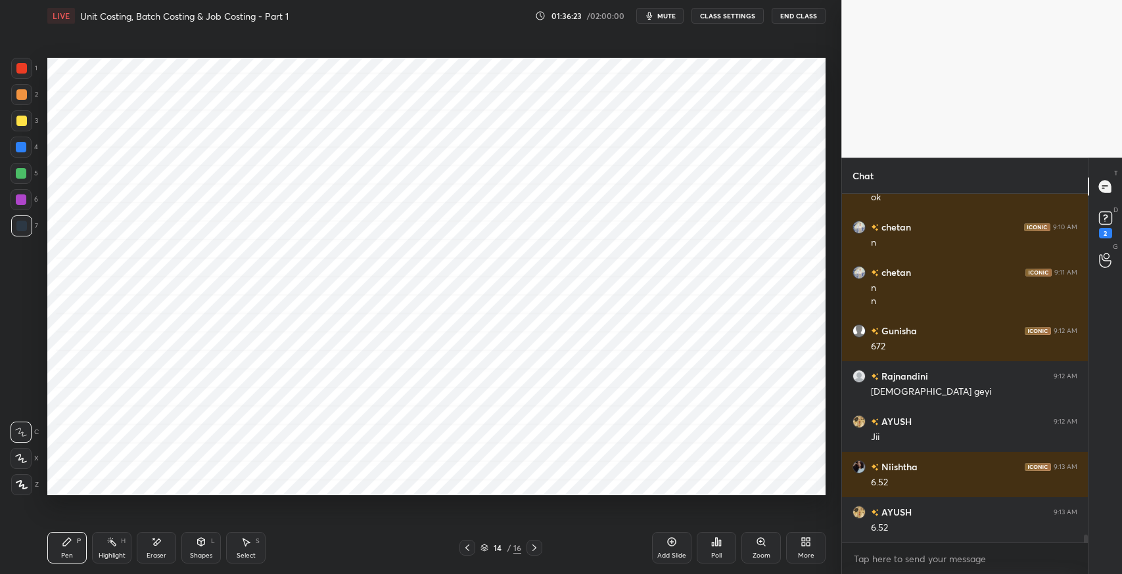
scroll to position [14981, 0]
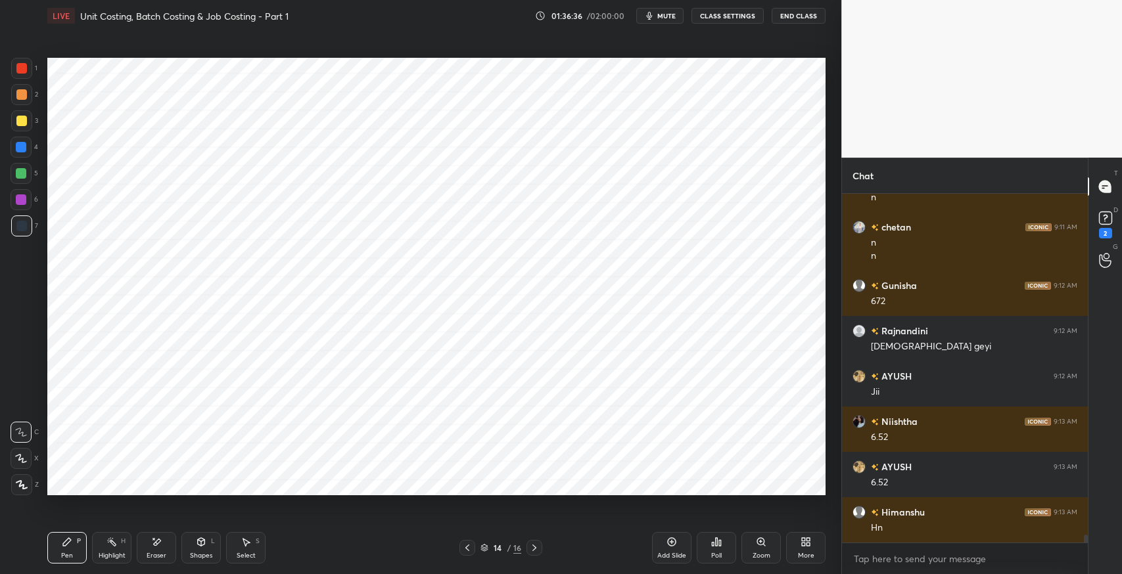
click at [62, 543] on icon at bounding box center [67, 542] width 11 height 11
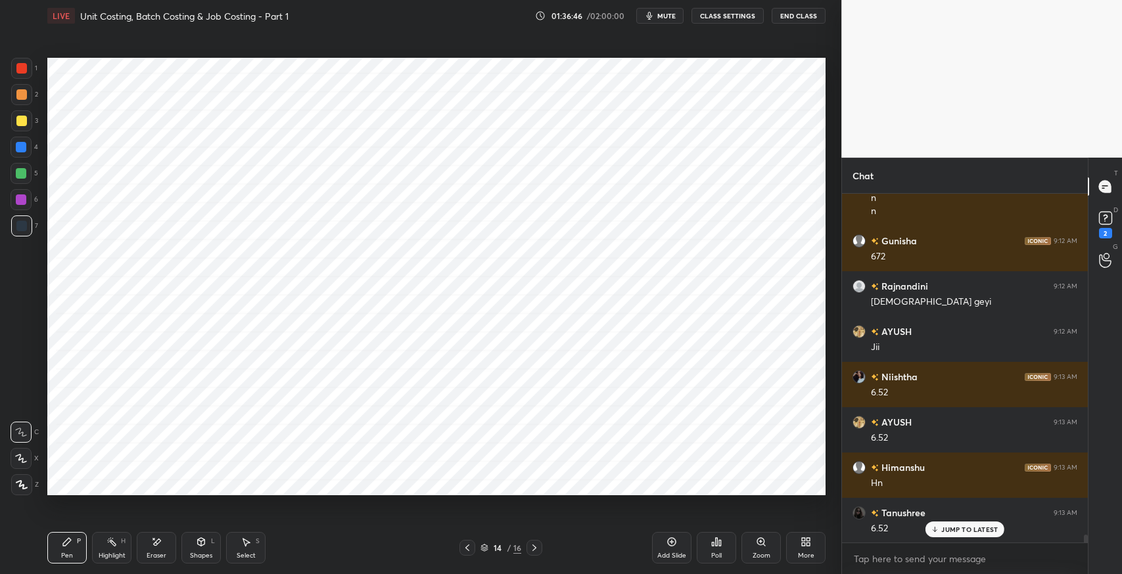
click at [153, 545] on icon at bounding box center [156, 542] width 11 height 11
click at [72, 545] on div "Pen P" at bounding box center [66, 548] width 39 height 32
click at [334, 563] on div "Pen P Highlight H Eraser Shapes L Select S" at bounding box center [198, 548] width 302 height 32
click at [468, 552] on icon at bounding box center [467, 548] width 11 height 11
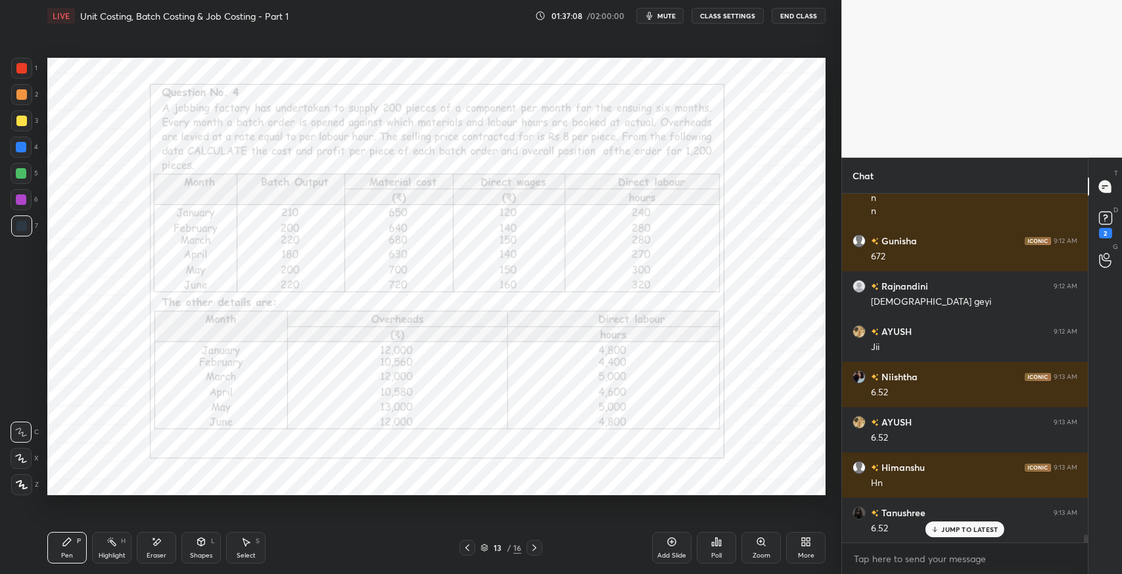
click at [534, 551] on icon at bounding box center [534, 548] width 11 height 11
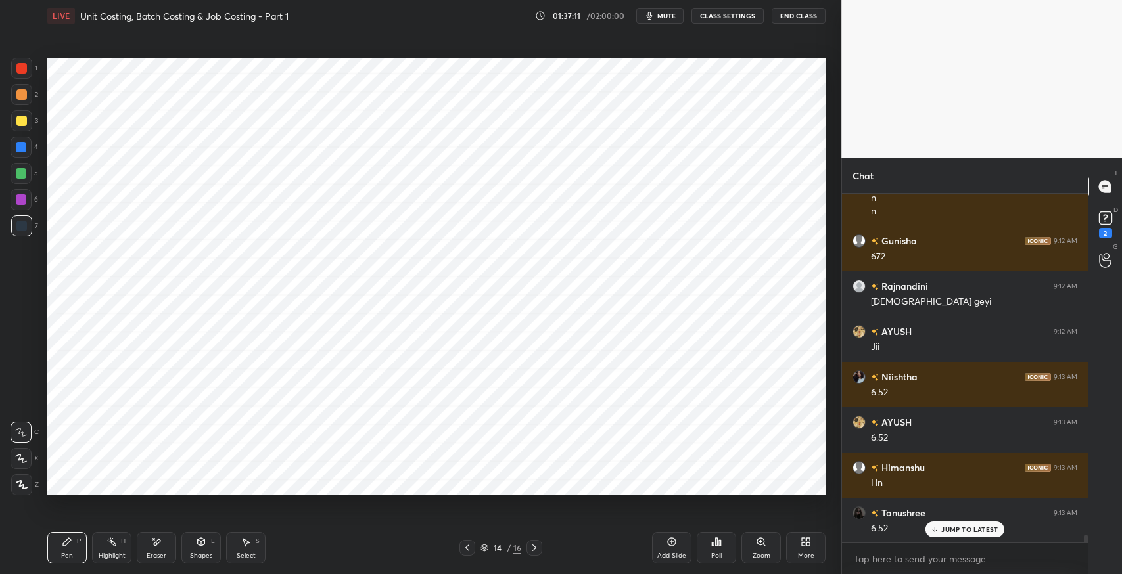
click at [468, 548] on icon at bounding box center [467, 548] width 11 height 11
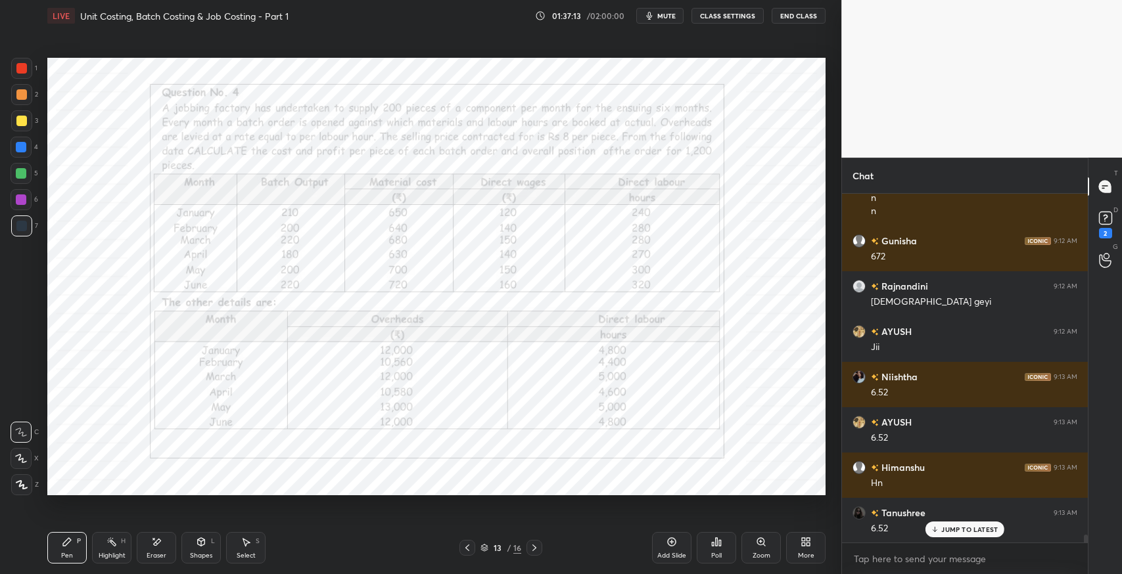
click at [532, 551] on icon at bounding box center [534, 548] width 11 height 11
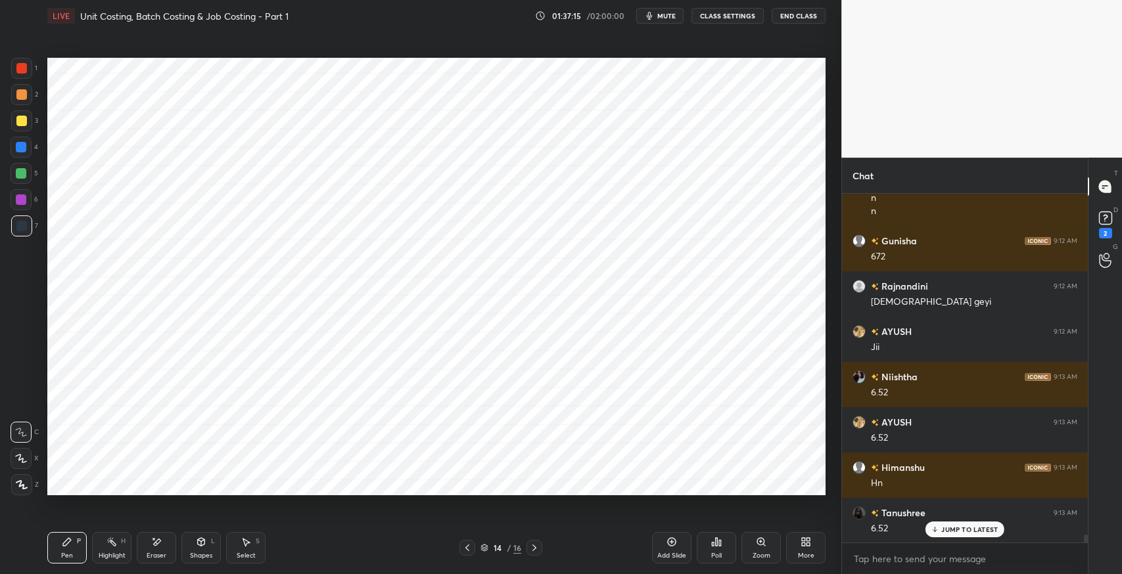
click at [466, 553] on icon at bounding box center [467, 548] width 11 height 11
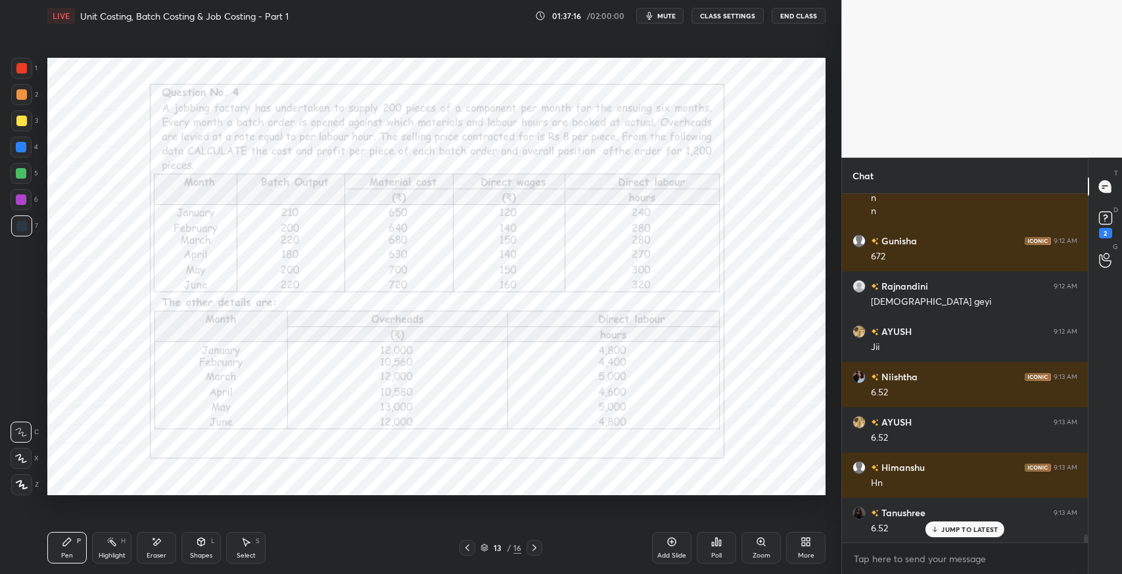
click at [529, 550] on icon at bounding box center [534, 548] width 11 height 11
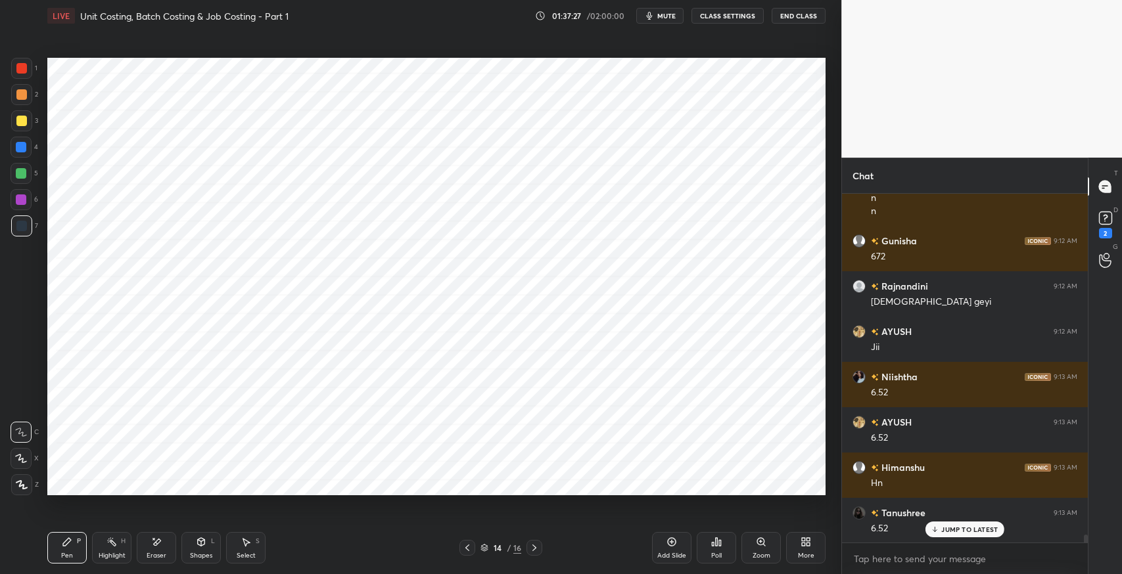
click at [465, 553] on icon at bounding box center [467, 548] width 11 height 11
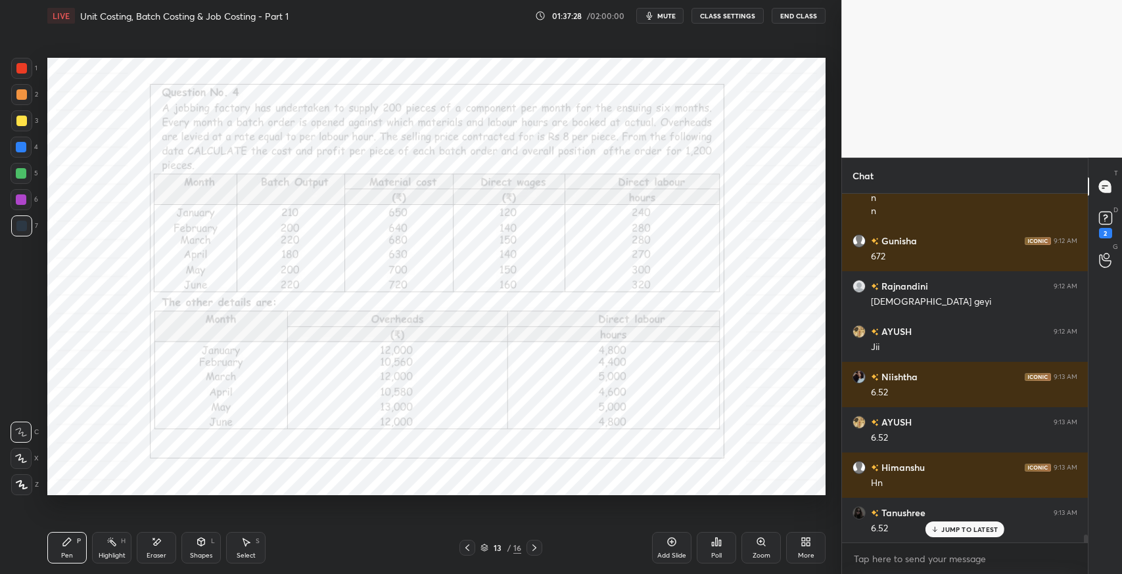
click at [534, 548] on icon at bounding box center [534, 548] width 11 height 11
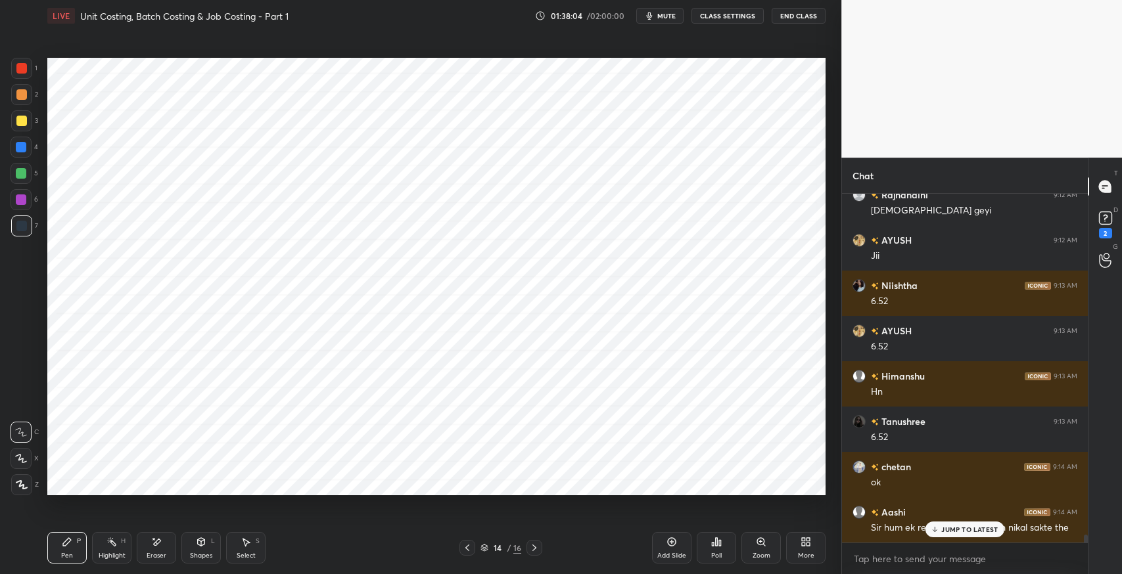
scroll to position [15161, 0]
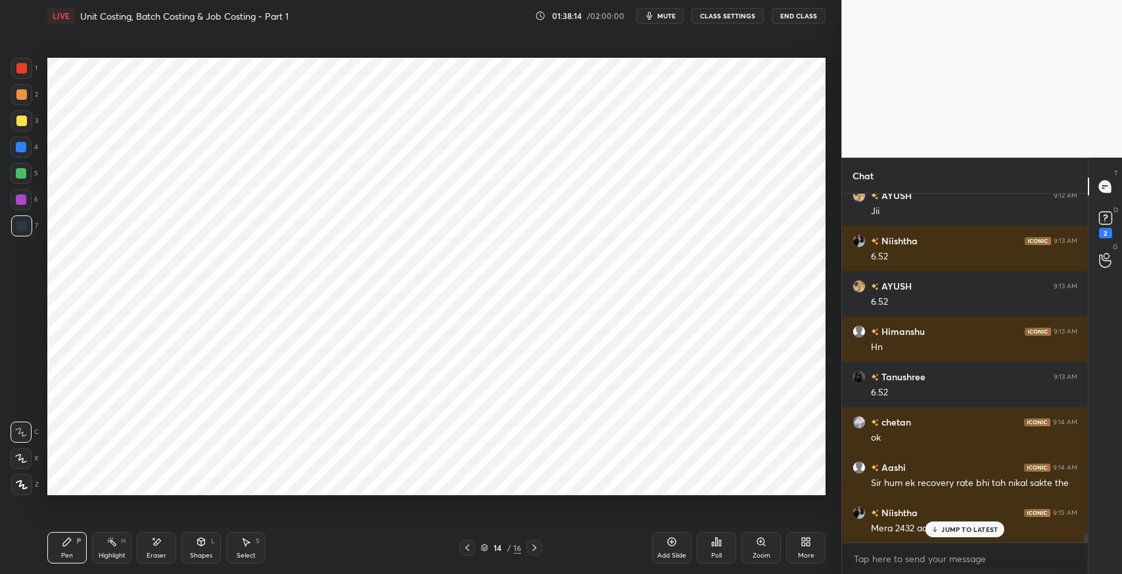
click at [951, 536] on div "JUMP TO LATEST" at bounding box center [964, 530] width 79 height 16
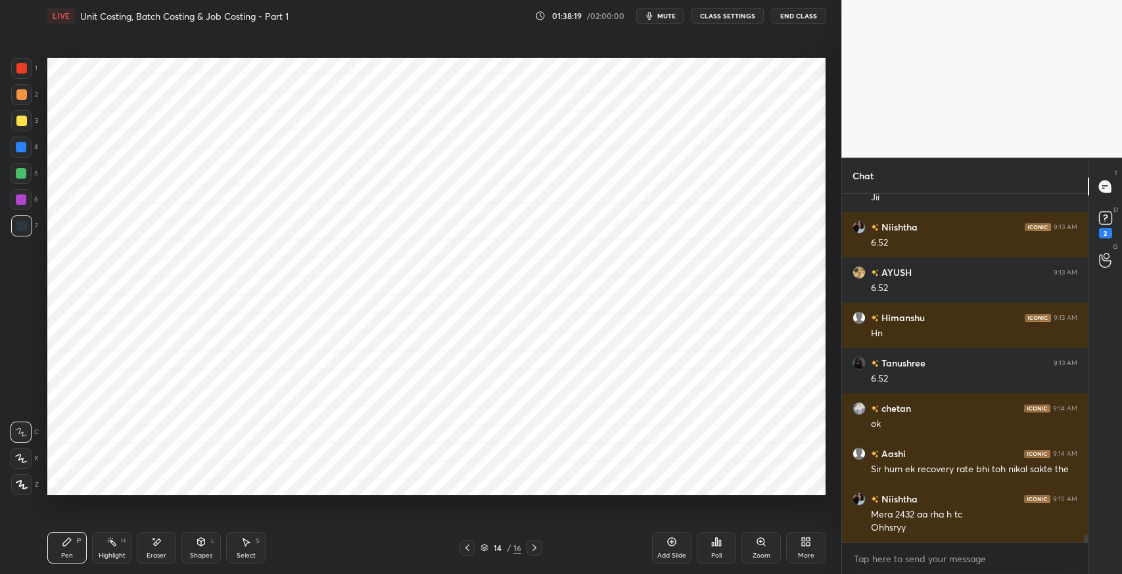
scroll to position [15220, 0]
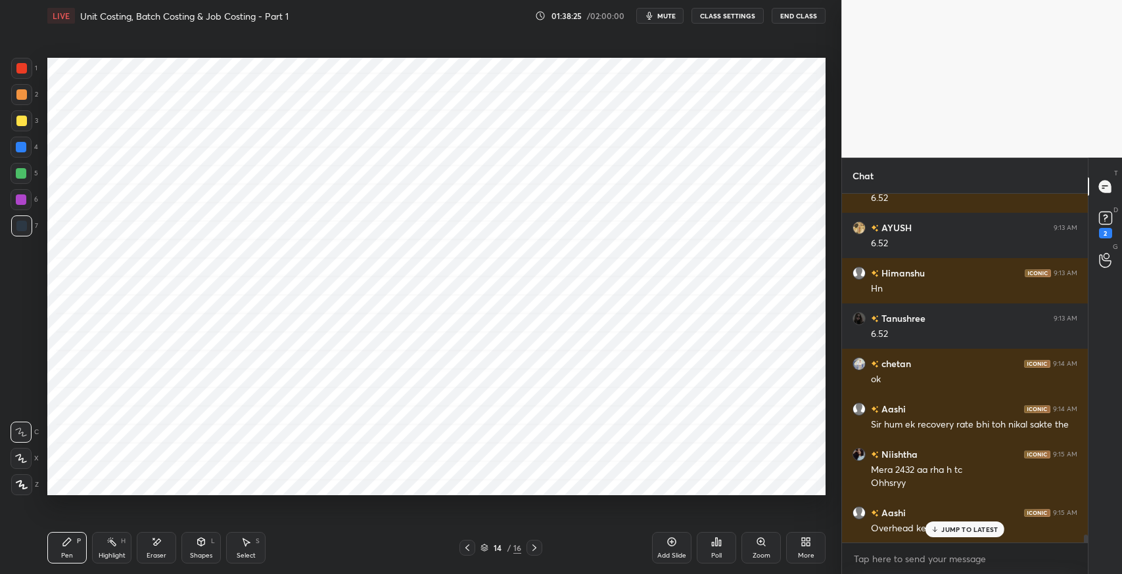
click at [956, 536] on div "JUMP TO LATEST" at bounding box center [964, 530] width 79 height 16
click at [168, 544] on div "Eraser" at bounding box center [156, 548] width 39 height 32
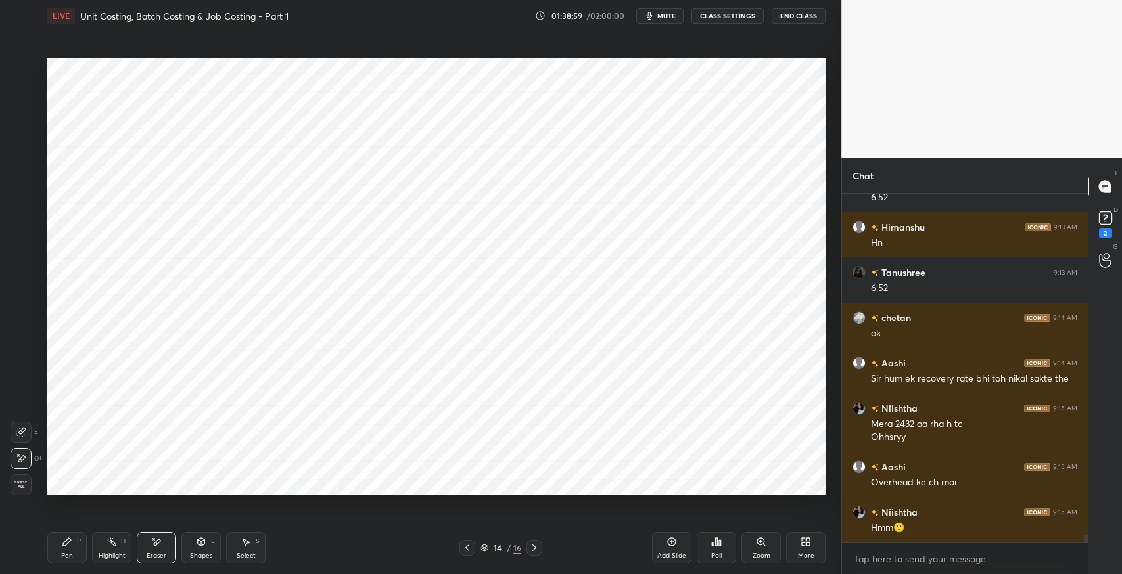
click at [467, 541] on div at bounding box center [467, 548] width 16 height 16
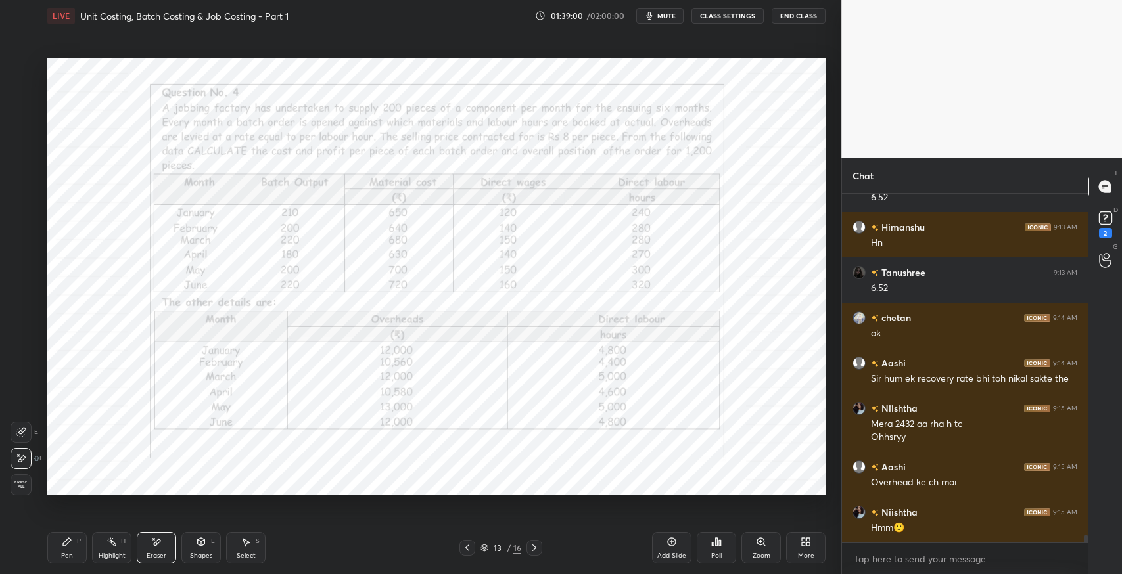
click at [21, 487] on span "Erase all" at bounding box center [21, 484] width 20 height 9
click at [92, 553] on div "Highlight H" at bounding box center [111, 548] width 39 height 32
click at [79, 545] on div "P" at bounding box center [79, 541] width 4 height 7
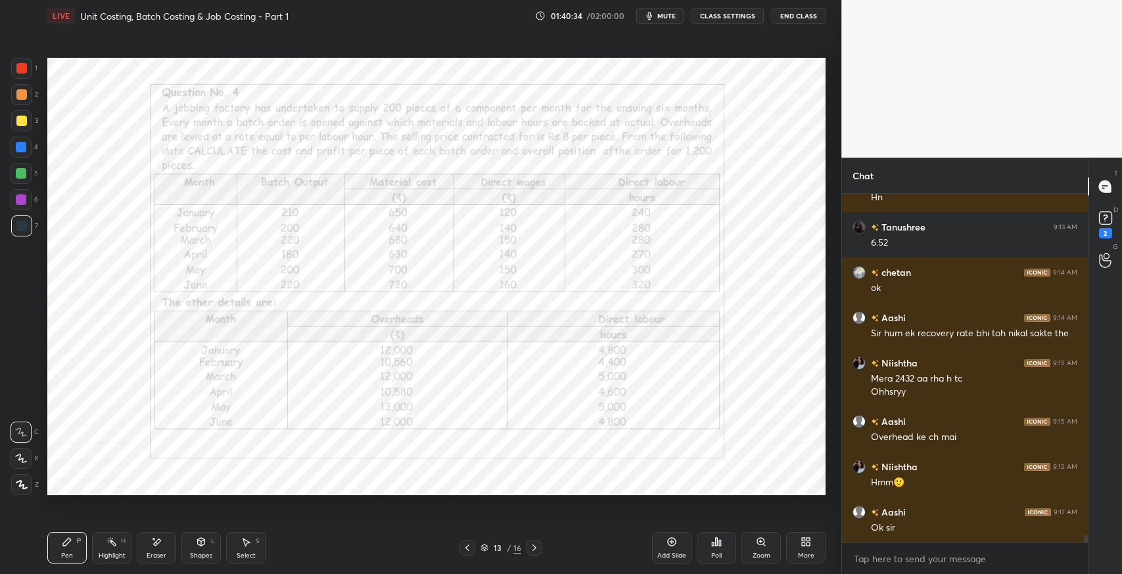
click at [534, 547] on icon at bounding box center [534, 548] width 11 height 11
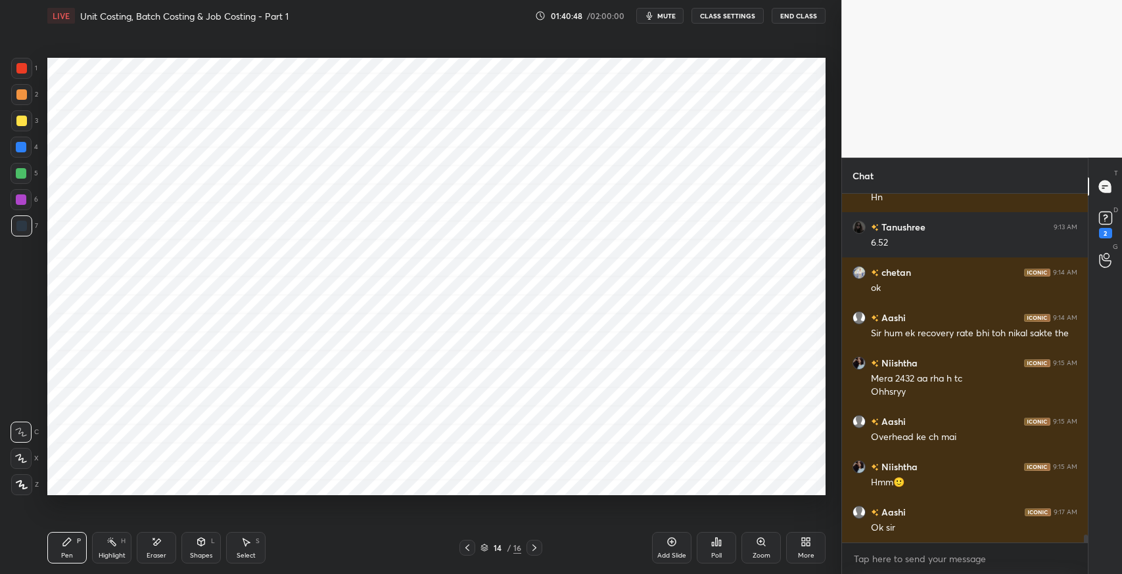
click at [668, 16] on span "mute" at bounding box center [666, 15] width 18 height 9
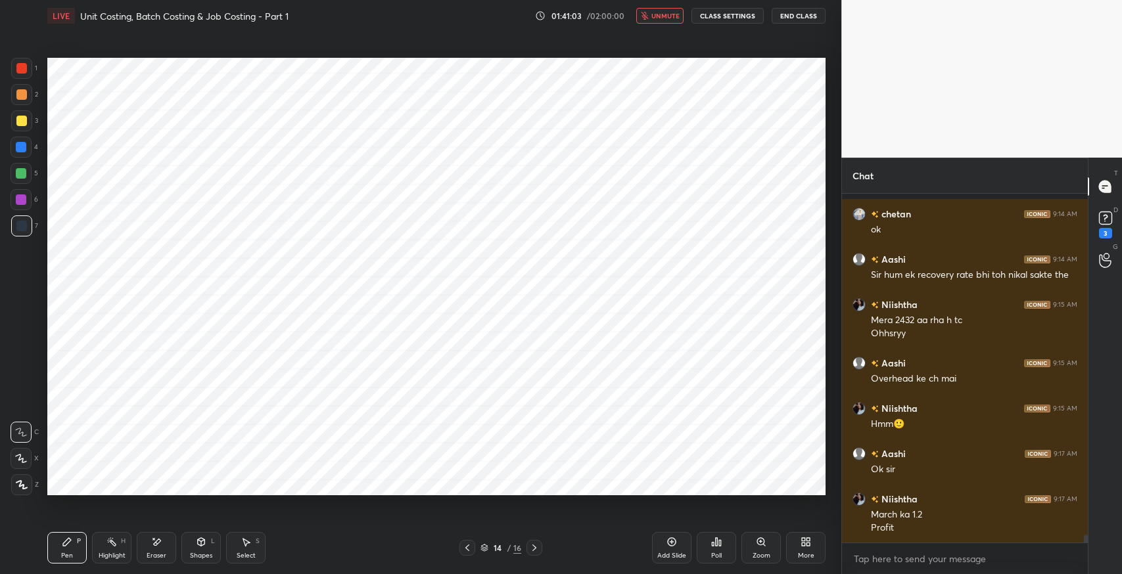
scroll to position [15425, 0]
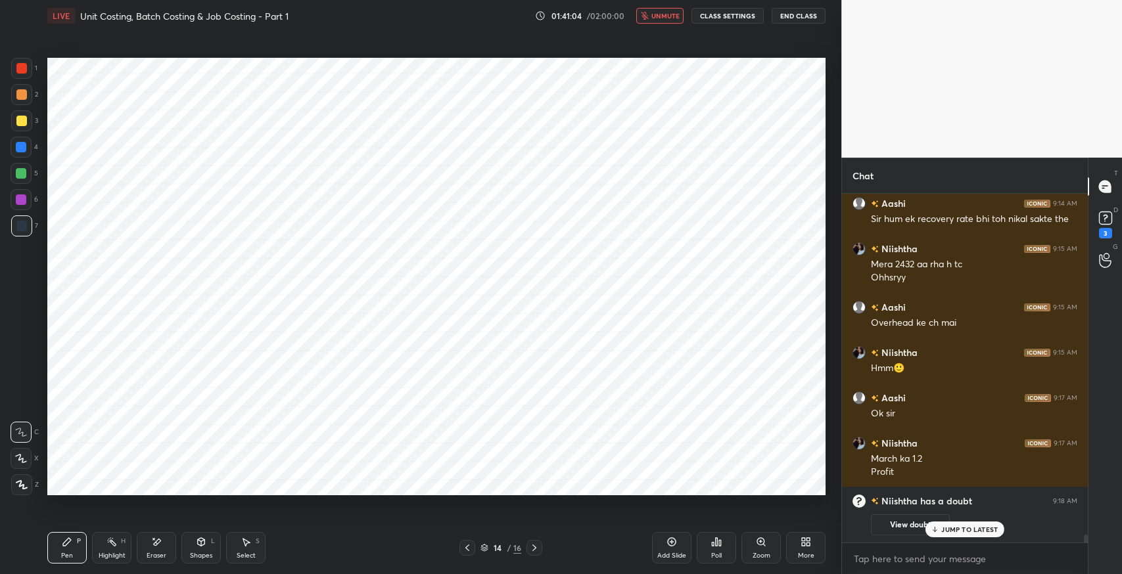
click at [467, 549] on icon at bounding box center [467, 548] width 4 height 7
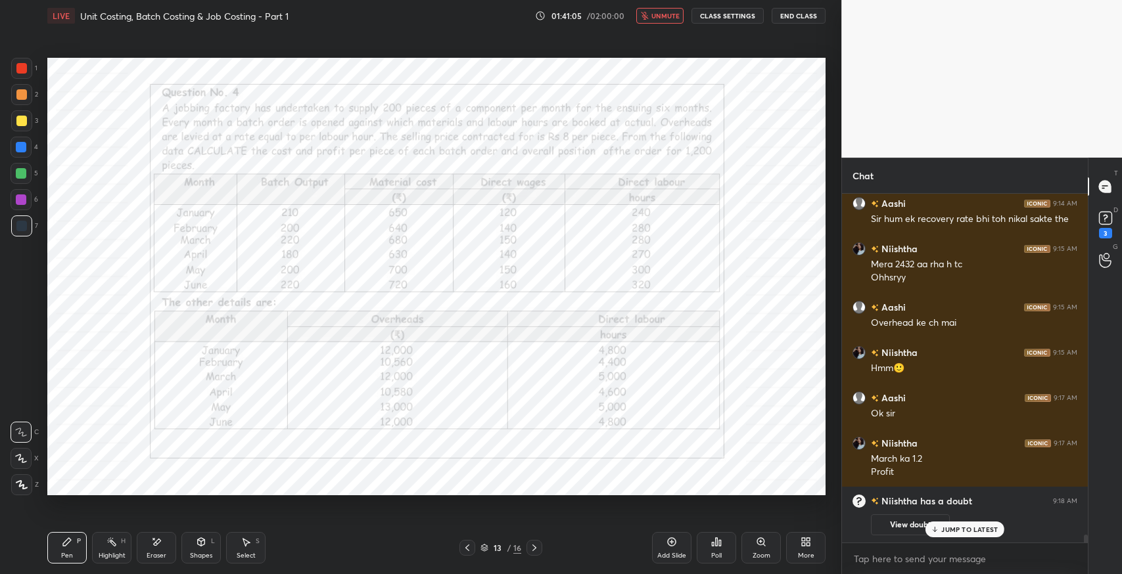
click at [532, 550] on icon at bounding box center [534, 548] width 11 height 11
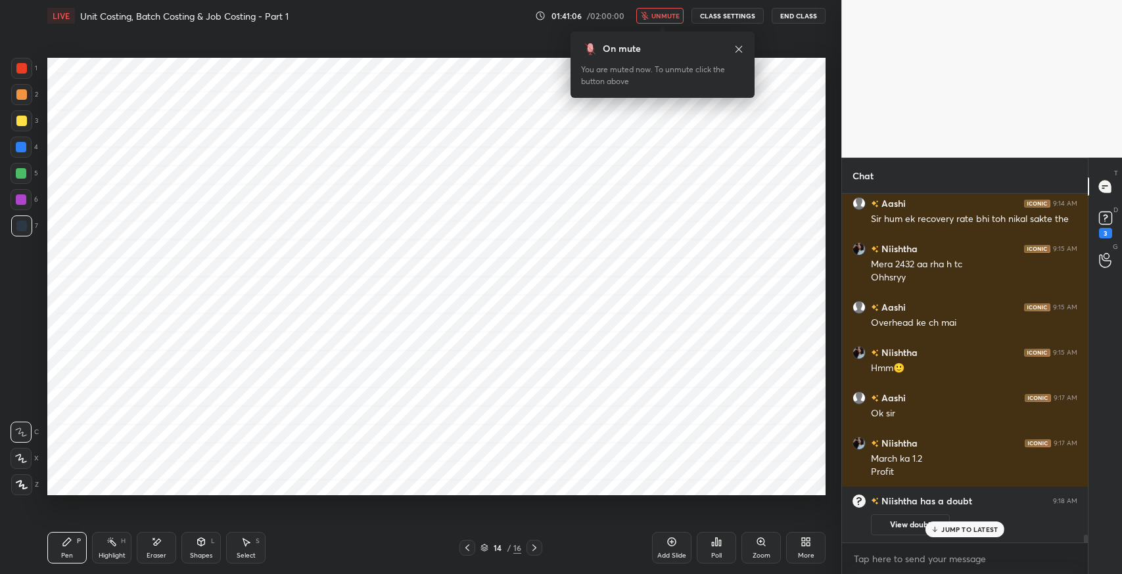
click at [70, 540] on icon at bounding box center [67, 542] width 8 height 8
click at [464, 549] on icon at bounding box center [467, 548] width 11 height 11
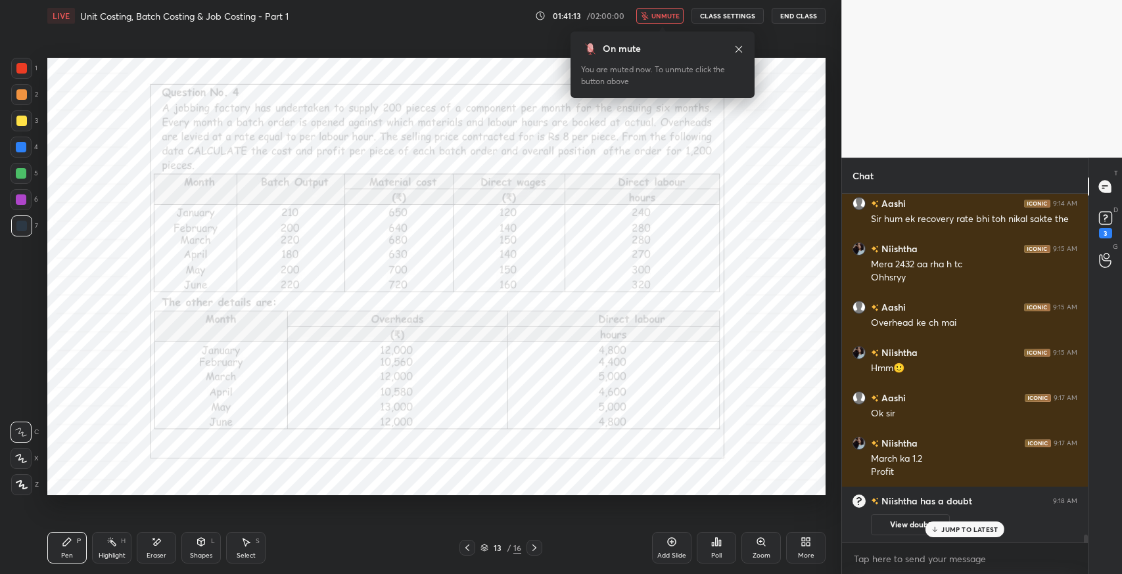
click at [538, 549] on icon at bounding box center [534, 548] width 11 height 11
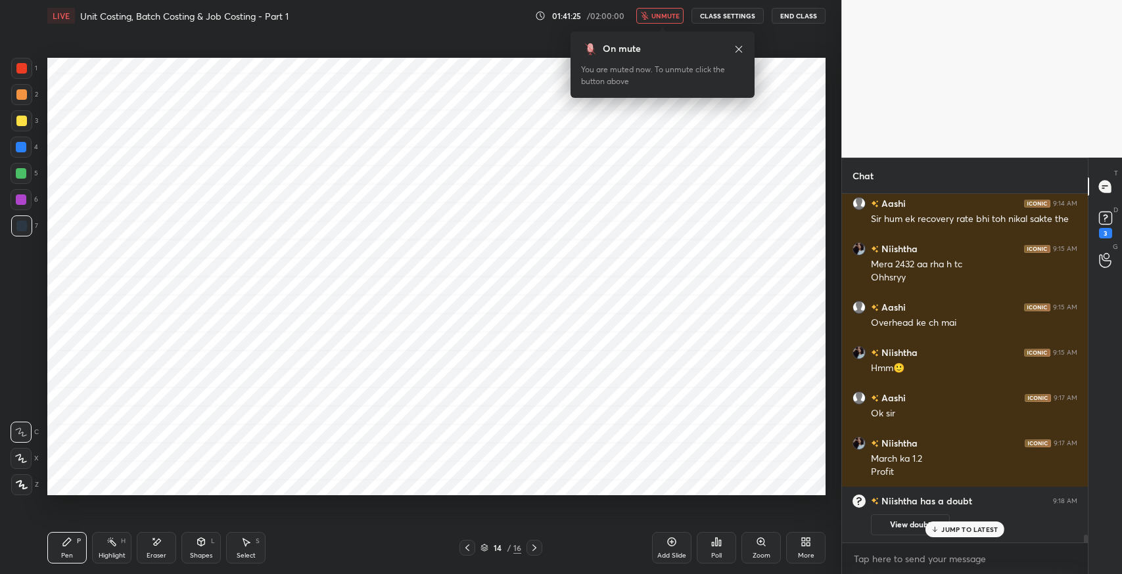
click at [656, 18] on span "unmute" at bounding box center [665, 15] width 28 height 9
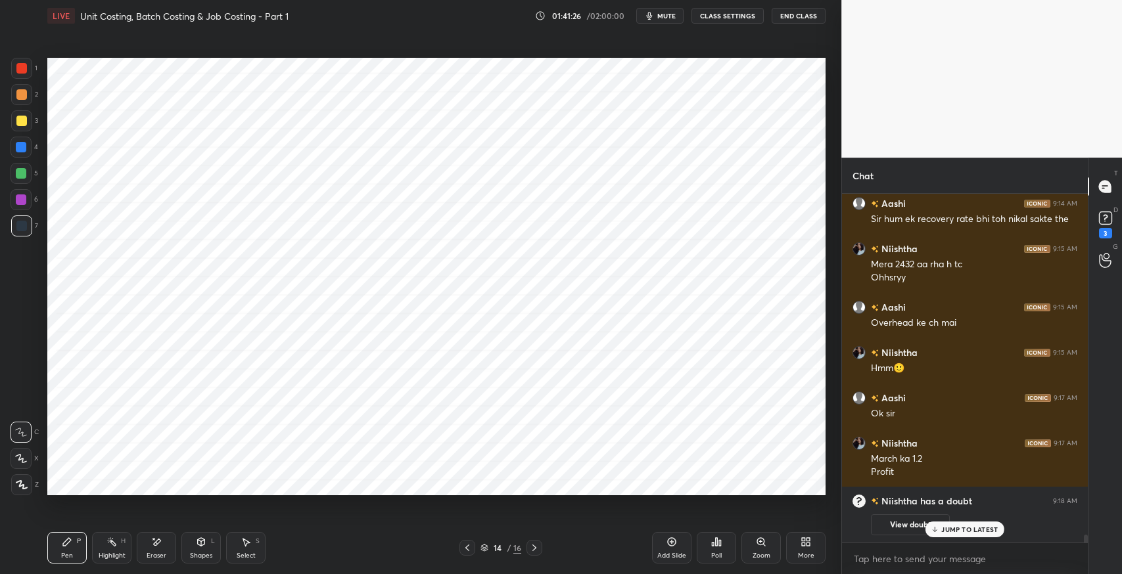
click at [946, 530] on p "JUMP TO LATEST" at bounding box center [969, 530] width 57 height 8
click at [468, 547] on icon at bounding box center [467, 548] width 11 height 11
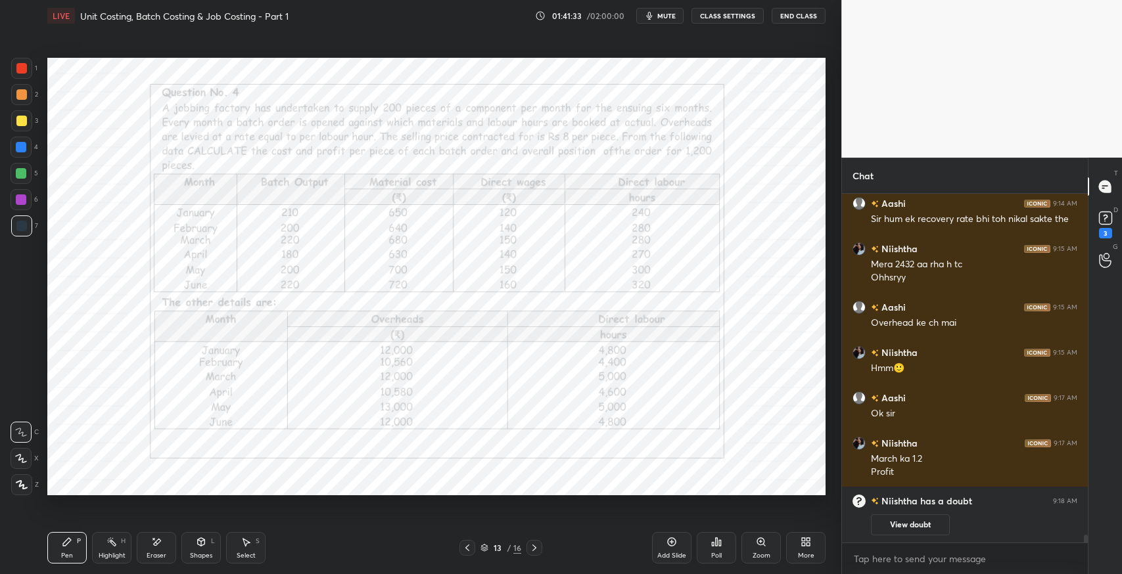
click at [540, 550] on div at bounding box center [534, 548] width 16 height 16
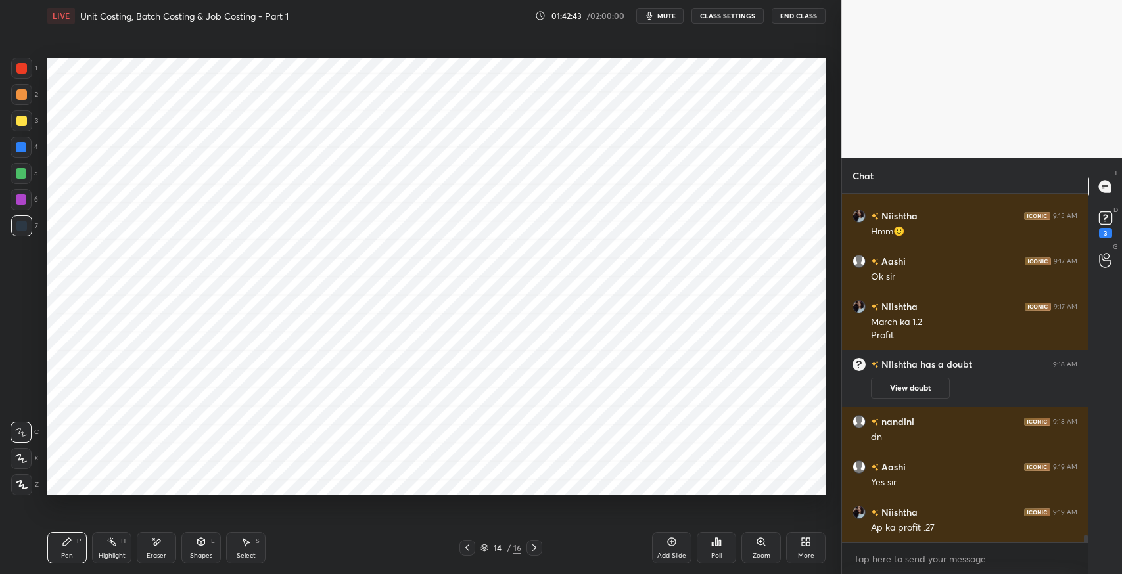
scroll to position [14946, 0]
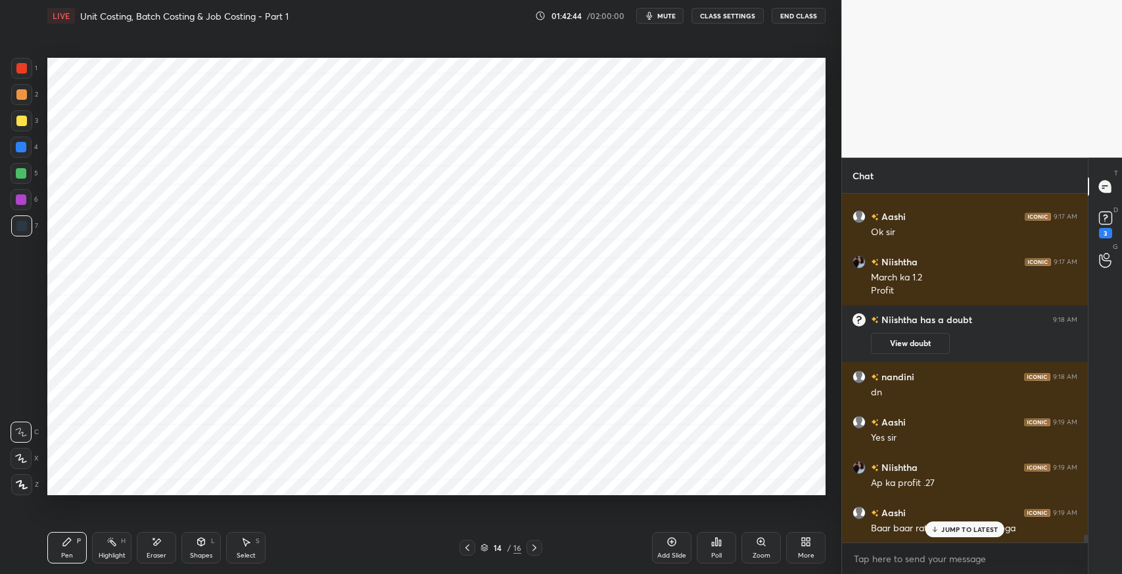
click at [944, 530] on p "JUMP TO LATEST" at bounding box center [969, 530] width 57 height 8
click at [522, 573] on div "Pen P Highlight H Eraser Shapes L Select S 14 / 16 Add Slide Poll Zoom More" at bounding box center [436, 548] width 778 height 53
click at [605, 550] on div "14 / 16" at bounding box center [501, 548] width 302 height 16
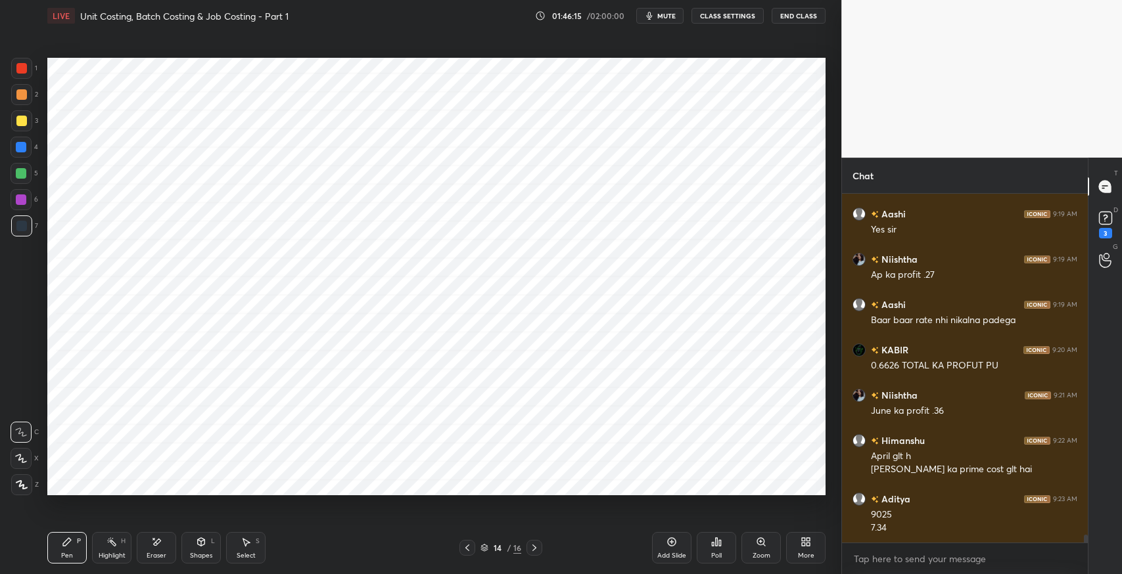
scroll to position [15167, 0]
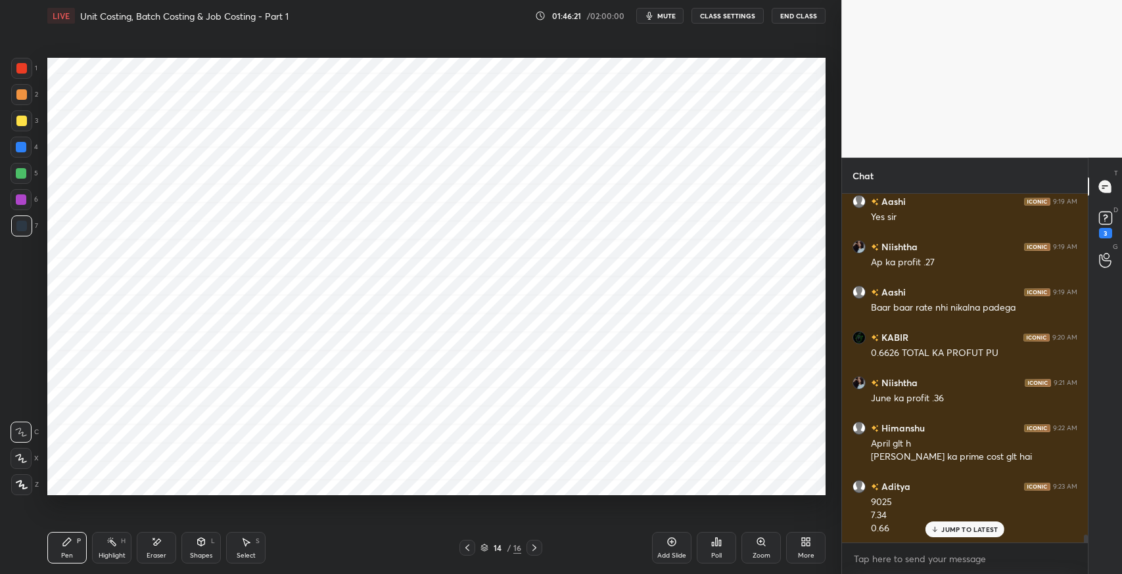
click at [958, 534] on div "JUMP TO LATEST" at bounding box center [964, 530] width 79 height 16
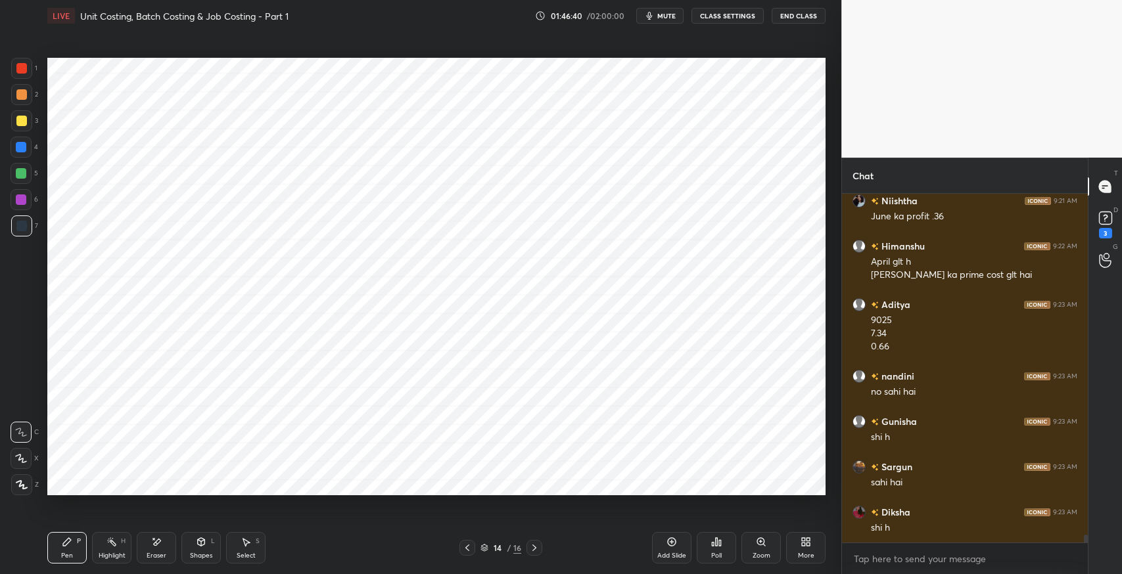
scroll to position [15393, 0]
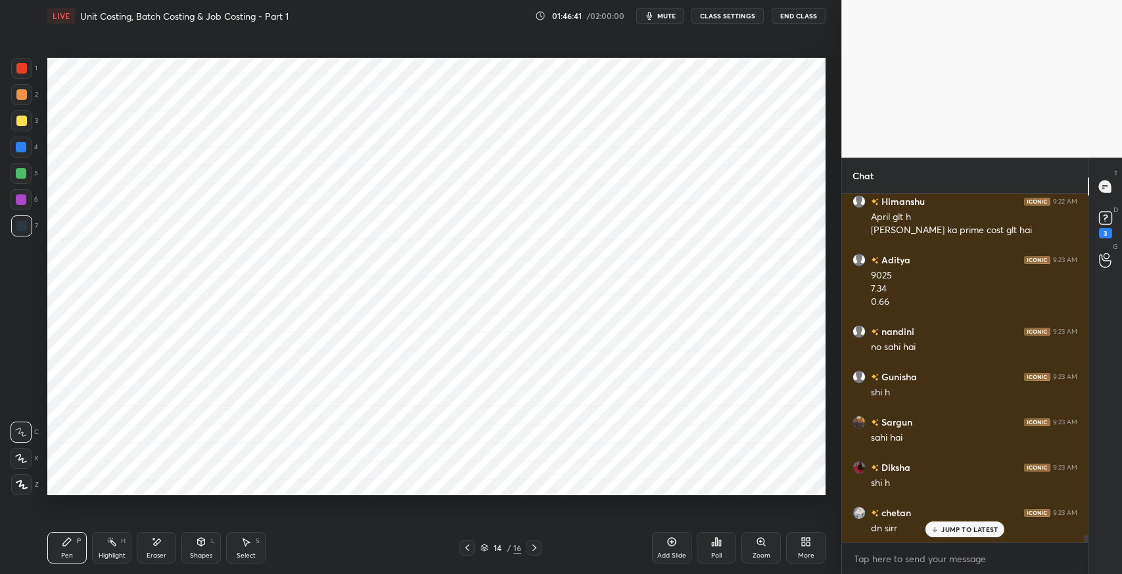
click at [241, 553] on div "Select" at bounding box center [246, 556] width 19 height 7
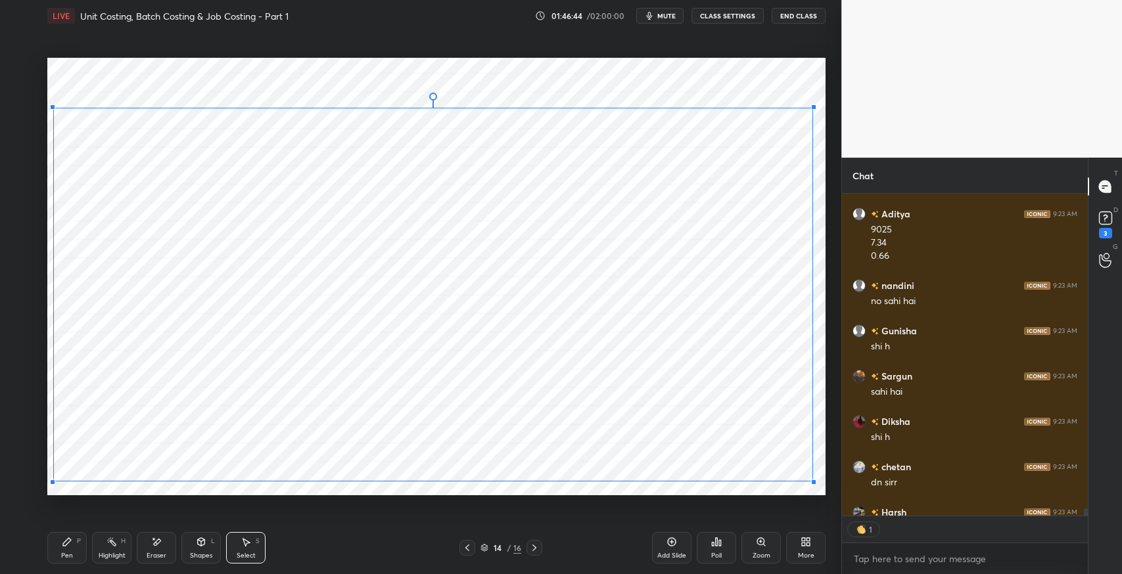
scroll to position [318, 242]
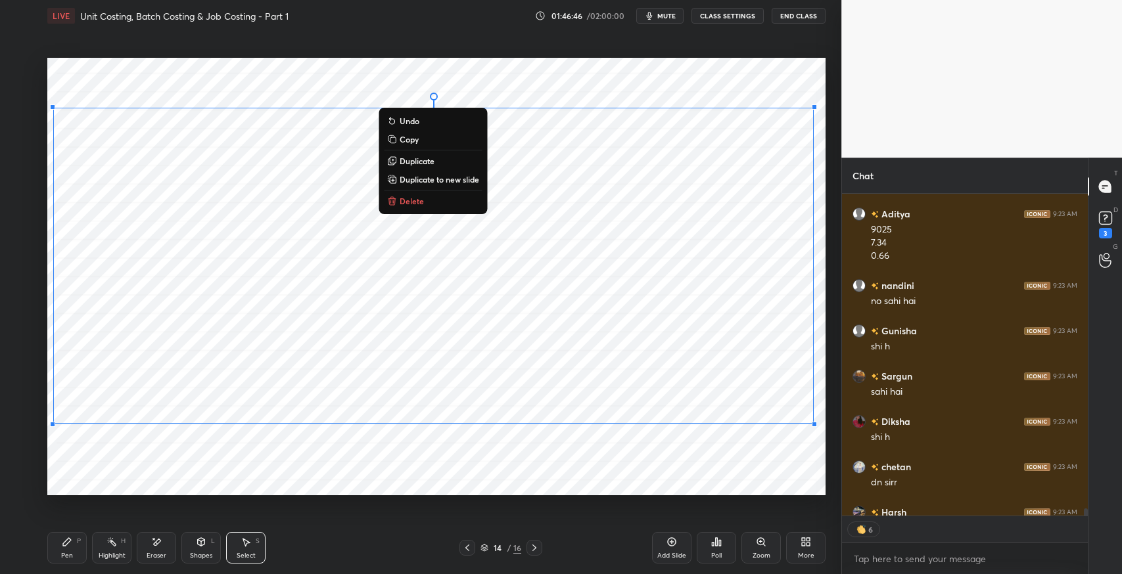
click at [707, 467] on div "0 ° Undo Copy Duplicate Duplicate to new slide Delete" at bounding box center [436, 277] width 778 height 438
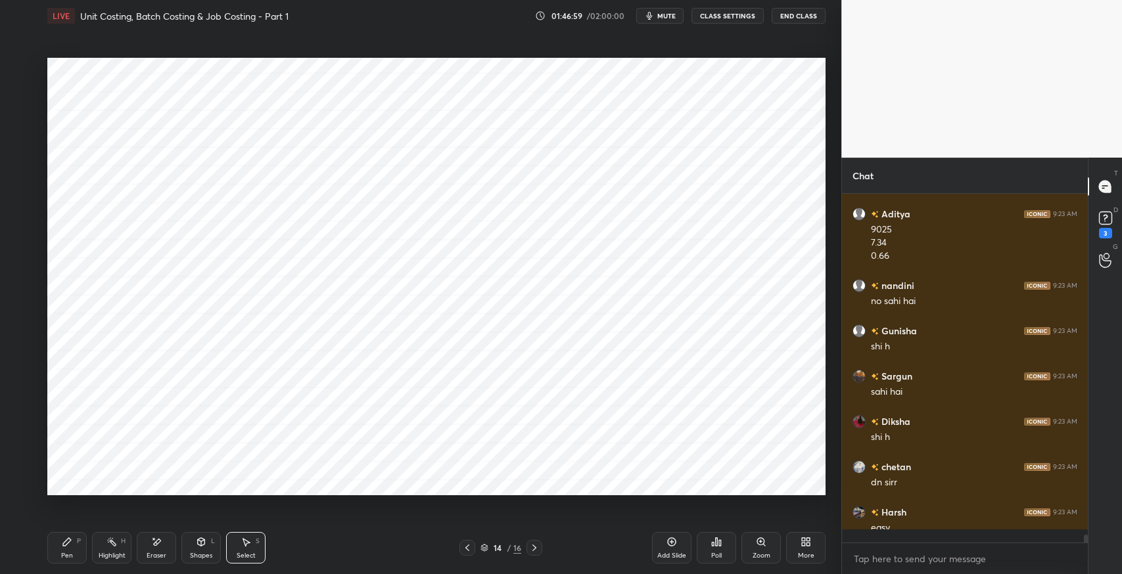
scroll to position [15439, 0]
click at [467, 544] on icon at bounding box center [467, 548] width 11 height 11
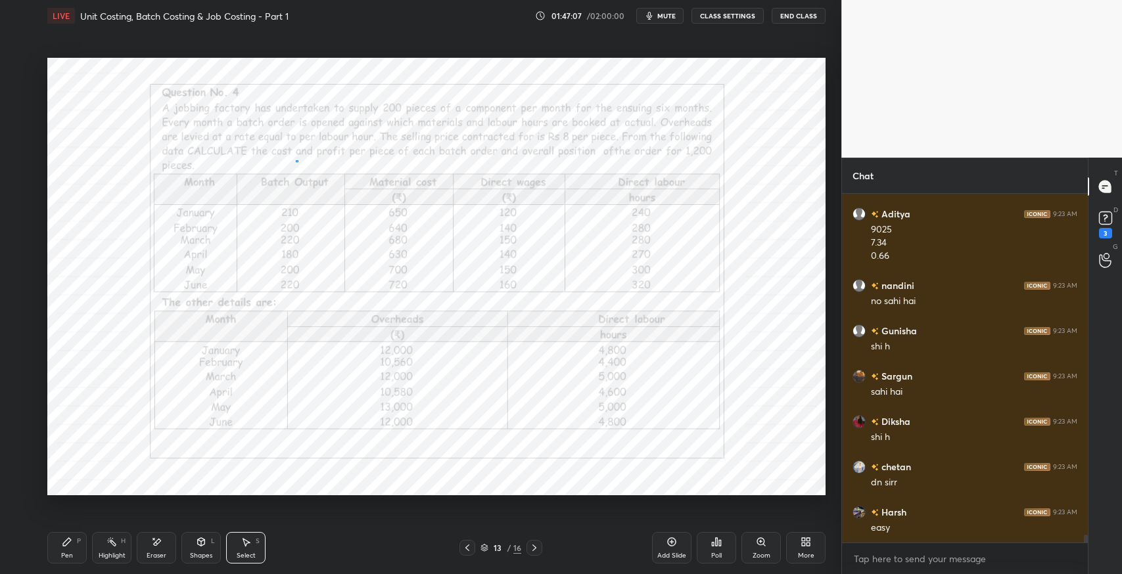
click at [298, 160] on div "0 ° Undo Copy Duplicate Duplicate to new slide Delete" at bounding box center [436, 277] width 778 height 438
click at [390, 161] on div "0 ° Undo Copy Duplicate Duplicate to new slide Delete" at bounding box center [436, 277] width 778 height 438
click at [389, 160] on div "0 ° Undo Copy Duplicate Duplicate to new slide Delete" at bounding box center [436, 277] width 778 height 438
click at [403, 160] on div "0 ° Undo Copy Duplicate Duplicate to new slide Delete" at bounding box center [436, 277] width 778 height 438
click at [73, 540] on div "Pen P" at bounding box center [66, 548] width 39 height 32
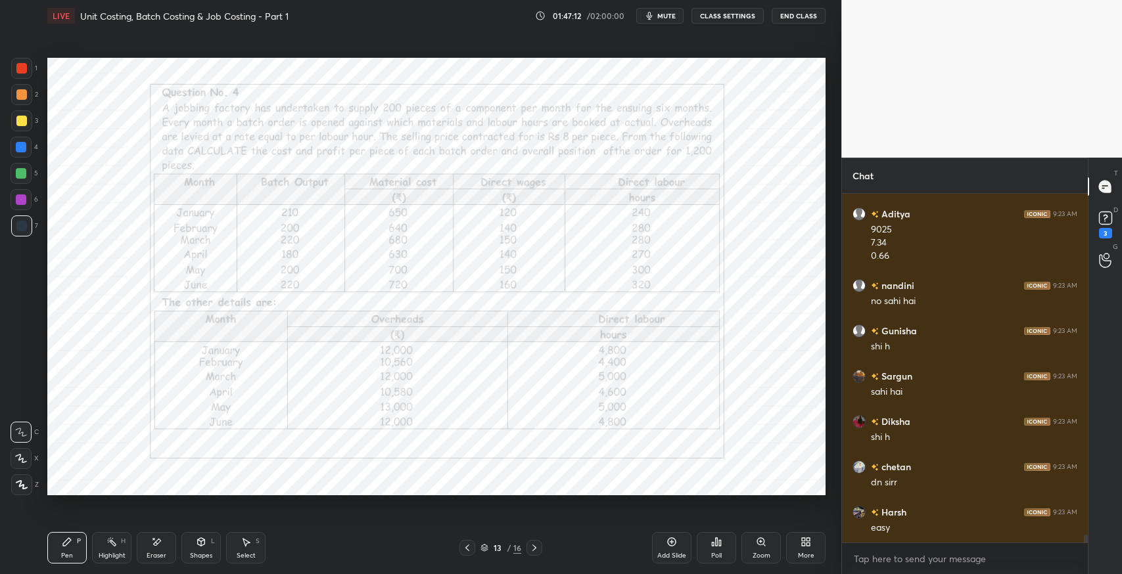
click at [536, 551] on icon at bounding box center [534, 548] width 11 height 11
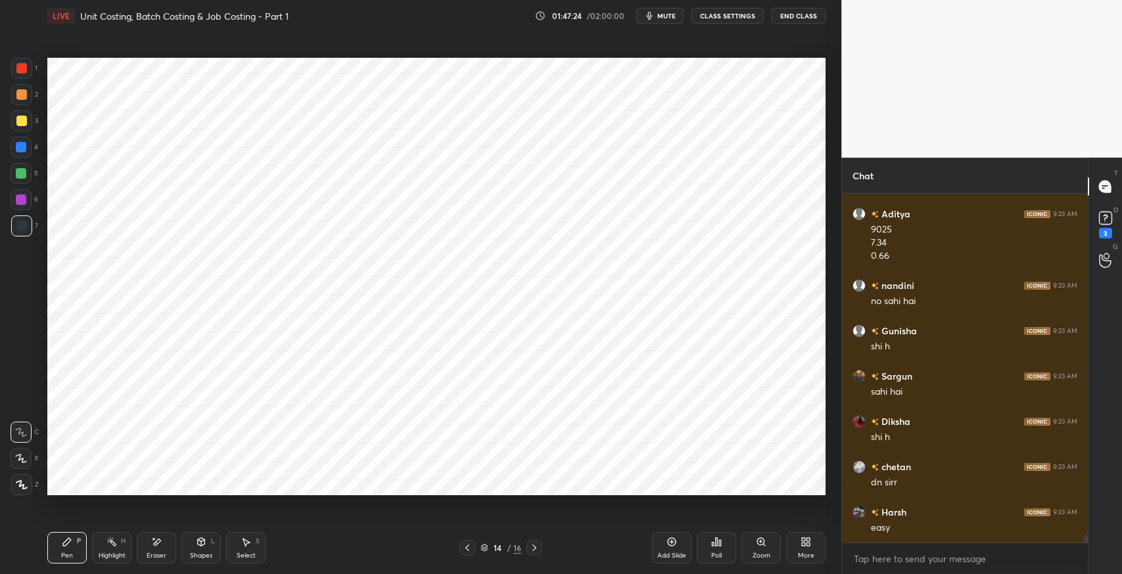
scroll to position [15485, 0]
click at [158, 547] on icon at bounding box center [156, 542] width 11 height 11
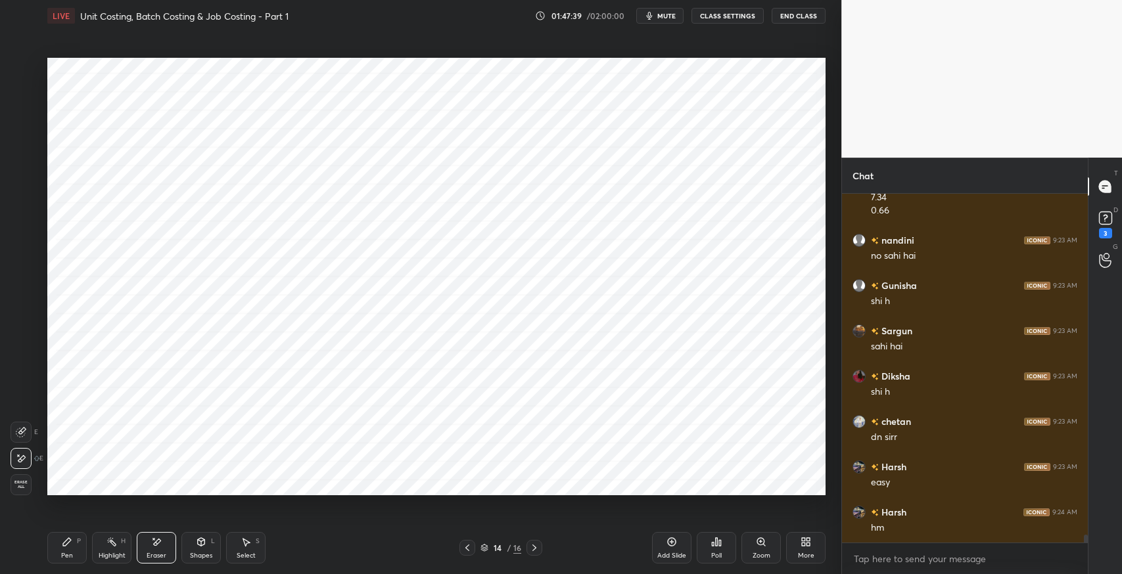
click at [58, 543] on div "Pen P" at bounding box center [66, 548] width 39 height 32
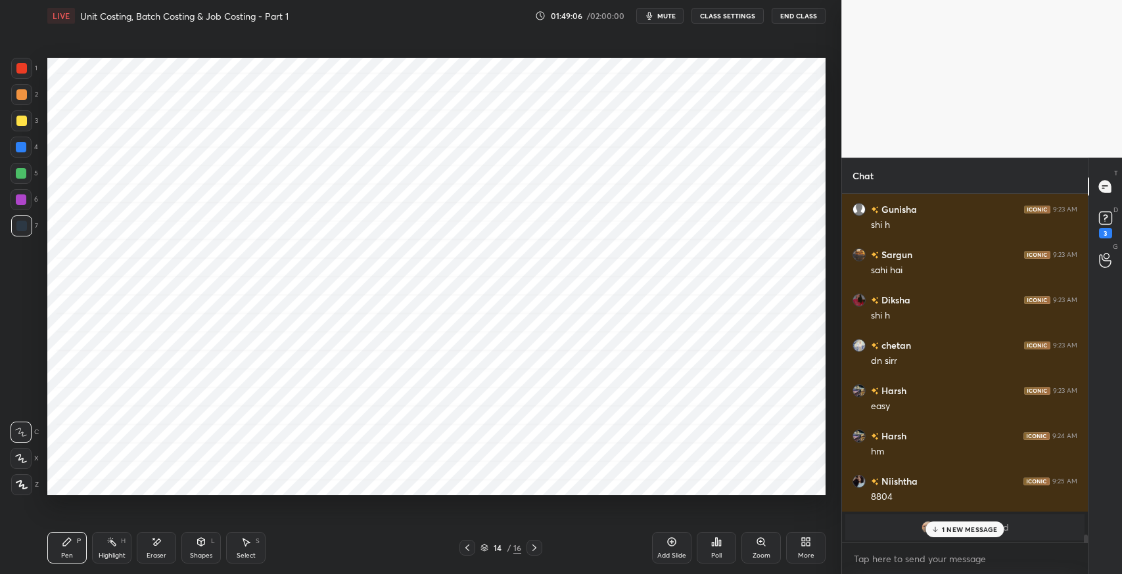
scroll to position [15607, 0]
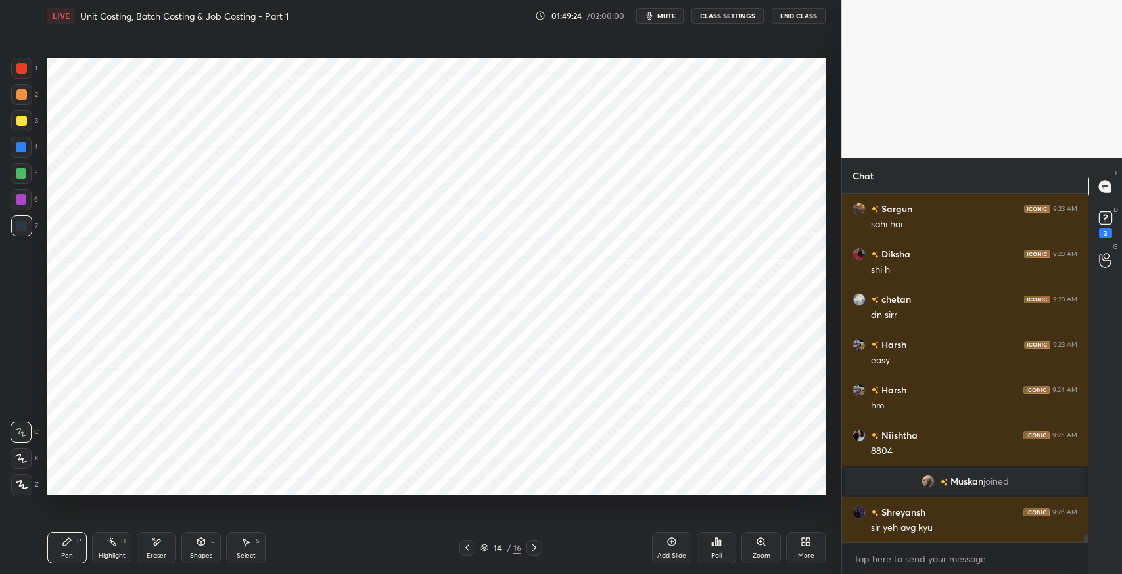
click at [111, 541] on icon at bounding box center [111, 541] width 1 height 1
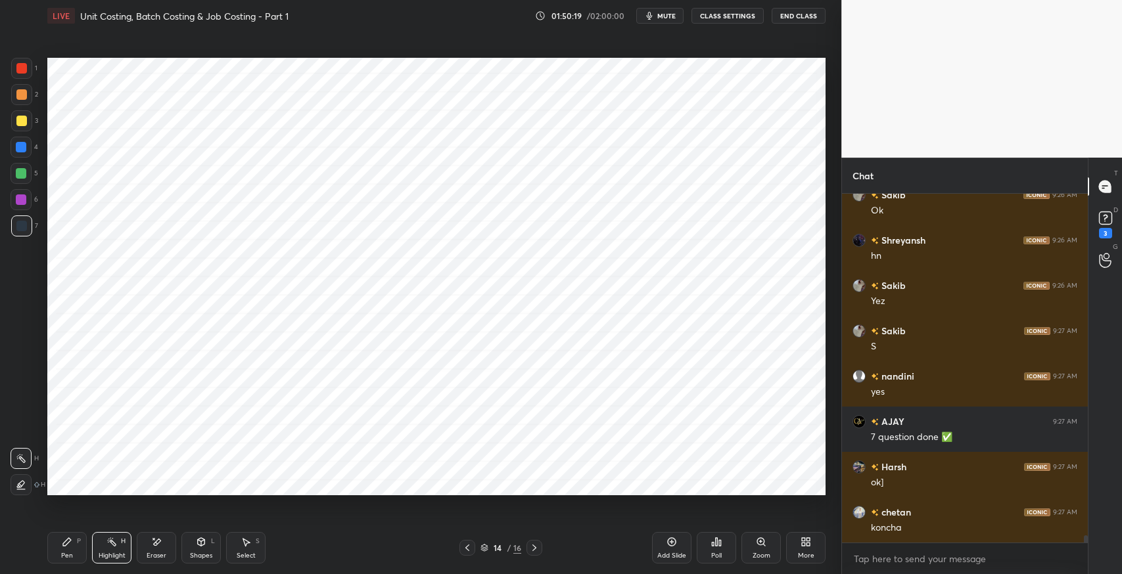
scroll to position [16073, 0]
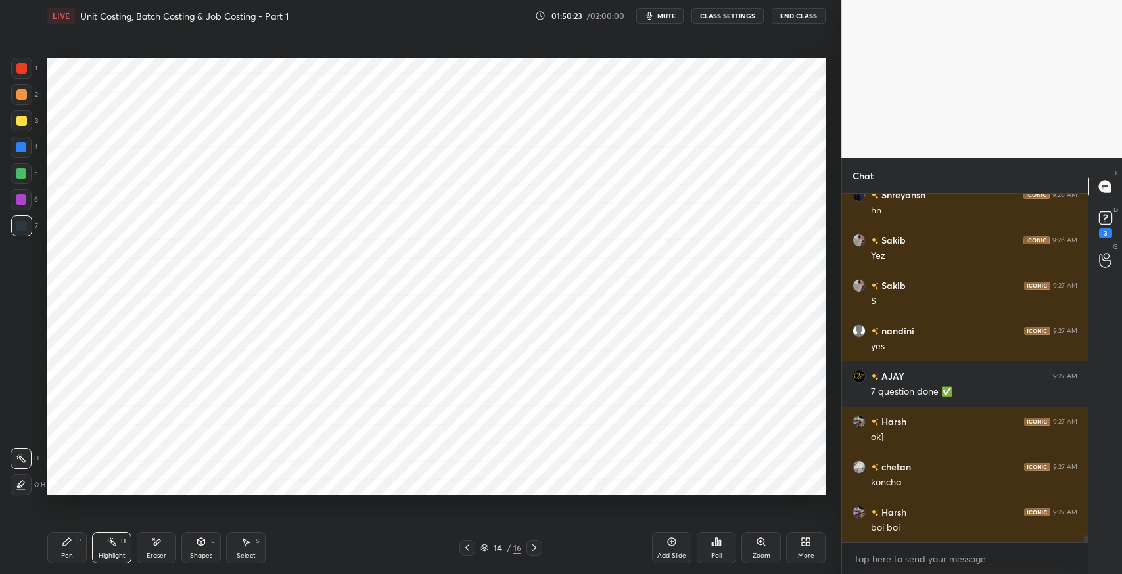
click at [534, 547] on icon at bounding box center [534, 548] width 11 height 11
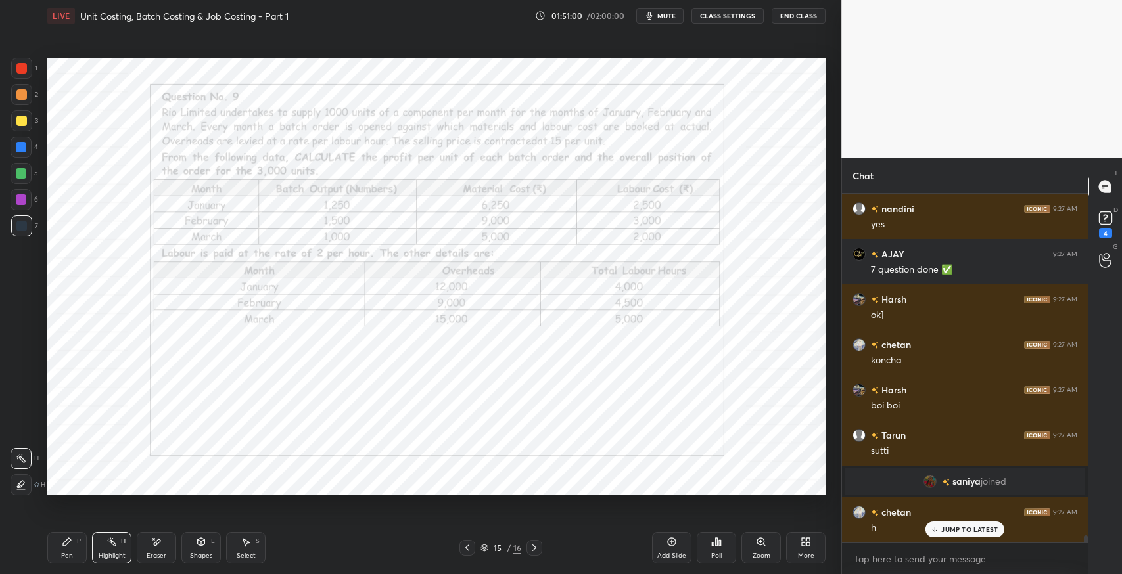
scroll to position [16240, 0]
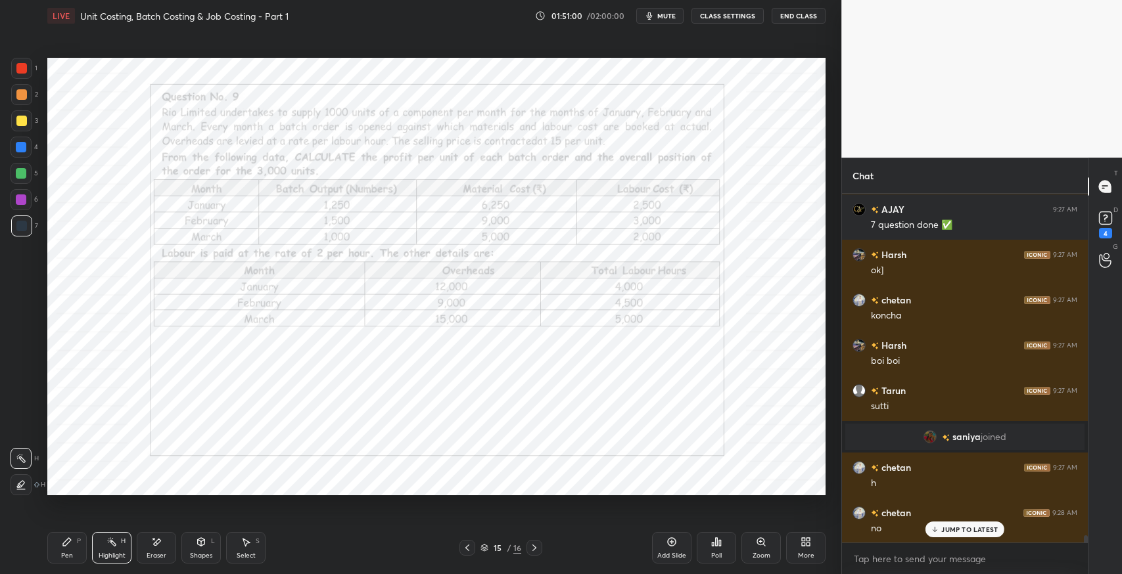
click at [22, 227] on div at bounding box center [21, 226] width 11 height 11
click at [87, 539] on div "Pen P Highlight H Eraser Shapes L Select S" at bounding box center [198, 548] width 302 height 32
click at [54, 538] on div "Pen P" at bounding box center [66, 548] width 39 height 32
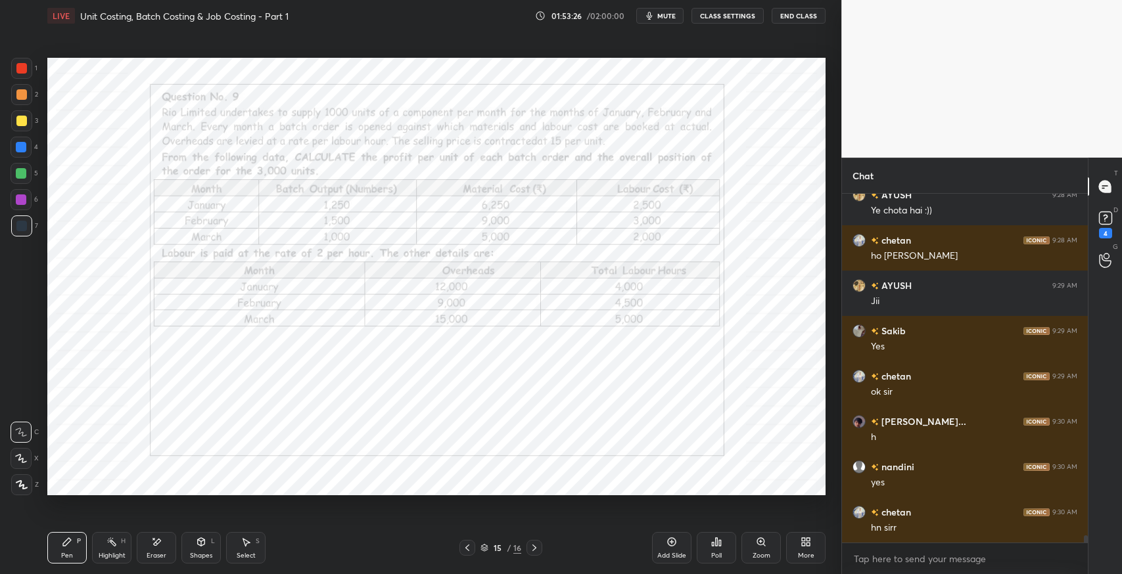
scroll to position [16662, 0]
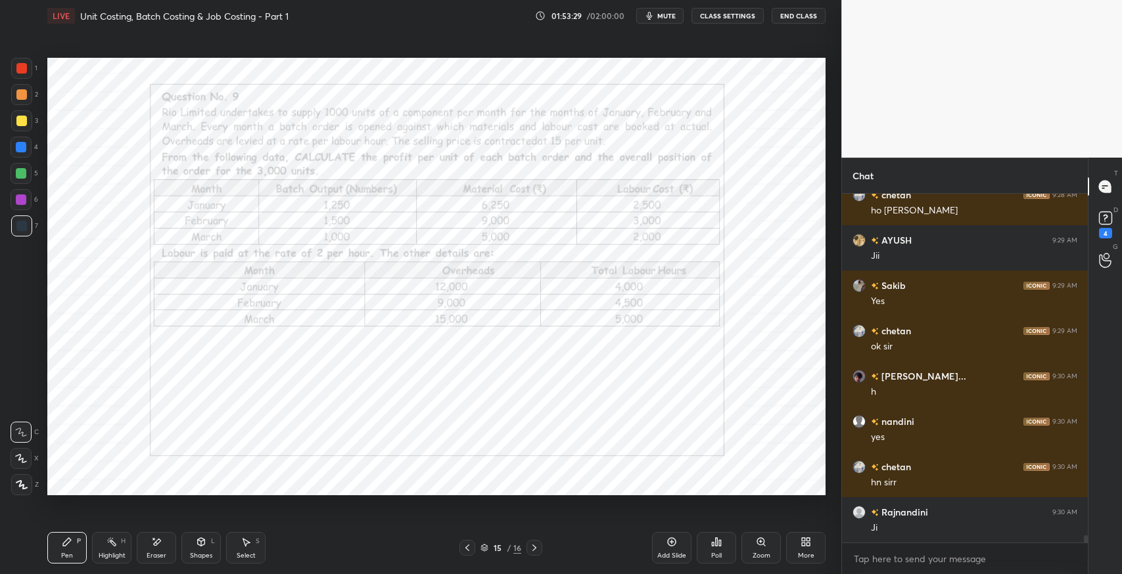
click at [536, 543] on icon at bounding box center [534, 548] width 11 height 11
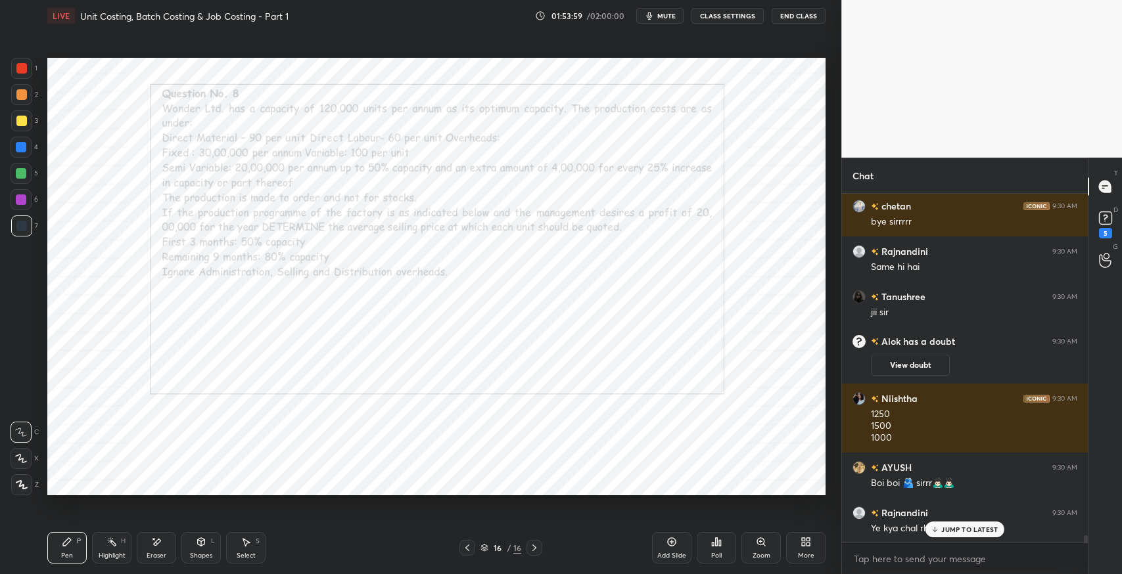
scroll to position [16511, 0]
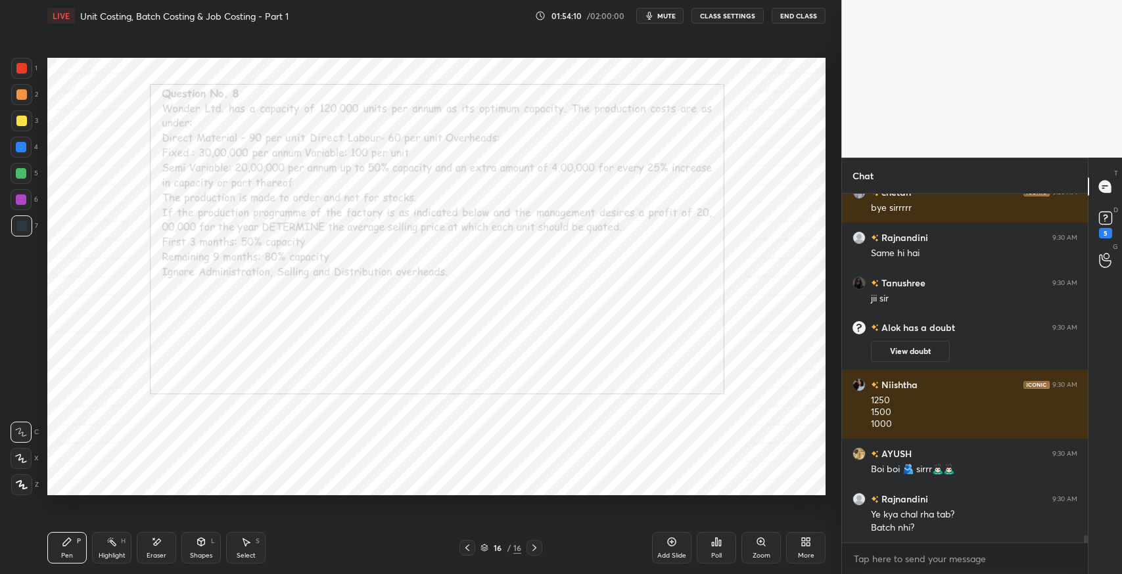
click at [460, 545] on div at bounding box center [467, 548] width 16 height 16
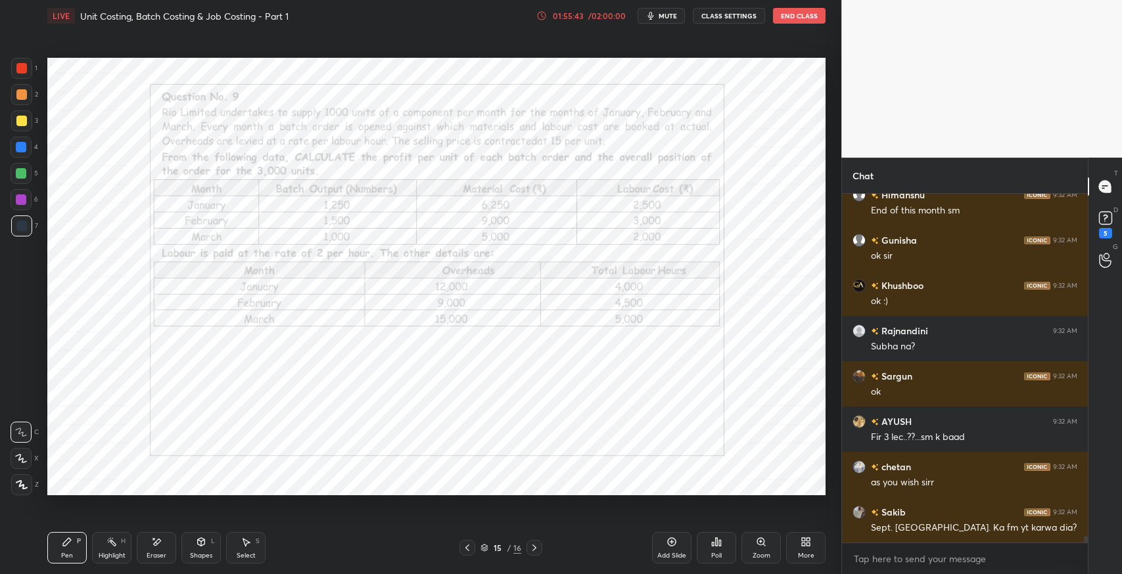
scroll to position [17385, 0]
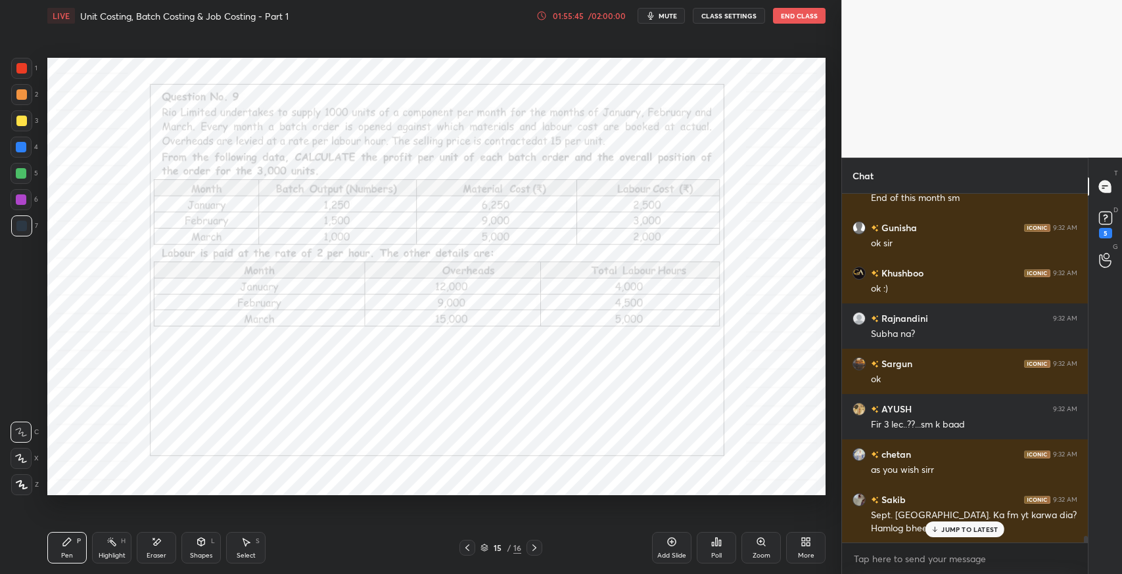
click at [939, 528] on icon at bounding box center [934, 530] width 9 height 8
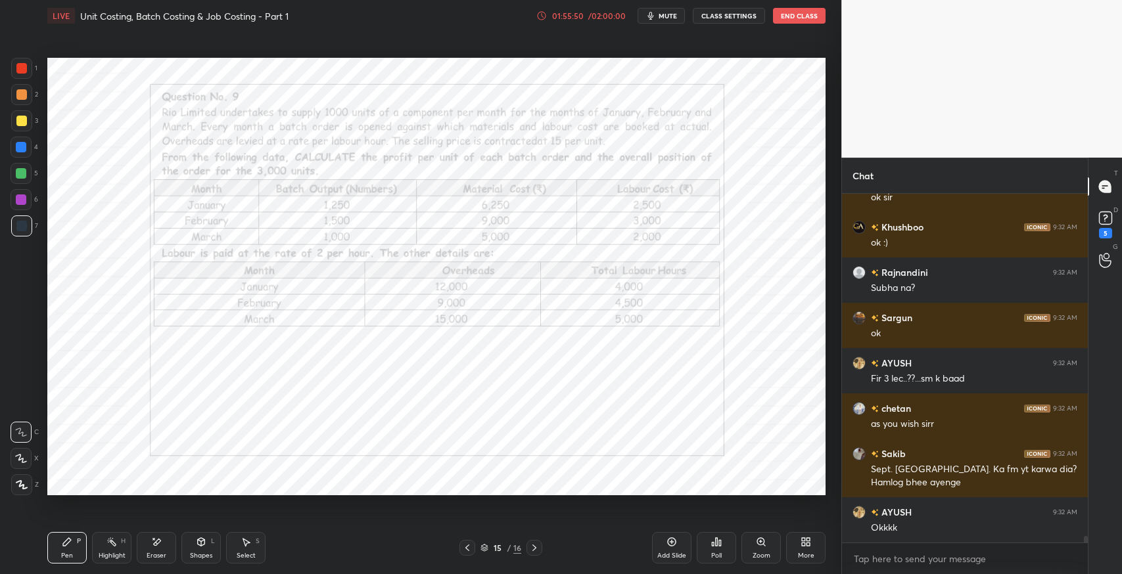
scroll to position [17476, 0]
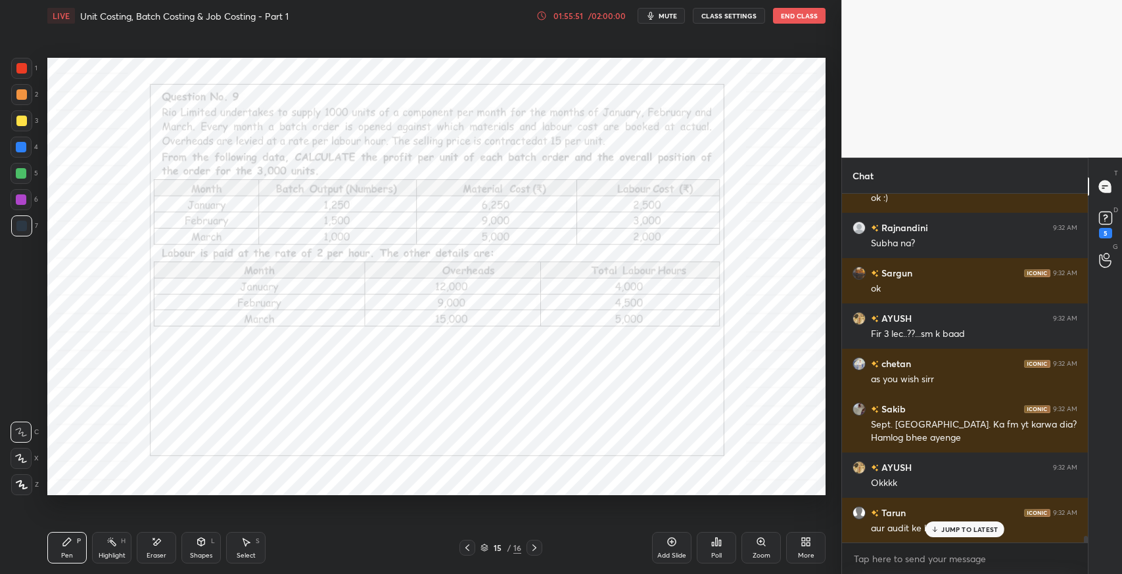
click at [936, 529] on icon at bounding box center [934, 530] width 9 height 8
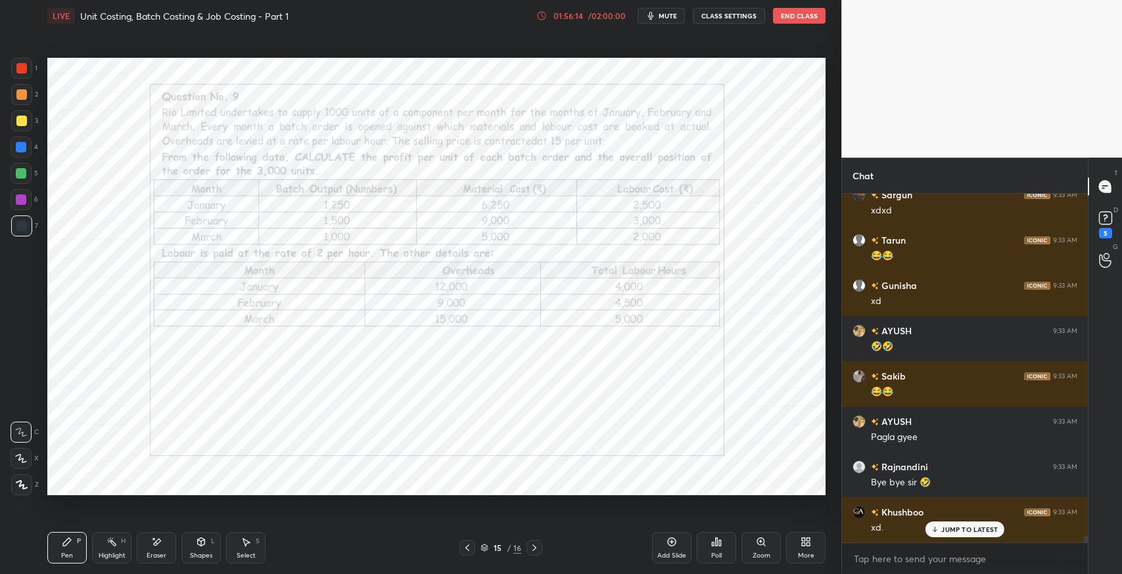
scroll to position [18201, 0]
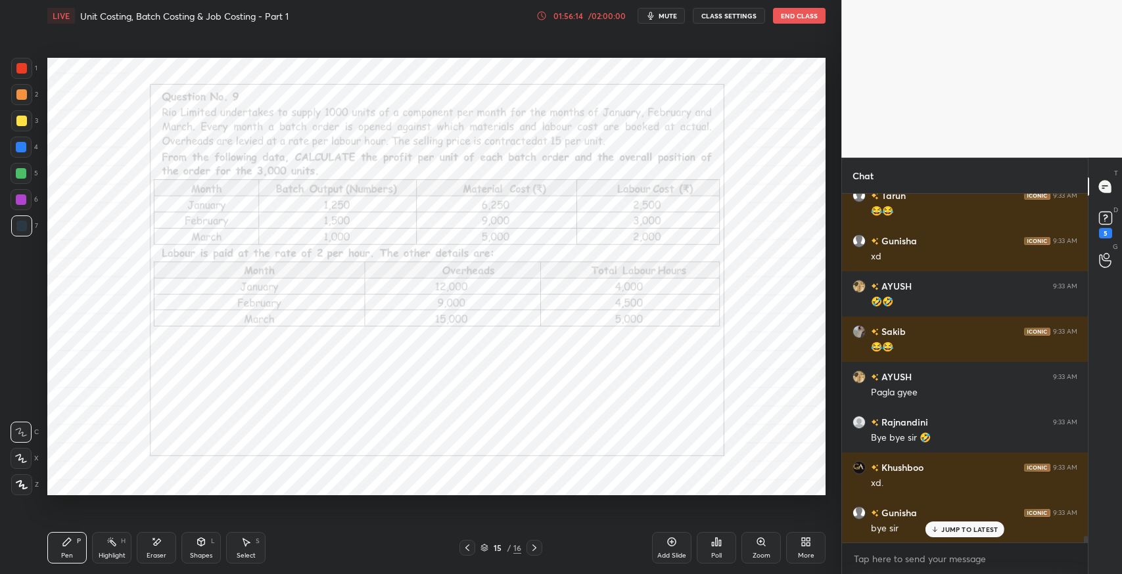
click at [810, 14] on button "End Class" at bounding box center [799, 16] width 53 height 16
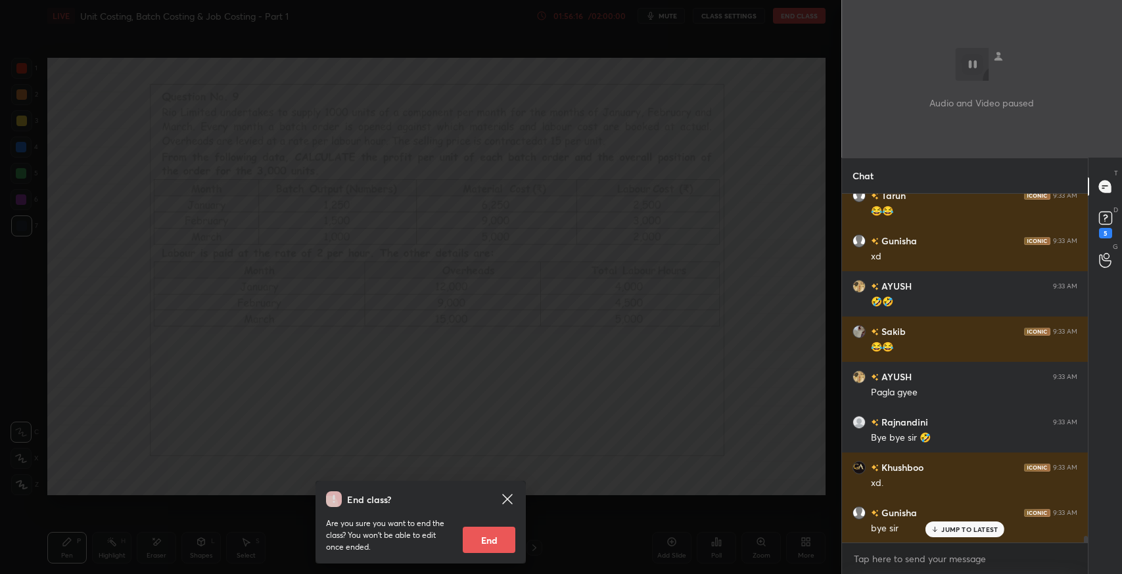
scroll to position [18247, 0]
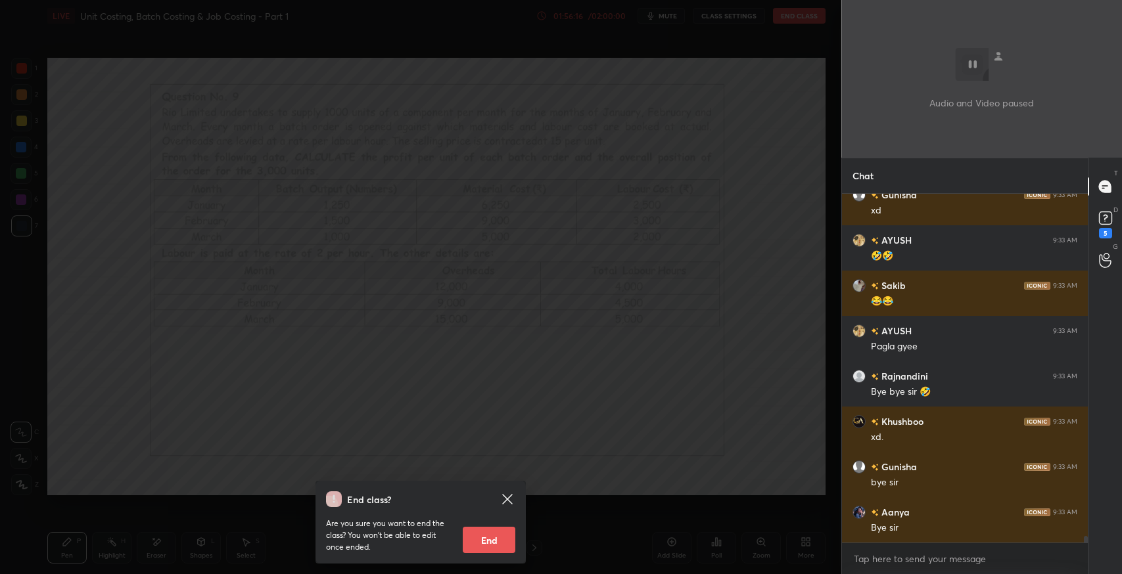
drag, startPoint x: 484, startPoint y: 537, endPoint x: 484, endPoint y: 528, distance: 8.5
click at [484, 530] on button "End" at bounding box center [489, 540] width 53 height 26
type textarea "x"
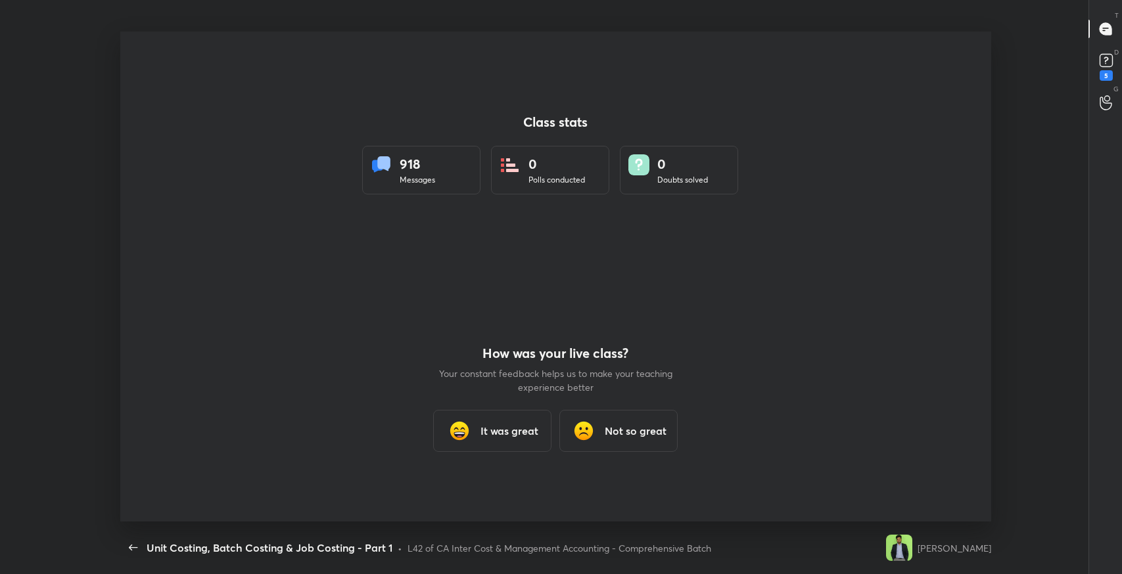
scroll to position [0, 0]
click at [501, 440] on div "It was great" at bounding box center [492, 431] width 118 height 42
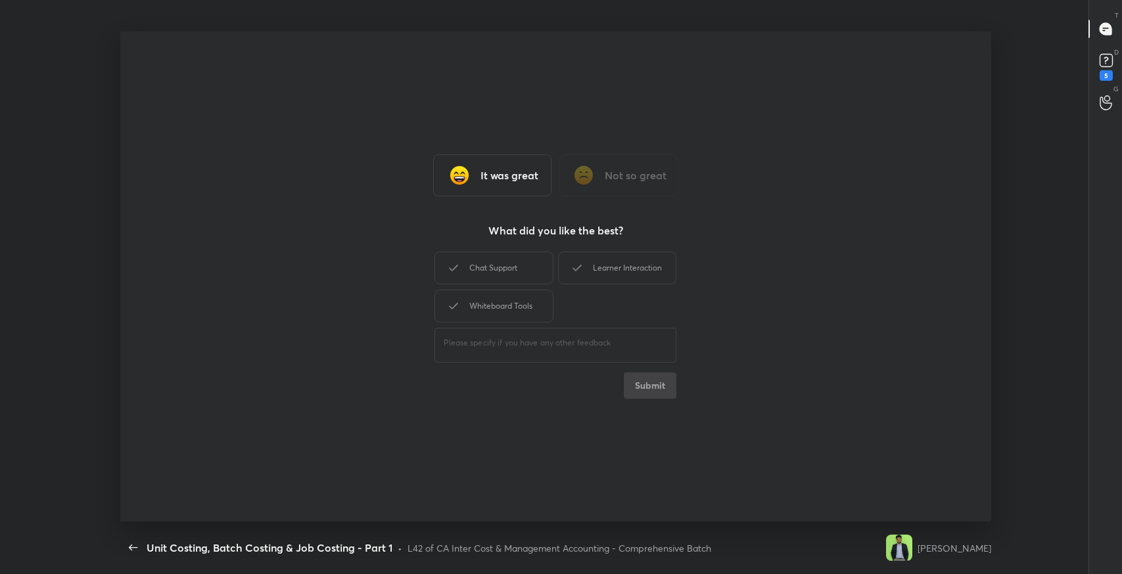
drag, startPoint x: 529, startPoint y: 278, endPoint x: 568, endPoint y: 265, distance: 40.7
click at [538, 273] on div "Chat Support" at bounding box center [493, 268] width 118 height 33
click at [568, 265] on div "Learner Interaction" at bounding box center [617, 268] width 118 height 33
drag, startPoint x: 523, startPoint y: 317, endPoint x: 538, endPoint y: 315, distance: 15.2
click at [532, 315] on div "Whiteboard Tools" at bounding box center [493, 306] width 118 height 33
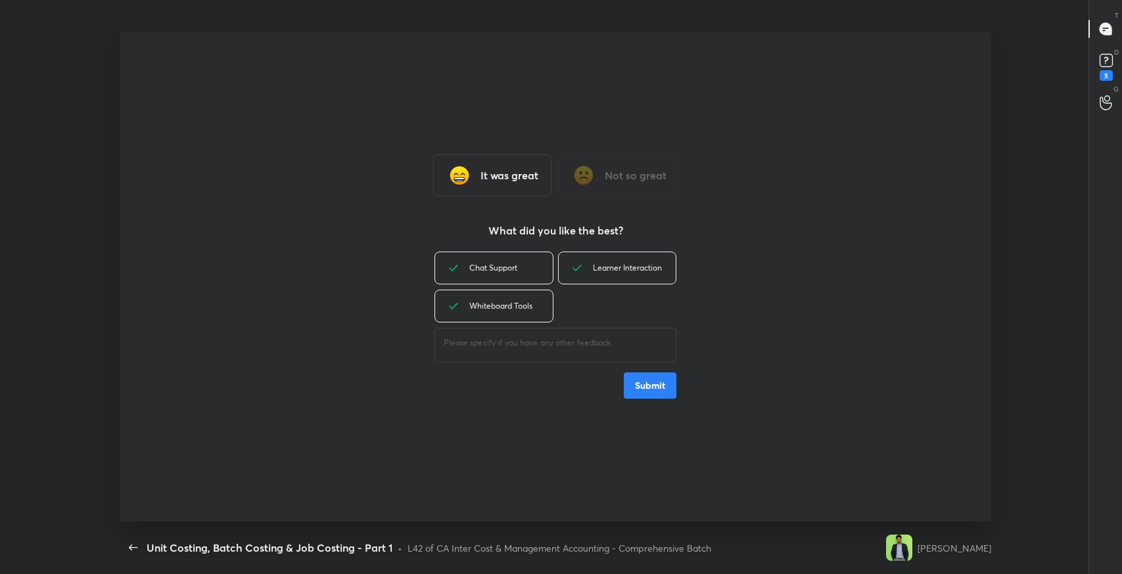
click at [653, 382] on button "Submit" at bounding box center [650, 386] width 53 height 26
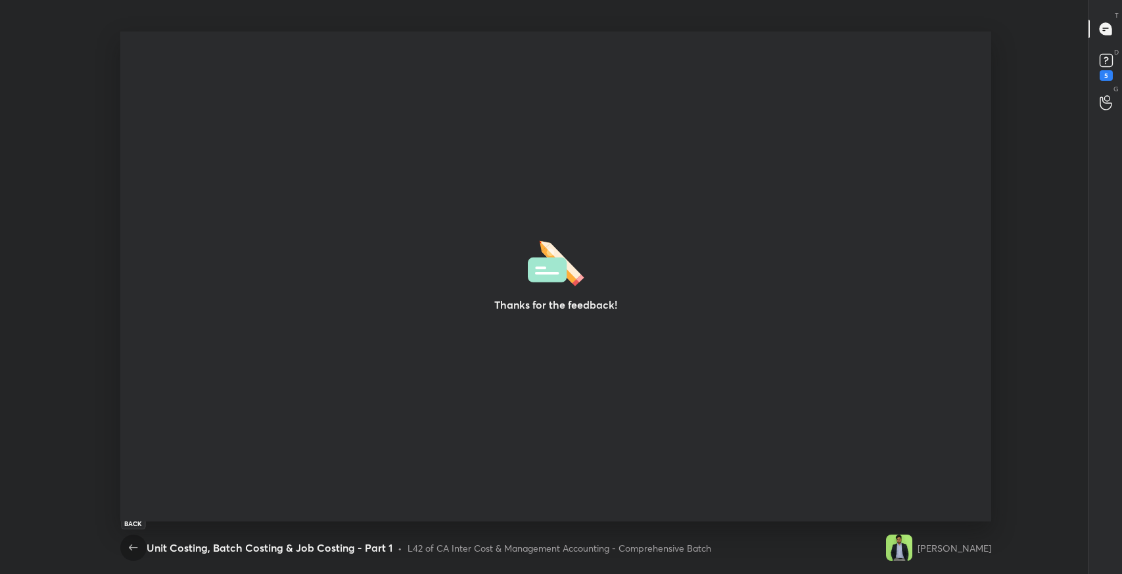
click at [139, 551] on icon "button" at bounding box center [134, 548] width 16 height 16
